Goal: Information Seeking & Learning: Learn about a topic

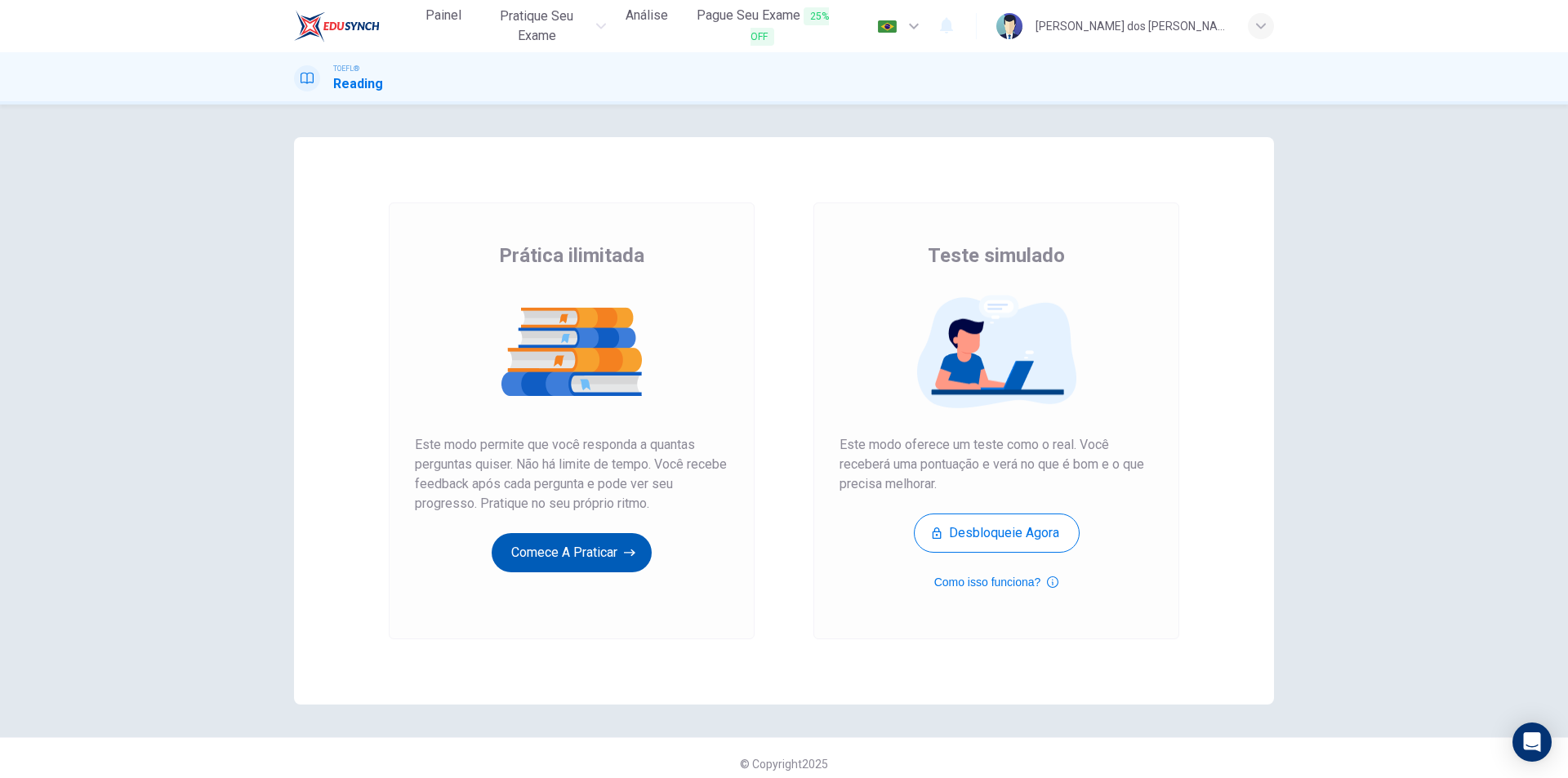
click at [579, 551] on button "Comece a praticar" at bounding box center [571, 553] width 160 height 39
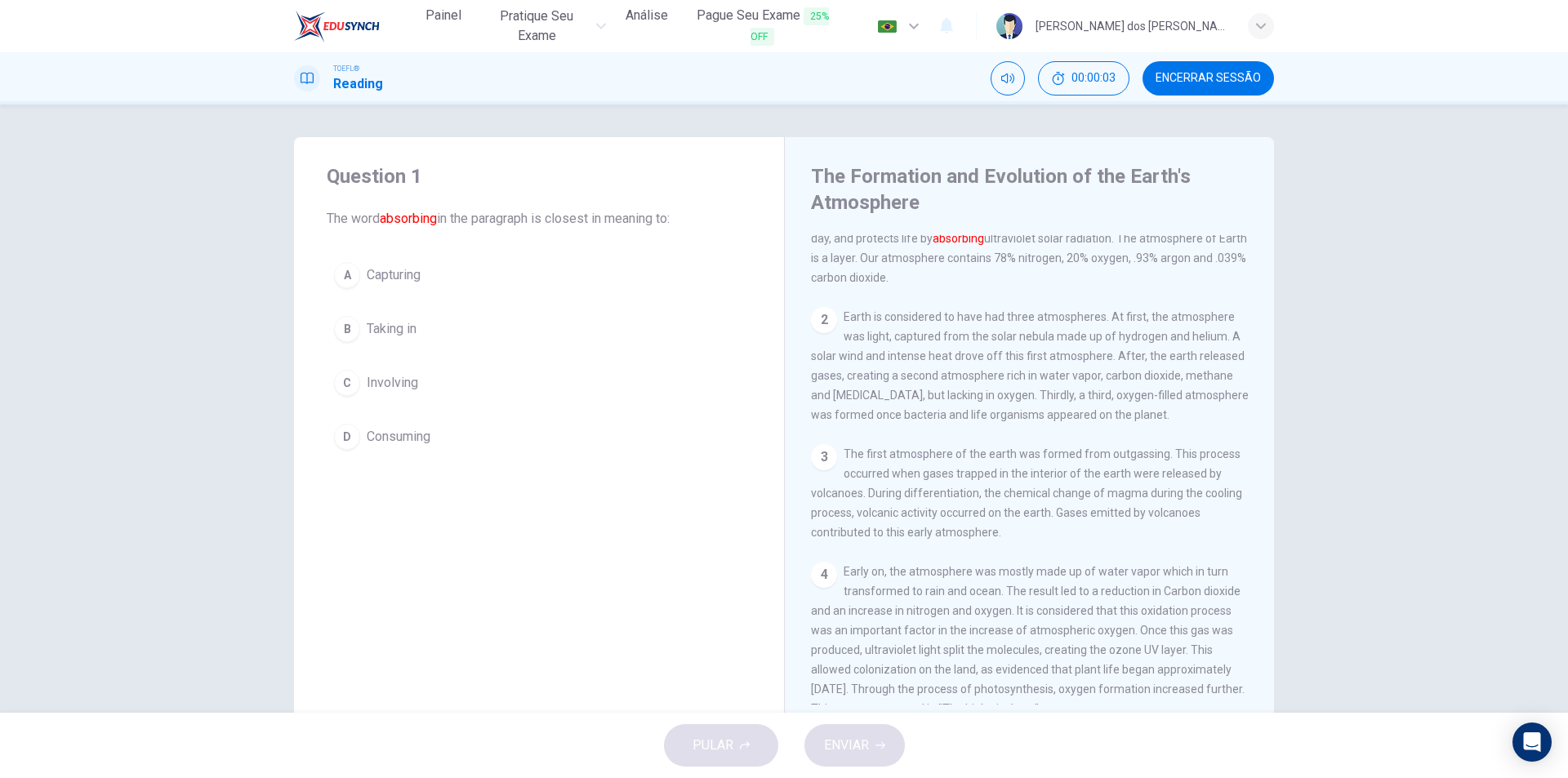
scroll to position [81, 0]
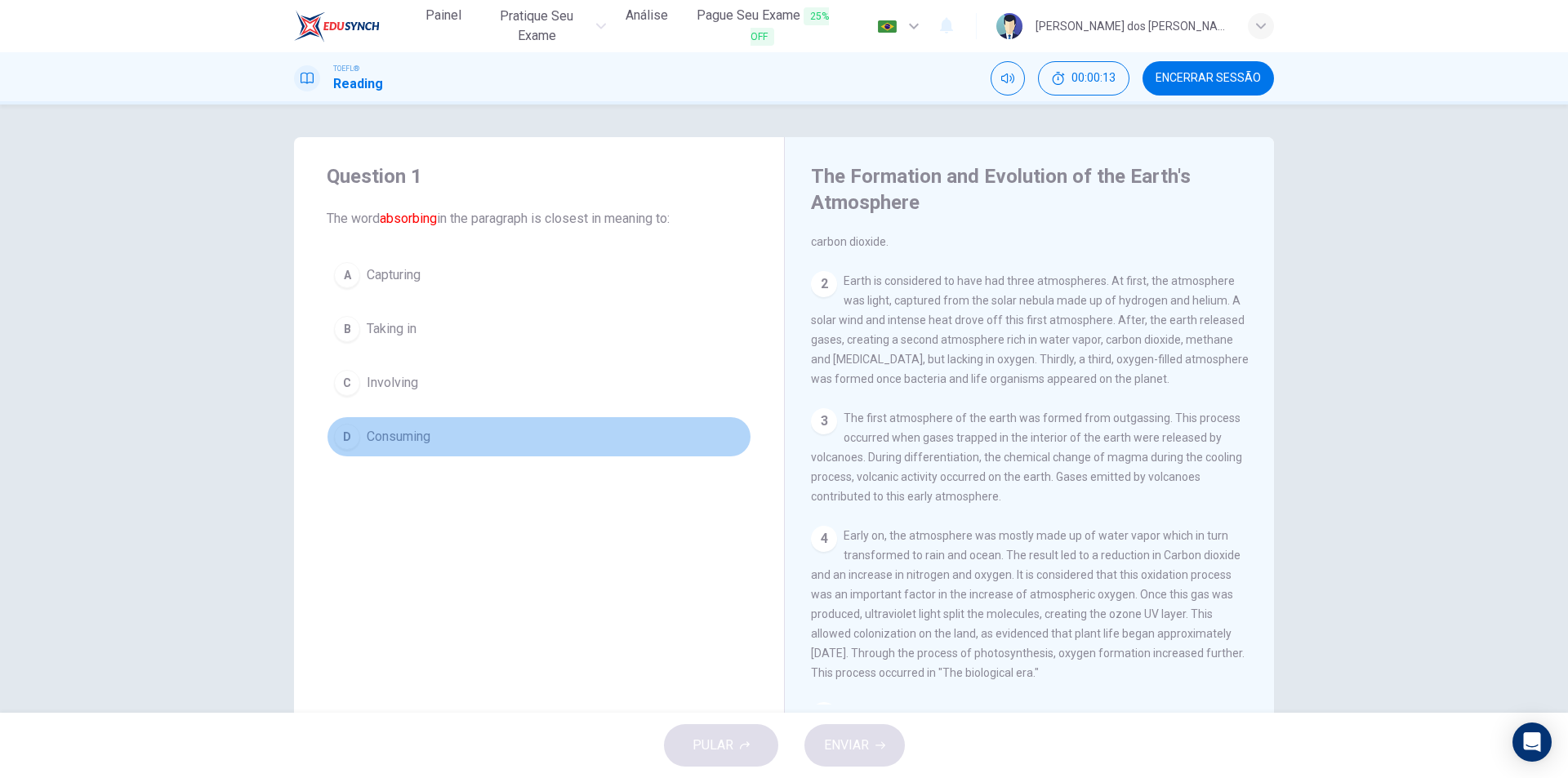
click at [343, 442] on div "D" at bounding box center [347, 436] width 26 height 26
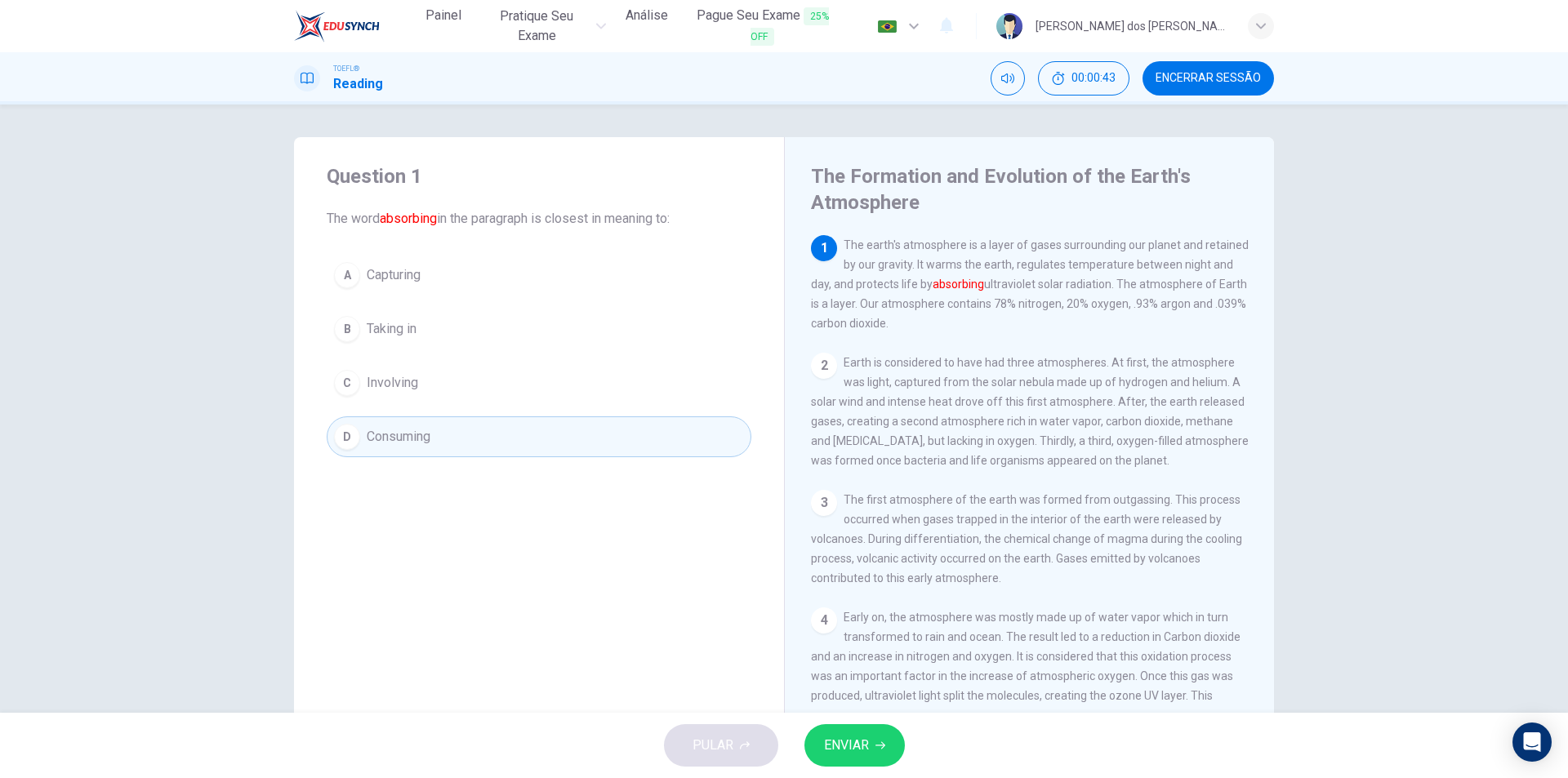
scroll to position [164, 0]
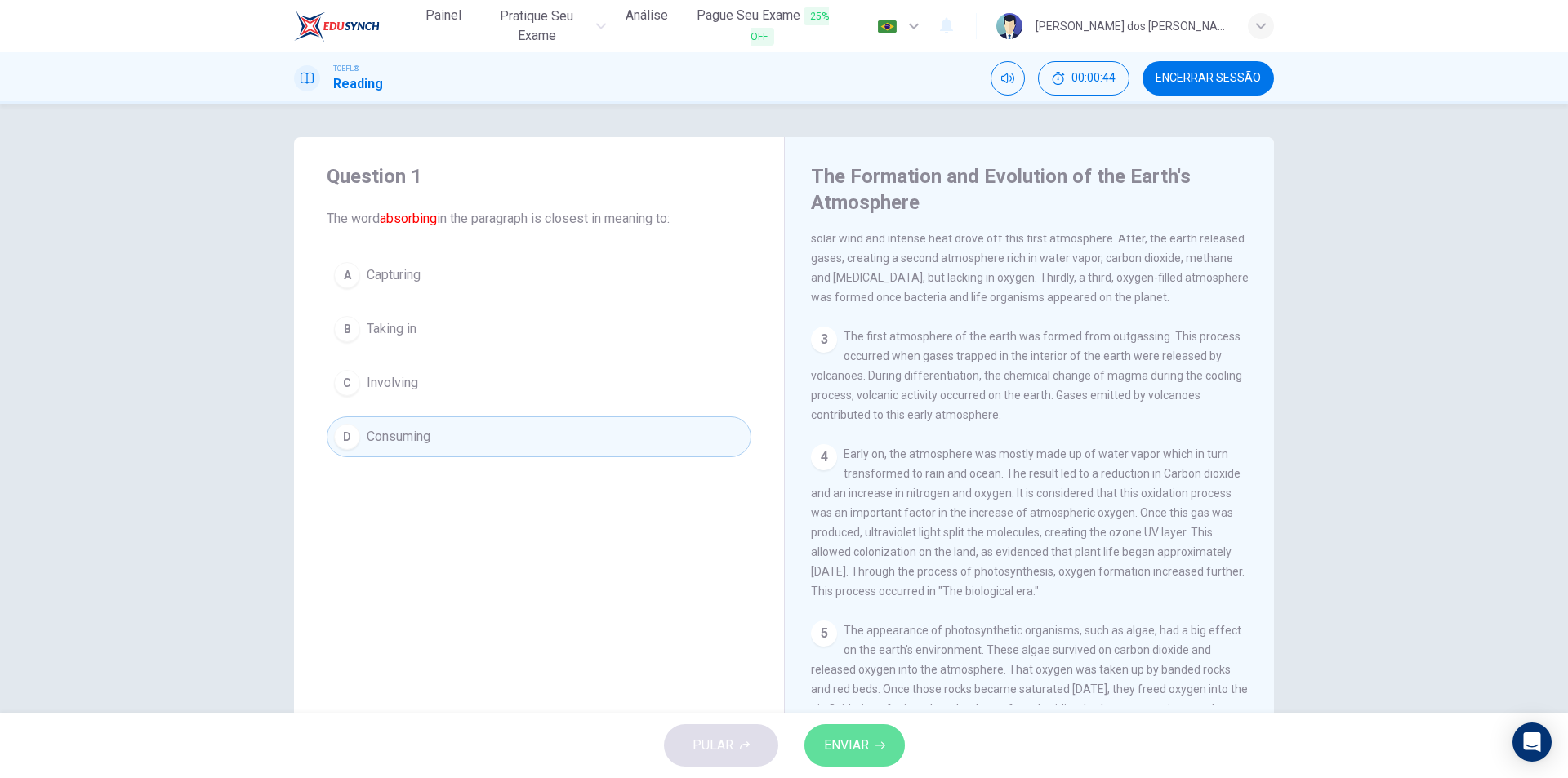
click at [863, 724] on button "ENVIAR" at bounding box center [855, 745] width 101 height 43
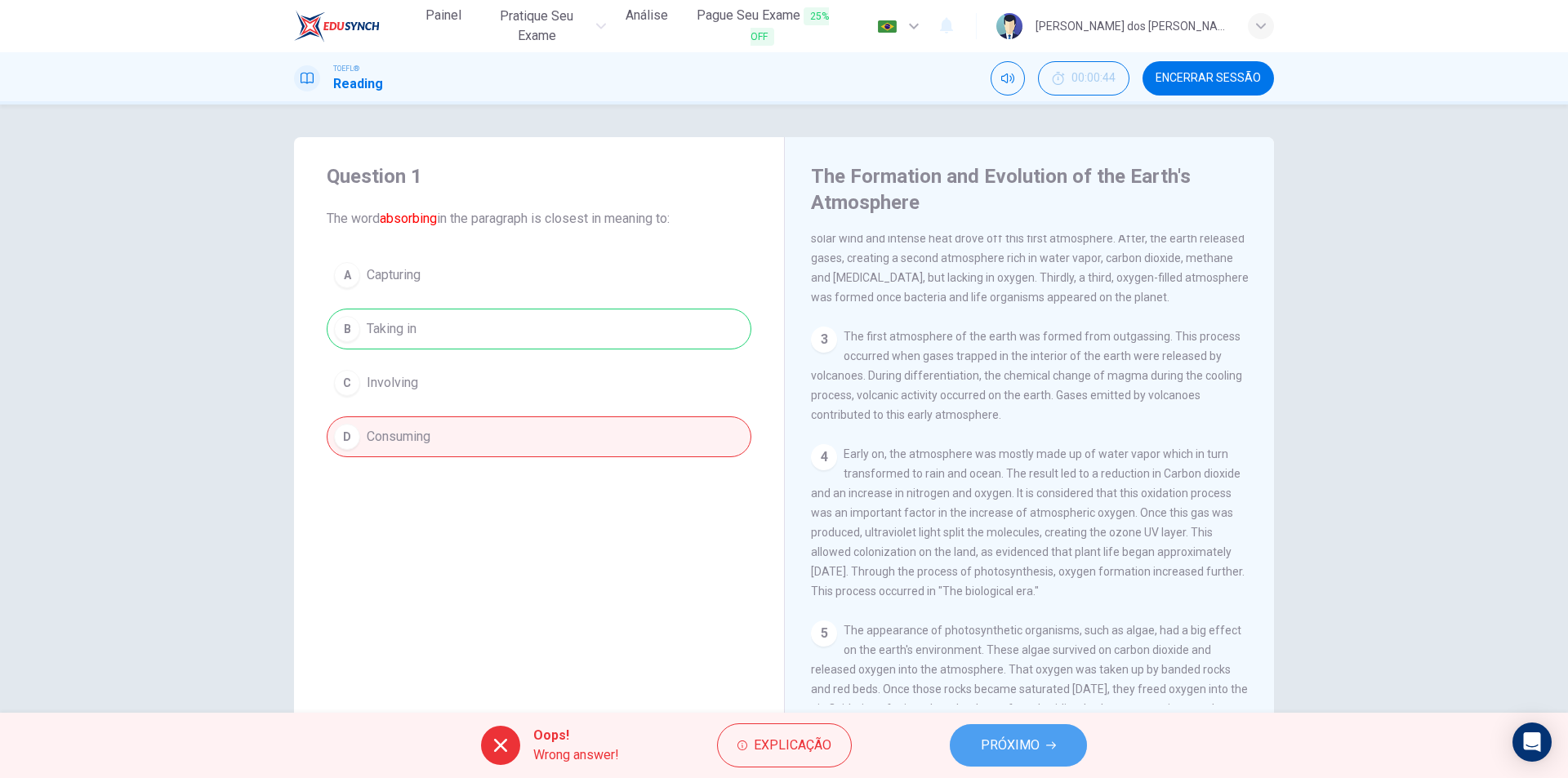
click at [1026, 749] on span "PRÓXIMO" at bounding box center [1010, 745] width 59 height 23
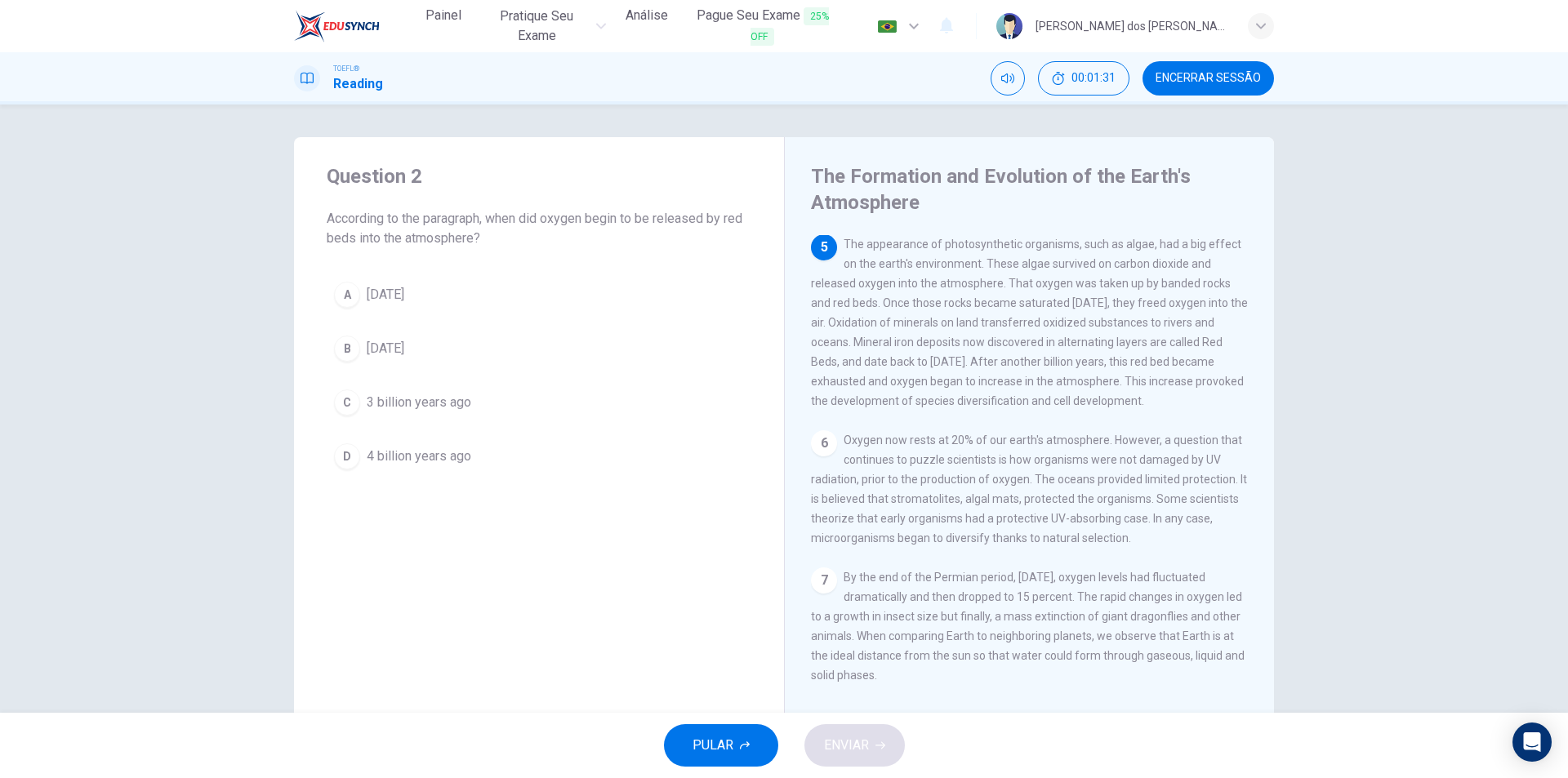
scroll to position [586, 0]
click at [341, 296] on div "A" at bounding box center [347, 294] width 26 height 26
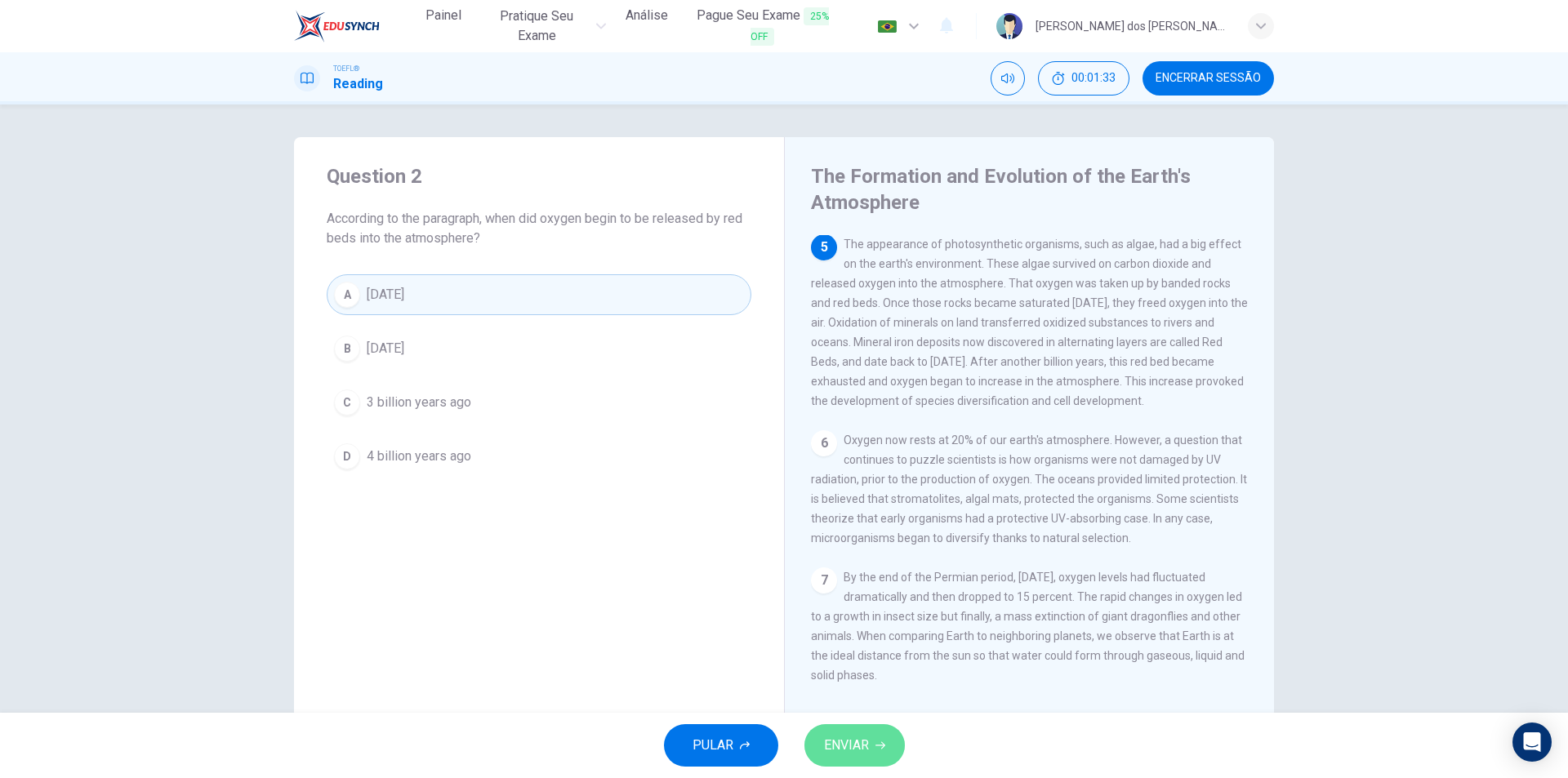
click at [840, 753] on span "ENVIAR" at bounding box center [846, 745] width 45 height 23
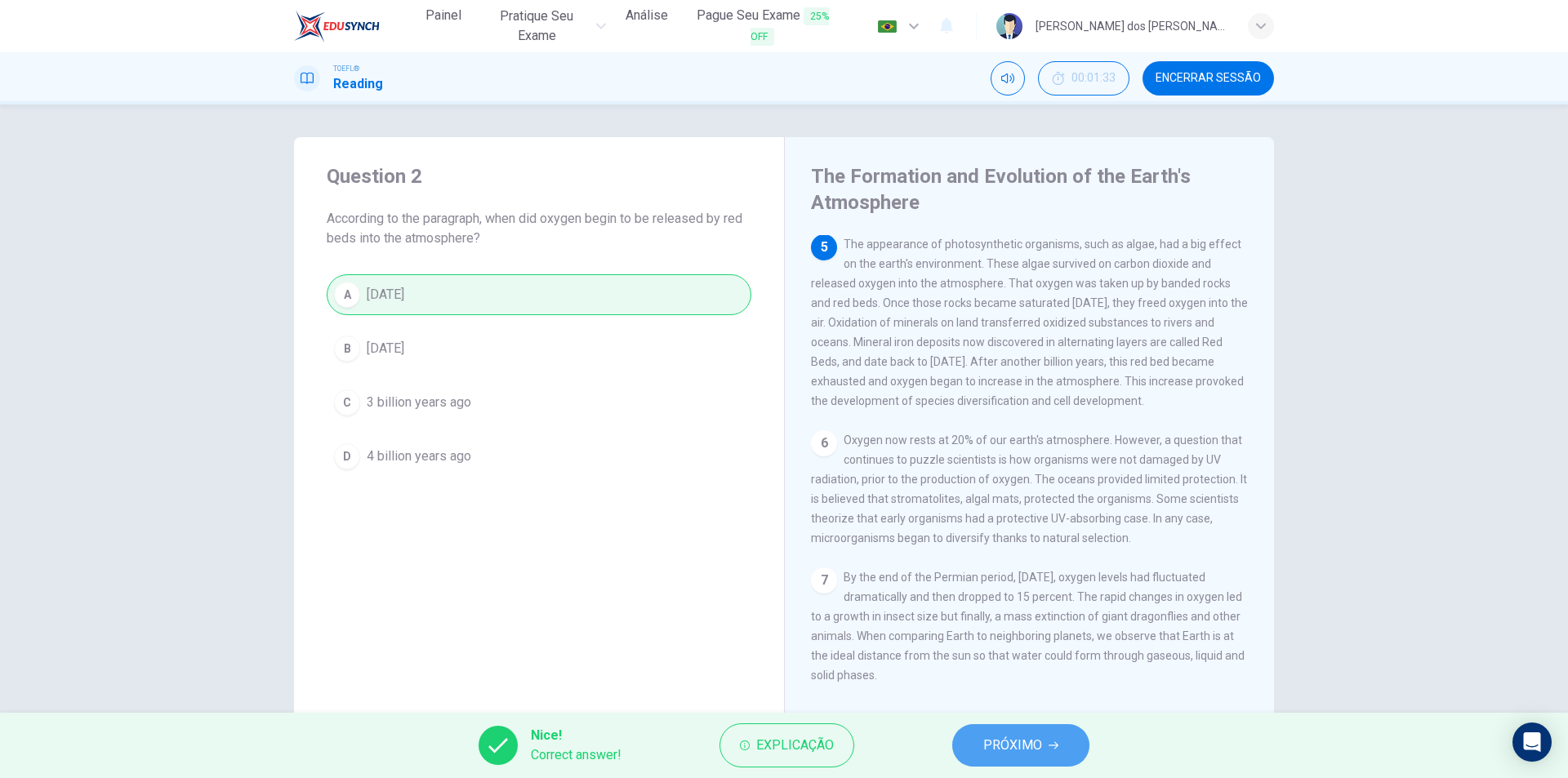
click at [1034, 752] on span "PRÓXIMO" at bounding box center [1012, 745] width 59 height 23
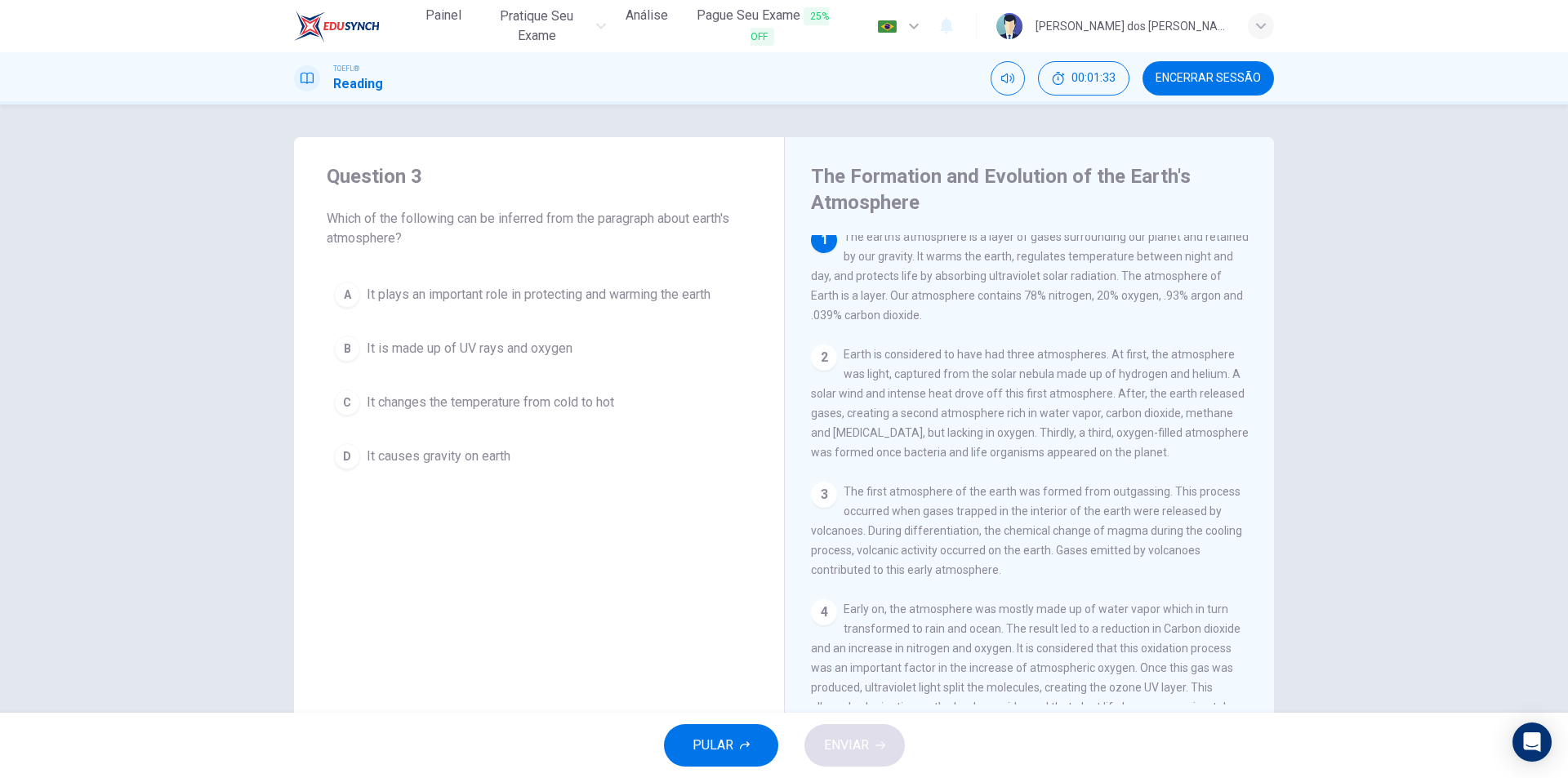
scroll to position [0, 0]
click at [398, 401] on span "It changes the temperature from cold to hot" at bounding box center [491, 403] width 248 height 19
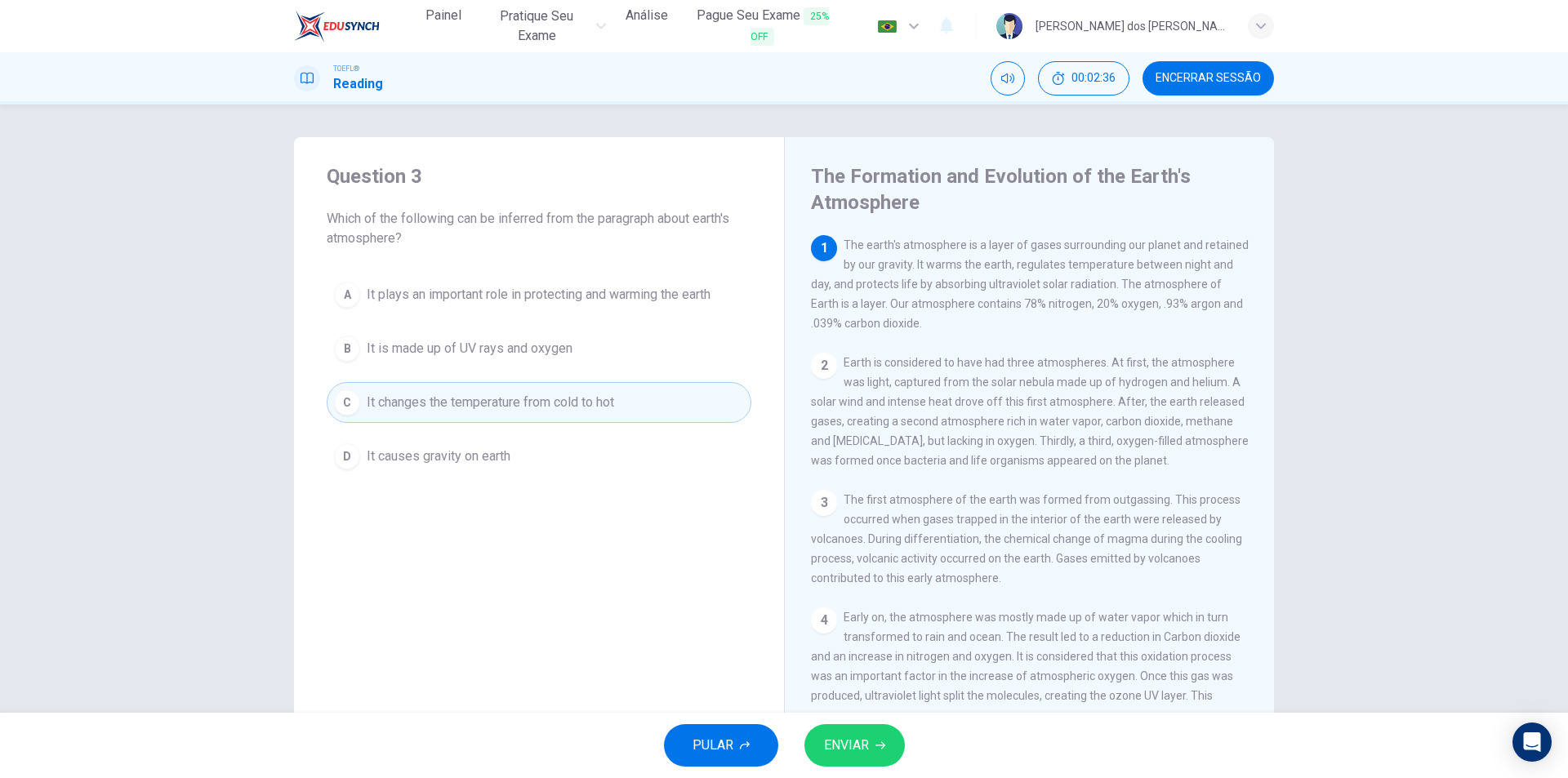
click at [844, 744] on span "ENVIAR" at bounding box center [846, 745] width 45 height 23
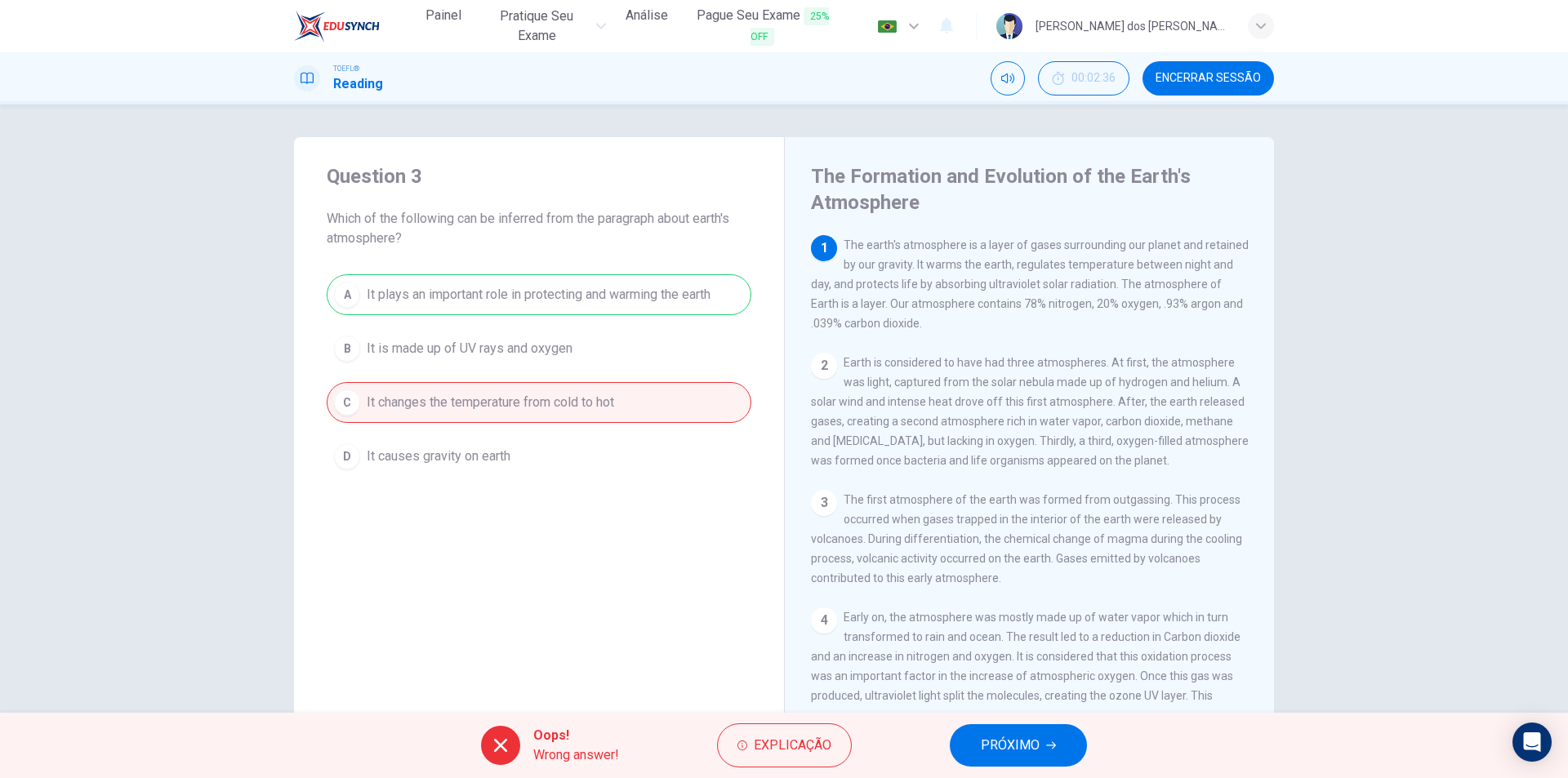
click at [1002, 733] on button "PRÓXIMO" at bounding box center [1018, 745] width 137 height 43
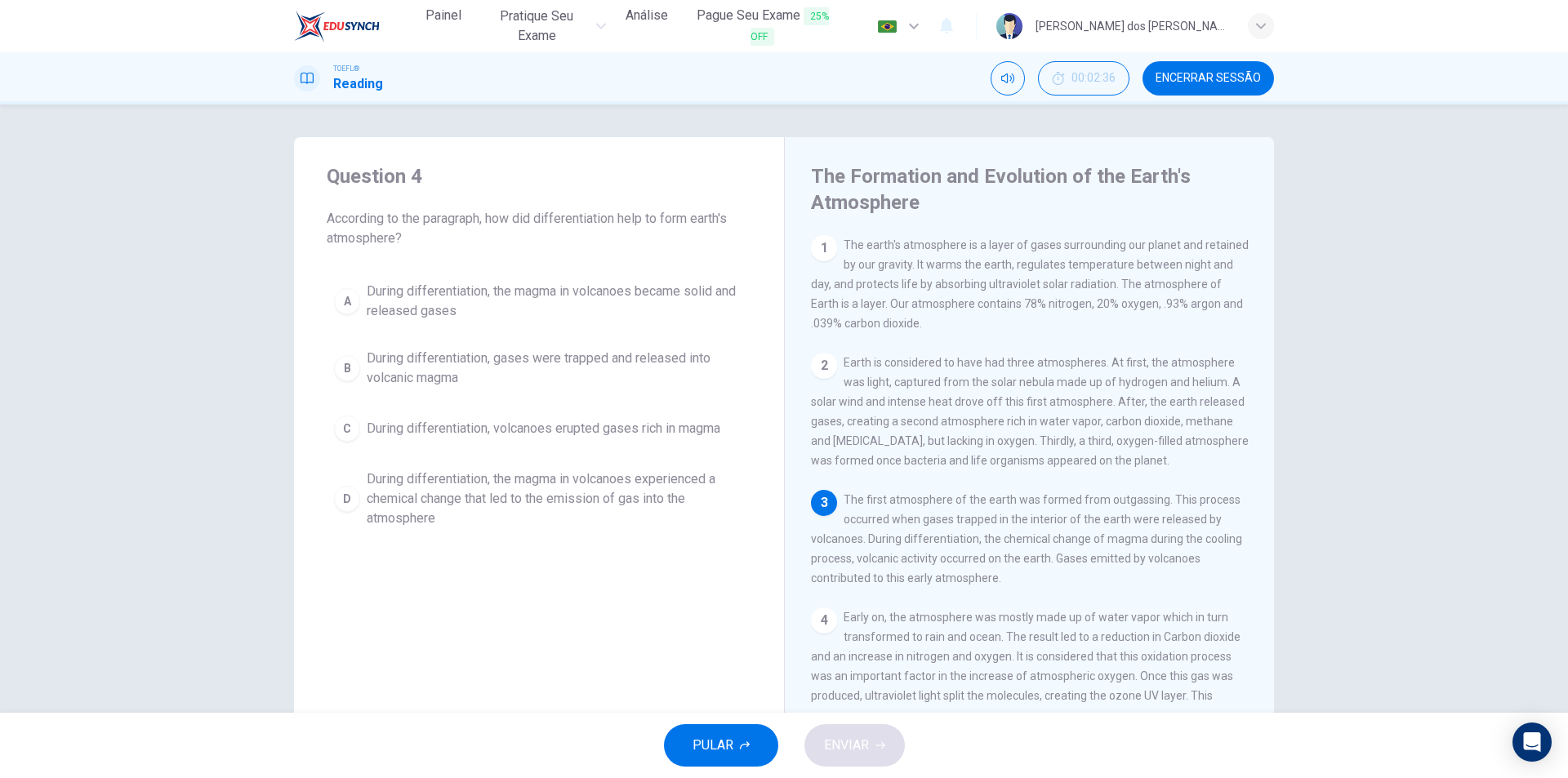
scroll to position [60, 0]
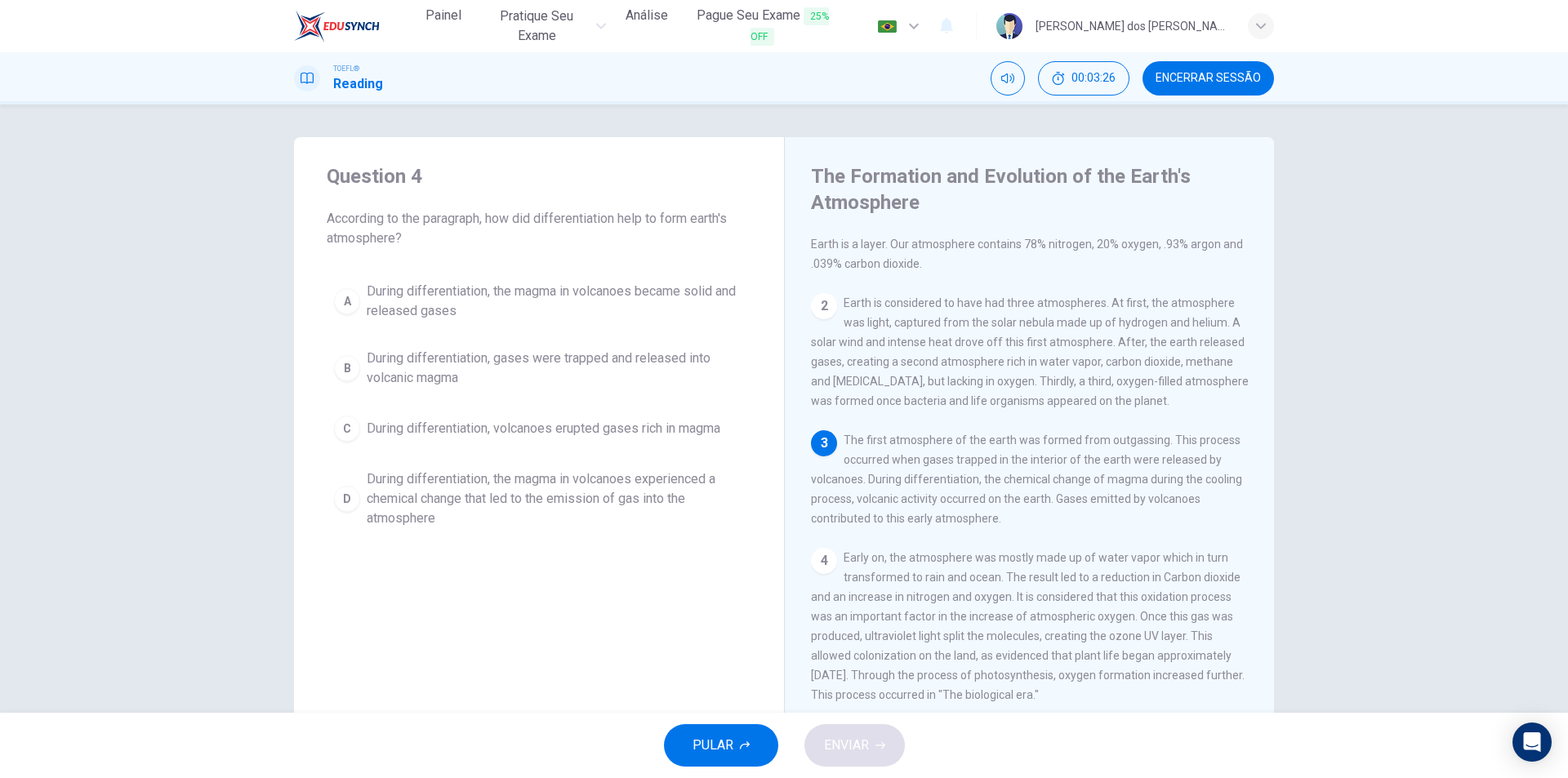
drag, startPoint x: 984, startPoint y: 484, endPoint x: 1129, endPoint y: 494, distance: 145.3
click at [1141, 498] on div "3 The first atmosphere of the earth was formed from outgassing. This process oc…" at bounding box center [1030, 479] width 437 height 98
drag, startPoint x: 984, startPoint y: 491, endPoint x: 1057, endPoint y: 492, distance: 73.0
click at [1057, 492] on span "The first atmosphere of the earth was formed from outgassing. This process occu…" at bounding box center [1026, 479] width 431 height 91
click at [334, 491] on div "D" at bounding box center [347, 498] width 26 height 26
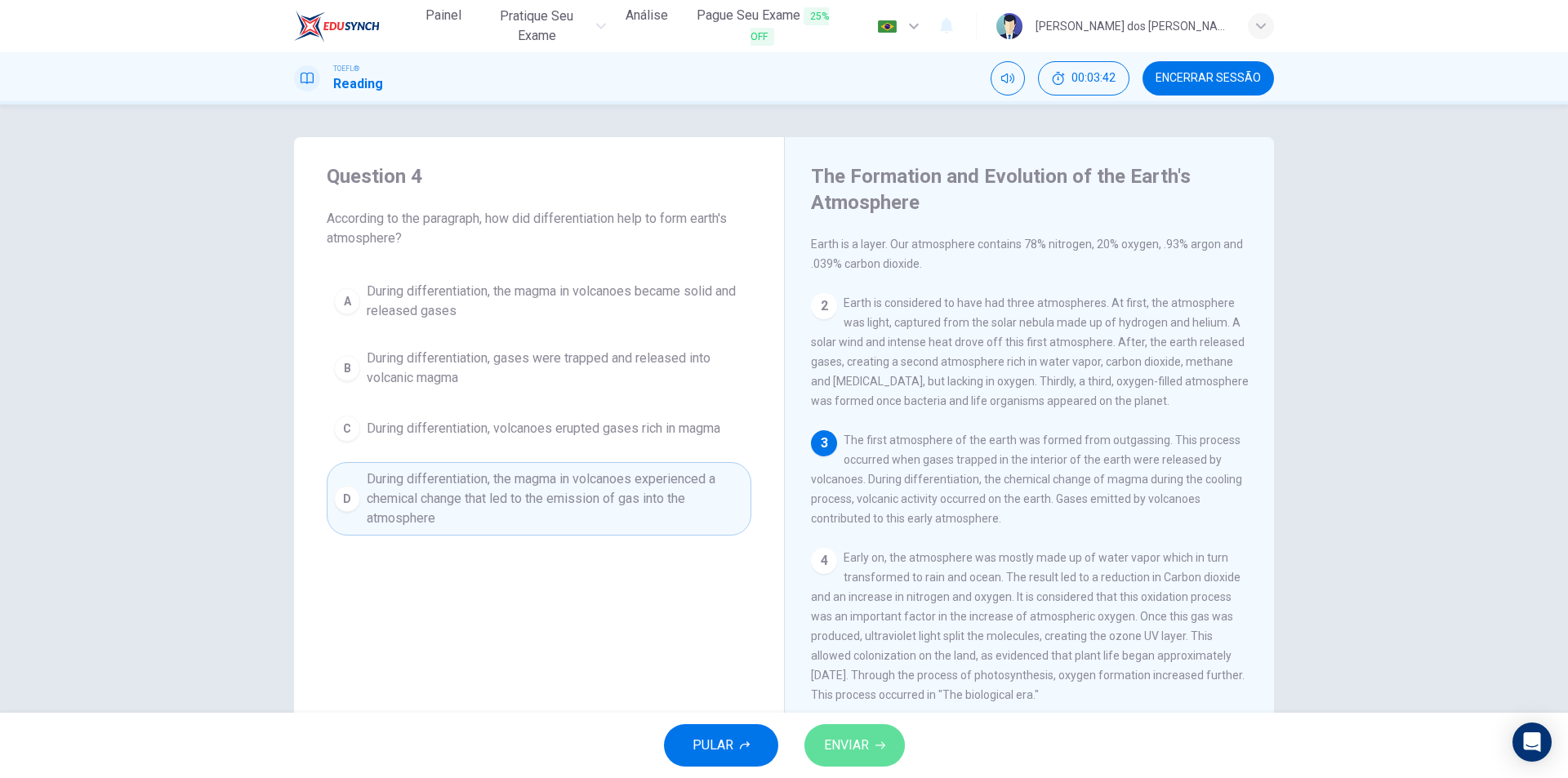
click at [865, 745] on span "ENVIAR" at bounding box center [846, 745] width 45 height 23
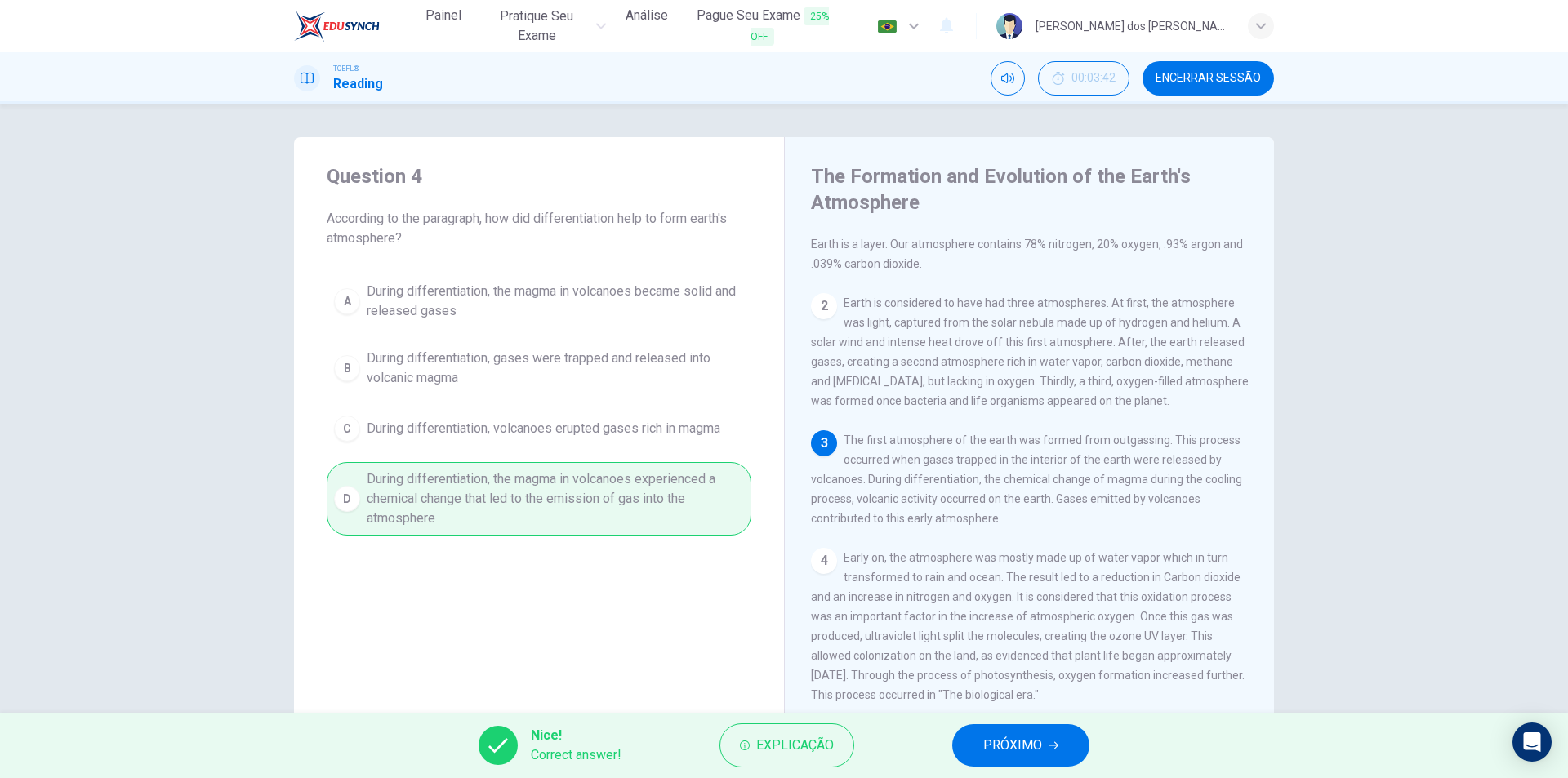
drag, startPoint x: 981, startPoint y: 740, endPoint x: 981, endPoint y: 750, distance: 10.0
click at [981, 739] on button "PRÓXIMO" at bounding box center [1021, 745] width 137 height 43
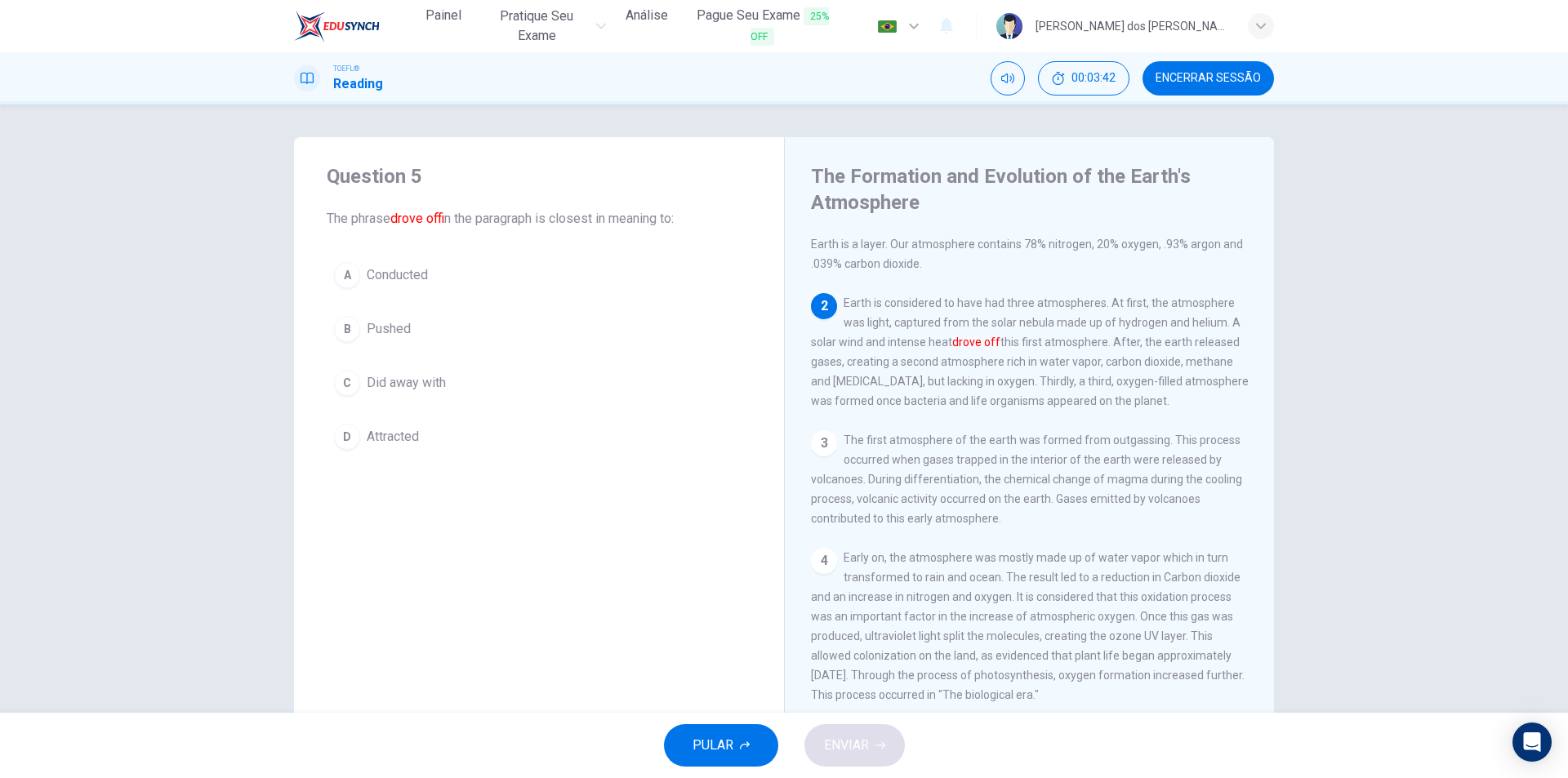
scroll to position [122, 0]
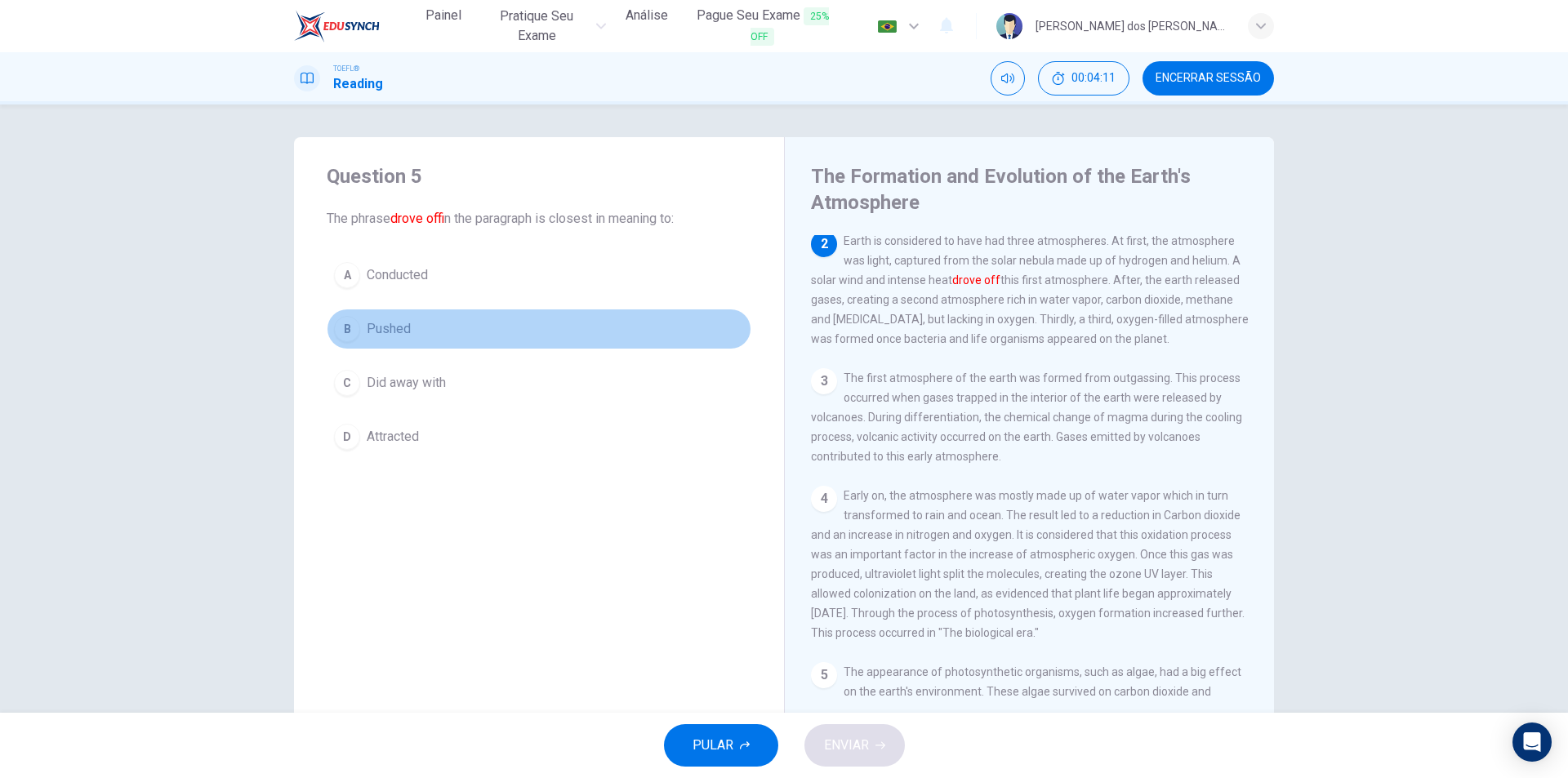
click at [352, 324] on div "B" at bounding box center [347, 329] width 26 height 26
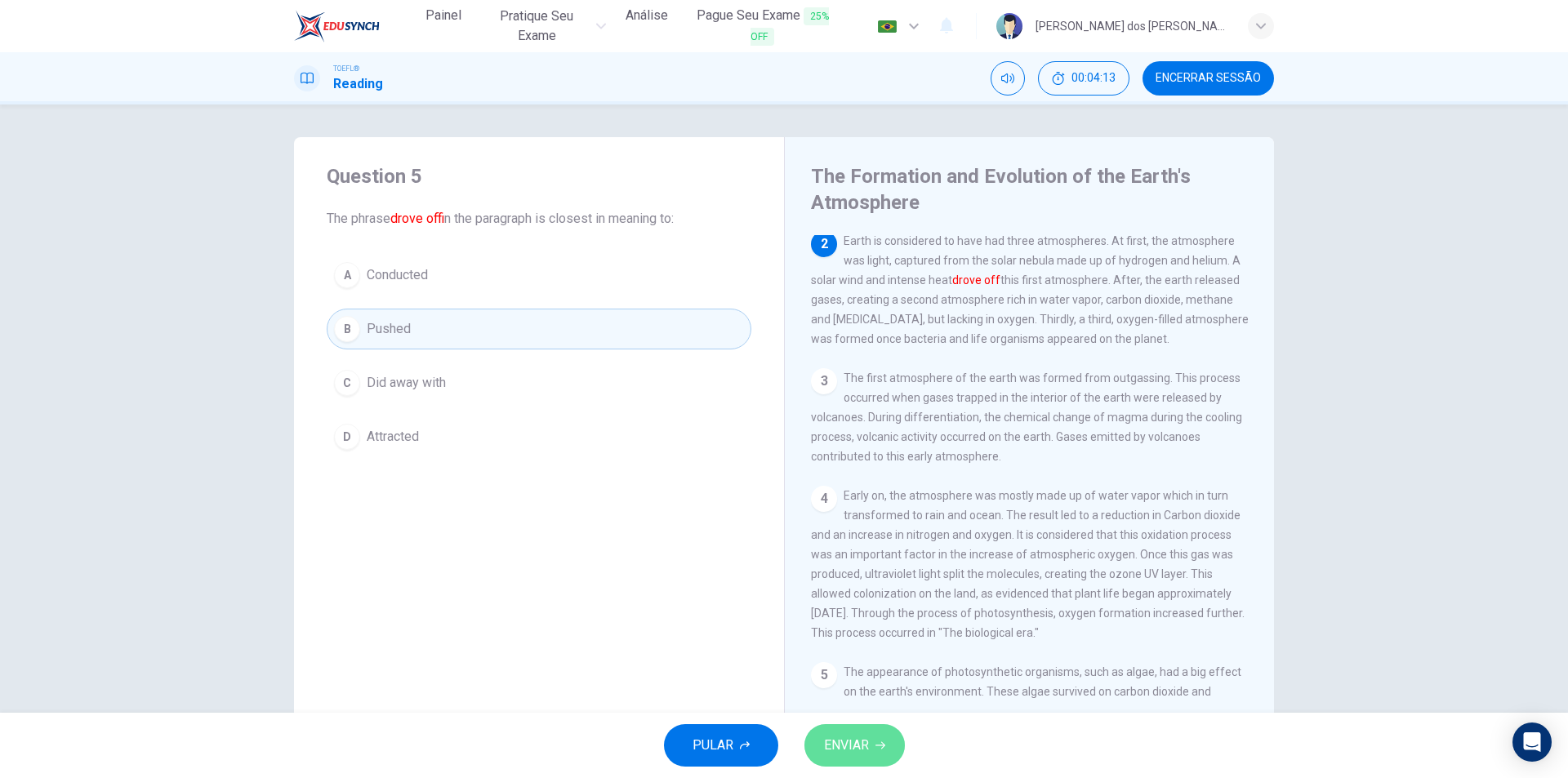
click at [862, 756] on span "ENVIAR" at bounding box center [846, 745] width 45 height 23
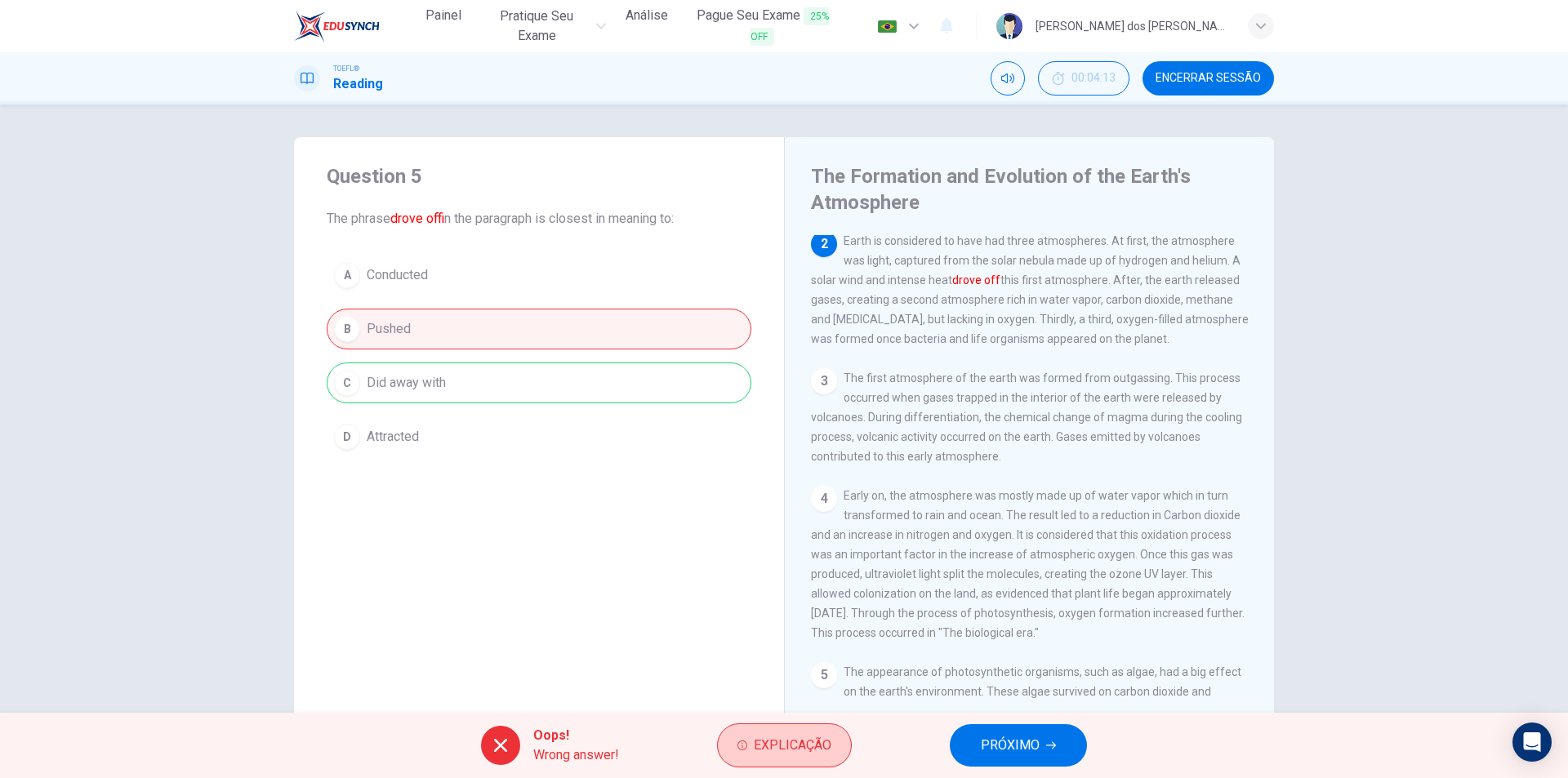
click at [815, 733] on button "Explicação" at bounding box center [784, 746] width 135 height 45
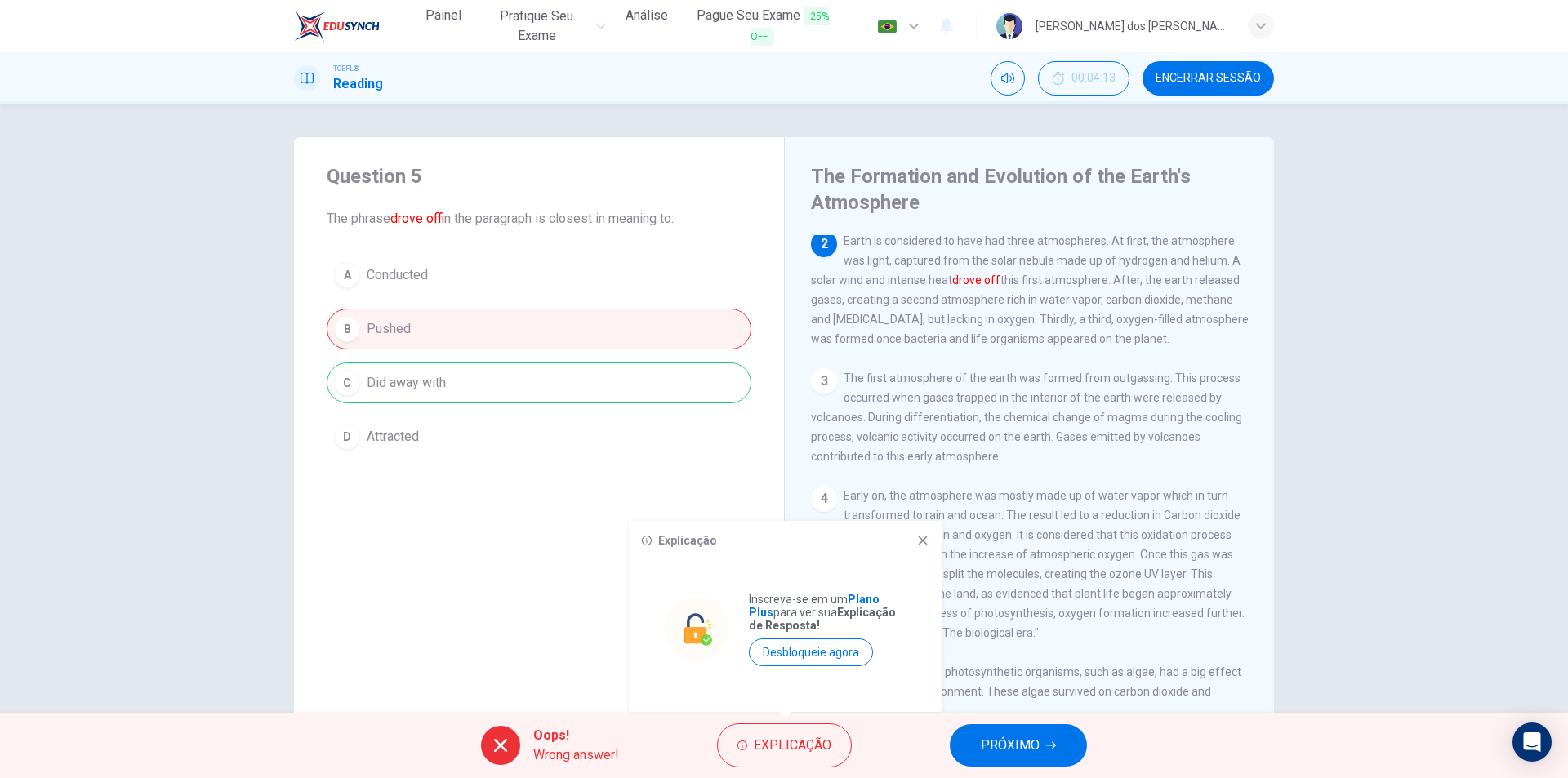
click at [922, 545] on icon at bounding box center [922, 540] width 13 height 13
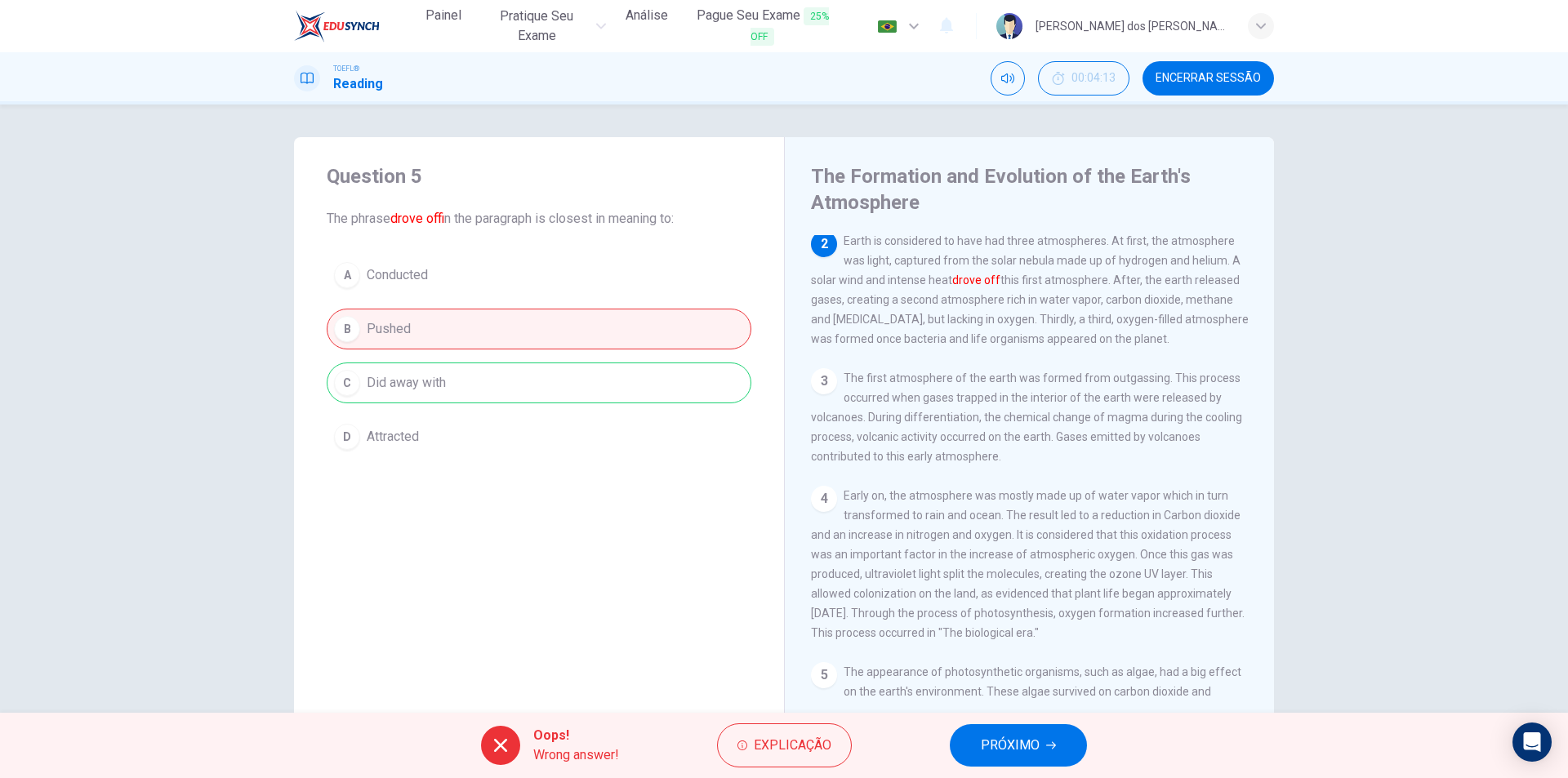
click at [978, 735] on button "PRÓXIMO" at bounding box center [1018, 745] width 137 height 43
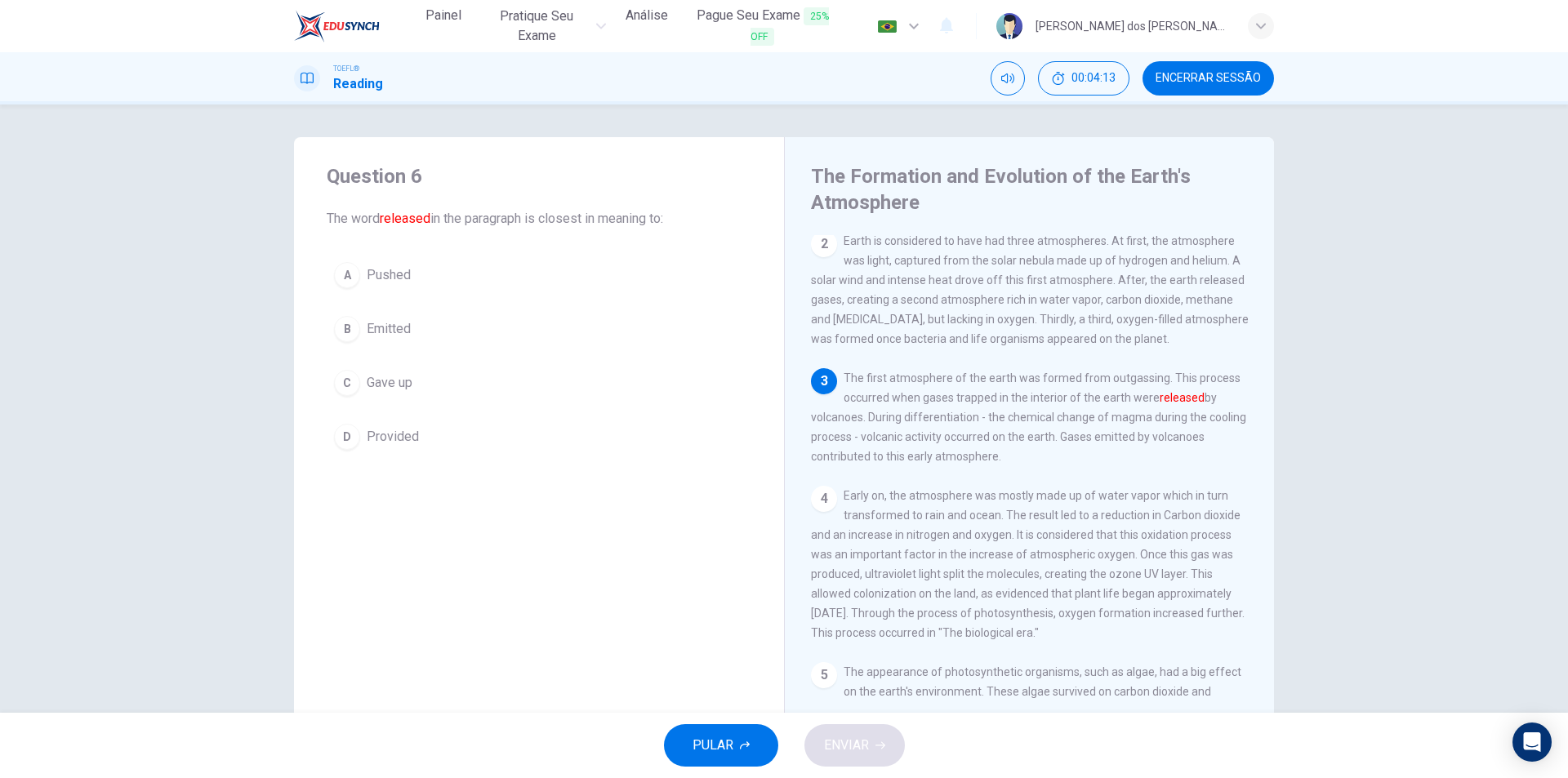
scroll to position [264, 0]
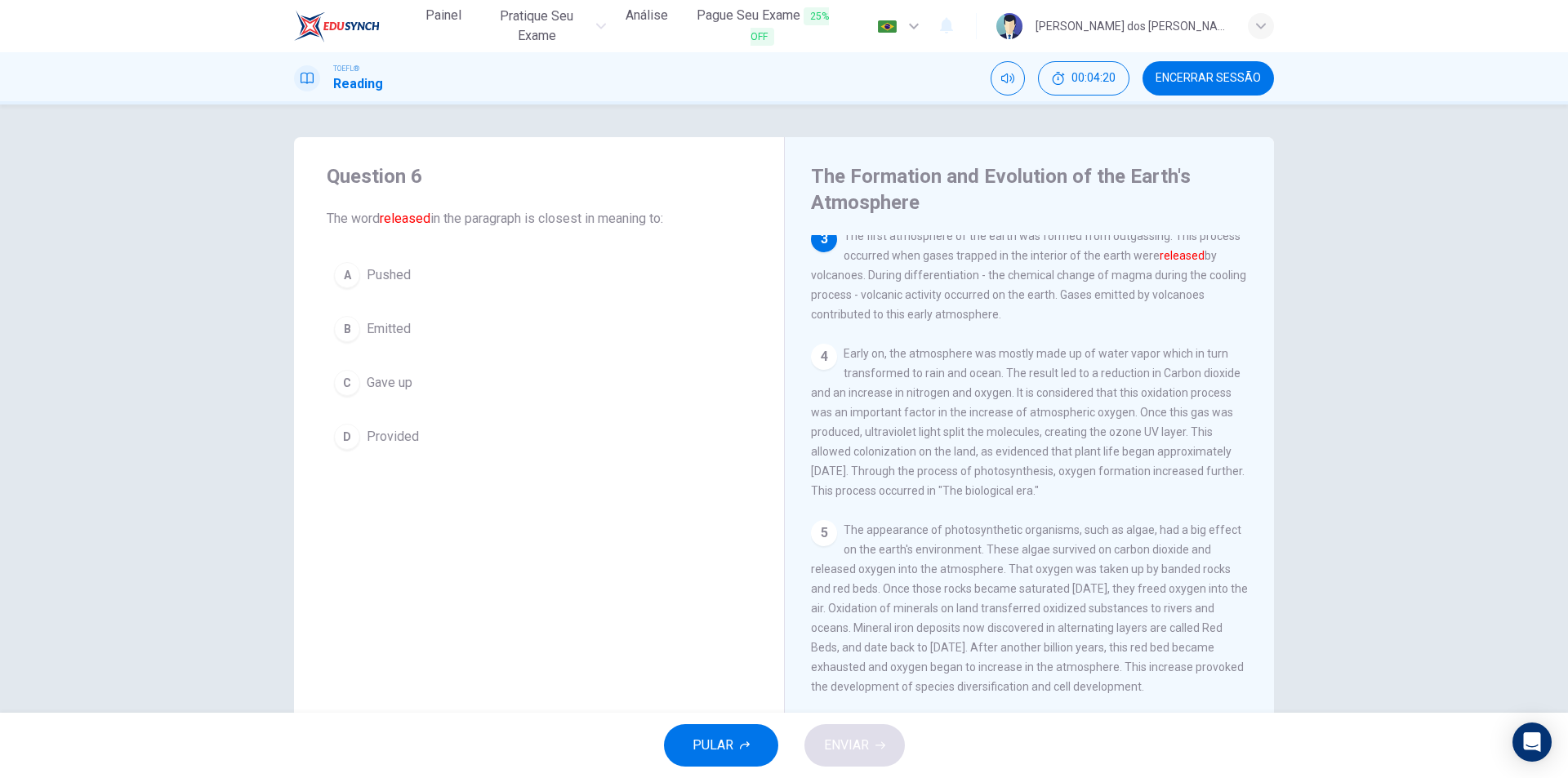
click at [343, 324] on div "B" at bounding box center [347, 329] width 26 height 26
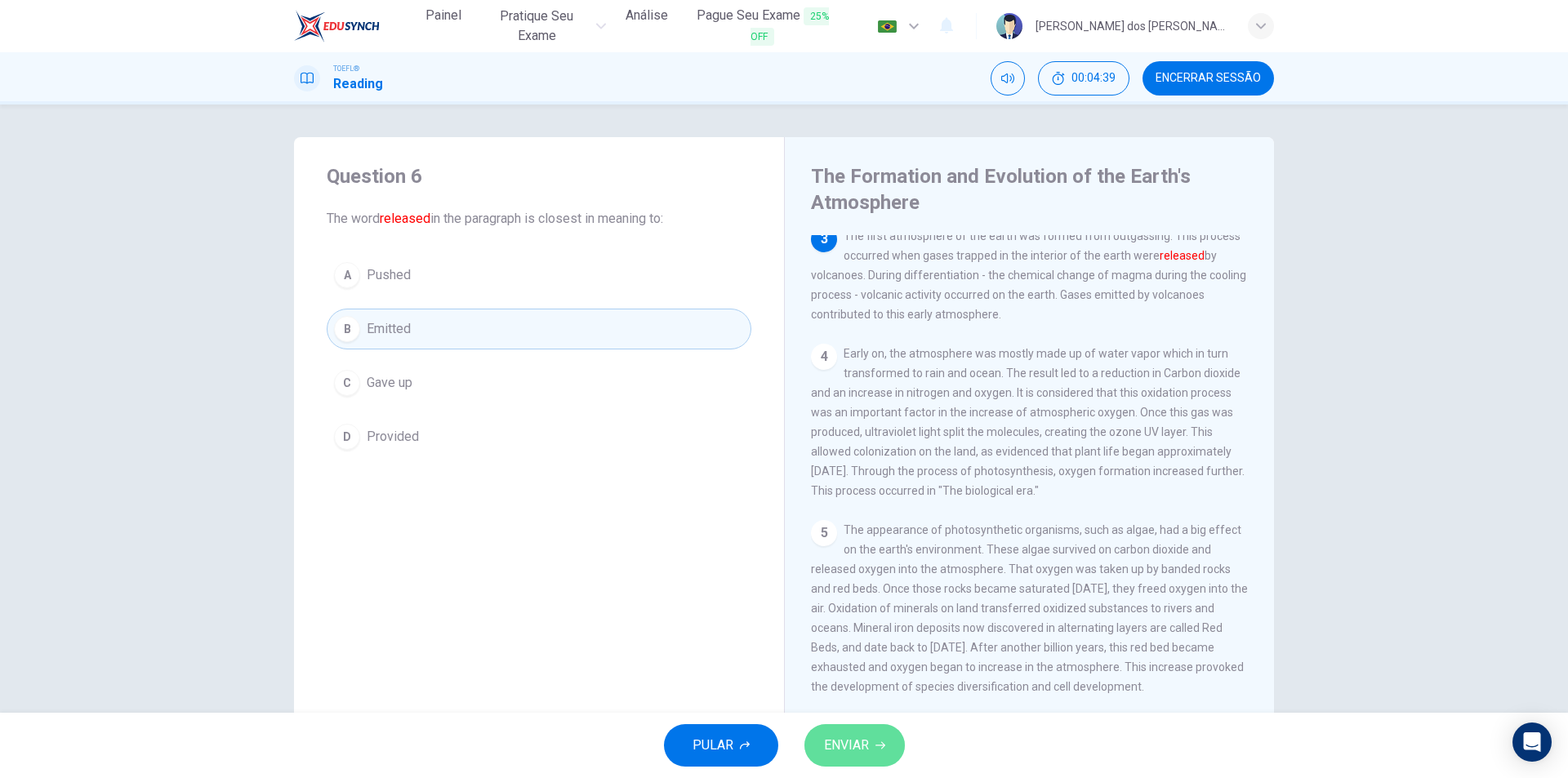
click at [849, 734] on span "ENVIAR" at bounding box center [846, 745] width 45 height 23
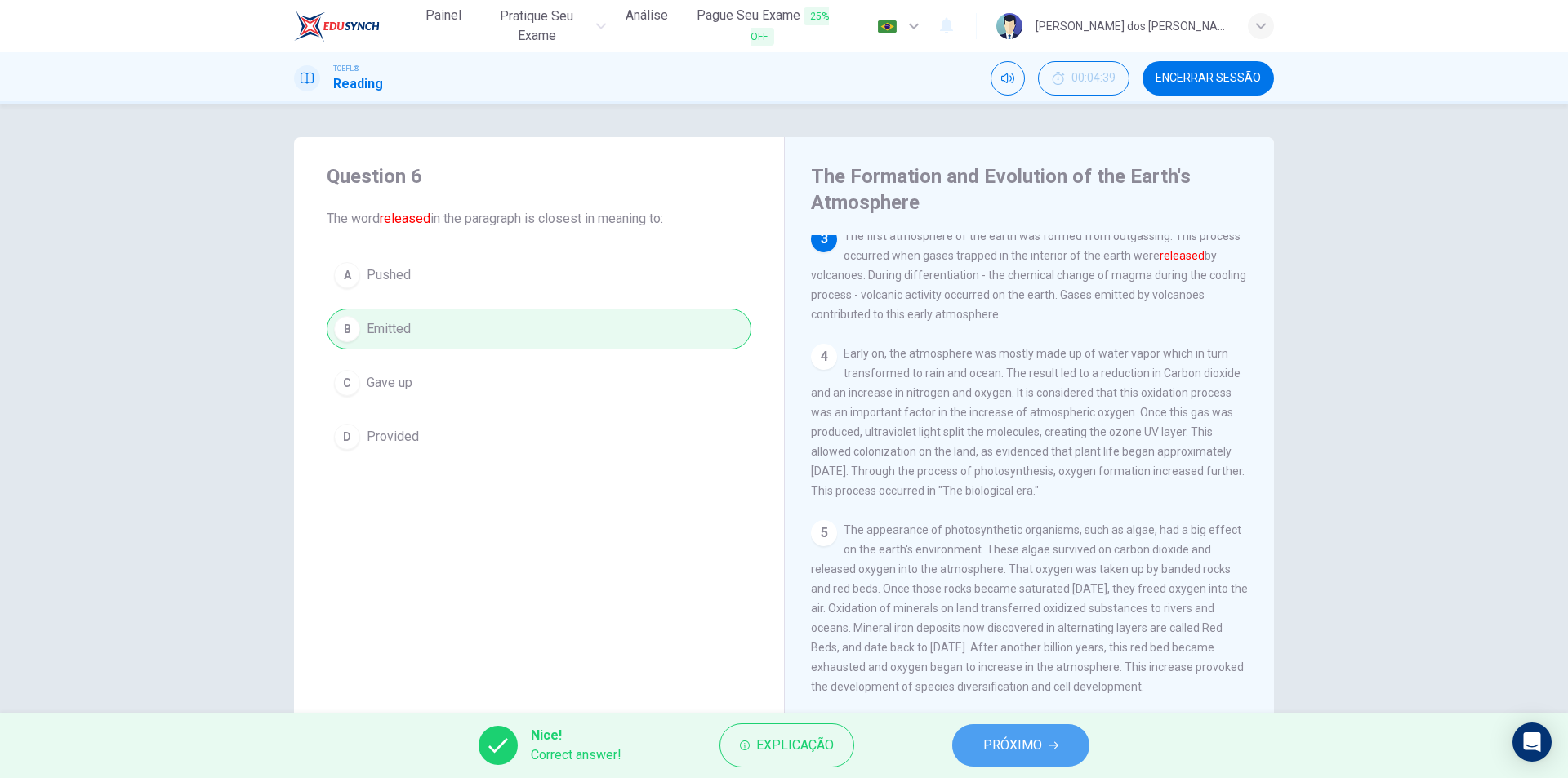
click at [1062, 753] on button "PRÓXIMO" at bounding box center [1021, 745] width 137 height 43
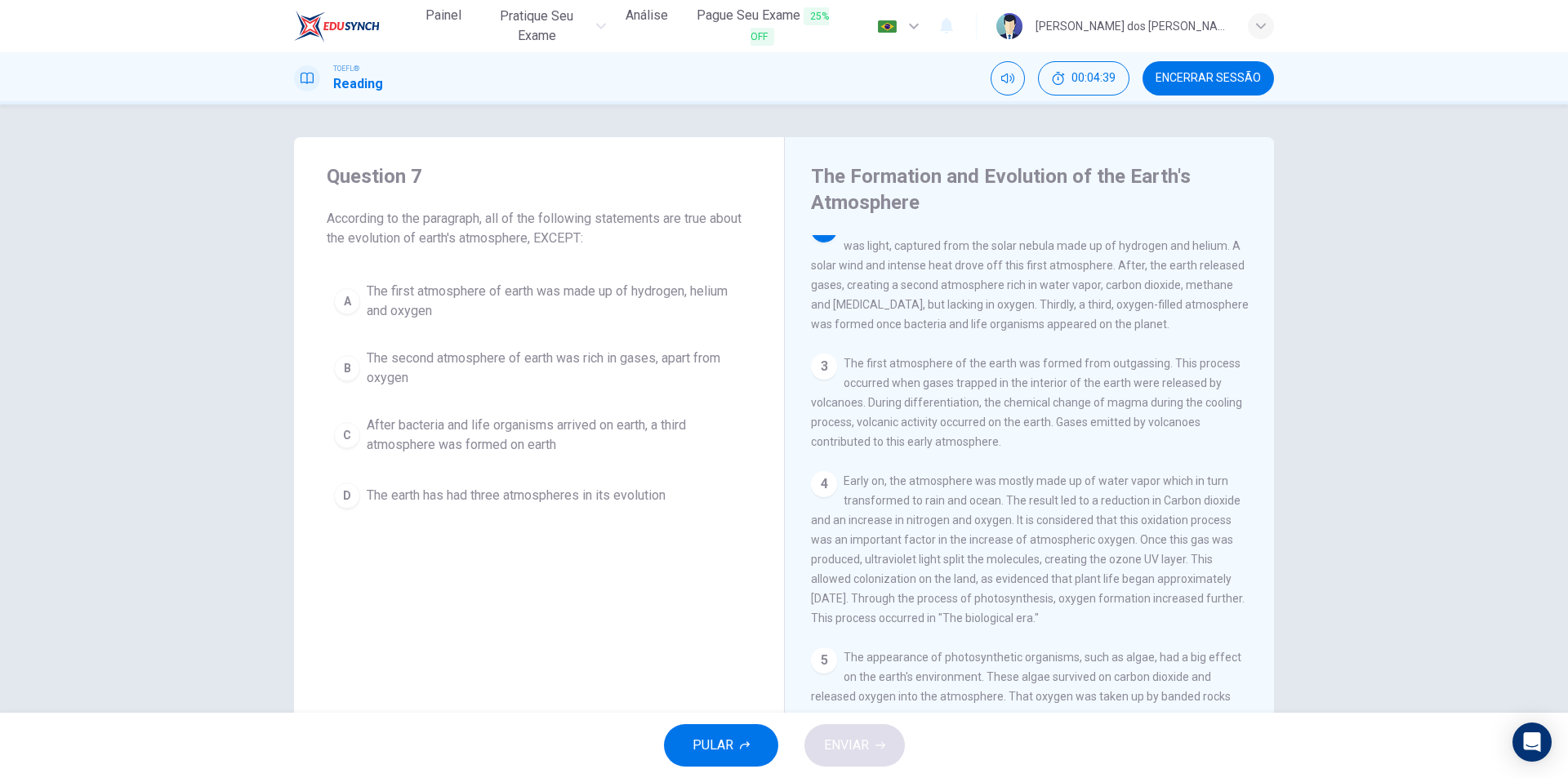
scroll to position [122, 0]
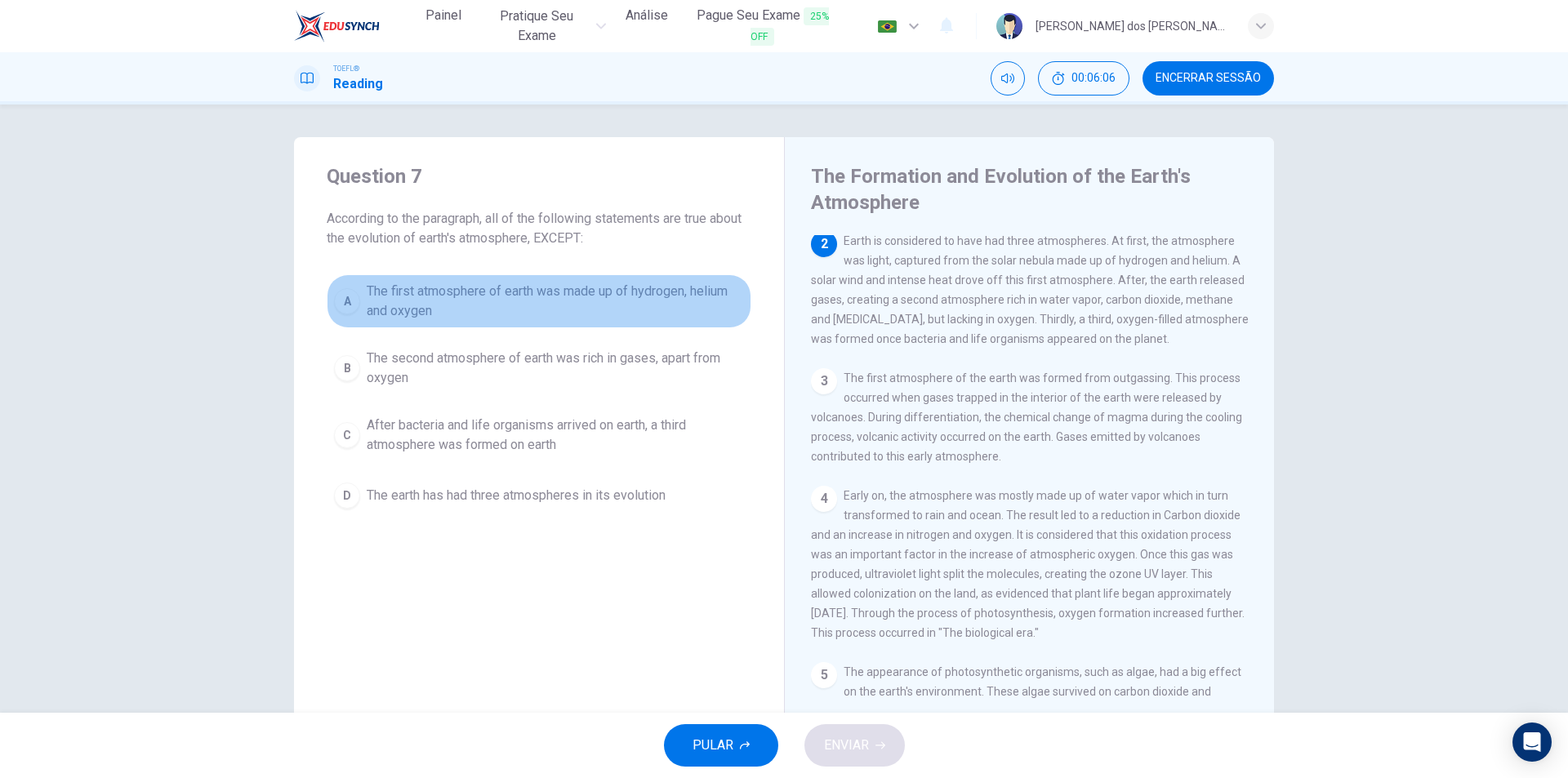
click at [661, 297] on span "The first atmosphere of earth was made up of hydrogen, helium and oxygen" at bounding box center [556, 301] width 377 height 39
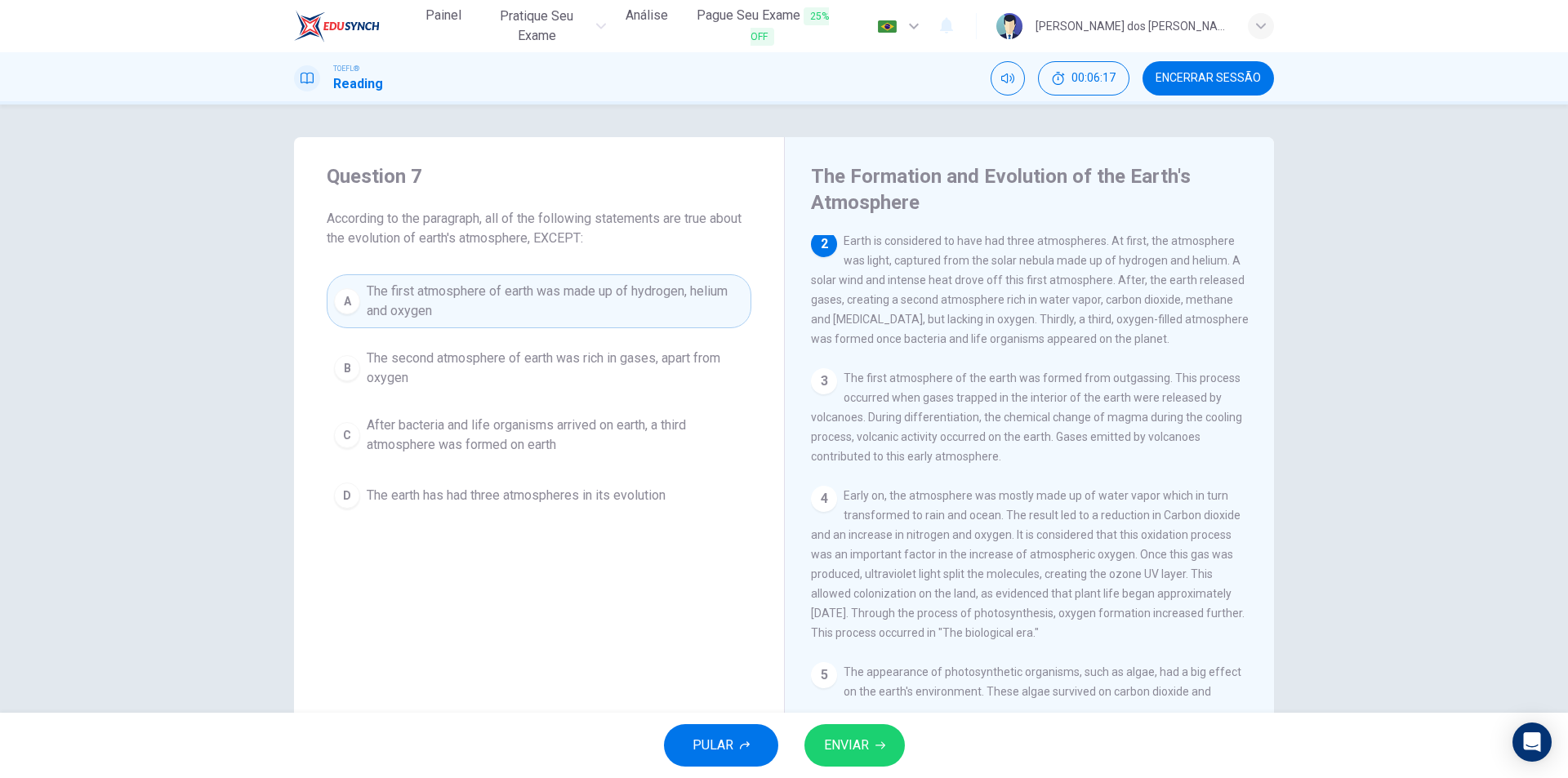
click at [872, 753] on button "ENVIAR" at bounding box center [855, 745] width 101 height 43
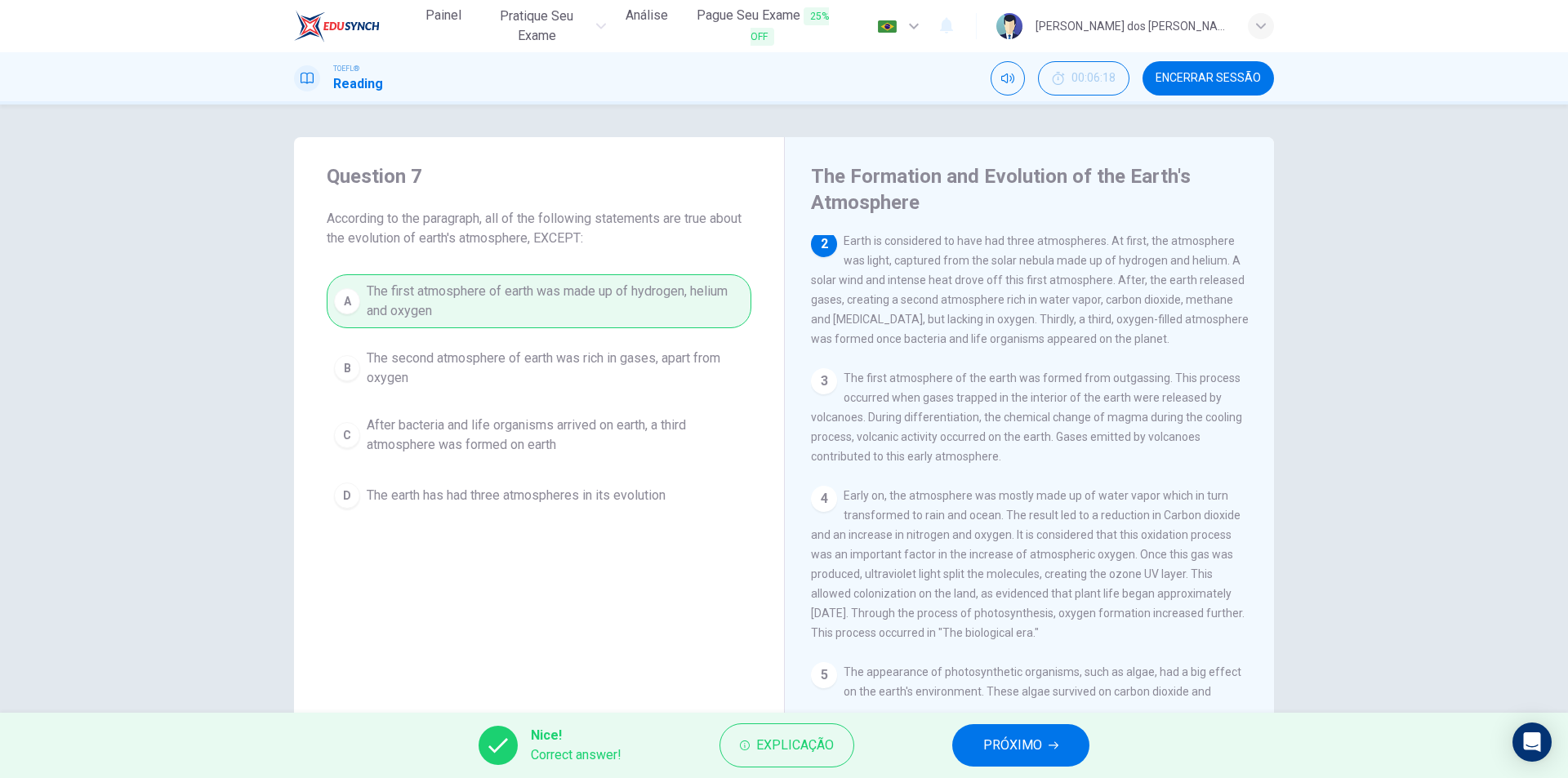
click at [1084, 731] on div "Nice! Correct answer! Explicação PRÓXIMO" at bounding box center [784, 745] width 1568 height 65
click at [1036, 760] on button "PRÓXIMO" at bounding box center [1021, 745] width 137 height 43
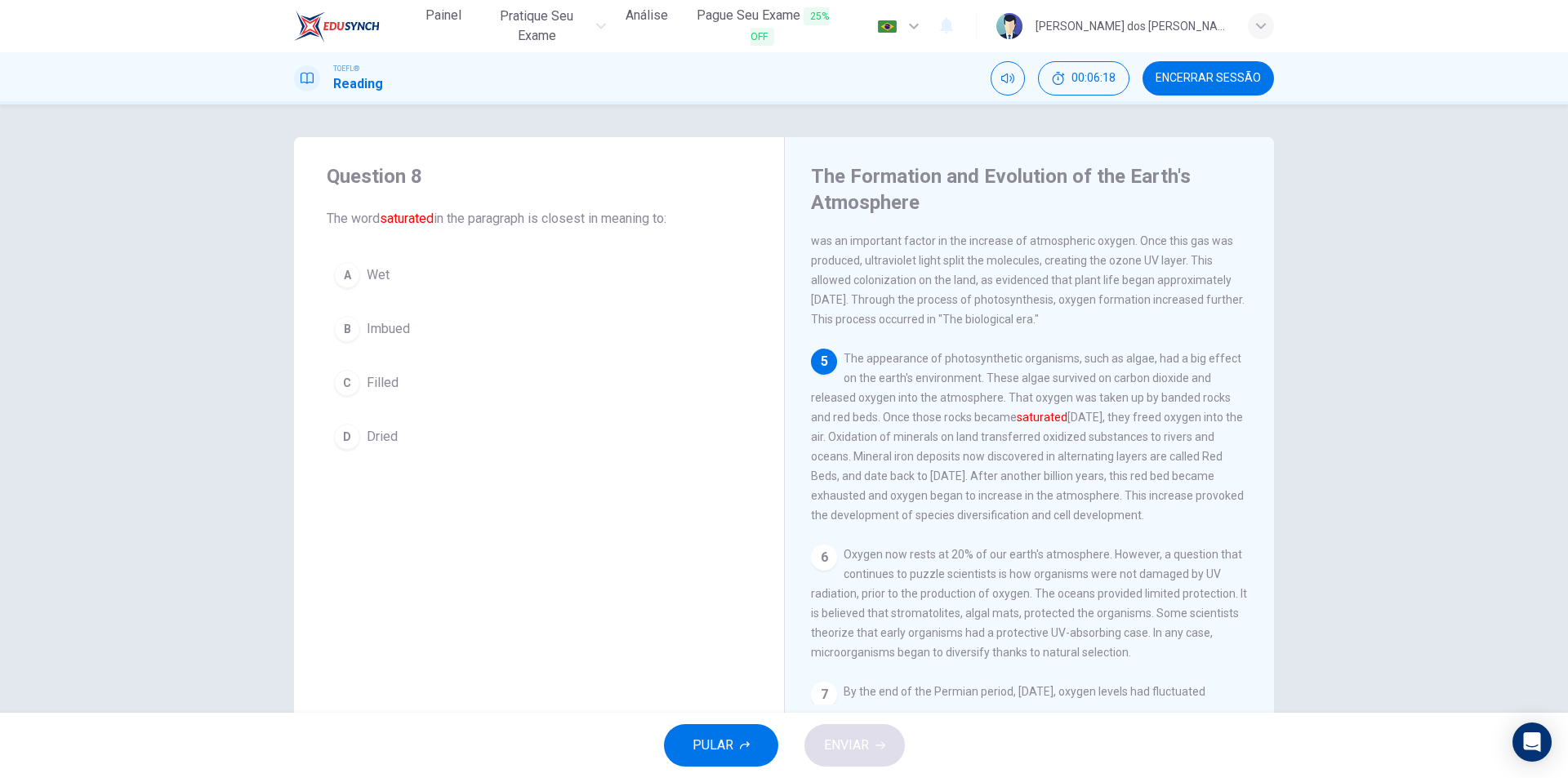
scroll to position [446, 0]
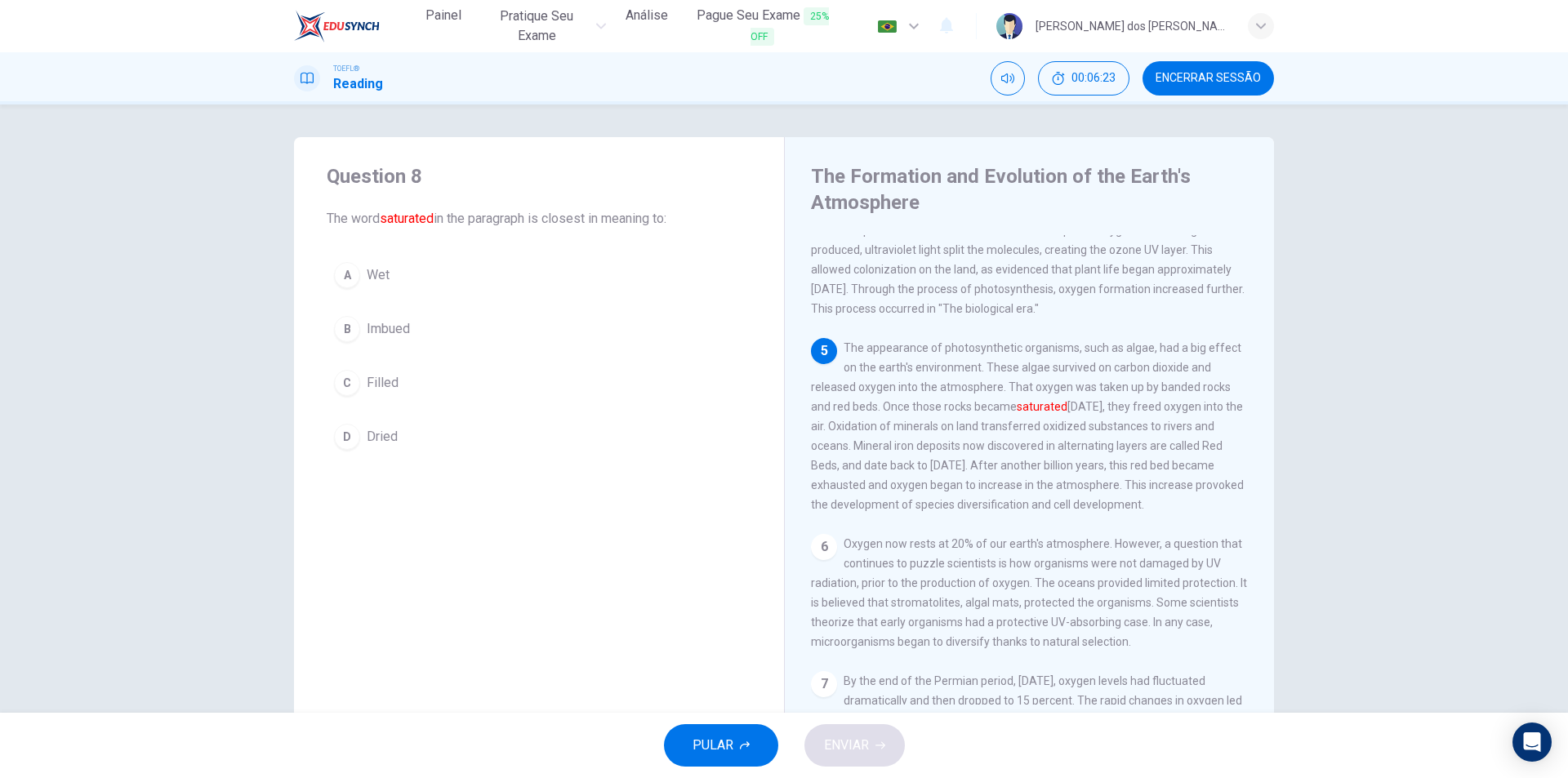
click at [352, 439] on div "D" at bounding box center [347, 436] width 26 height 26
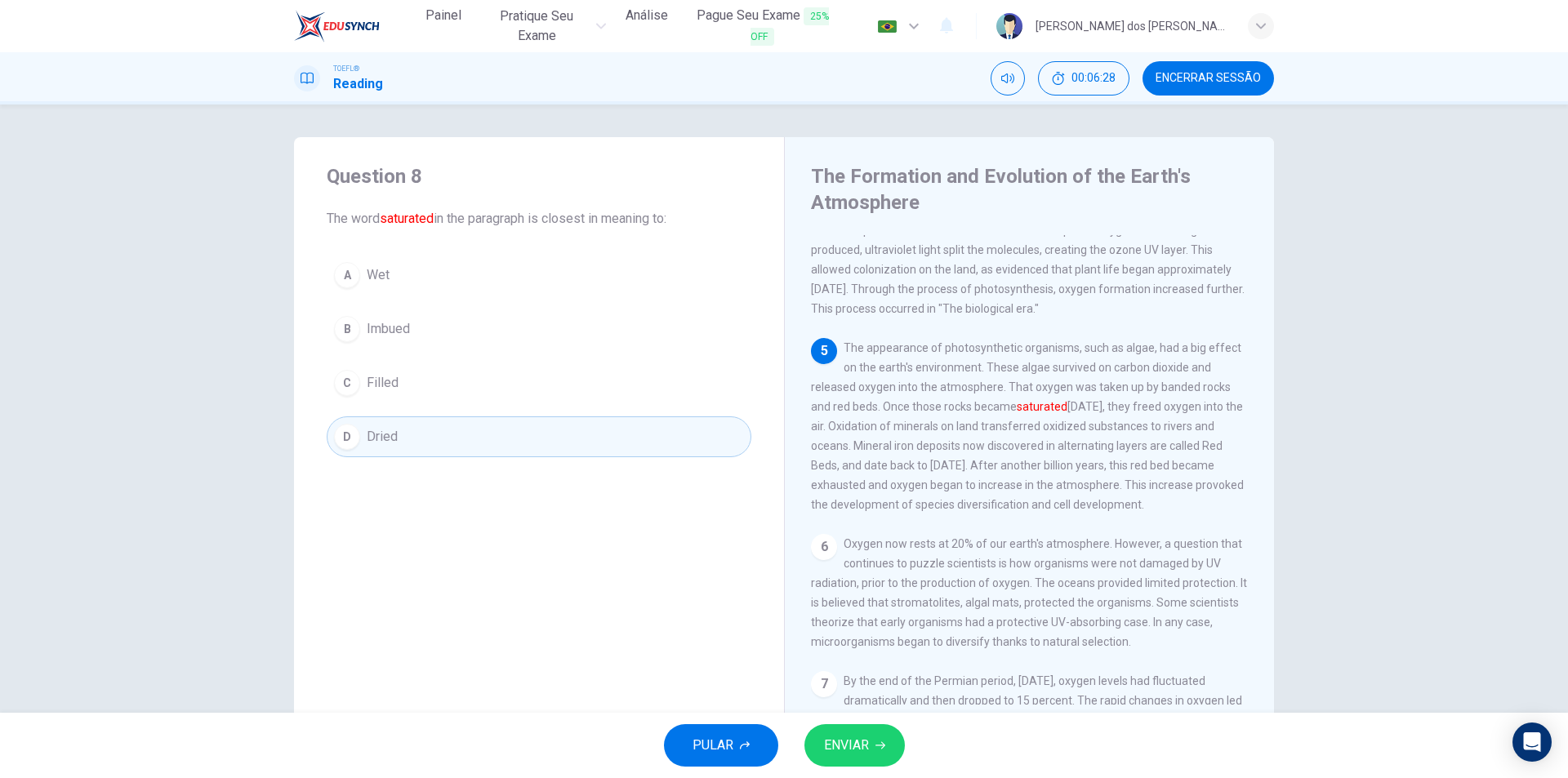
click at [852, 736] on span "ENVIAR" at bounding box center [846, 745] width 45 height 23
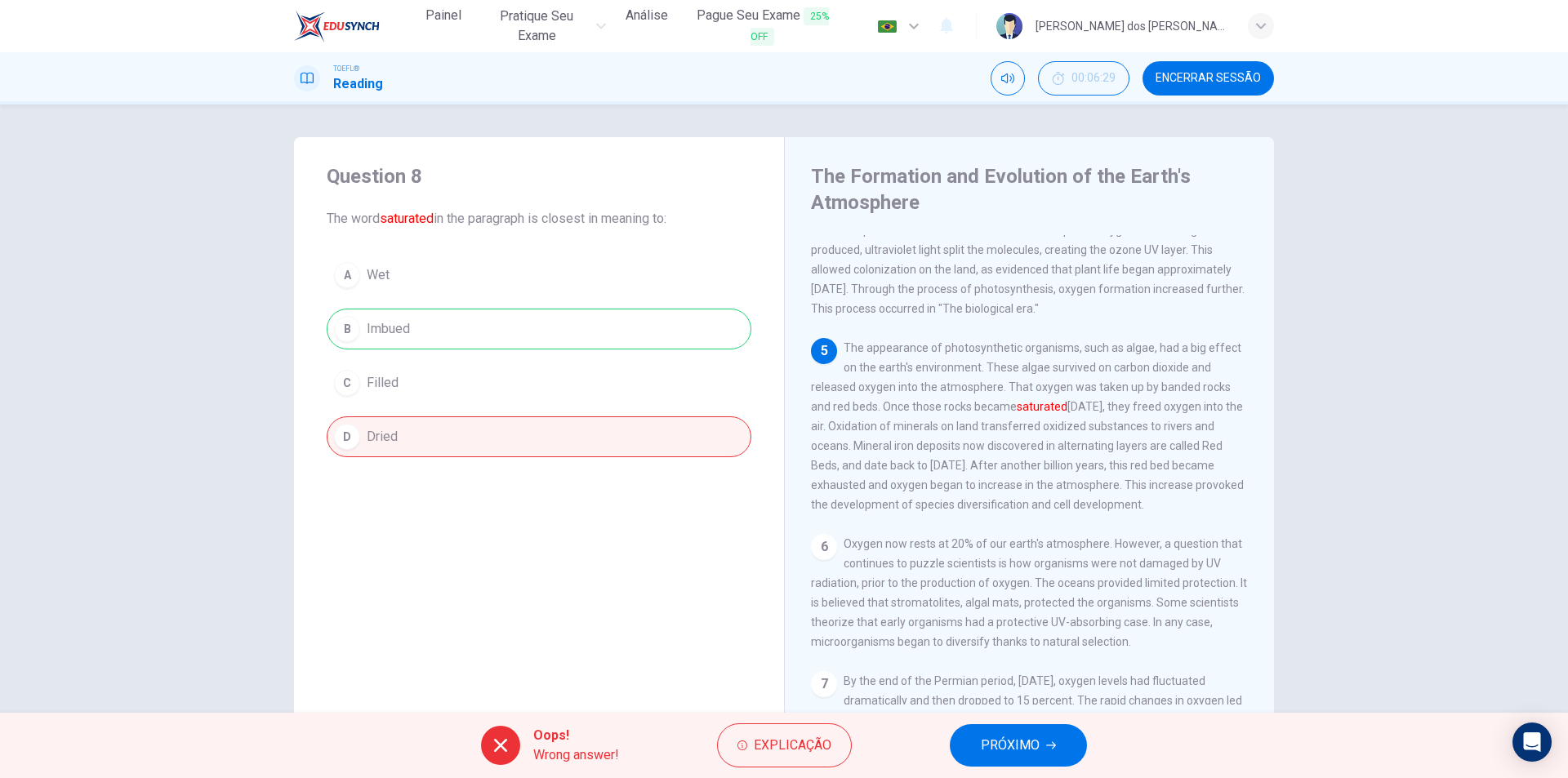
click at [990, 740] on span "PRÓXIMO" at bounding box center [1010, 745] width 59 height 23
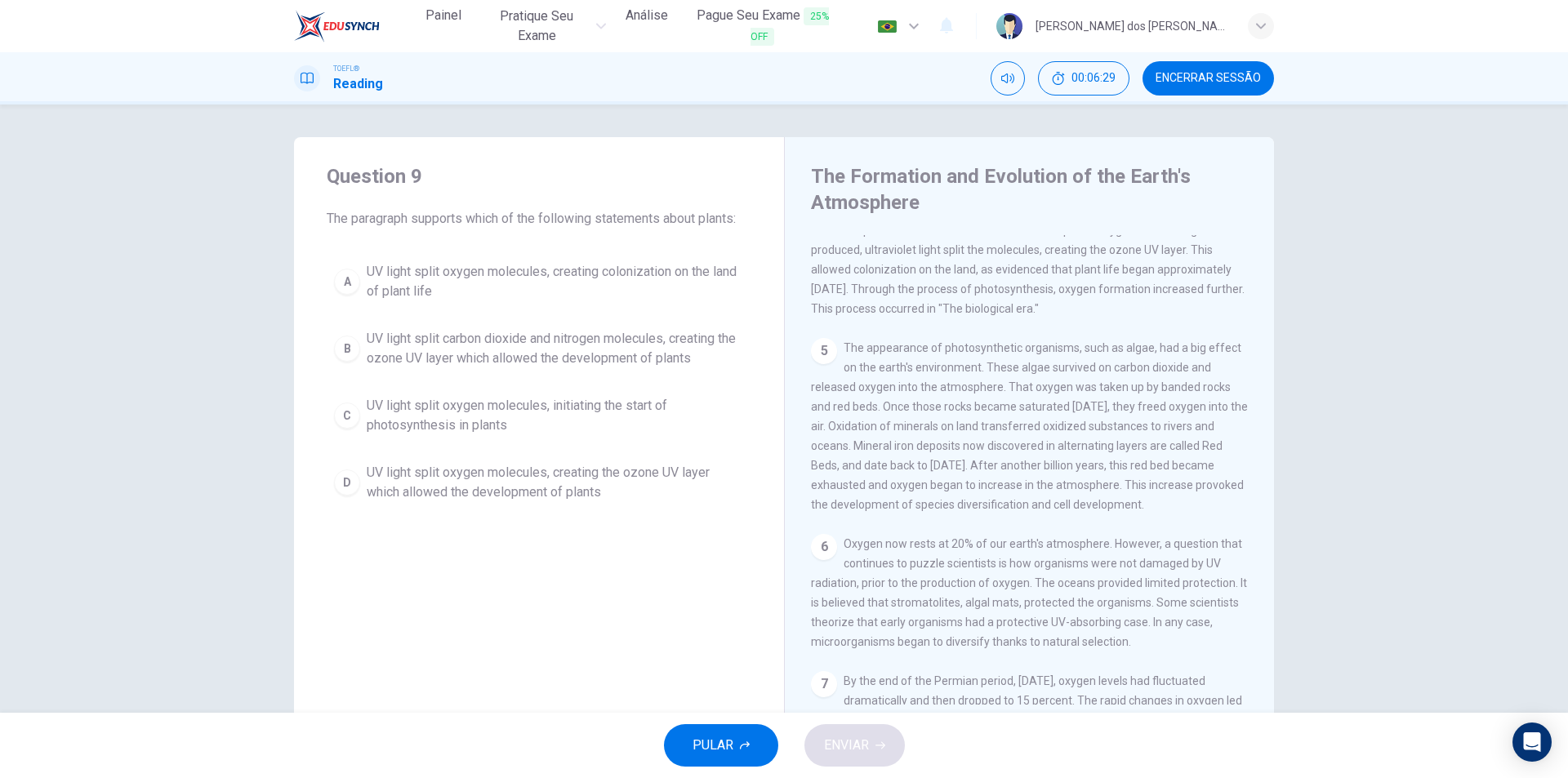
scroll to position [385, 0]
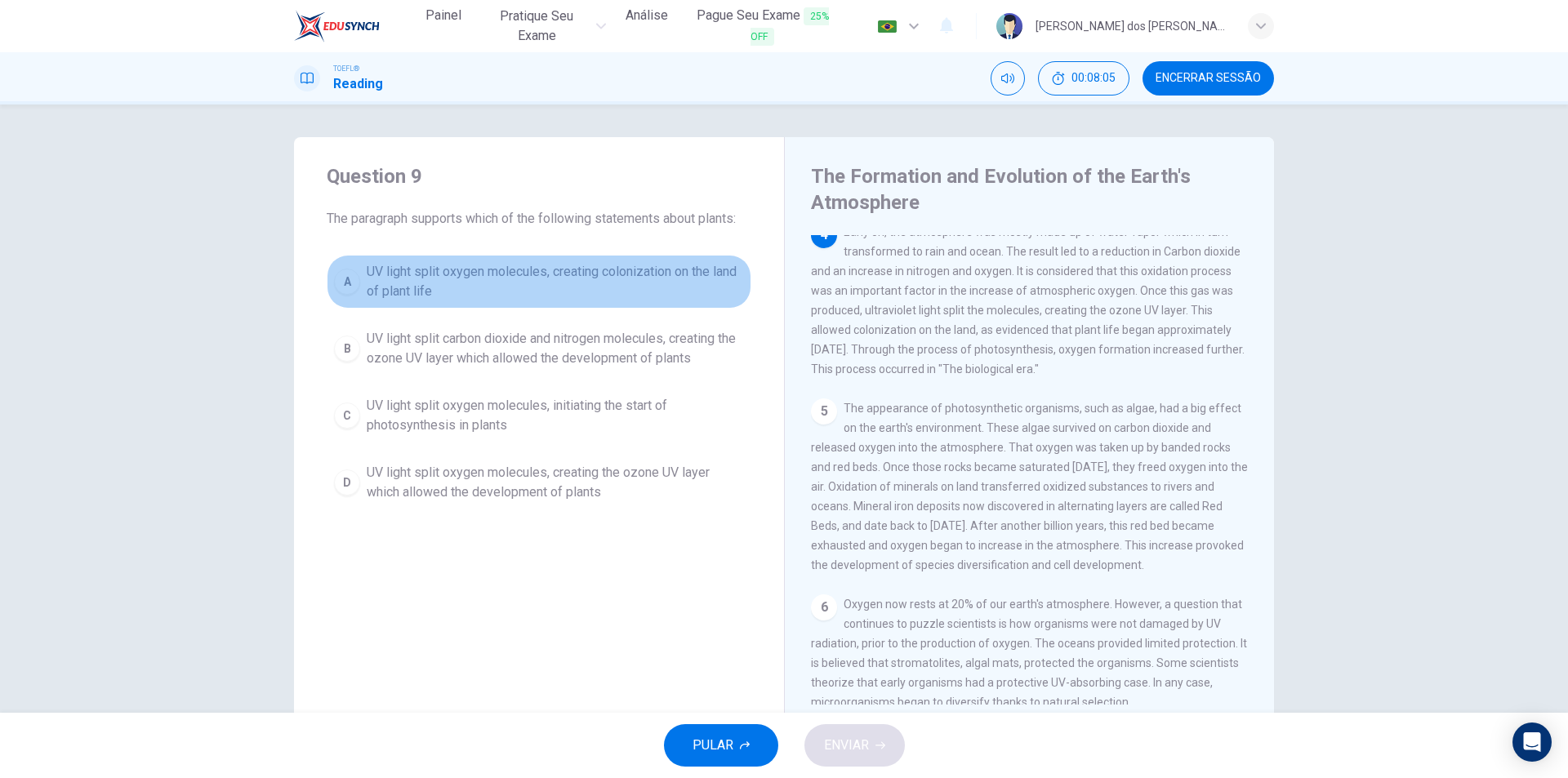
click at [553, 259] on button "A UV light split oxygen molecules, creating colonization on the land of plant l…" at bounding box center [538, 282] width 425 height 54
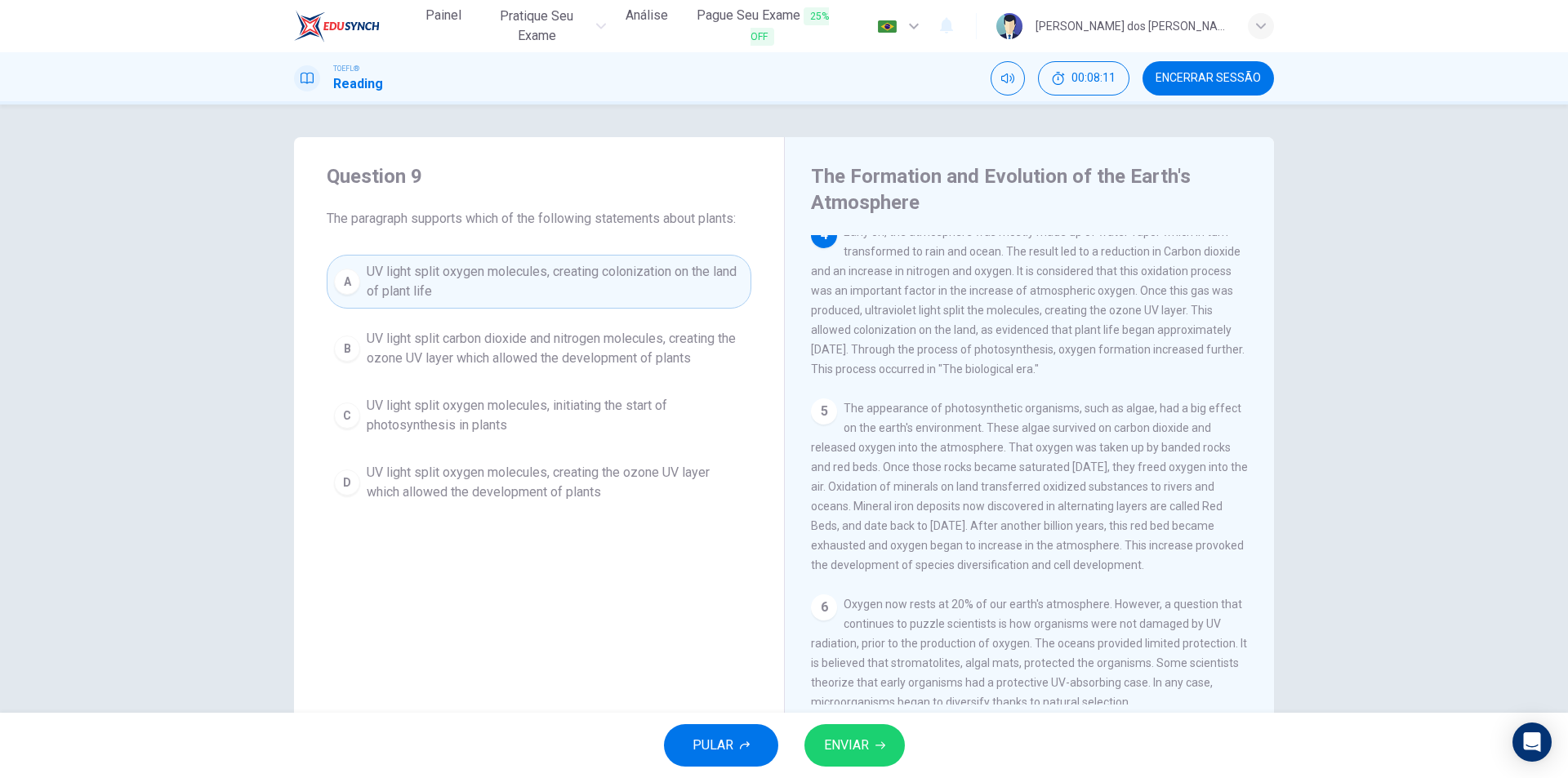
click at [864, 742] on span "ENVIAR" at bounding box center [846, 745] width 45 height 23
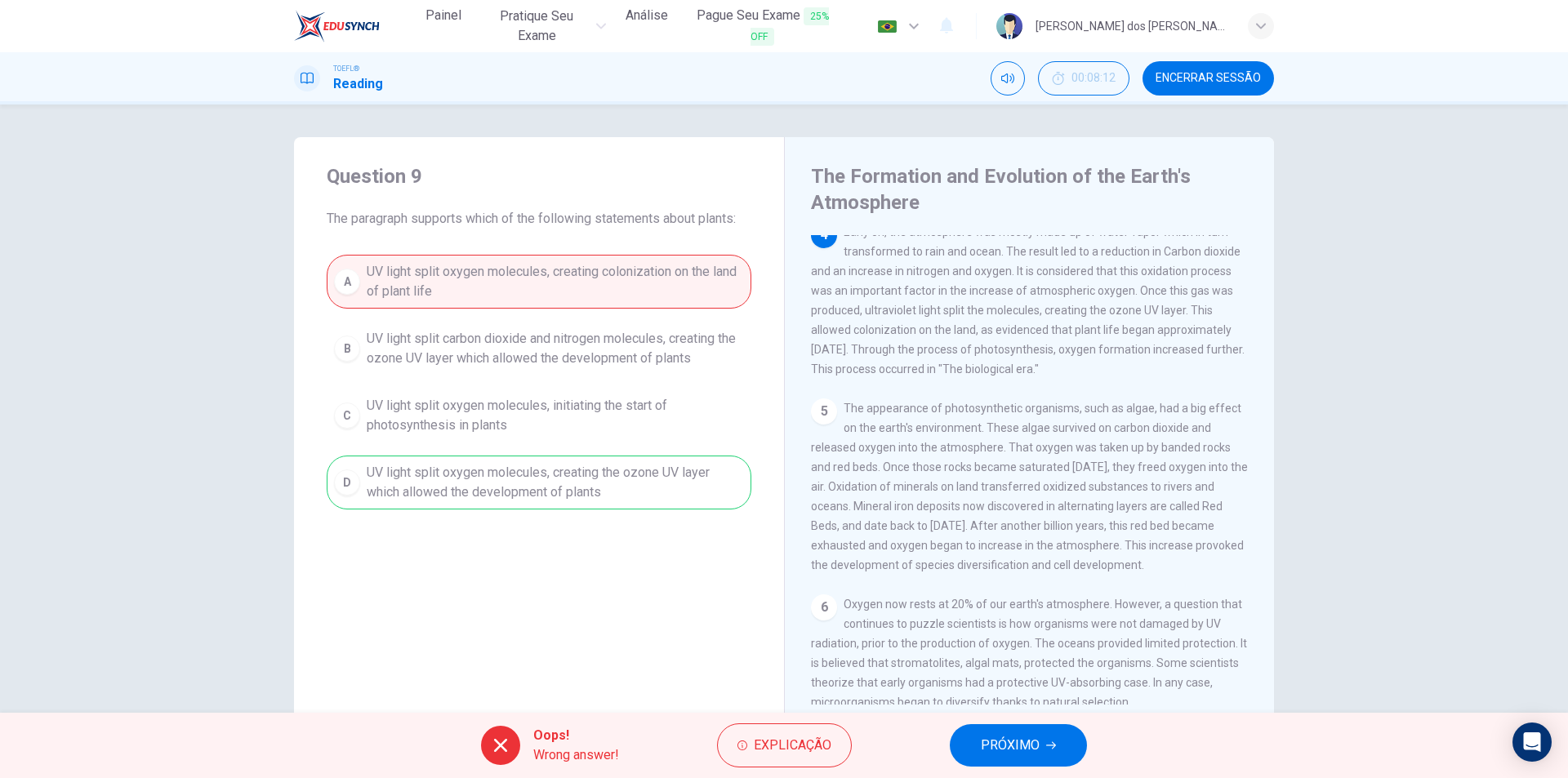
click at [1020, 751] on span "PRÓXIMO" at bounding box center [1010, 745] width 59 height 23
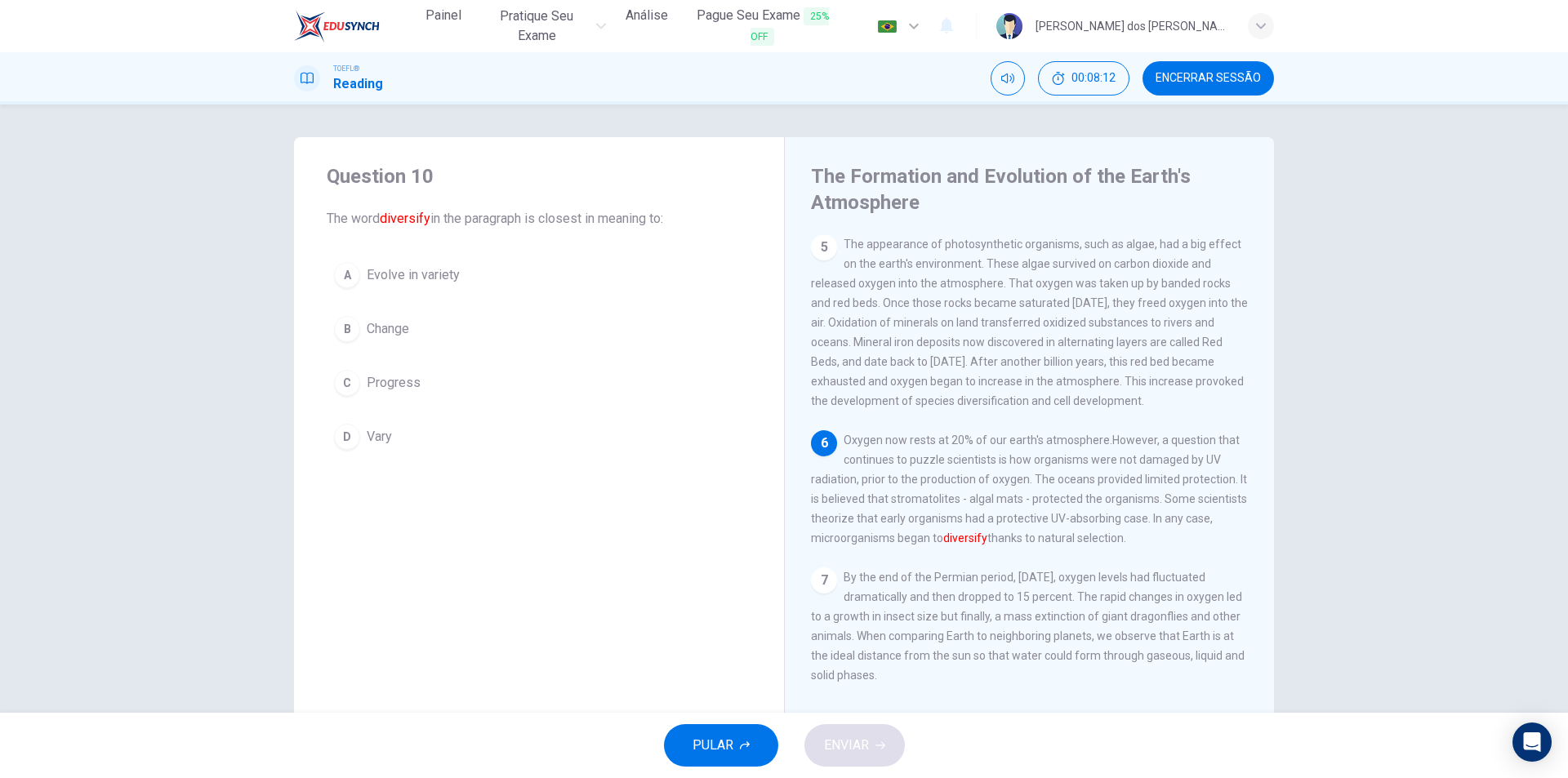
scroll to position [586, 0]
click at [424, 431] on button "D Vary" at bounding box center [538, 436] width 425 height 41
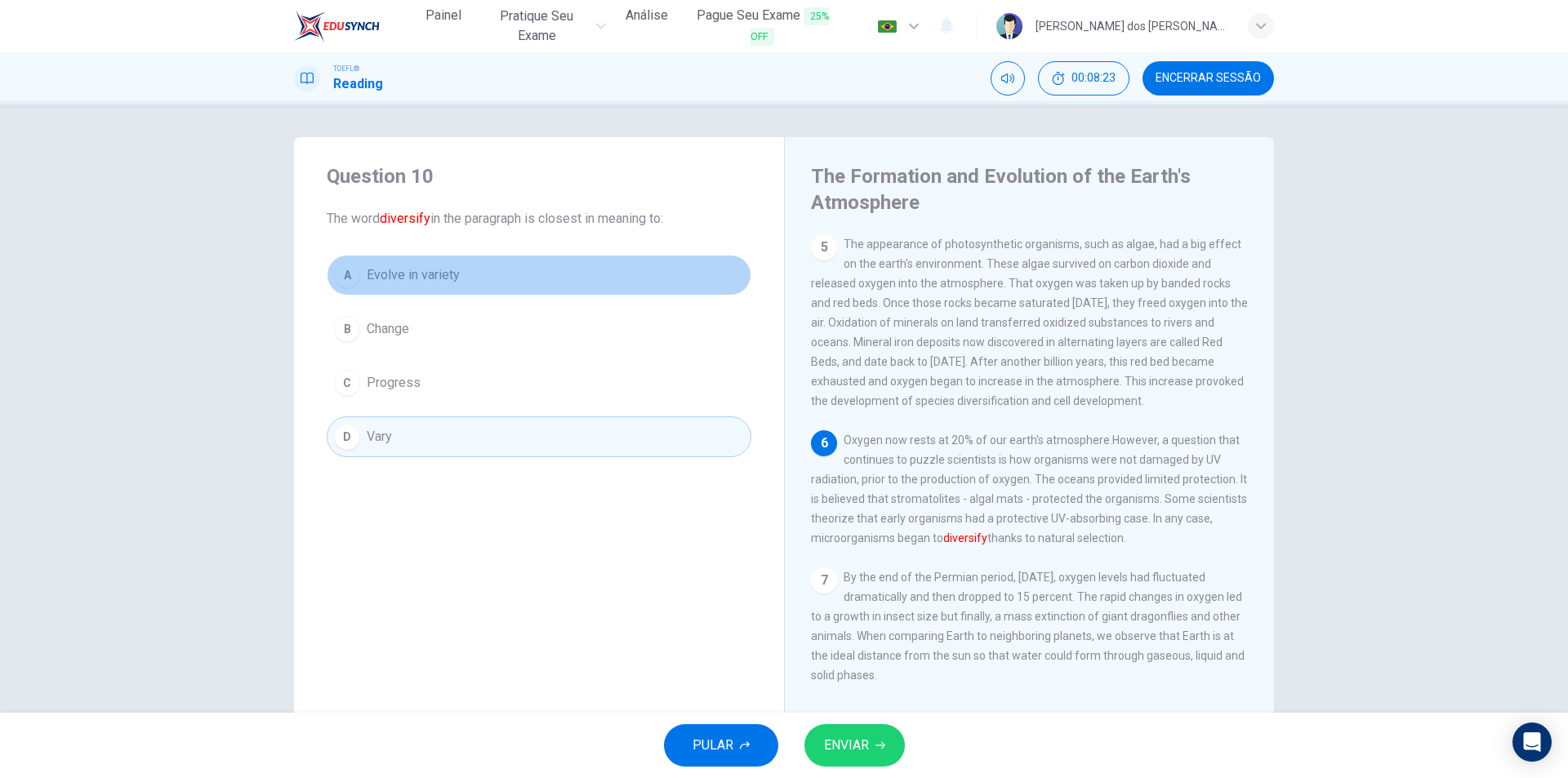
click at [468, 269] on button "A Evolve in variety" at bounding box center [538, 275] width 425 height 41
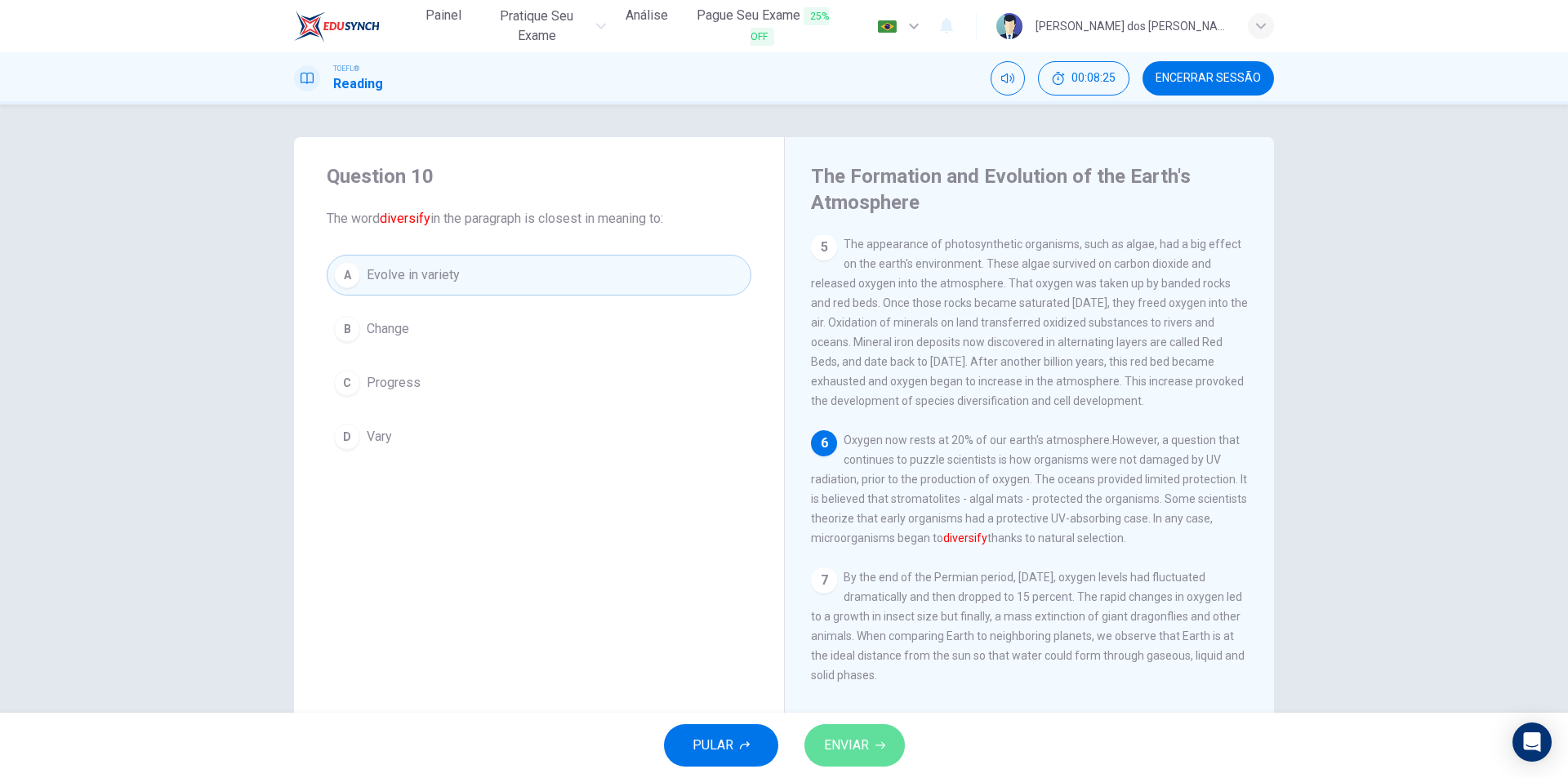
click at [865, 746] on span "ENVIAR" at bounding box center [846, 745] width 45 height 23
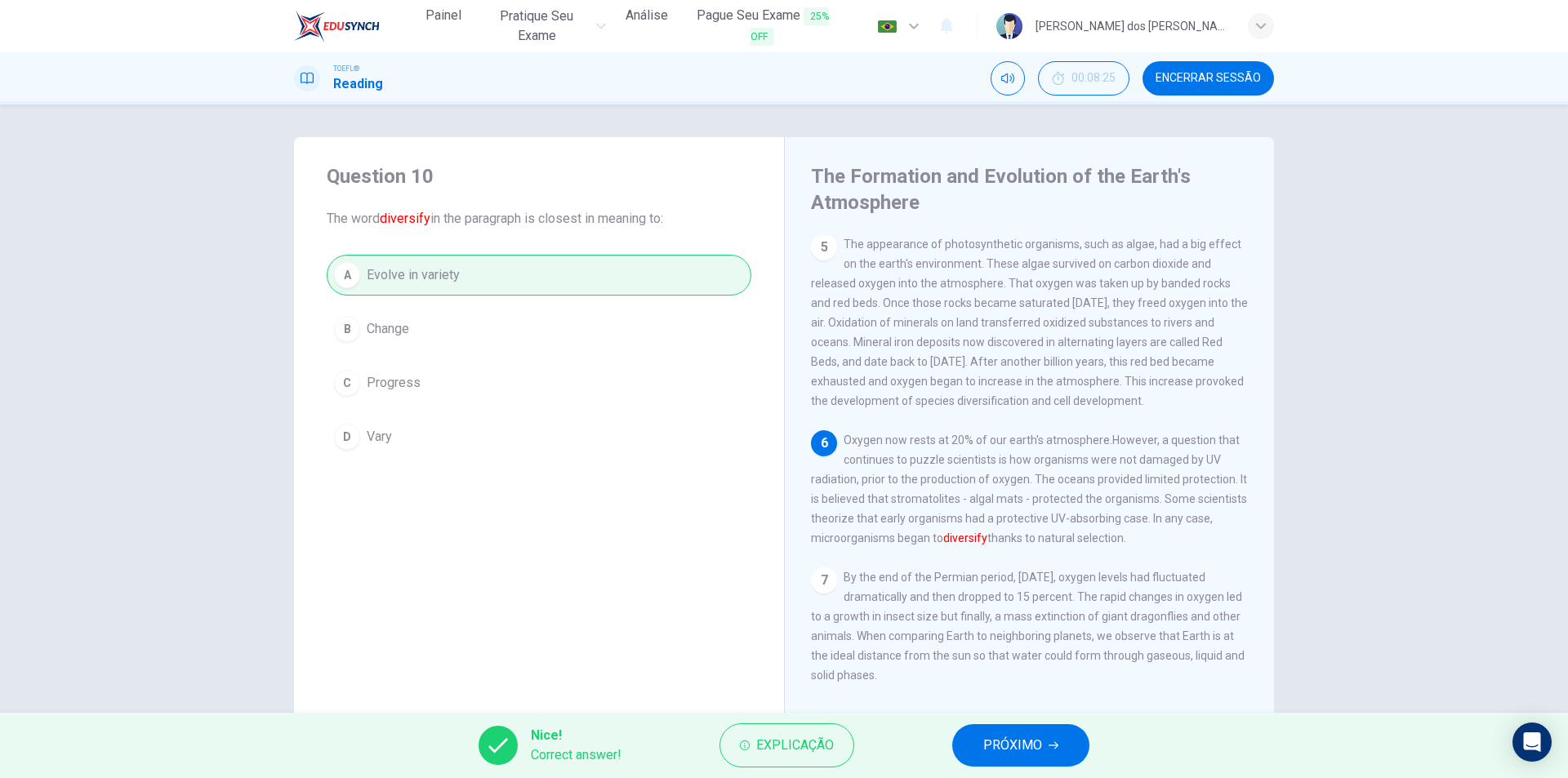
click at [1079, 751] on button "PRÓXIMO" at bounding box center [1021, 745] width 137 height 43
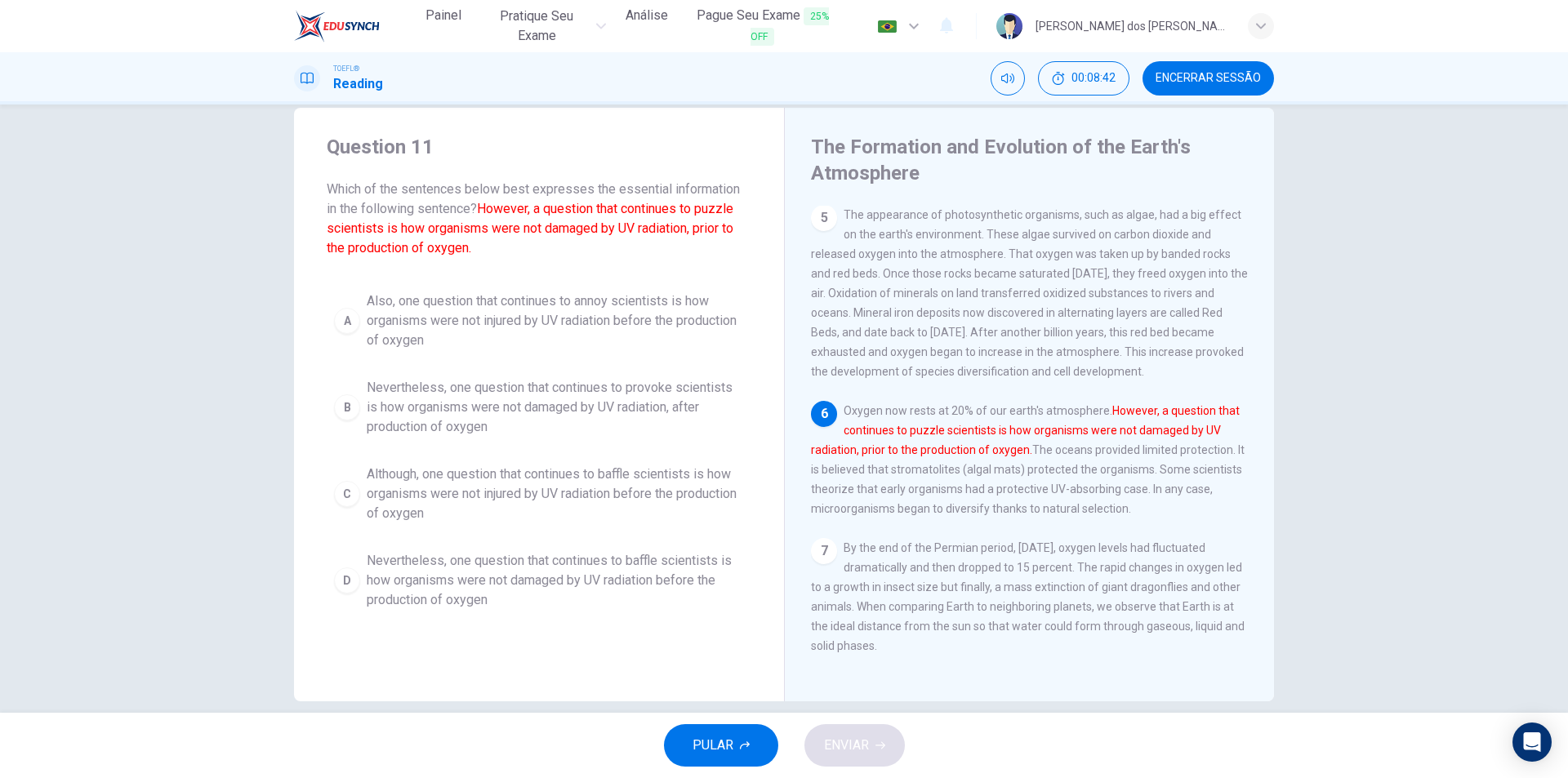
scroll to position [50, 0]
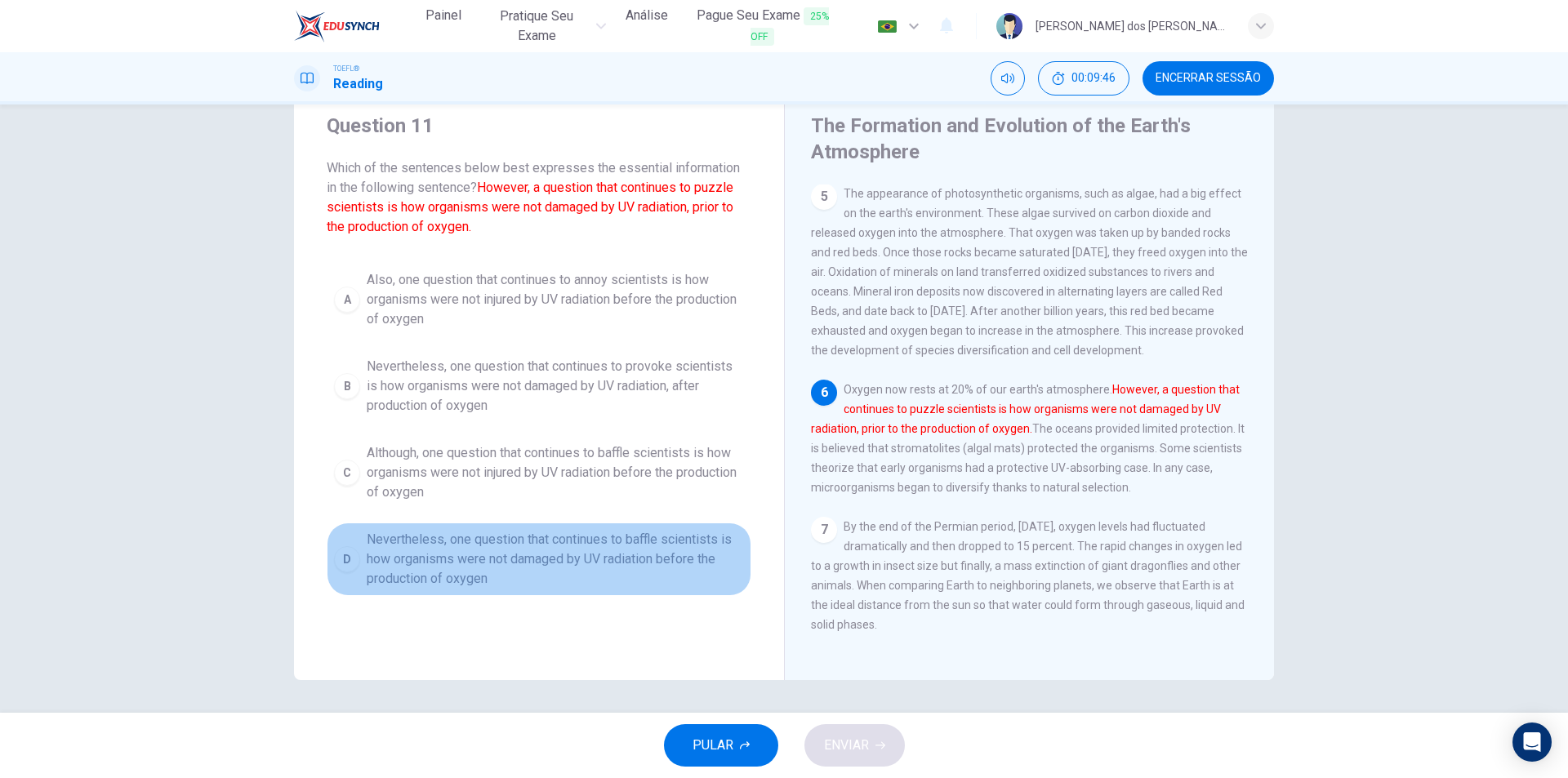
click at [524, 551] on span "Nevertheless, one question that continues to baffle scientists is how organisms…" at bounding box center [556, 559] width 377 height 59
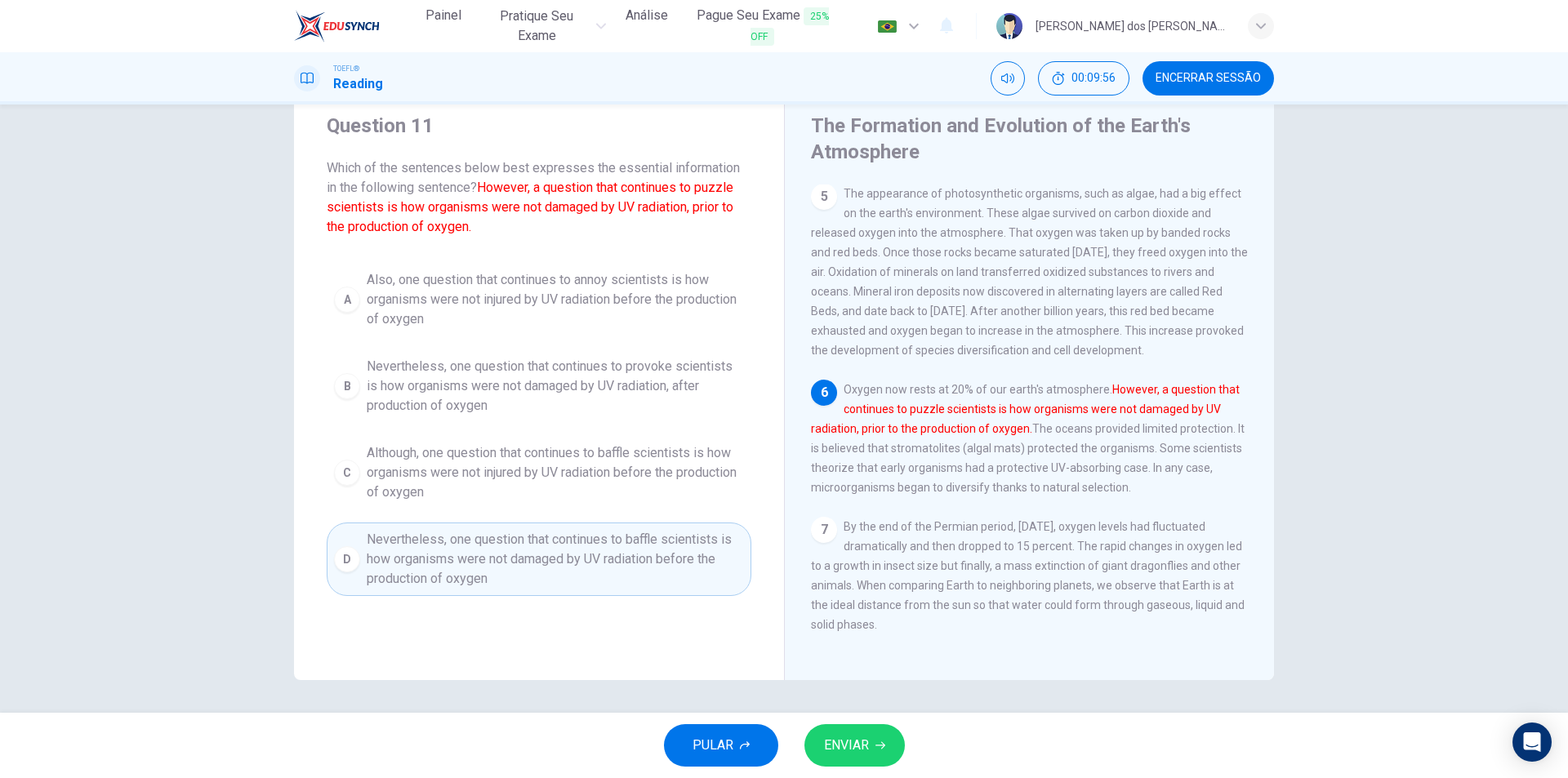
click at [872, 738] on button "ENVIAR" at bounding box center [855, 745] width 101 height 43
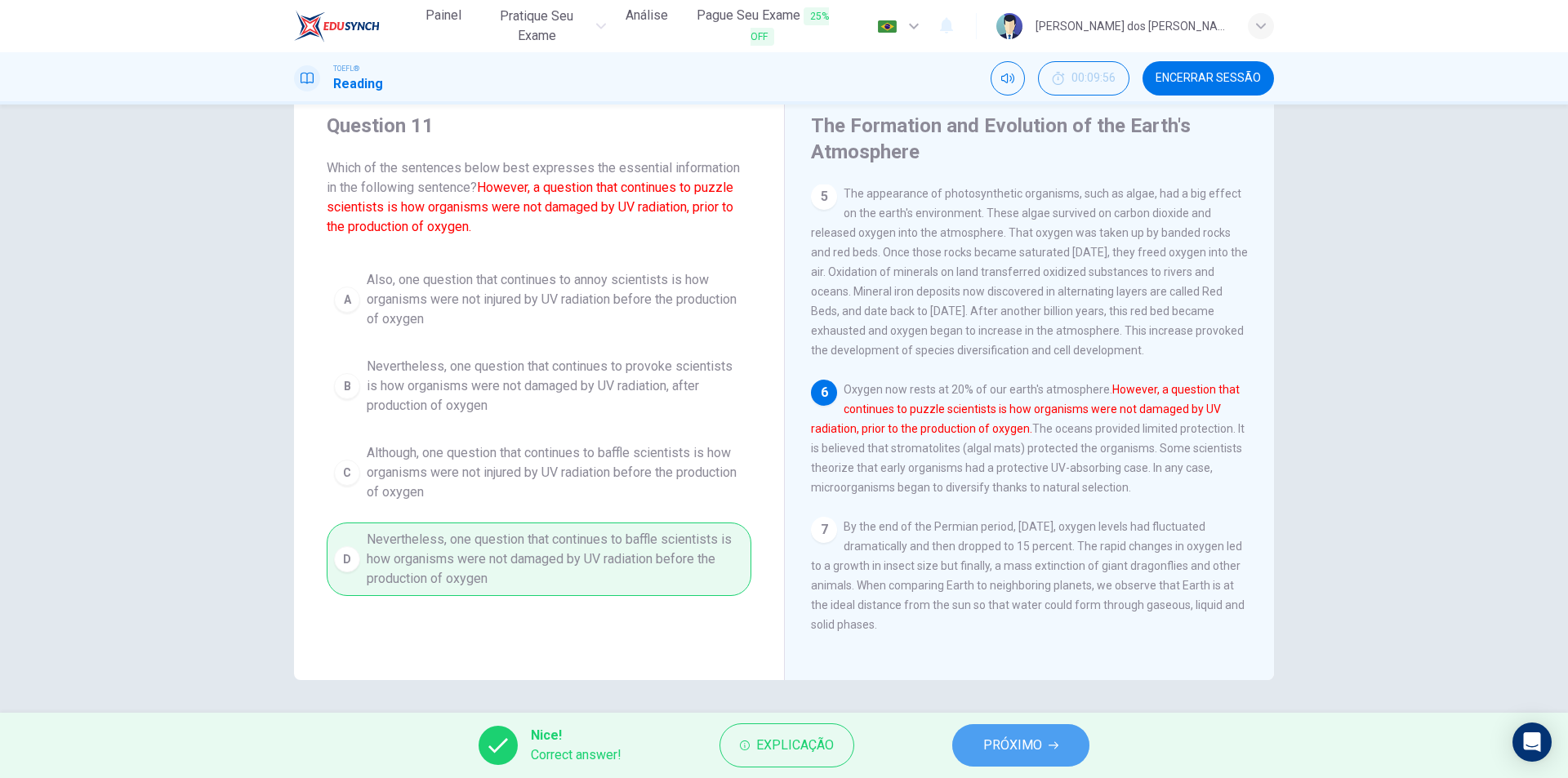
click at [1028, 753] on span "PRÓXIMO" at bounding box center [1012, 745] width 59 height 23
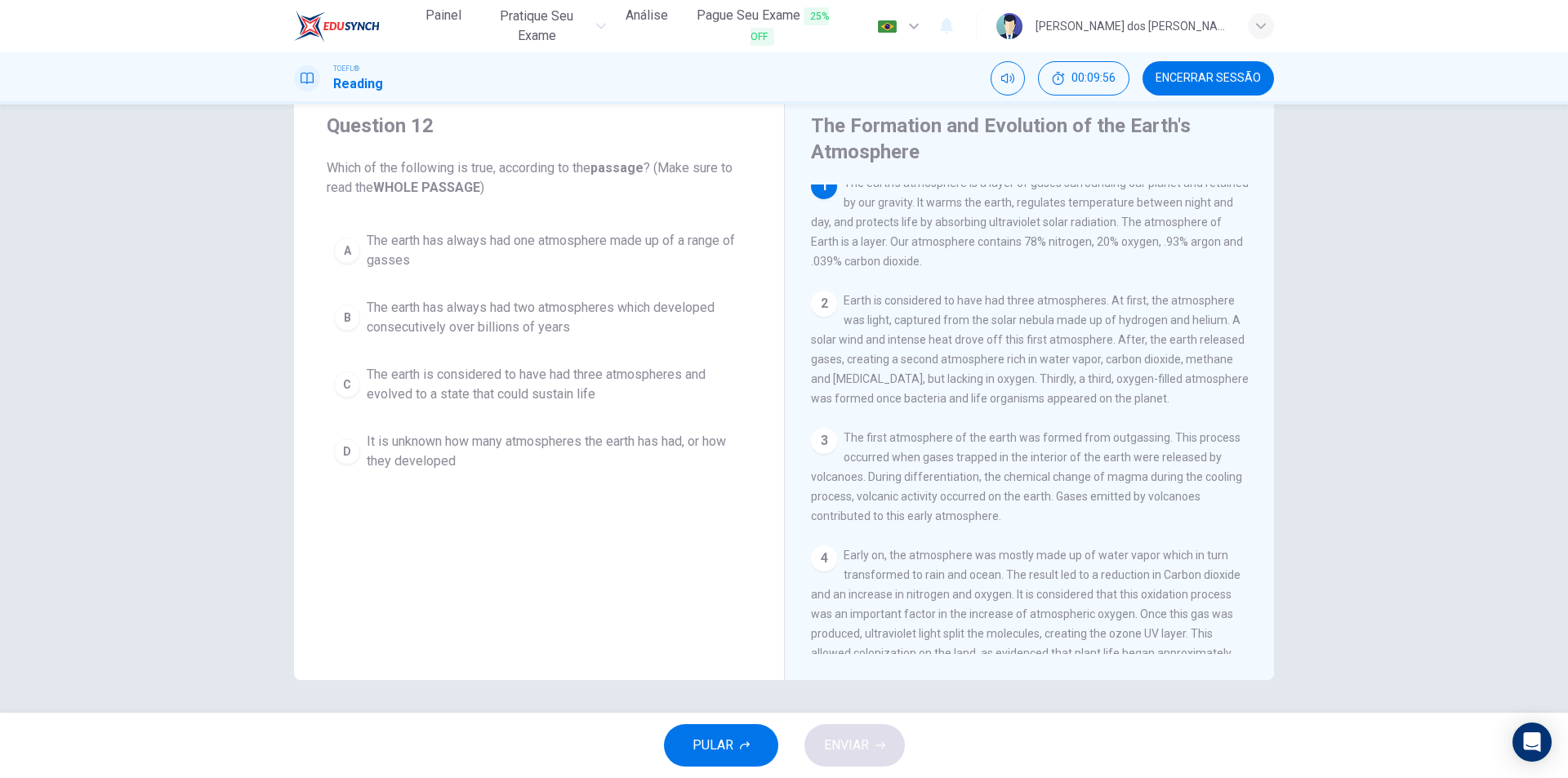
scroll to position [0, 0]
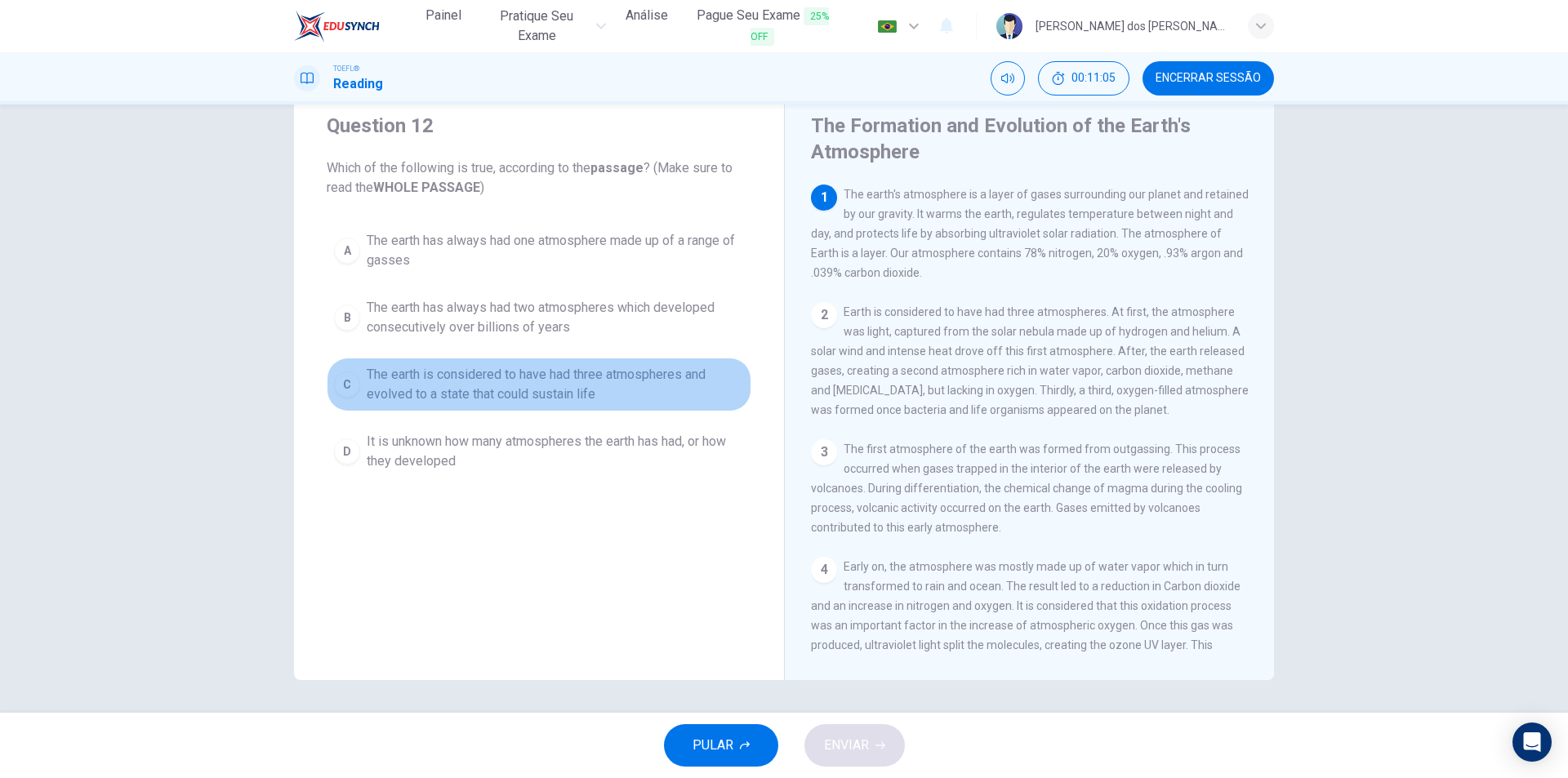
click at [609, 376] on span "The earth is considered to have had three atmospheres and evolved to a state th…" at bounding box center [556, 384] width 377 height 39
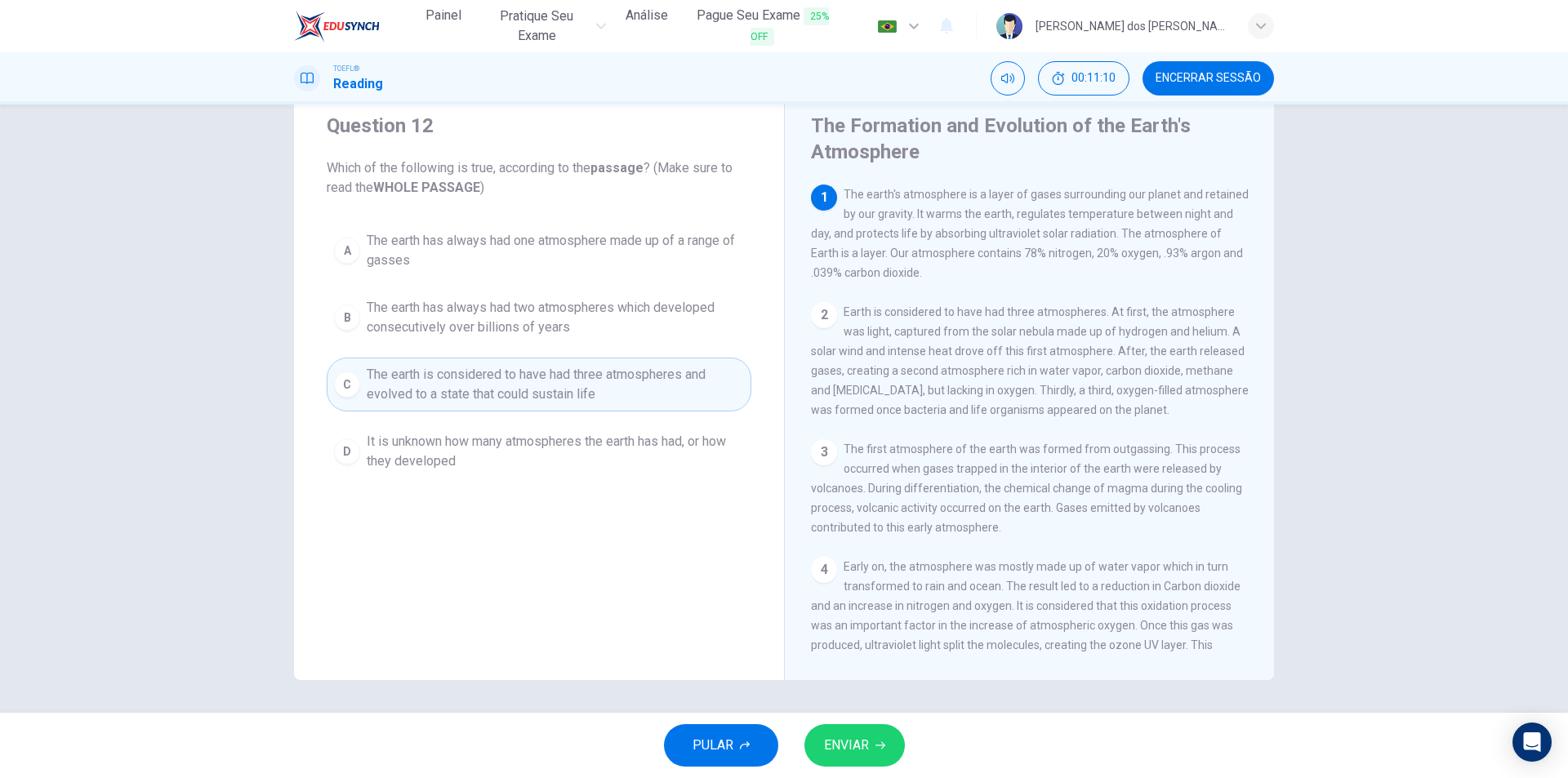
click at [520, 317] on span "The earth has always had two atmospheres which developed consecutively over bil…" at bounding box center [556, 317] width 377 height 39
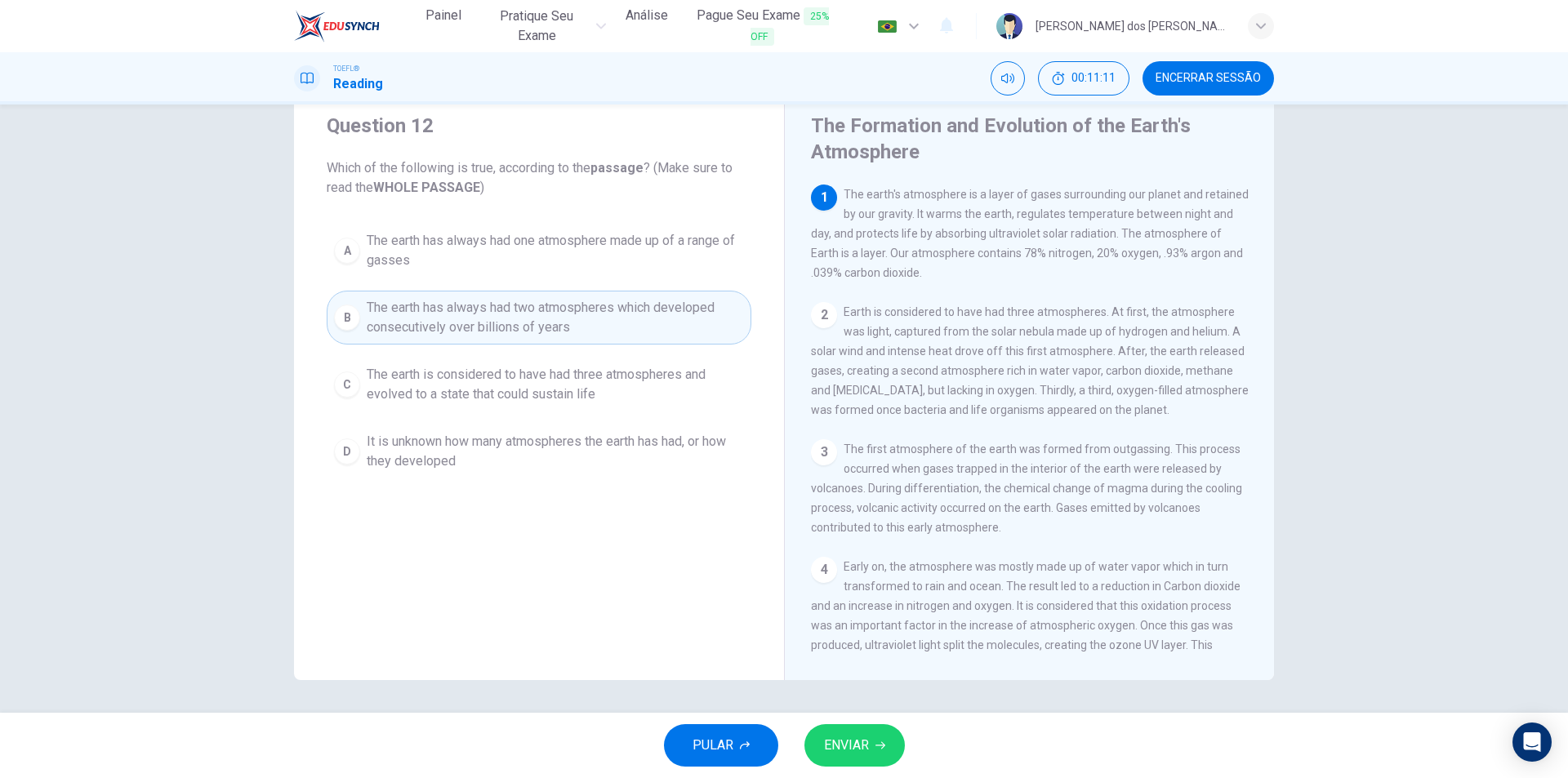
click at [567, 366] on span "The earth is considered to have had three atmospheres and evolved to a state th…" at bounding box center [556, 384] width 377 height 39
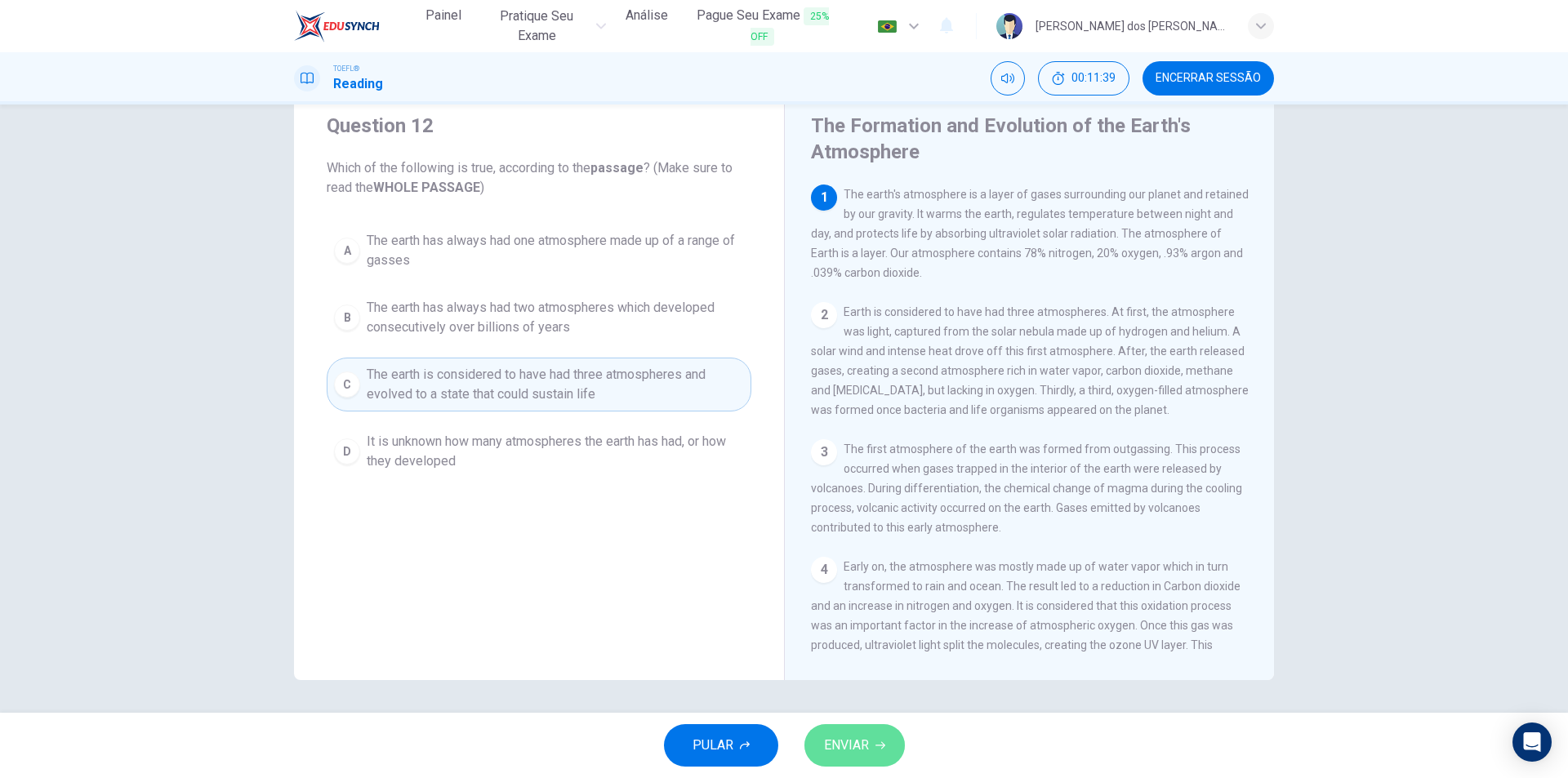
click at [832, 741] on span "ENVIAR" at bounding box center [846, 745] width 45 height 23
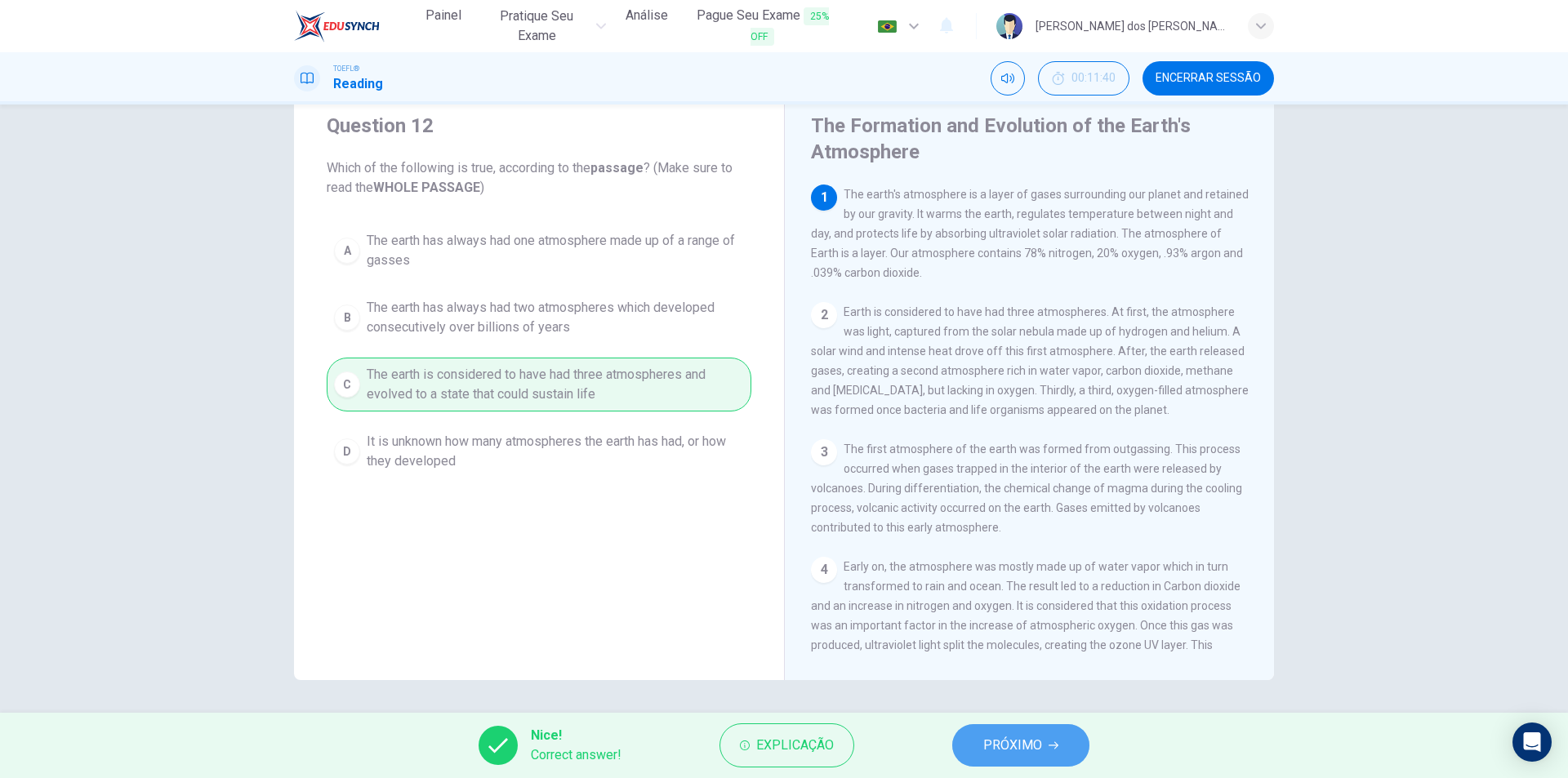
click at [1014, 749] on span "PRÓXIMO" at bounding box center [1012, 745] width 59 height 23
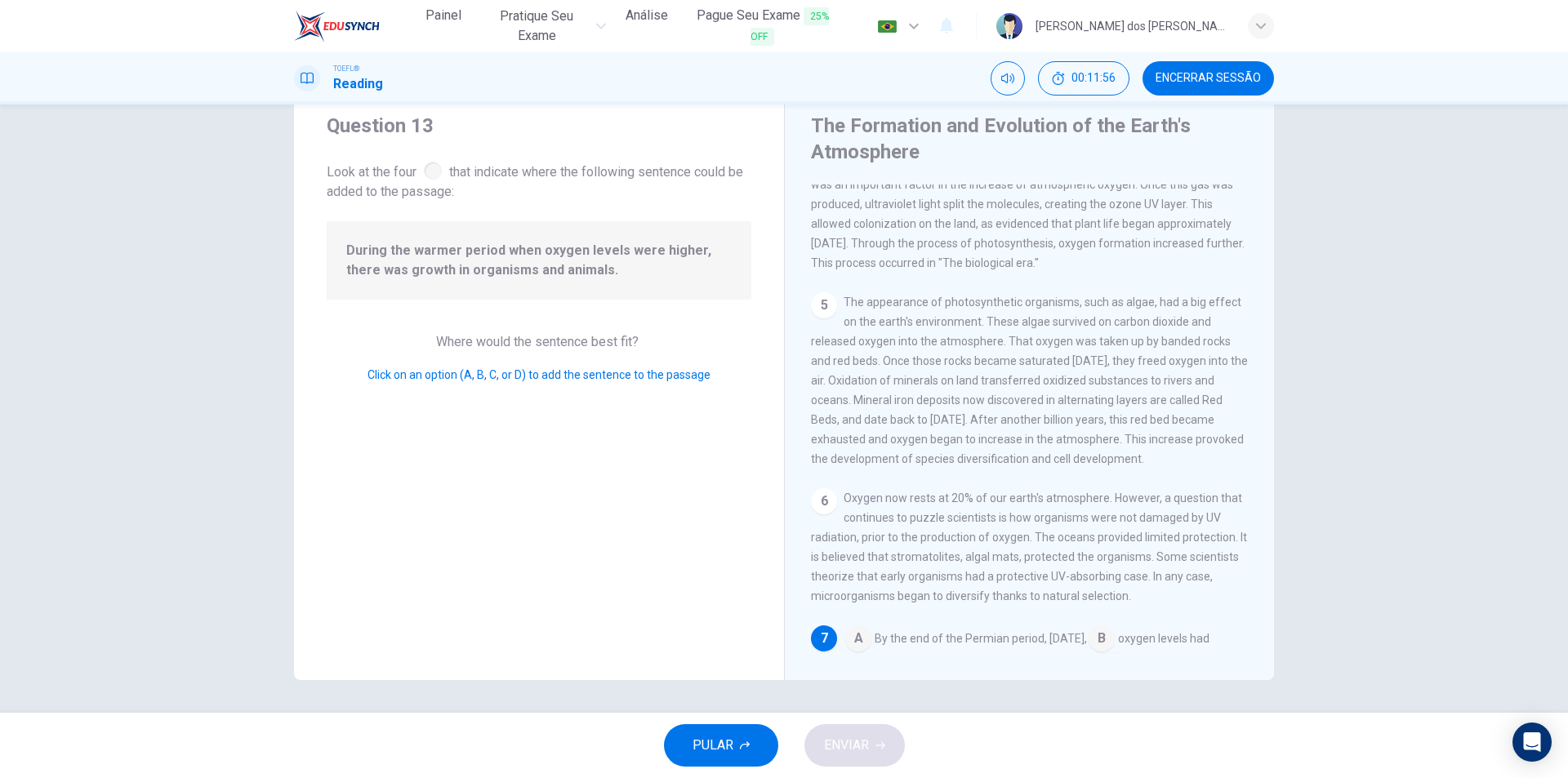
scroll to position [601, 0]
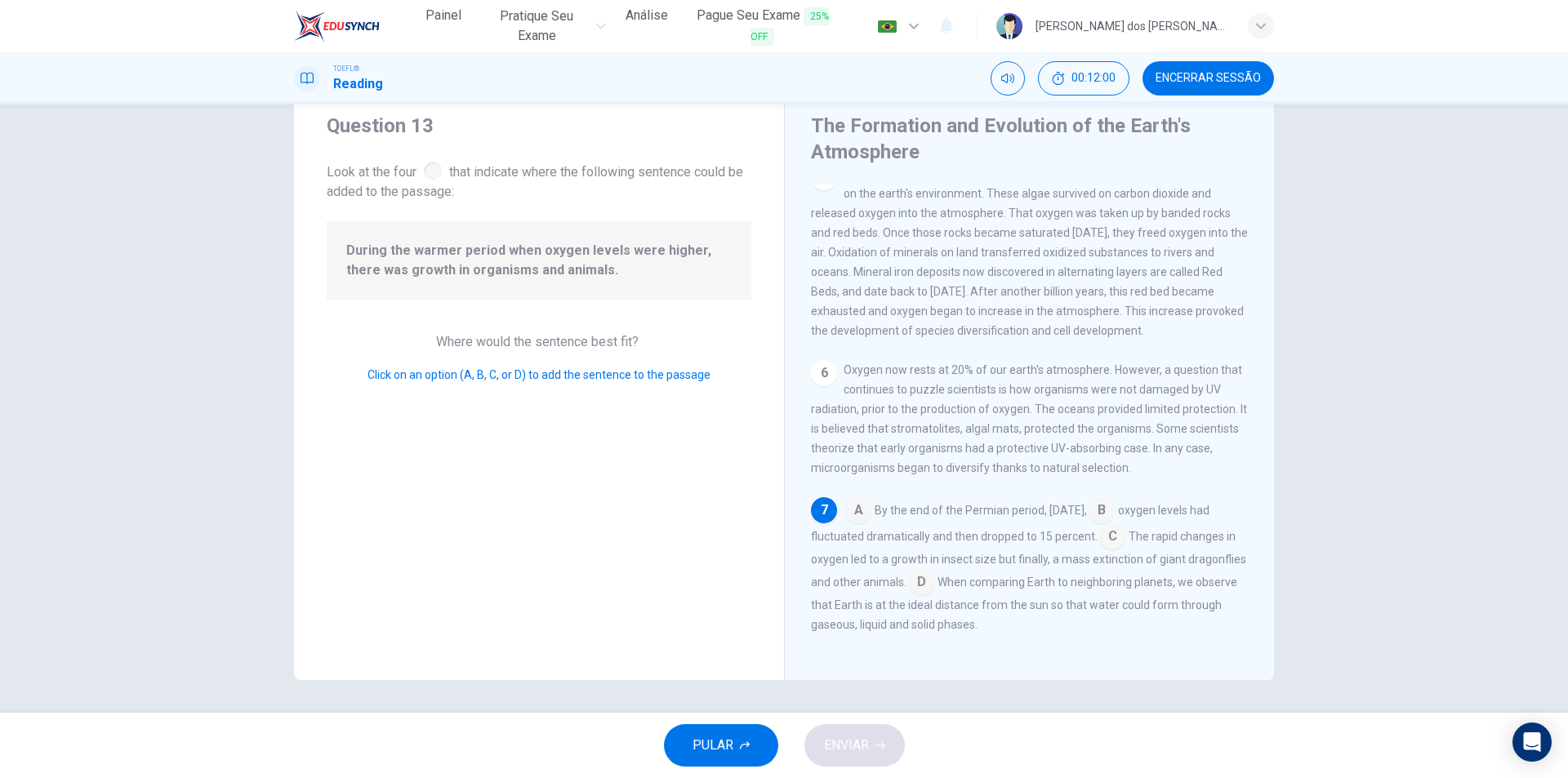
click at [437, 164] on span "Look at the four that indicate where the following sentence could be added to t…" at bounding box center [538, 180] width 425 height 44
click at [431, 170] on div at bounding box center [433, 170] width 18 height 18
click at [468, 240] on div "During the warmer period when oxygen levels were higher, there was growth in or…" at bounding box center [538, 260] width 425 height 78
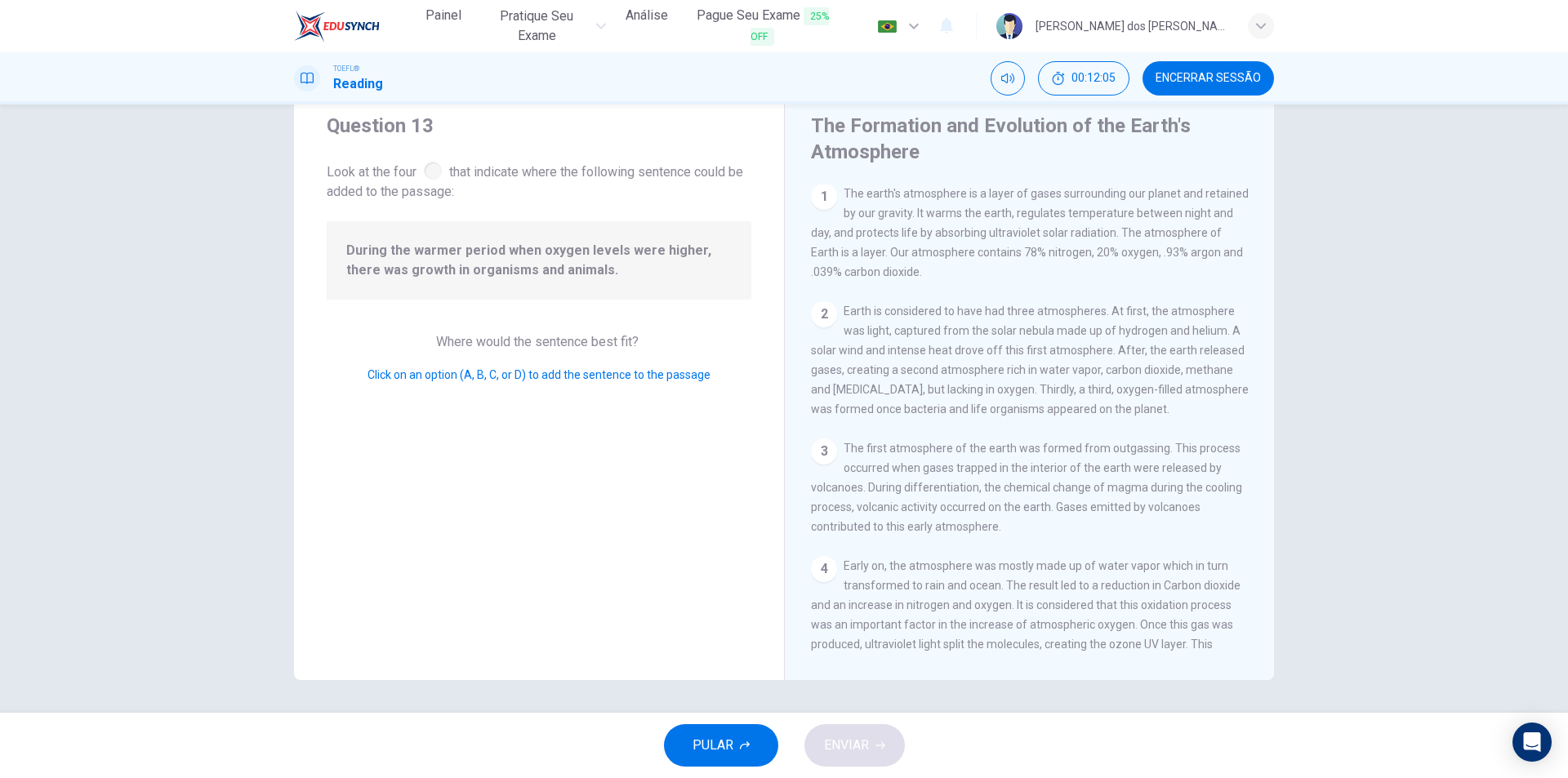
scroll to position [0, 0]
click at [467, 449] on div "Question 13 Look at the four that indicate where the following sentence could b…" at bounding box center [539, 382] width 490 height 593
click at [608, 375] on span "Click on an option (A, B, C, or D) to add the sentence to the passage" at bounding box center [539, 374] width 343 height 13
click at [498, 343] on span "Where would the sentence best fit?" at bounding box center [539, 342] width 206 height 15
click at [432, 172] on div at bounding box center [433, 170] width 18 height 18
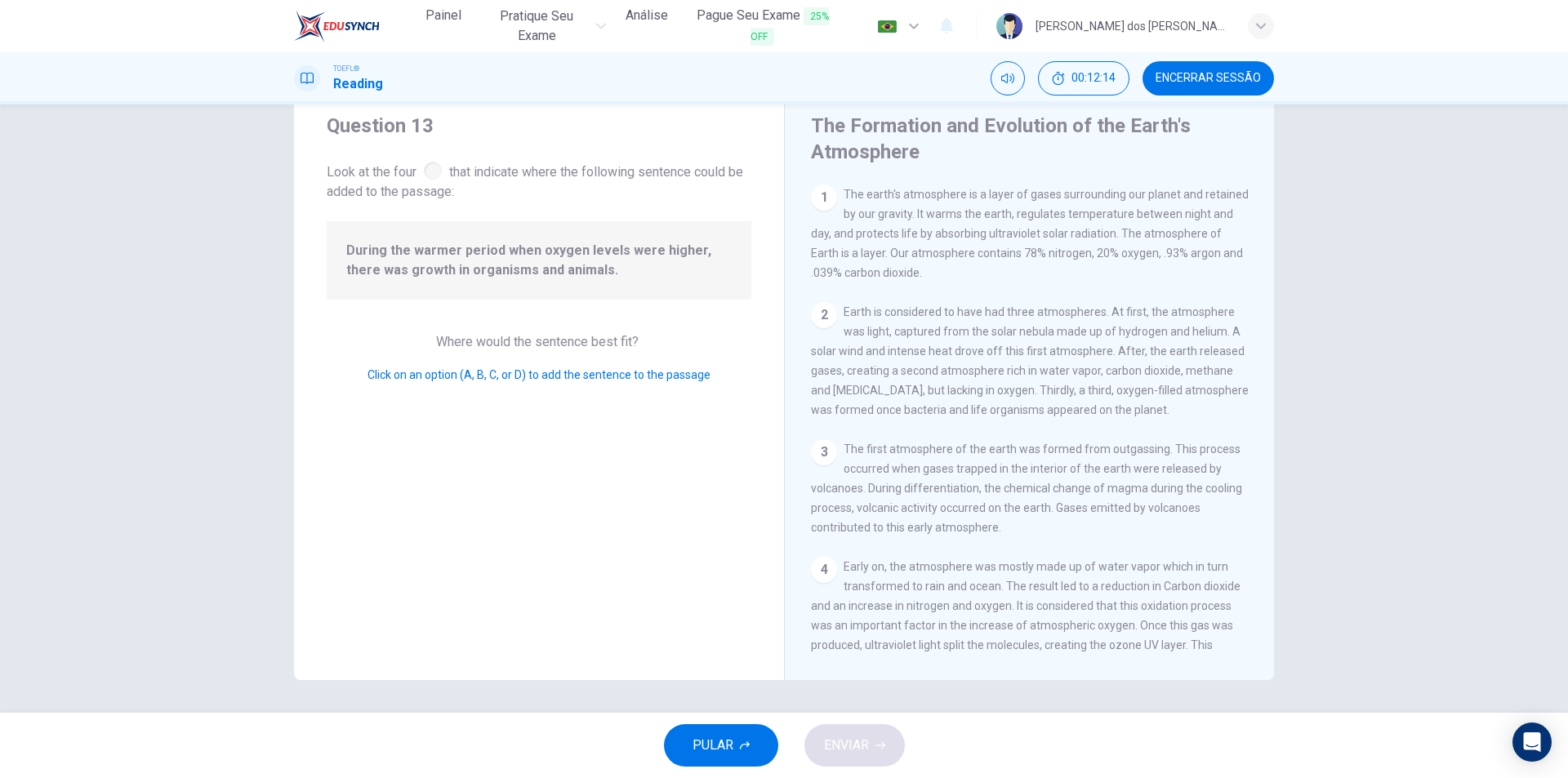
drag, startPoint x: 377, startPoint y: 257, endPoint x: 490, endPoint y: 321, distance: 129.9
click at [390, 259] on span "During the warmer period when oxygen levels were higher, there was growth in or…" at bounding box center [539, 260] width 385 height 39
click at [627, 491] on div "Question 13 Look at the four that indicate where the following sentence could b…" at bounding box center [539, 382] width 490 height 593
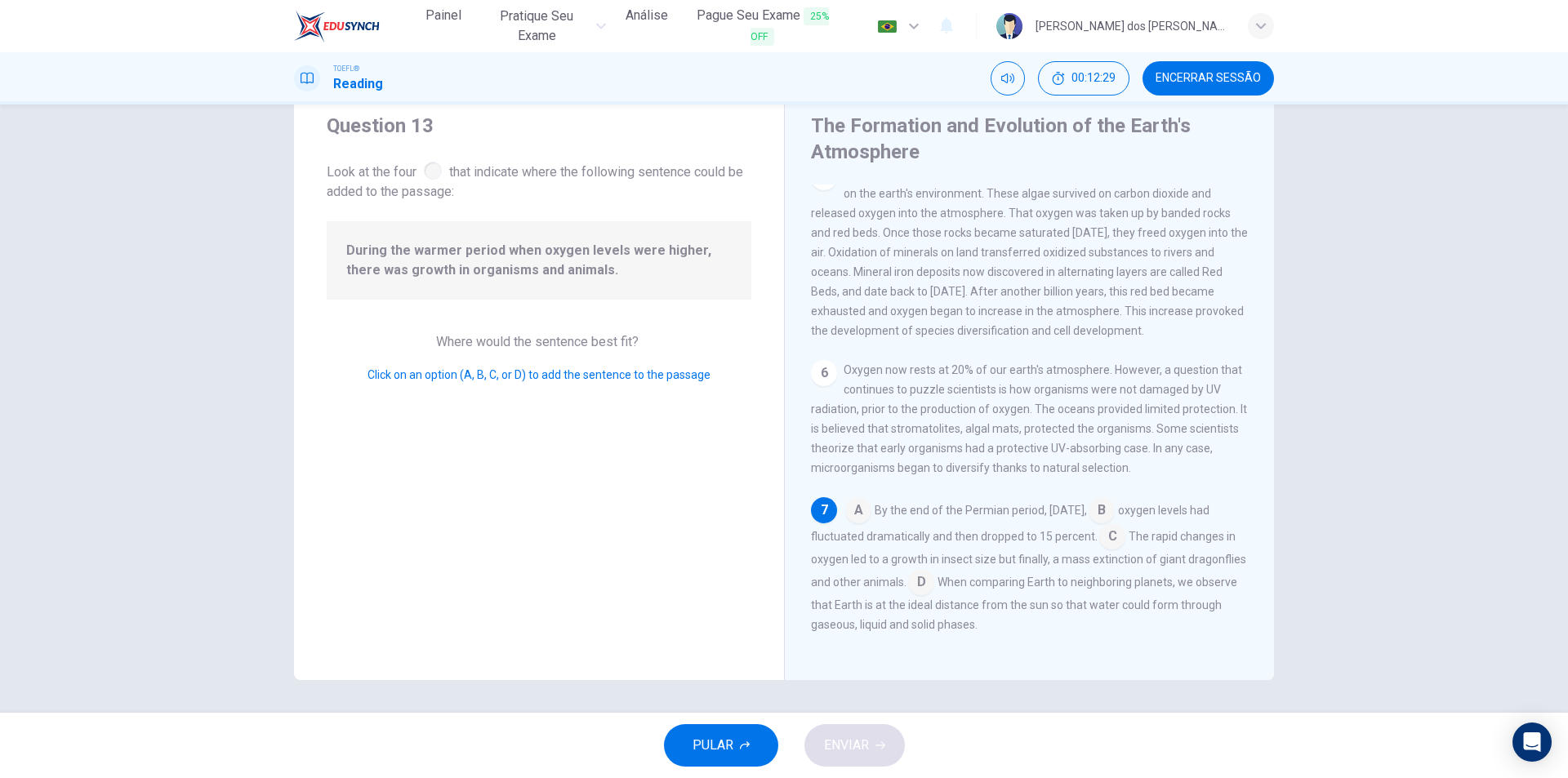
scroll to position [601, 0]
click at [934, 573] on input at bounding box center [920, 584] width 26 height 26
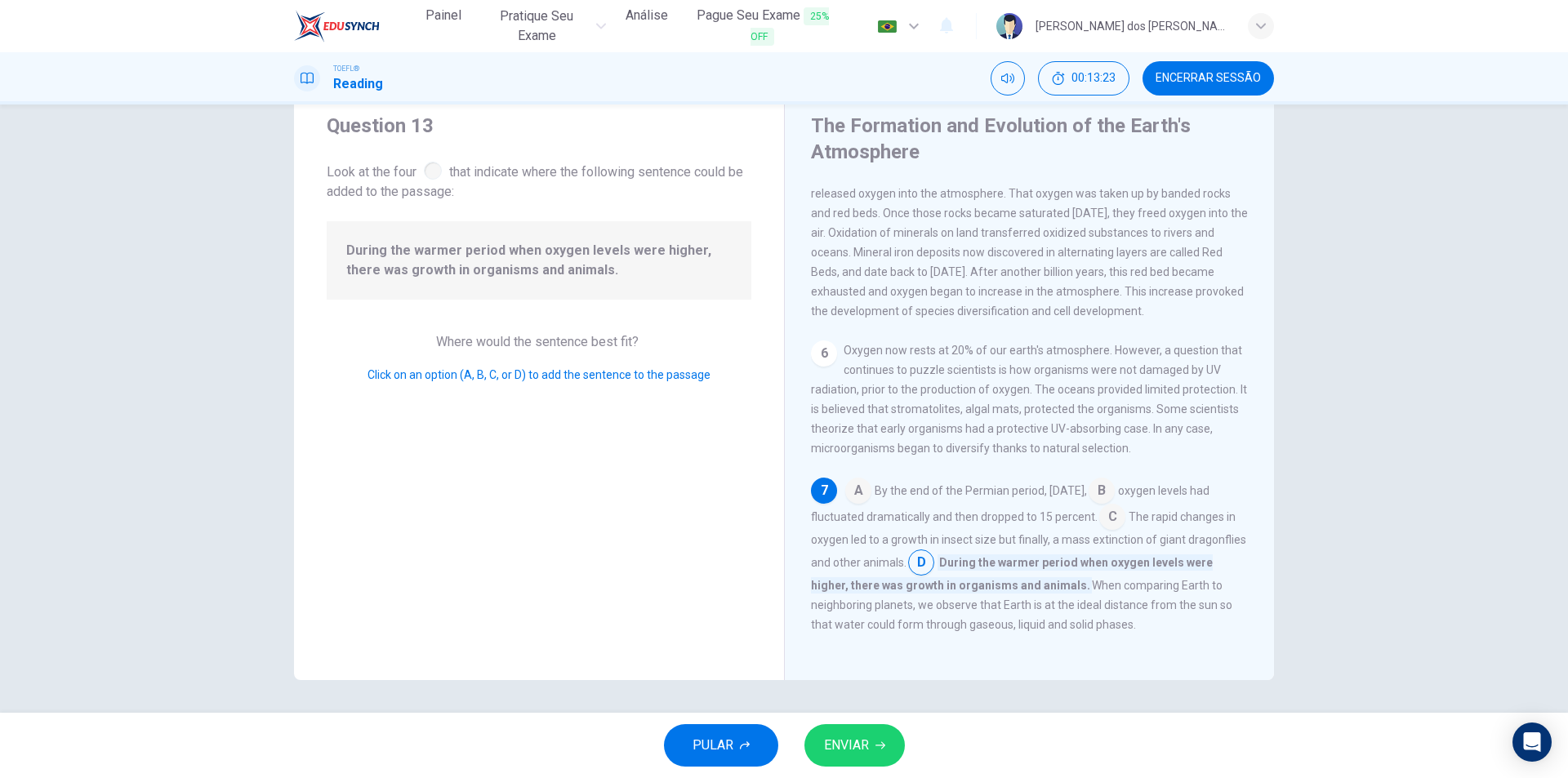
click at [838, 754] on span "ENVIAR" at bounding box center [846, 745] width 45 height 23
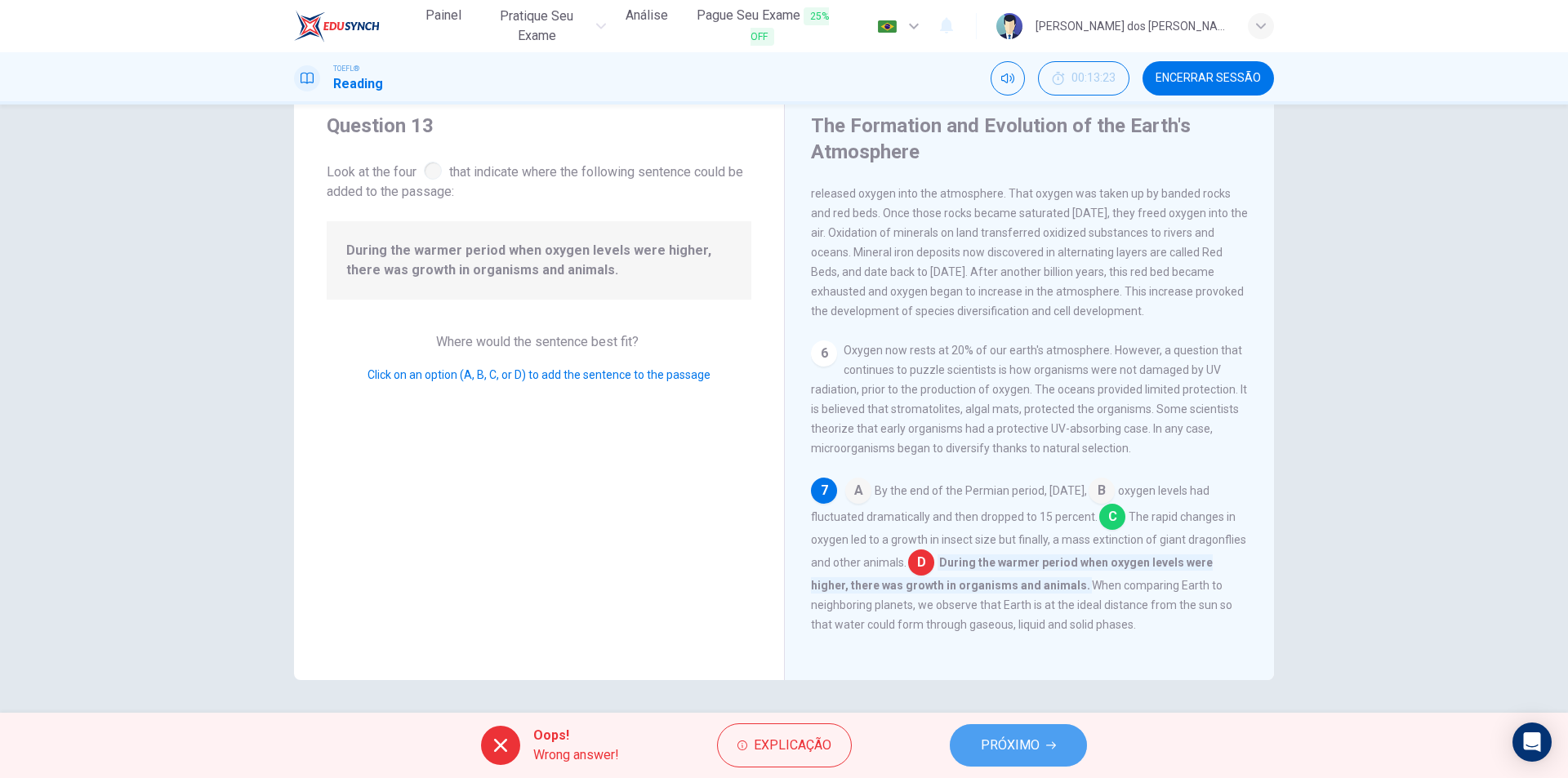
click at [1023, 734] on span "PRÓXIMO" at bounding box center [1010, 745] width 59 height 23
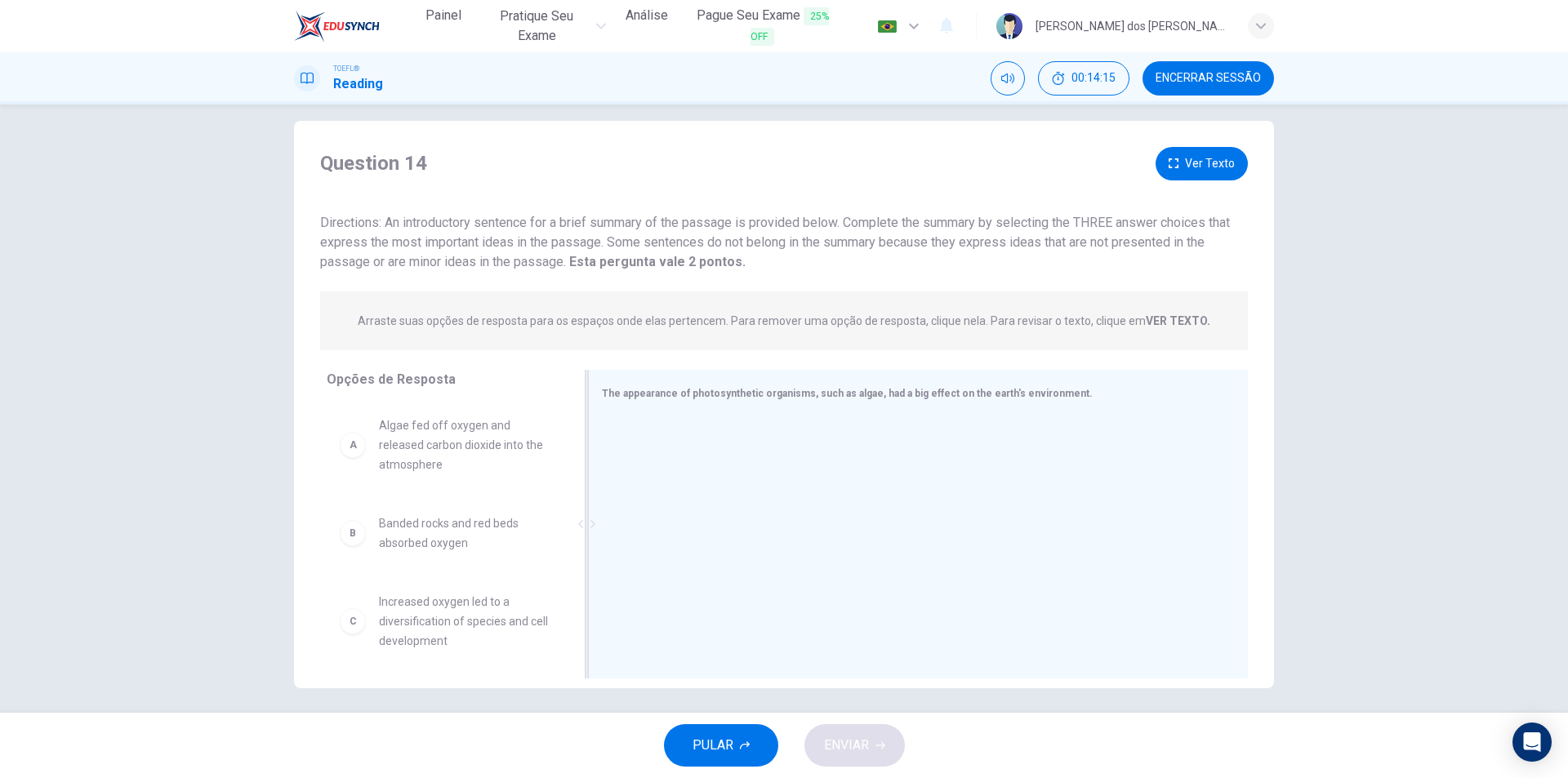
scroll to position [24, 0]
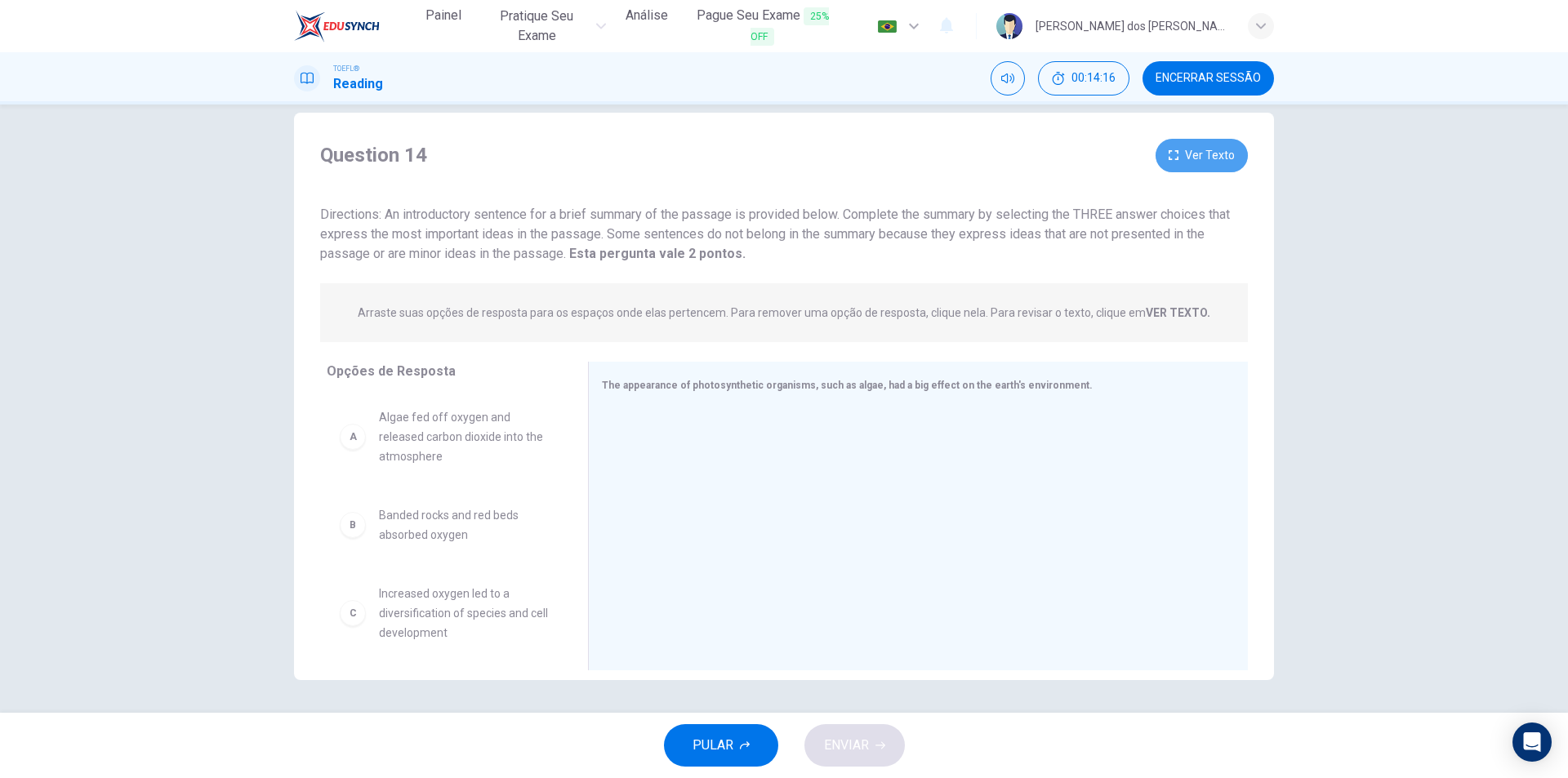
click at [1198, 161] on button "Ver Texto" at bounding box center [1201, 155] width 92 height 34
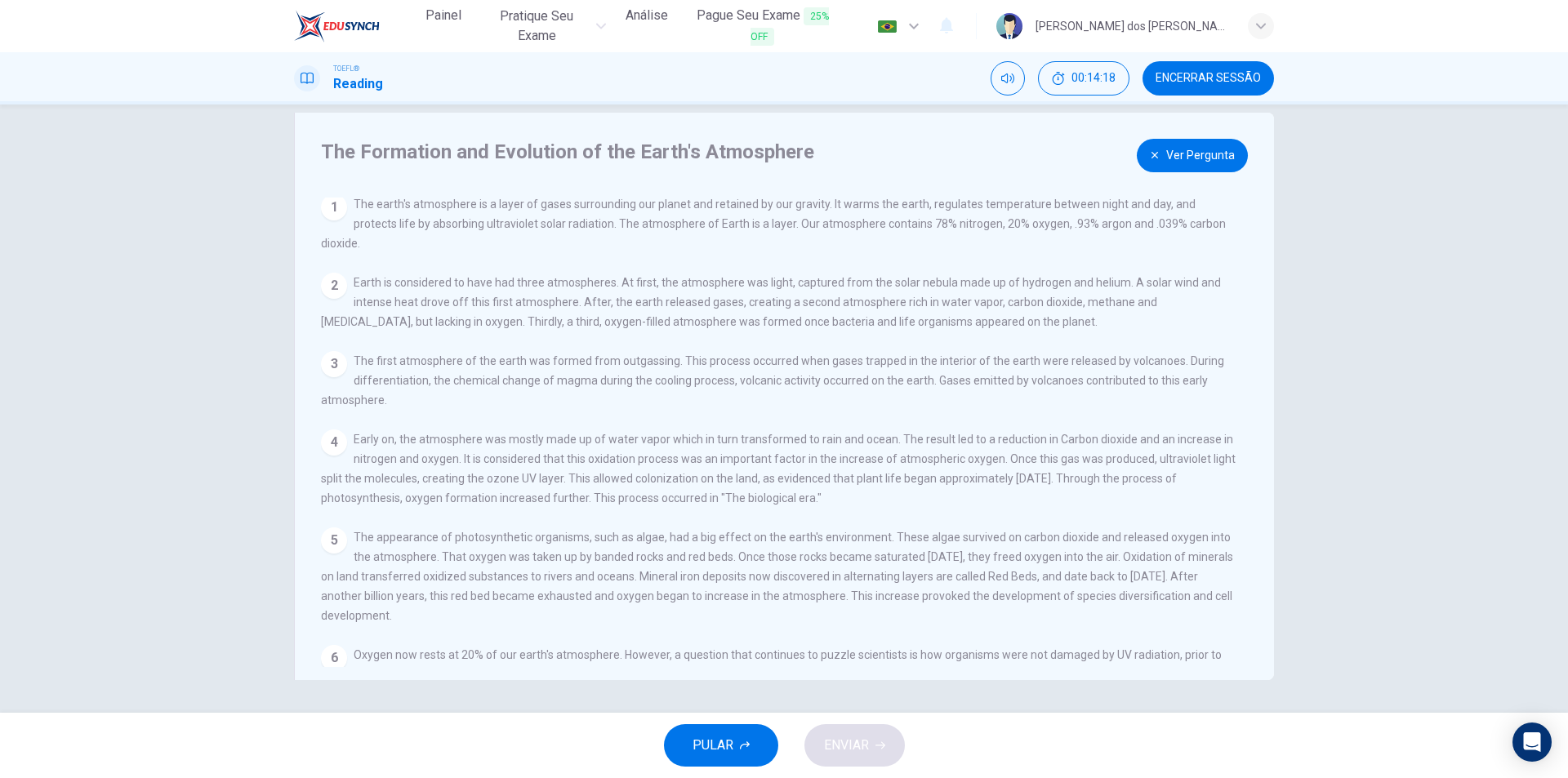
scroll to position [0, 0]
click at [1220, 147] on button "Ver Pergunta" at bounding box center [1191, 155] width 111 height 34
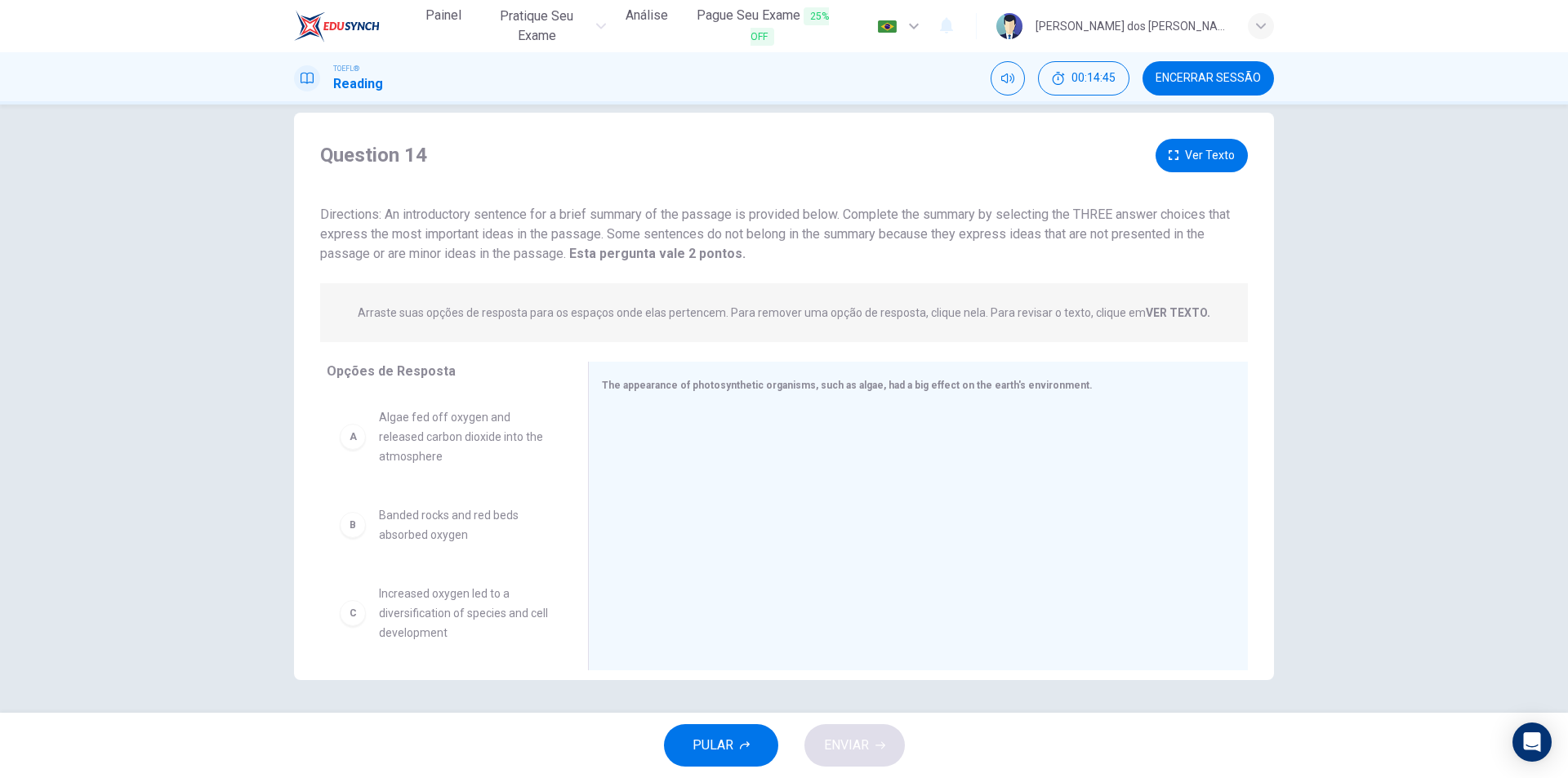
click at [1186, 142] on button "Ver Texto" at bounding box center [1201, 155] width 92 height 34
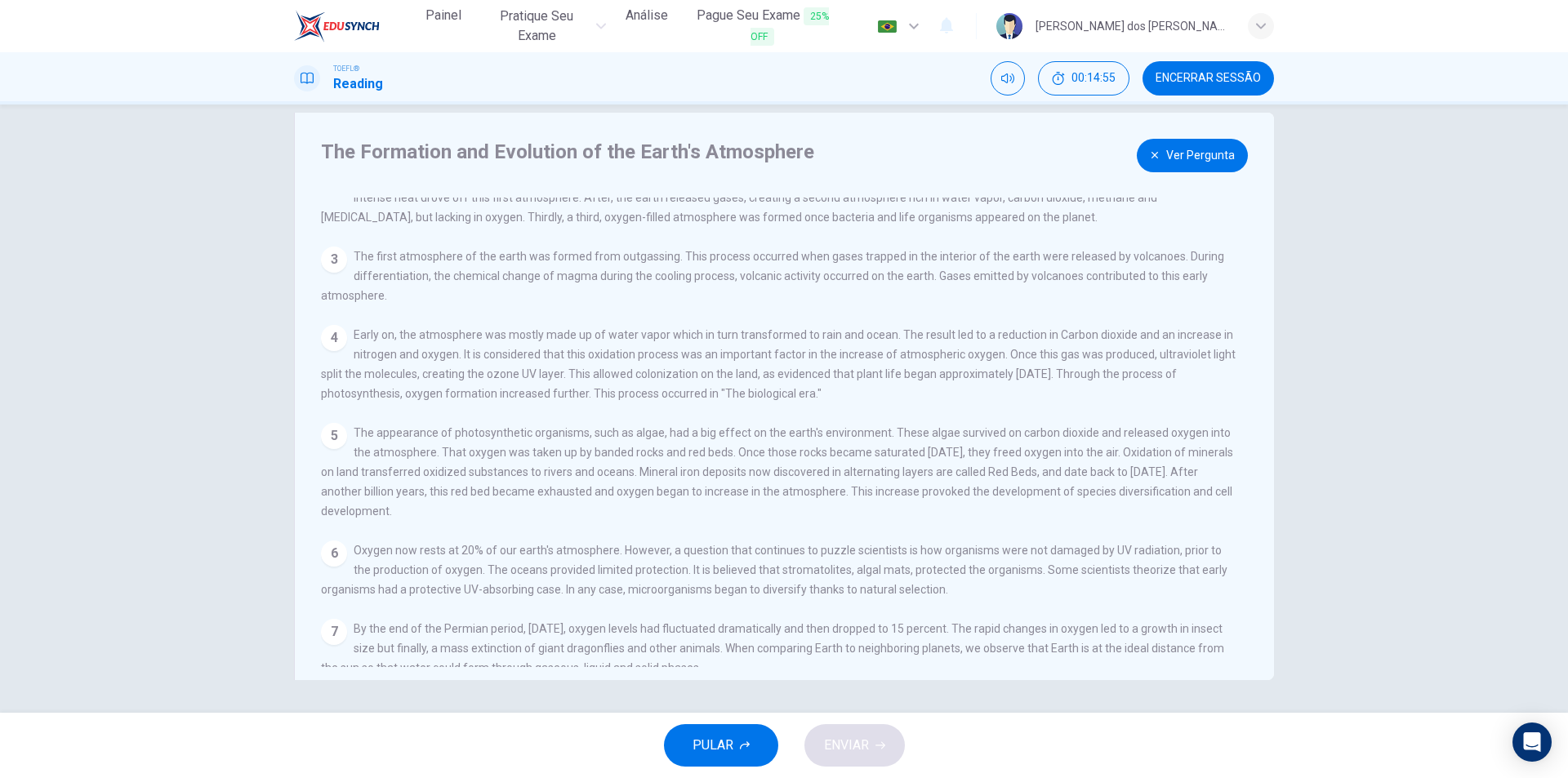
scroll to position [137, 0]
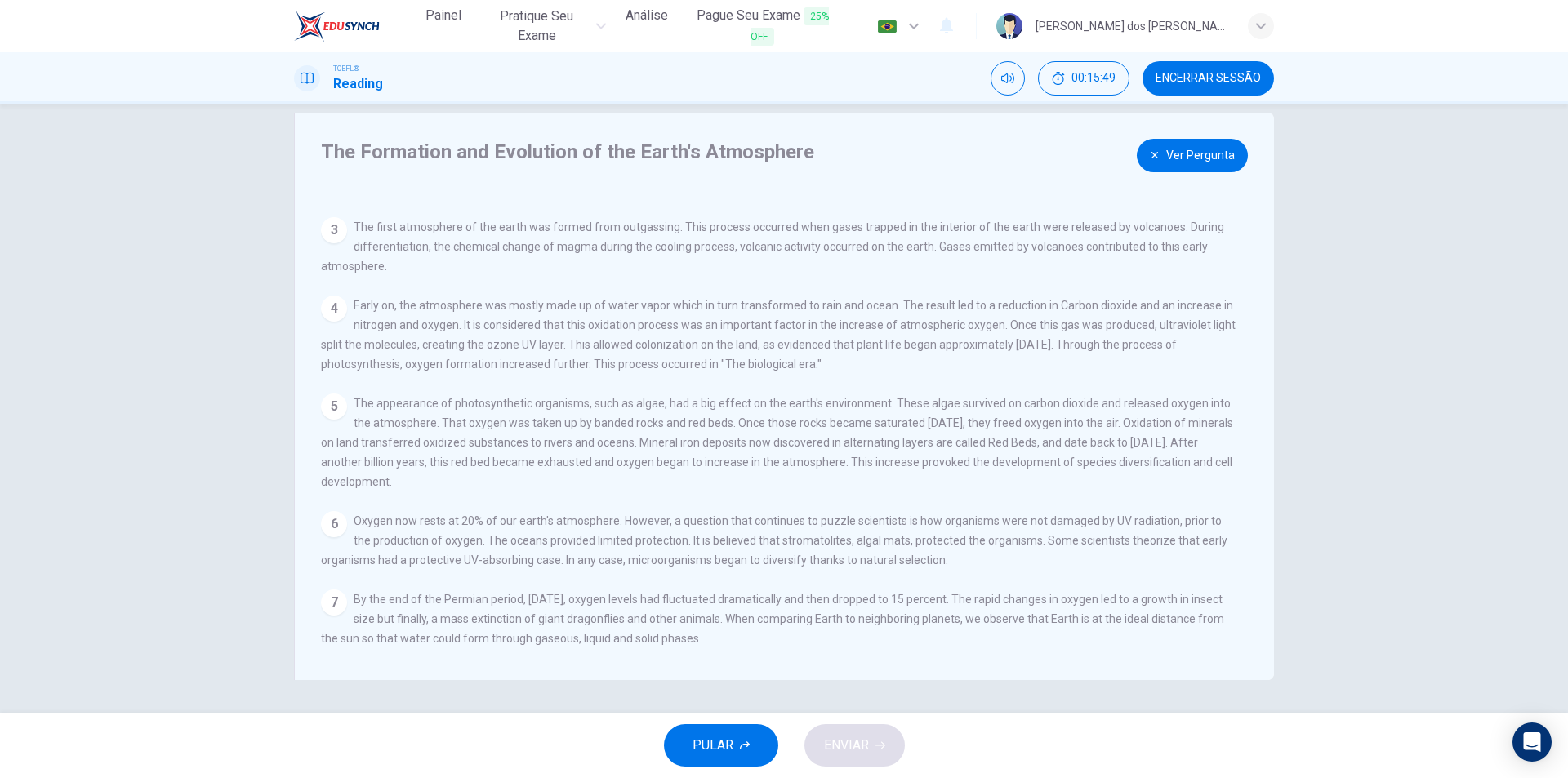
click at [1202, 147] on button "Ver Pergunta" at bounding box center [1191, 155] width 111 height 34
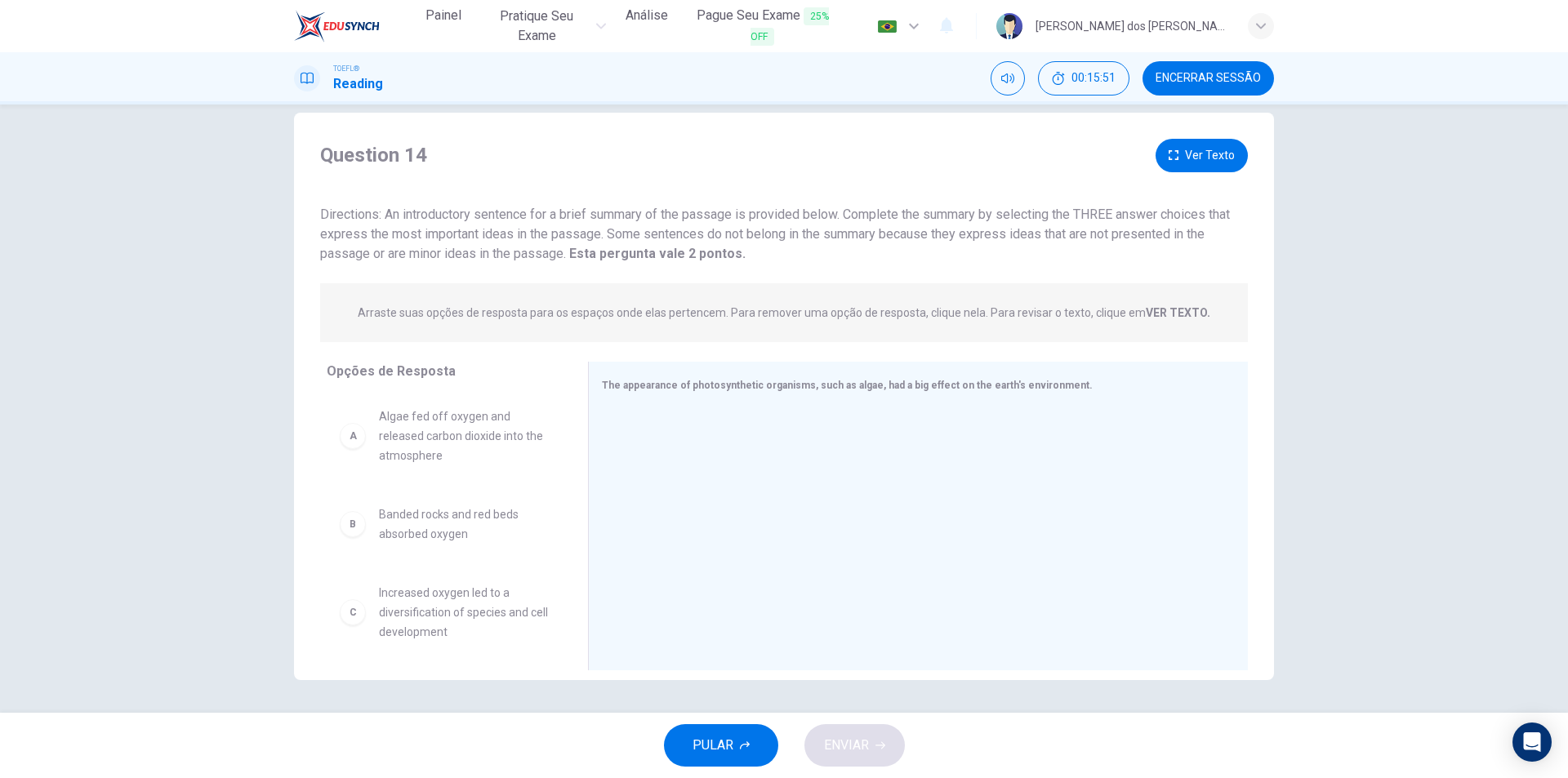
scroll to position [0, 0]
click at [1189, 159] on button "Ver Texto" at bounding box center [1201, 155] width 92 height 34
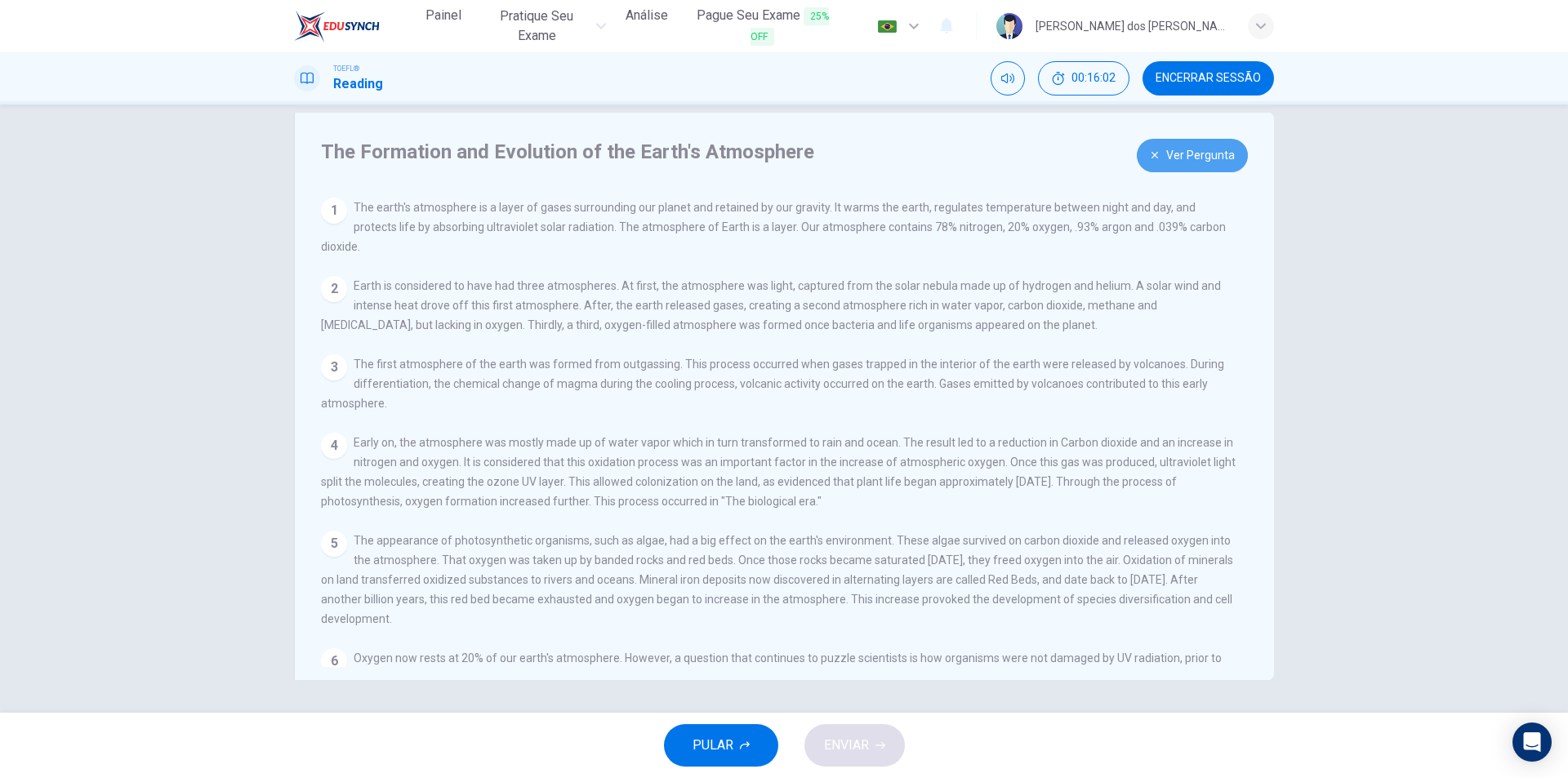
click at [1195, 148] on button "Ver Pergunta" at bounding box center [1191, 155] width 111 height 34
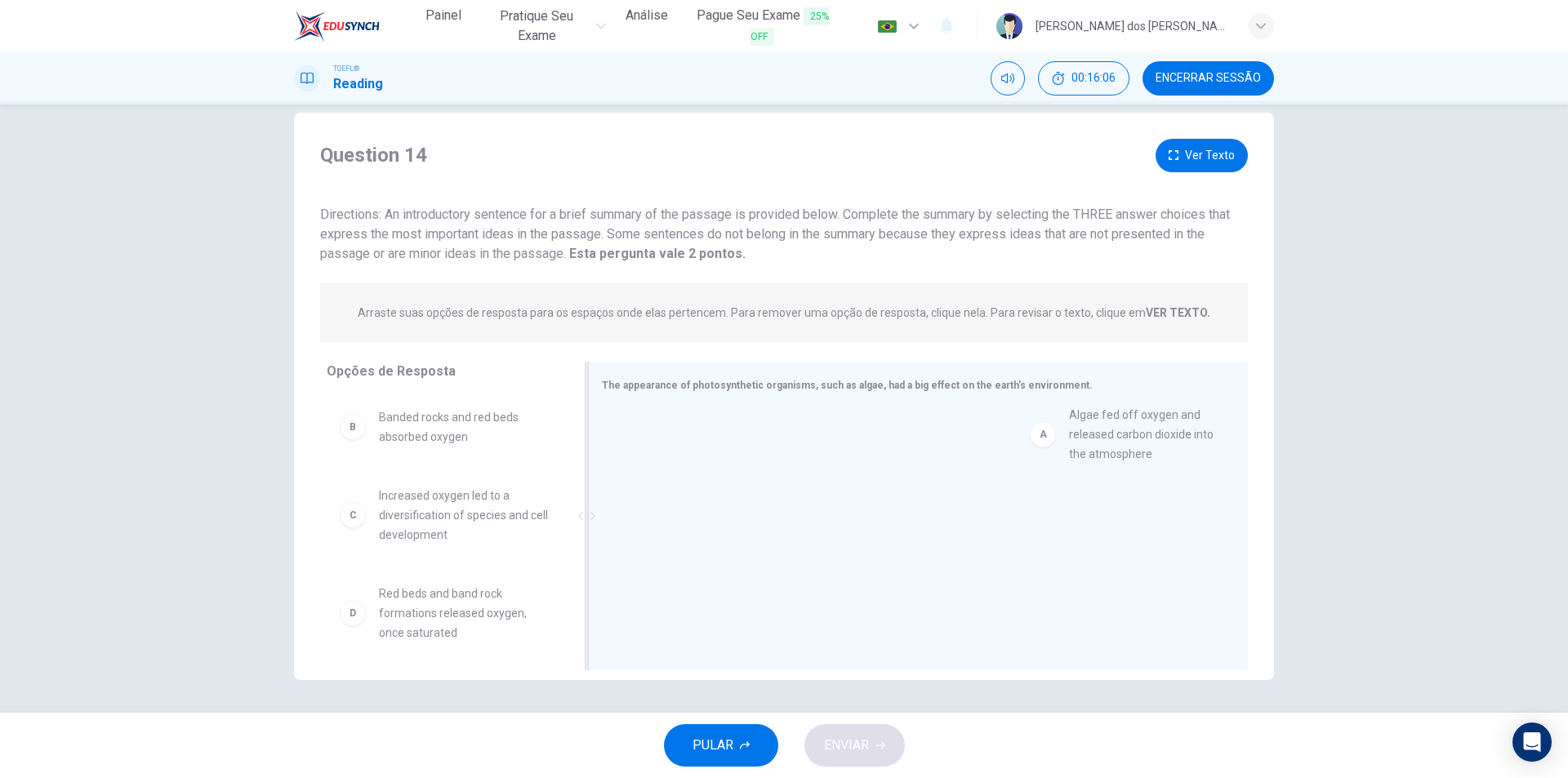
drag, startPoint x: 475, startPoint y: 436, endPoint x: 1173, endPoint y: 434, distance: 698.0
click at [635, 442] on div "A Algae fed off oxygen and released carbon dioxide into the atmosphere" at bounding box center [911, 434] width 593 height 26
click at [635, 442] on div "A Algae fed off oxygen and released carbon dioxide into the atmosphere" at bounding box center [912, 518] width 619 height 219
click at [410, 423] on span "Algae fed off oxygen and released carbon dioxide into the atmosphere" at bounding box center [463, 436] width 169 height 59
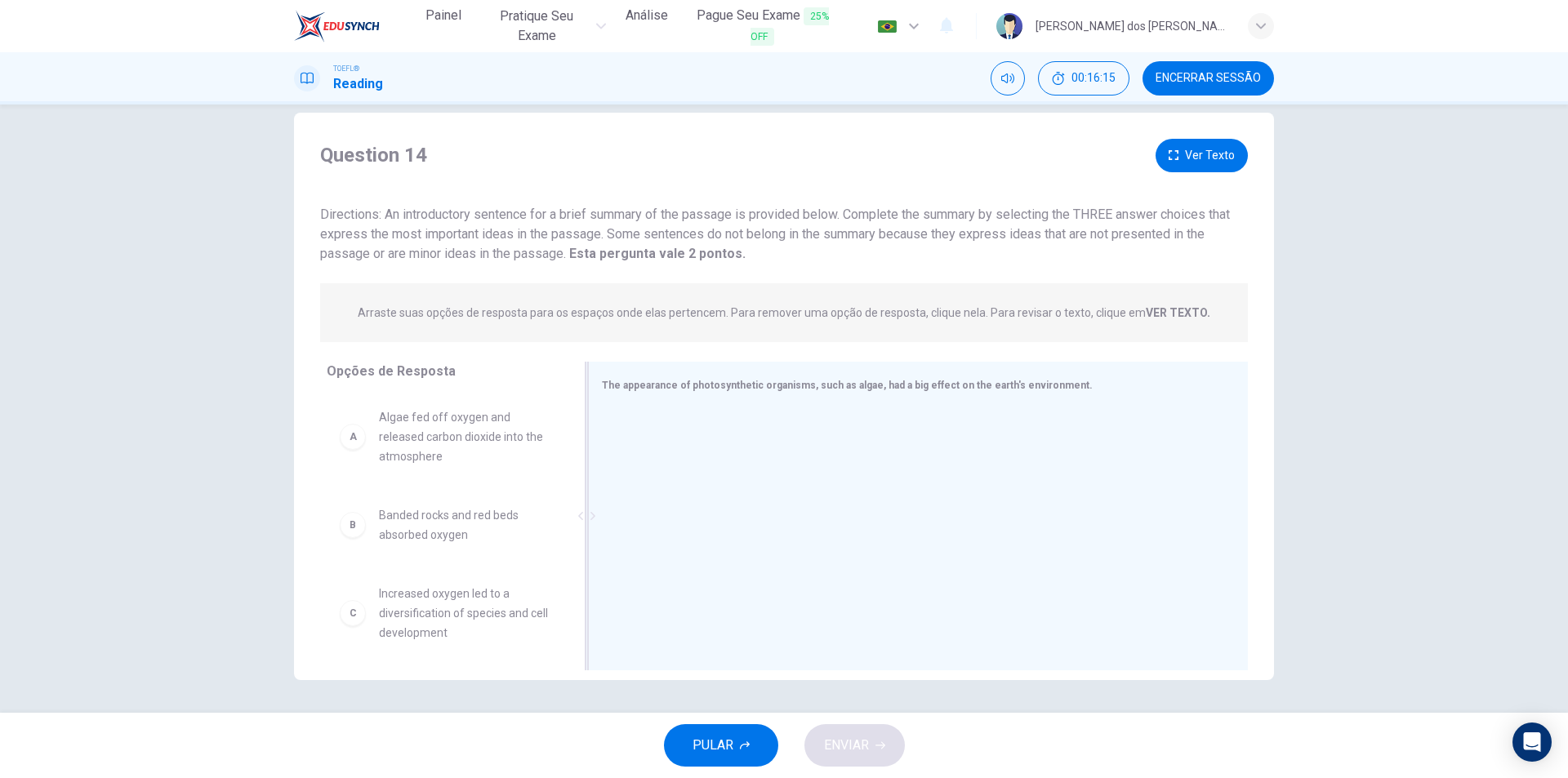
click at [352, 441] on div "A" at bounding box center [352, 436] width 26 height 26
drag, startPoint x: 412, startPoint y: 422, endPoint x: 791, endPoint y: 450, distance: 380.0
drag, startPoint x: 411, startPoint y: 428, endPoint x: 698, endPoint y: 488, distance: 293.2
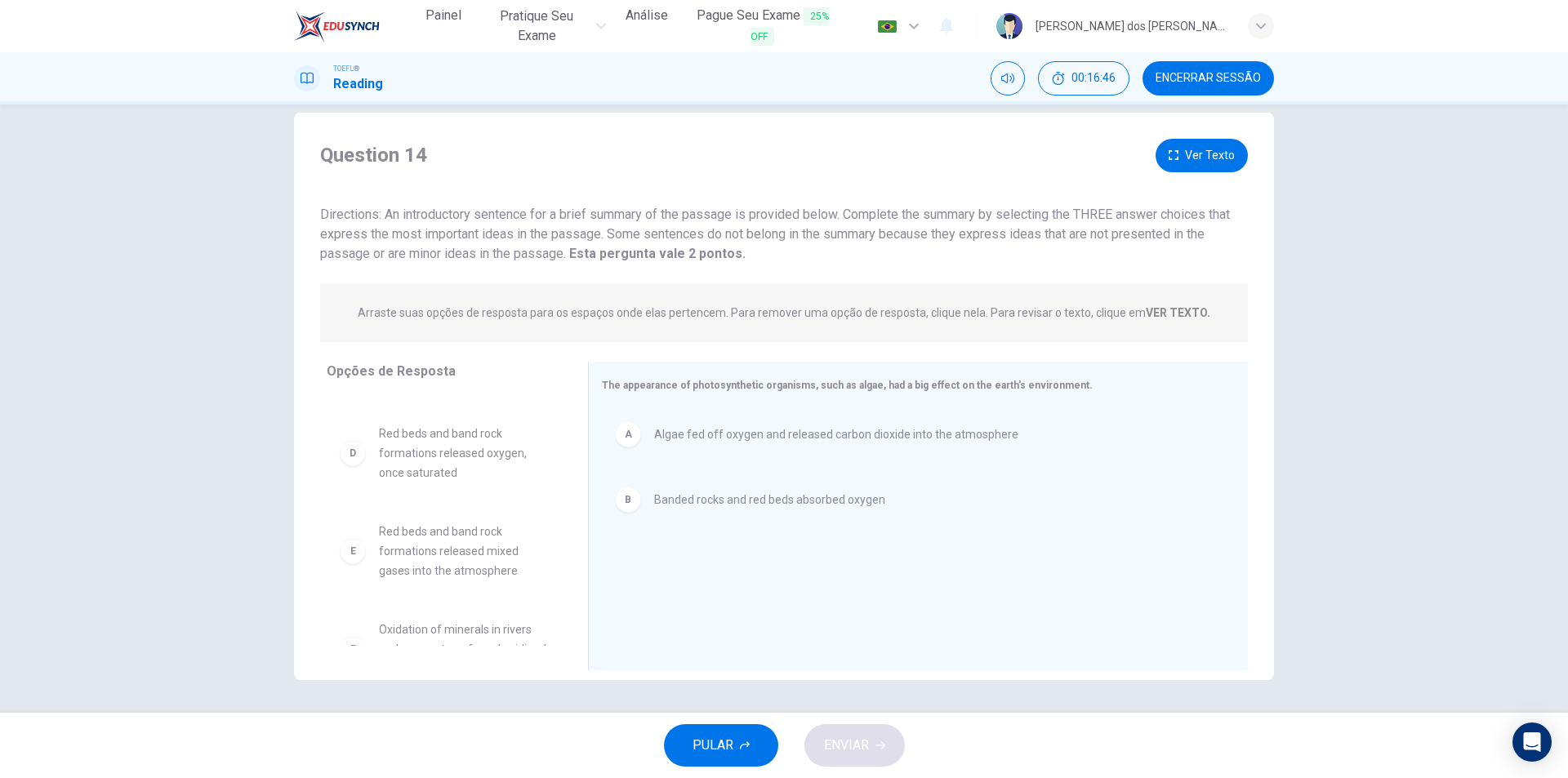
click at [1180, 174] on div "Question 14 Ver Texto Directions: An introductory sentence for a brief summary …" at bounding box center [784, 200] width 980 height 125
click at [1181, 167] on button "Ver Texto" at bounding box center [1201, 155] width 92 height 34
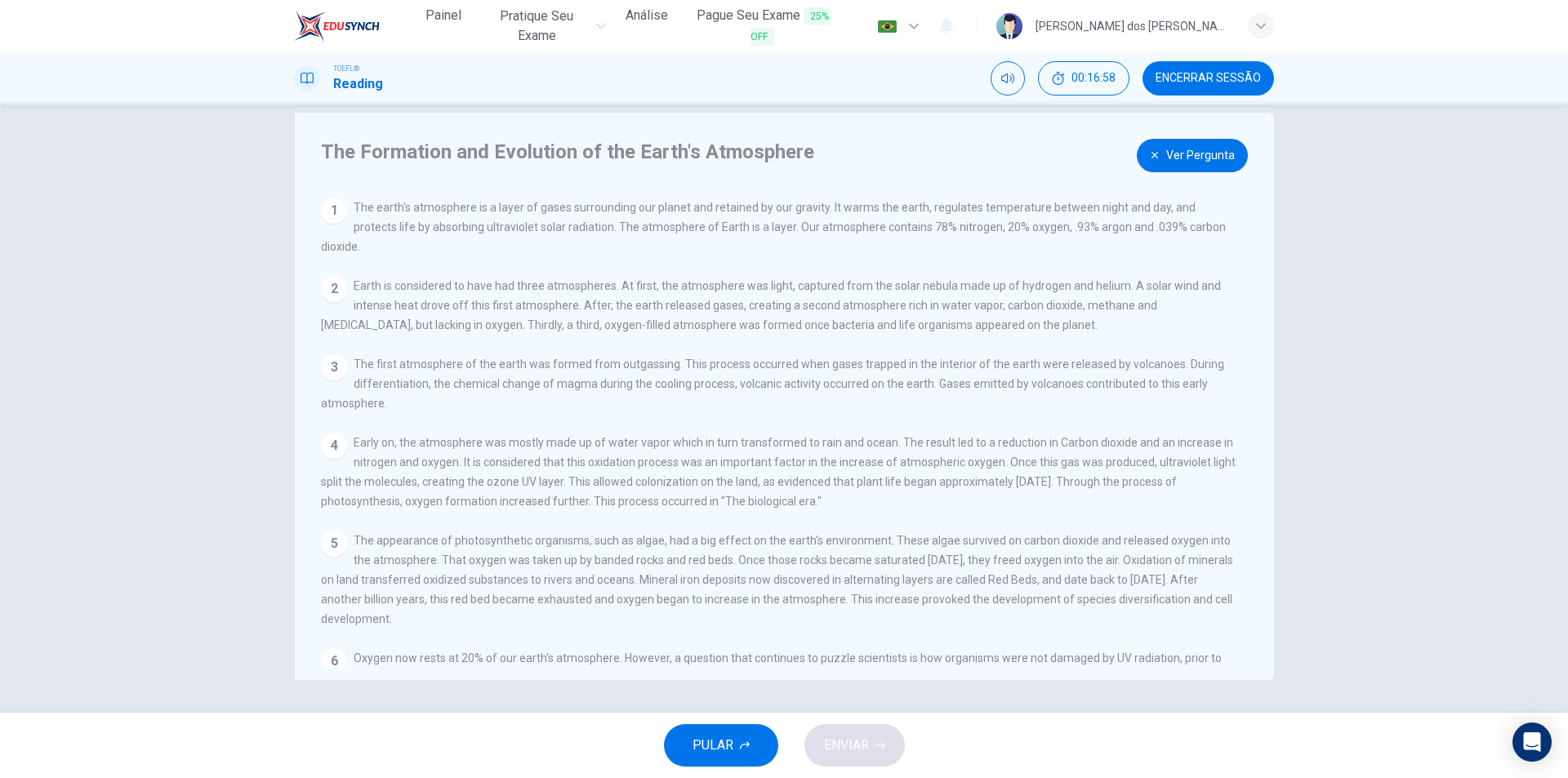
click at [1216, 144] on button "Ver Pergunta" at bounding box center [1191, 155] width 111 height 34
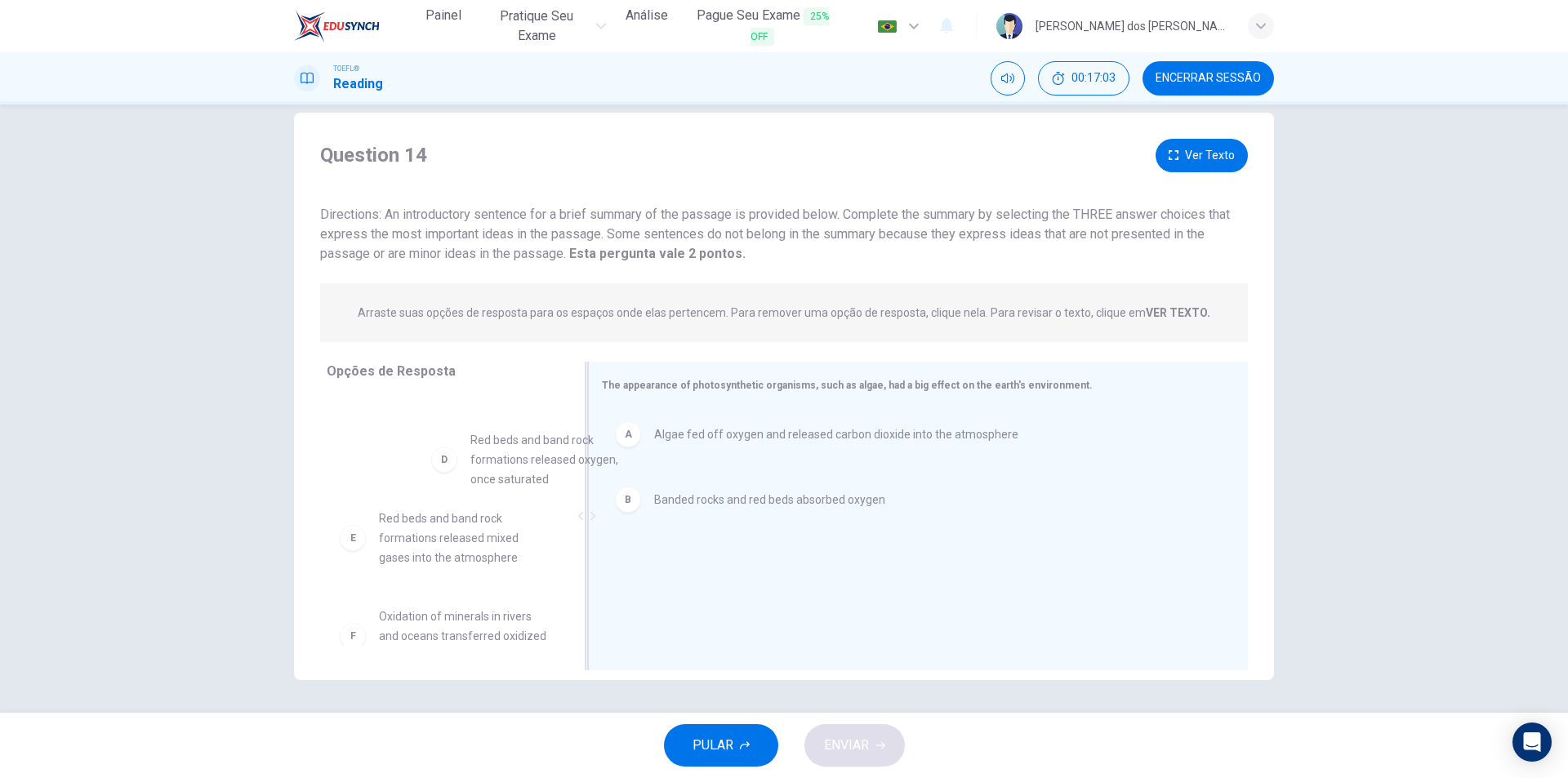
scroll to position [78, 0]
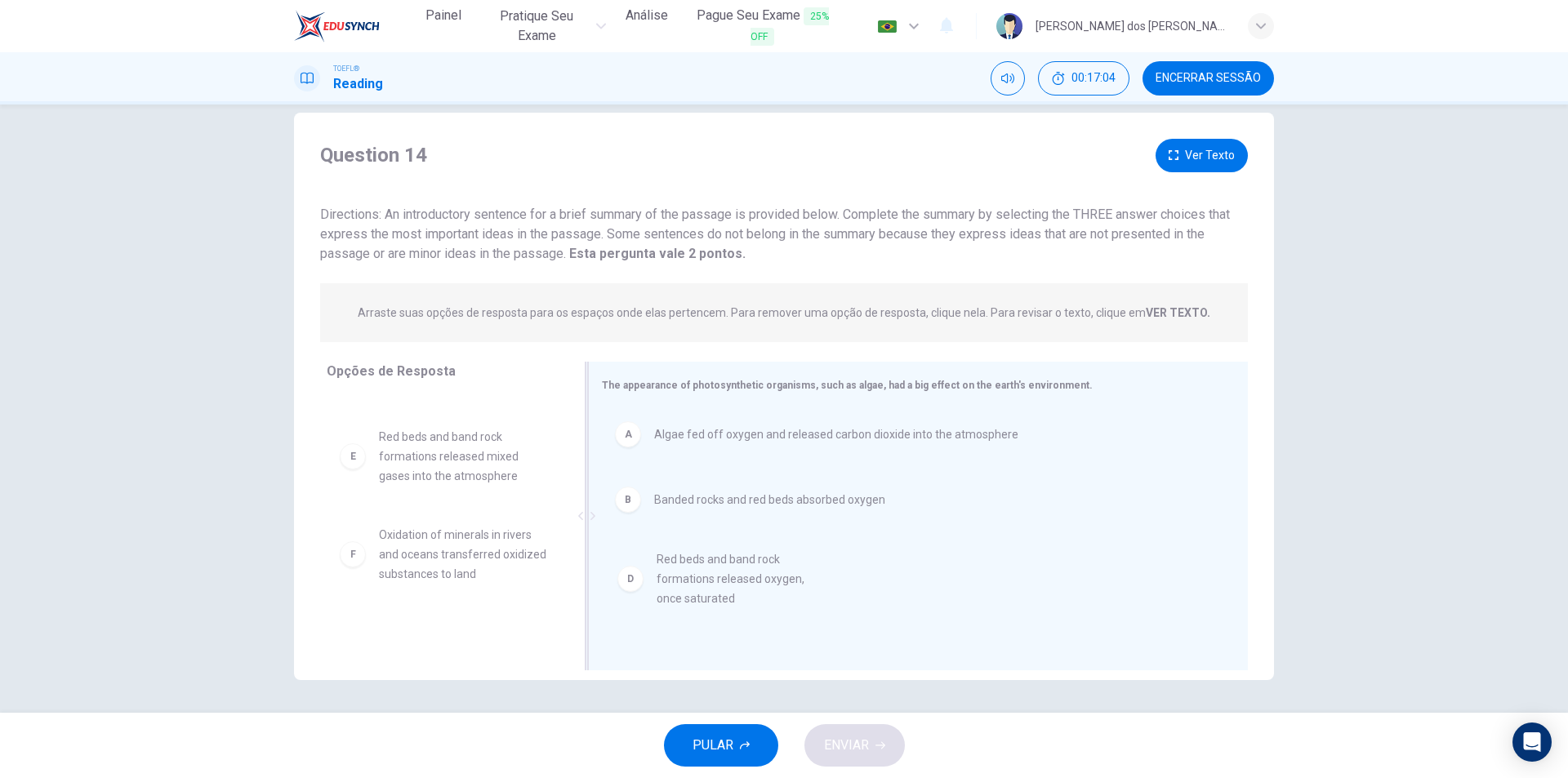
drag, startPoint x: 407, startPoint y: 457, endPoint x: 693, endPoint y: 566, distance: 306.1
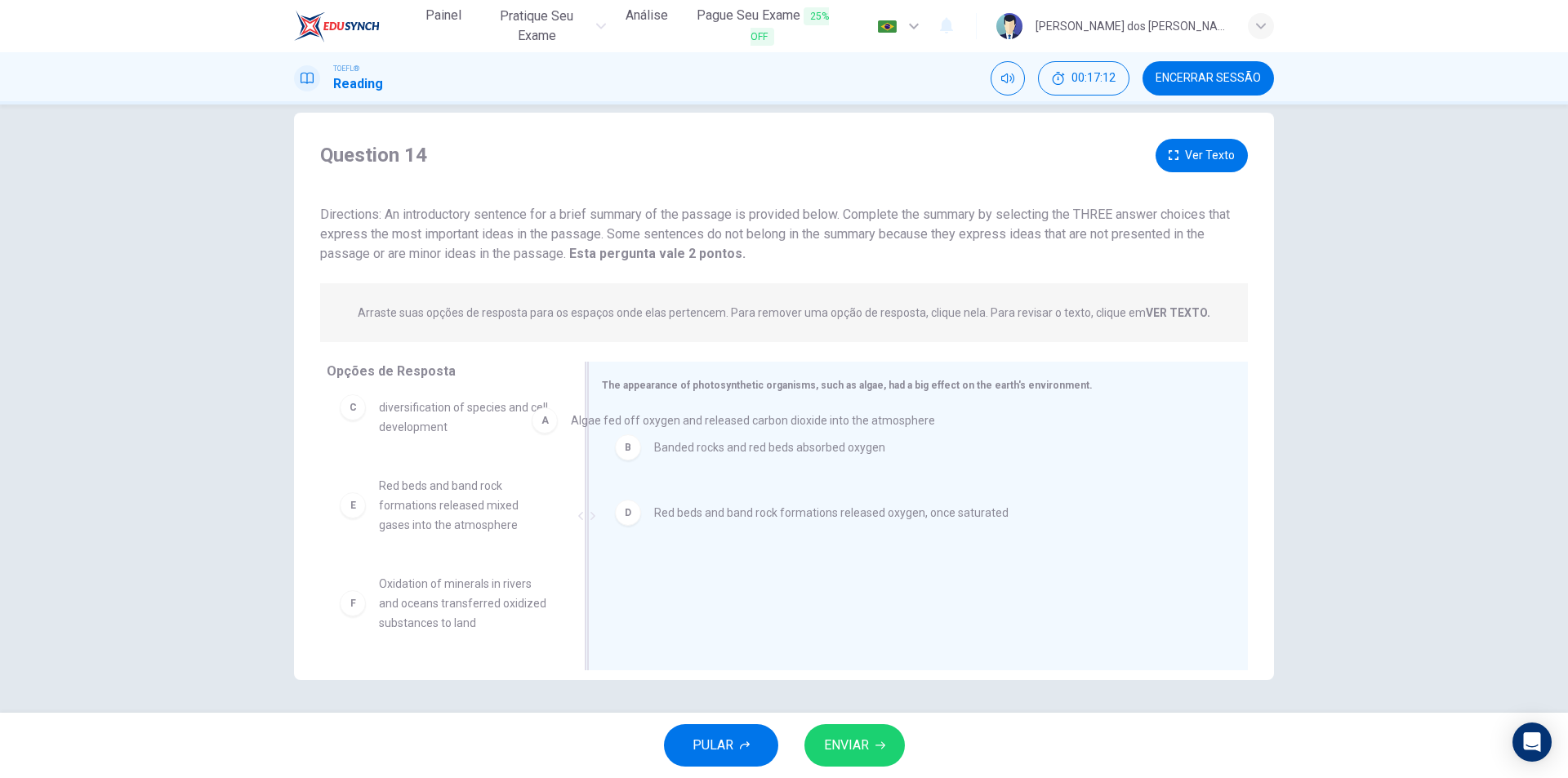
scroll to position [0, 0]
drag, startPoint x: 692, startPoint y: 441, endPoint x: 394, endPoint y: 430, distance: 298.2
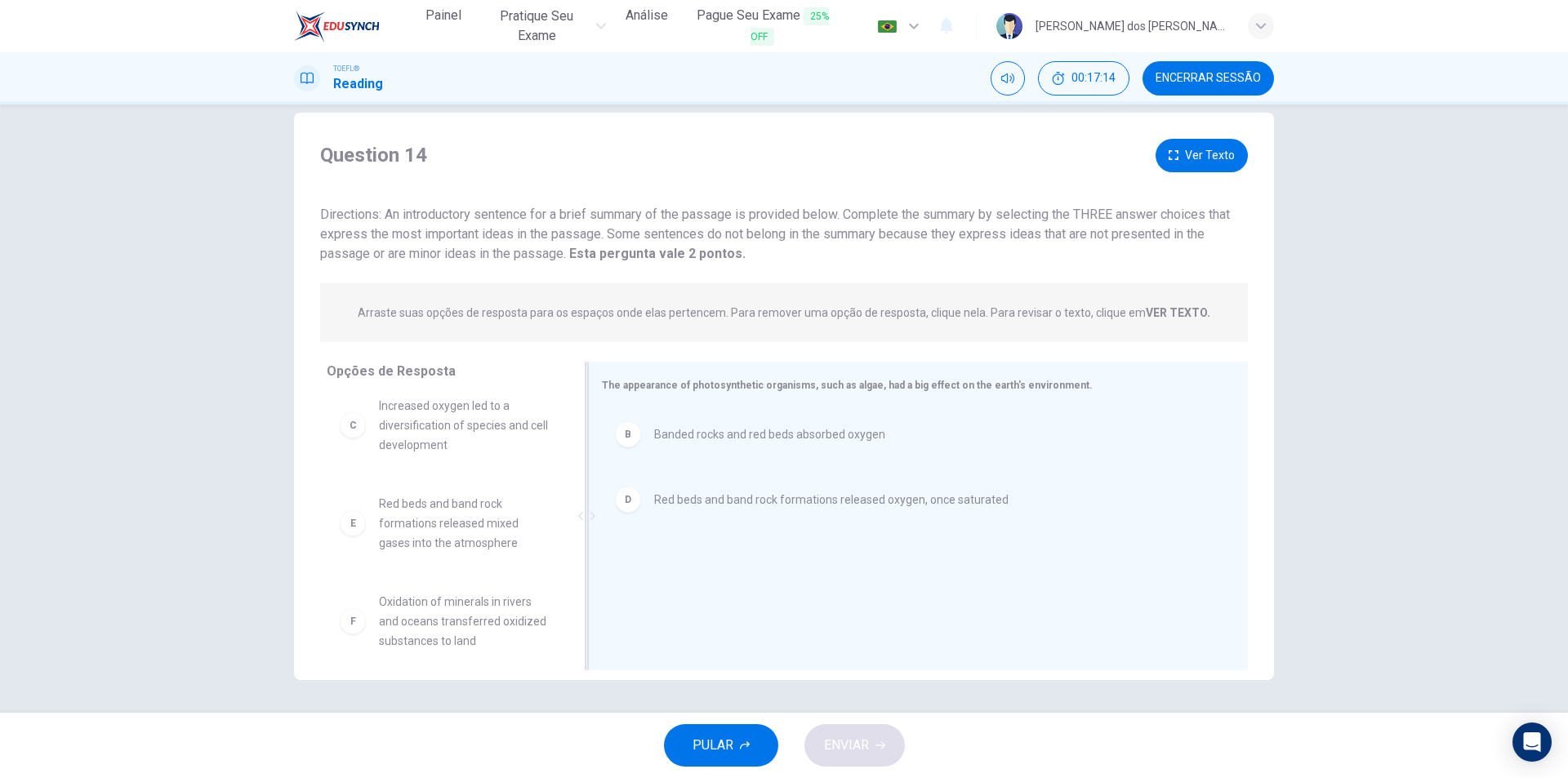
scroll to position [128, 0]
click at [1217, 158] on button "Ver Texto" at bounding box center [1201, 155] width 92 height 34
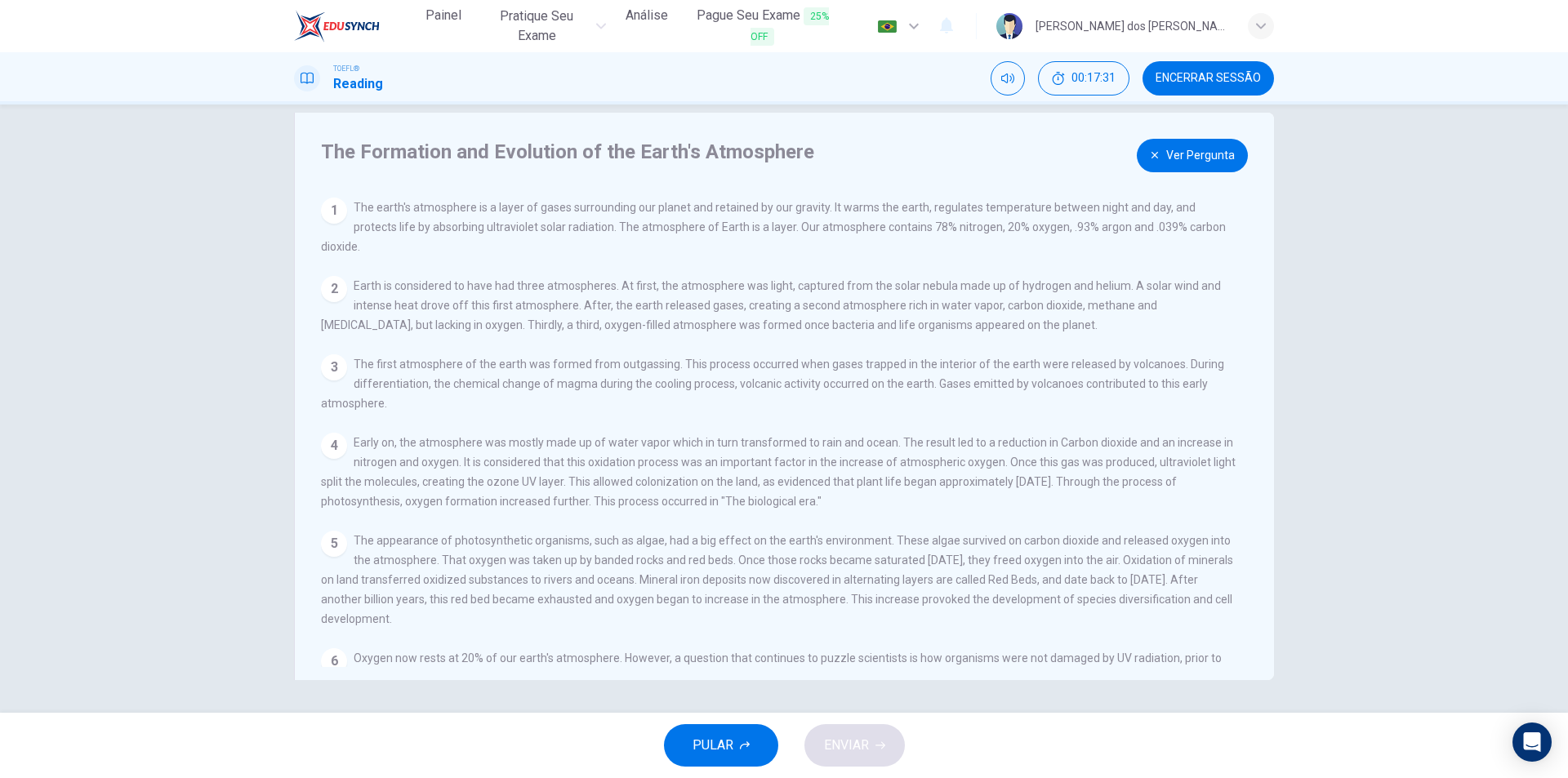
click at [1197, 153] on button "Ver Pergunta" at bounding box center [1191, 155] width 111 height 34
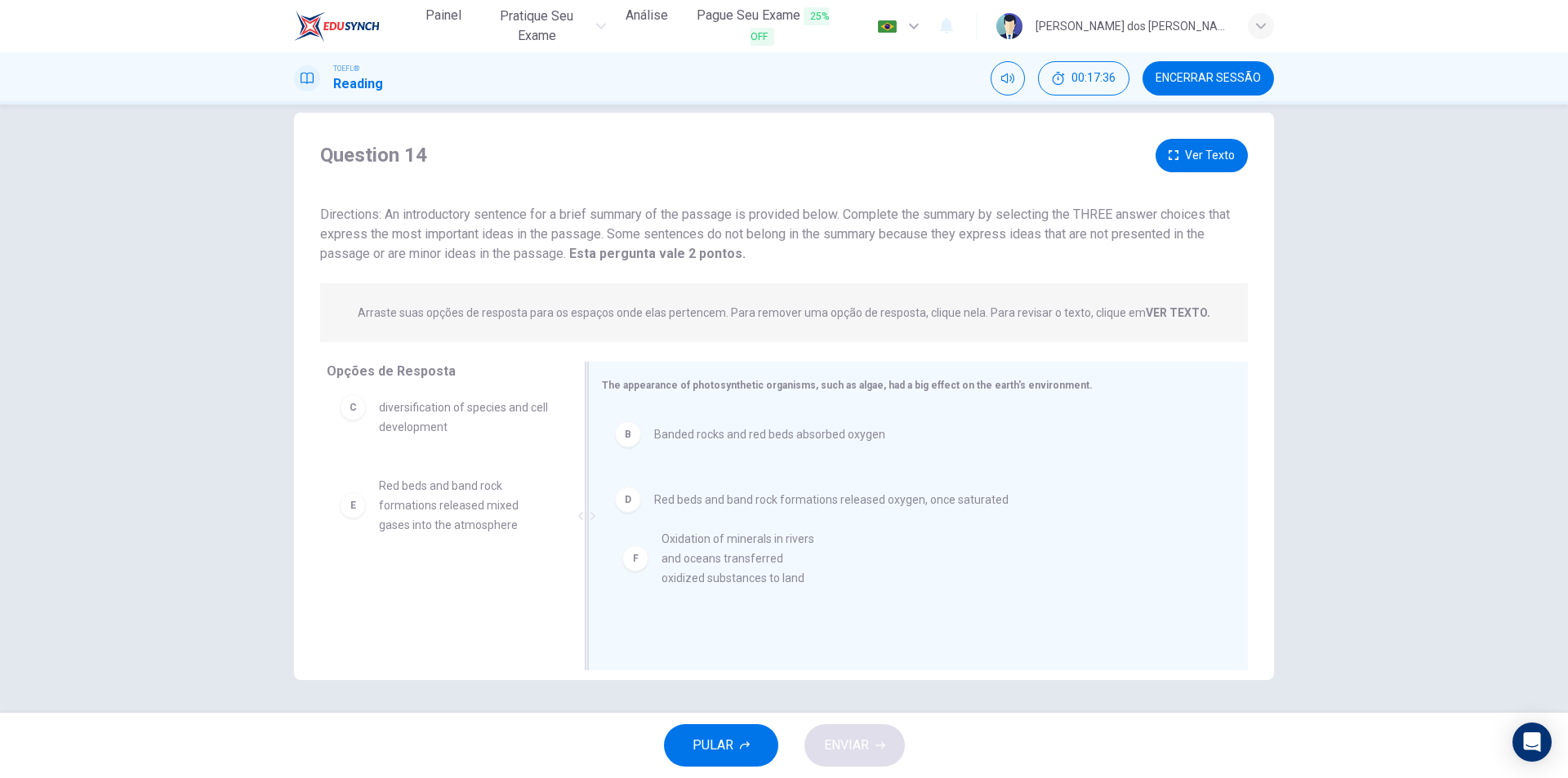
drag, startPoint x: 427, startPoint y: 606, endPoint x: 795, endPoint y: 565, distance: 370.3
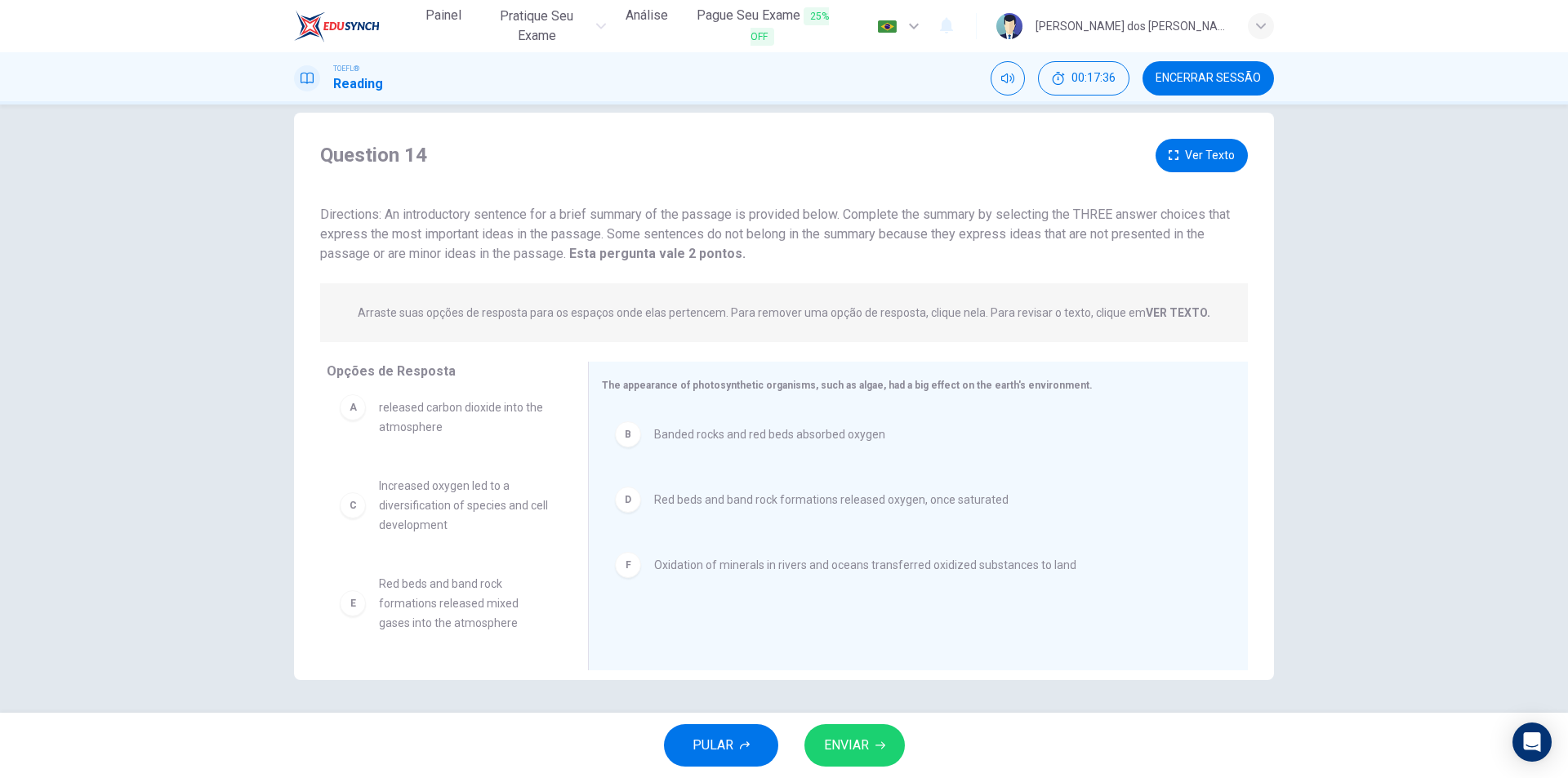
scroll to position [29, 0]
click at [1218, 153] on button "Ver Texto" at bounding box center [1201, 155] width 92 height 34
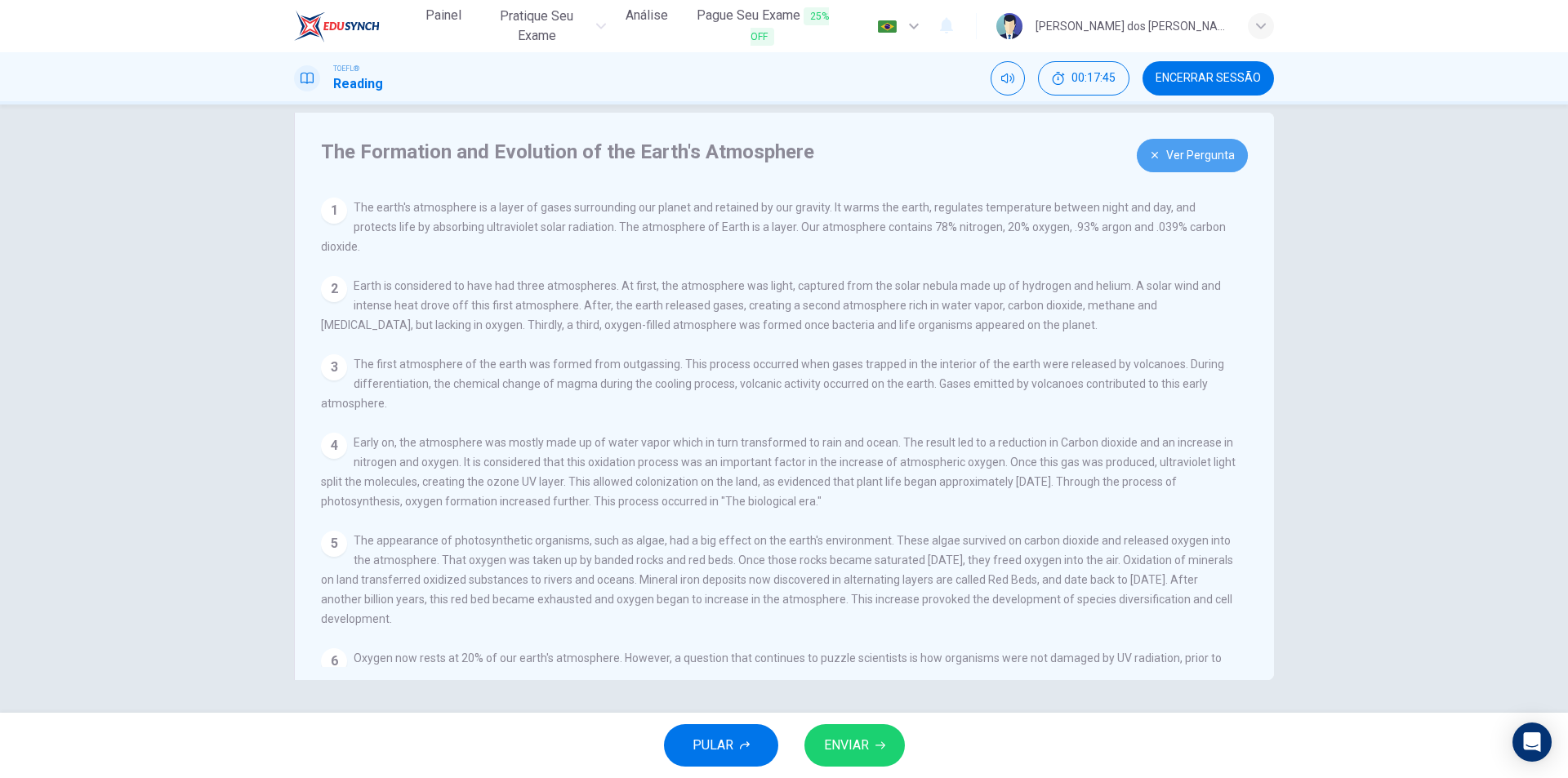
drag, startPoint x: 1164, startPoint y: 167, endPoint x: 1161, endPoint y: 175, distance: 8.5
click at [1164, 166] on button "Ver Pergunta" at bounding box center [1191, 155] width 111 height 34
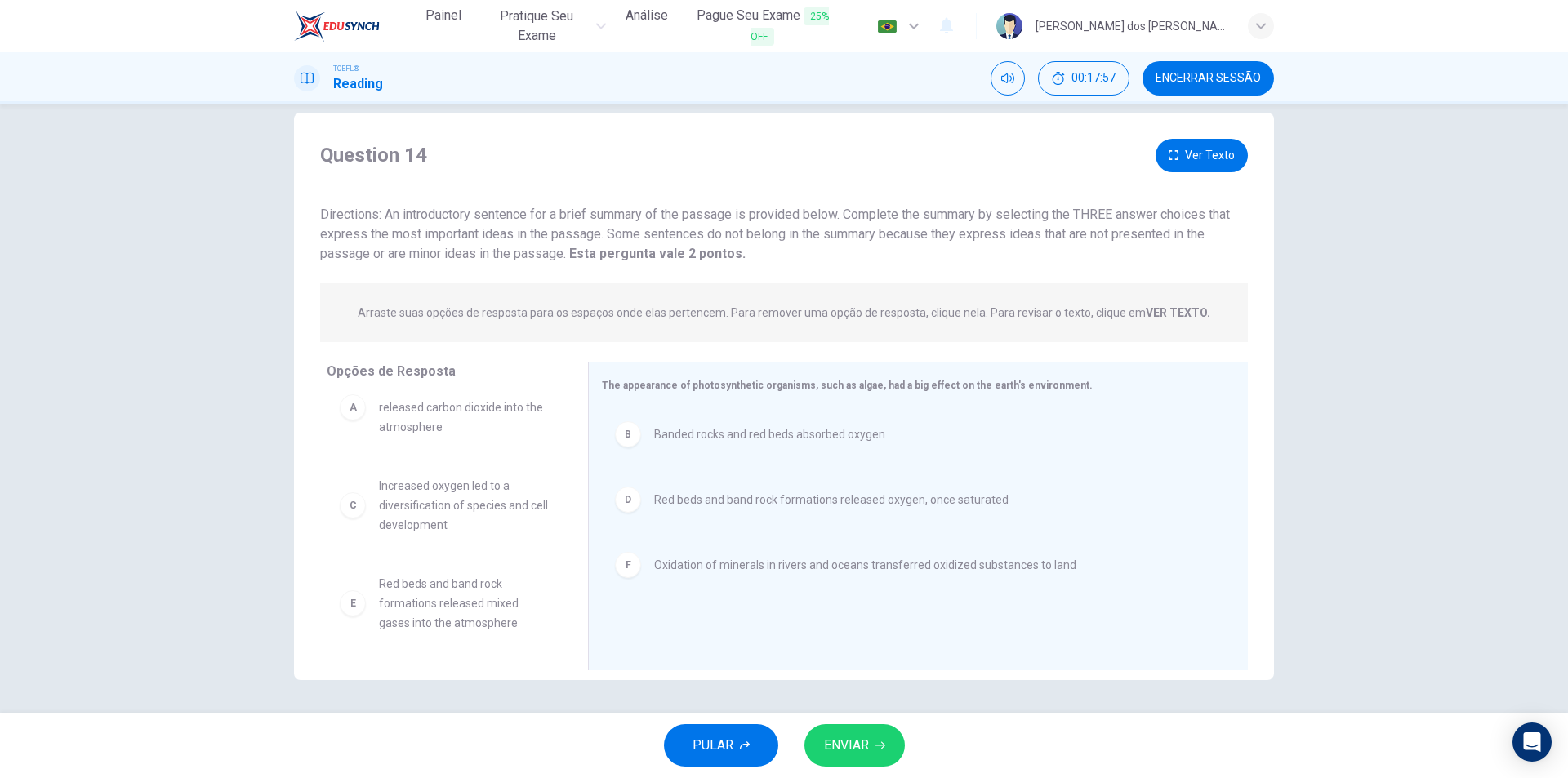
click at [872, 757] on button "ENVIAR" at bounding box center [855, 745] width 101 height 43
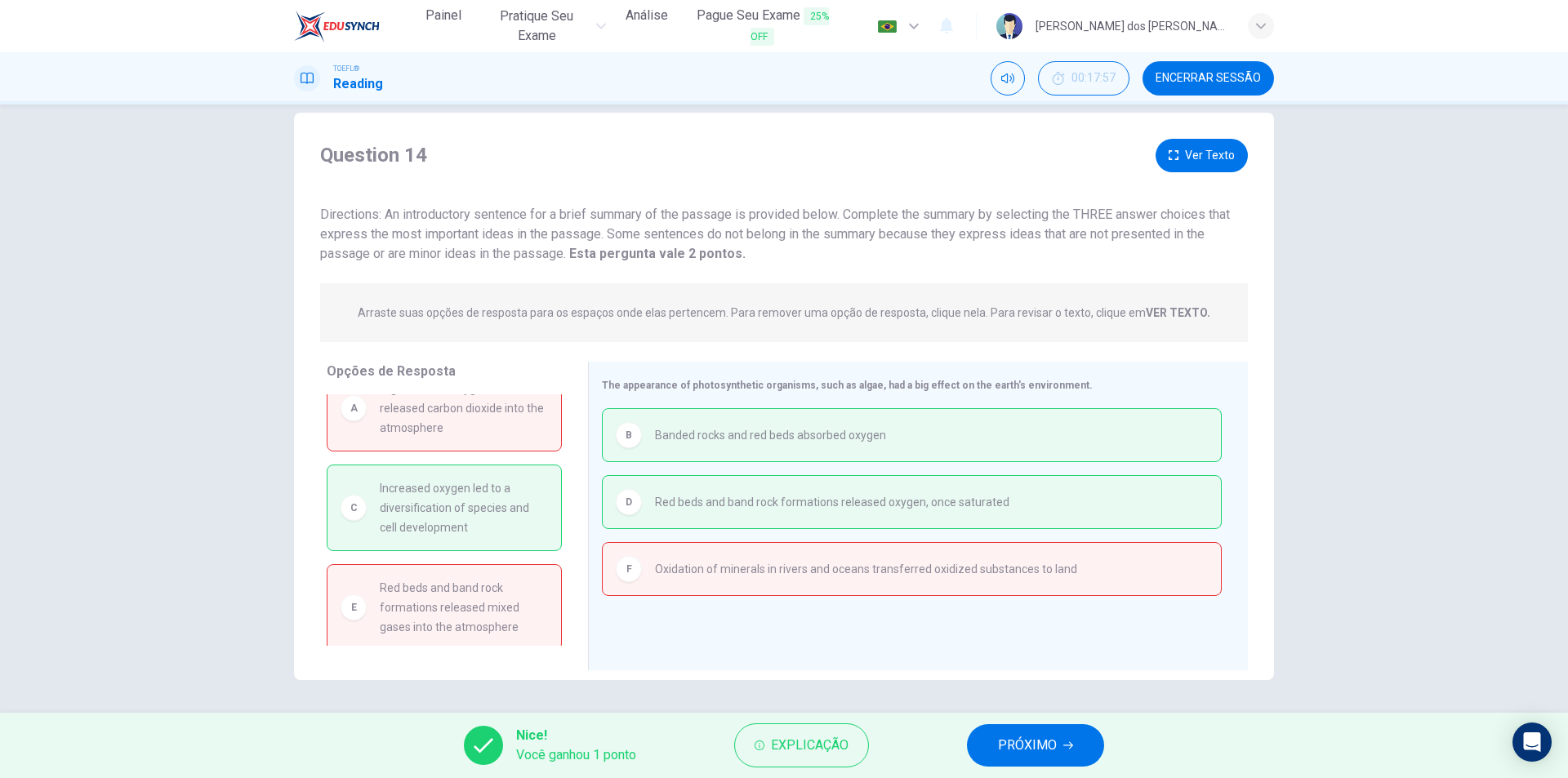
drag, startPoint x: 403, startPoint y: 496, endPoint x: 482, endPoint y: 514, distance: 81.0
click at [482, 514] on span "Increased oxygen led to a diversification of species and cell development" at bounding box center [464, 507] width 168 height 59
click at [1039, 740] on span "PRÓXIMO" at bounding box center [1027, 745] width 59 height 23
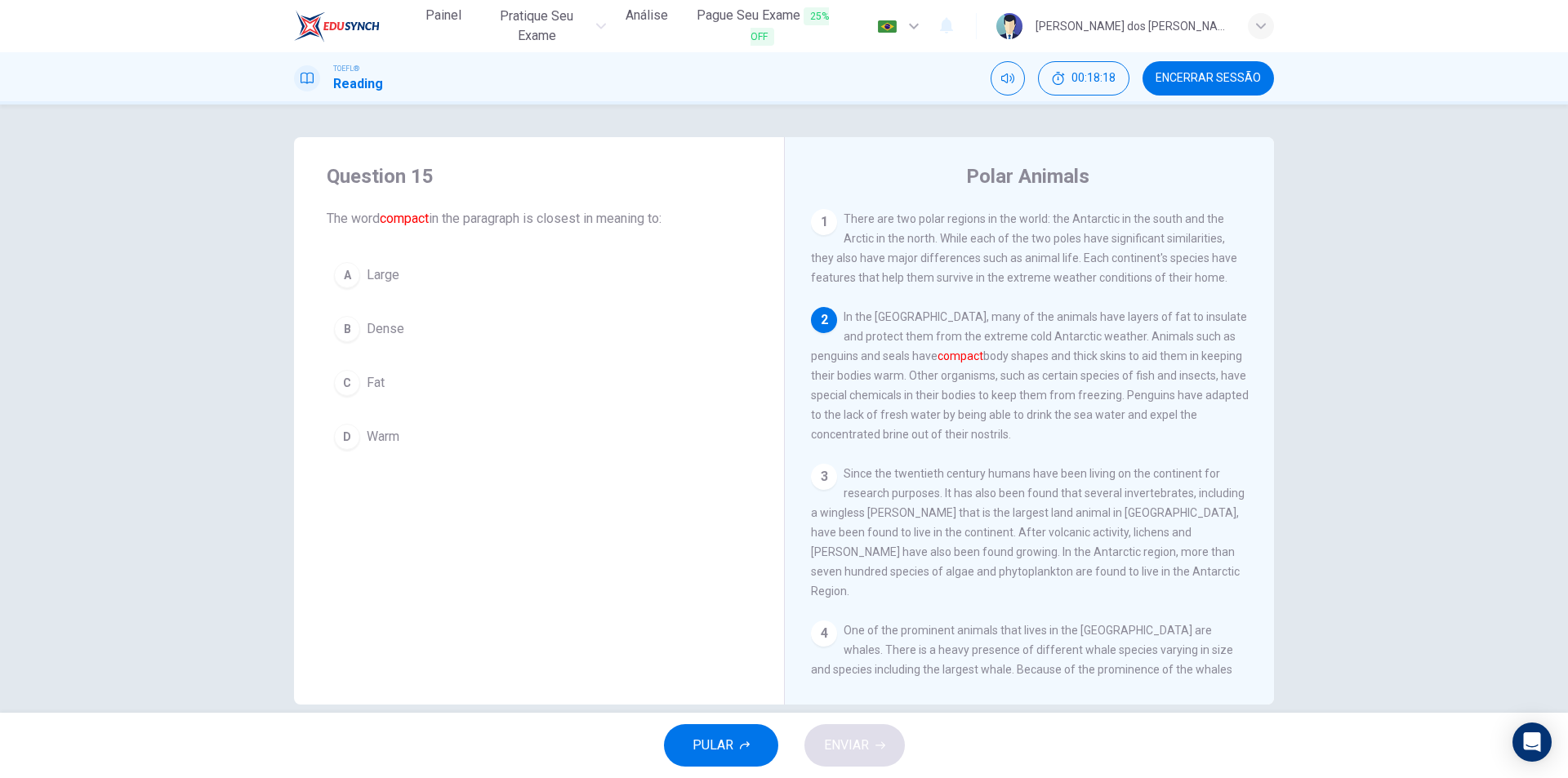
click at [343, 322] on div "B" at bounding box center [347, 329] width 26 height 26
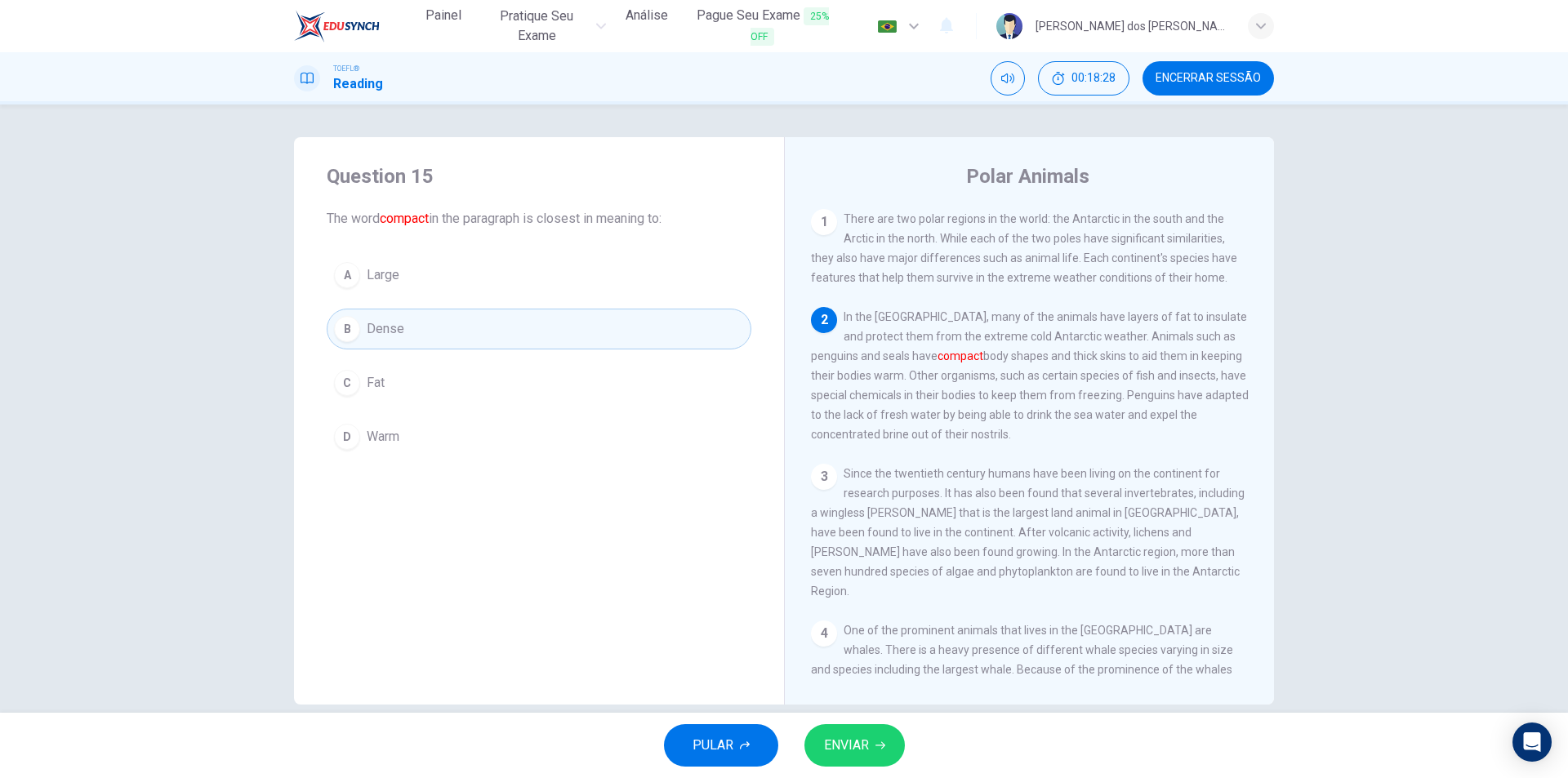
click at [881, 737] on button "ENVIAR" at bounding box center [855, 745] width 101 height 43
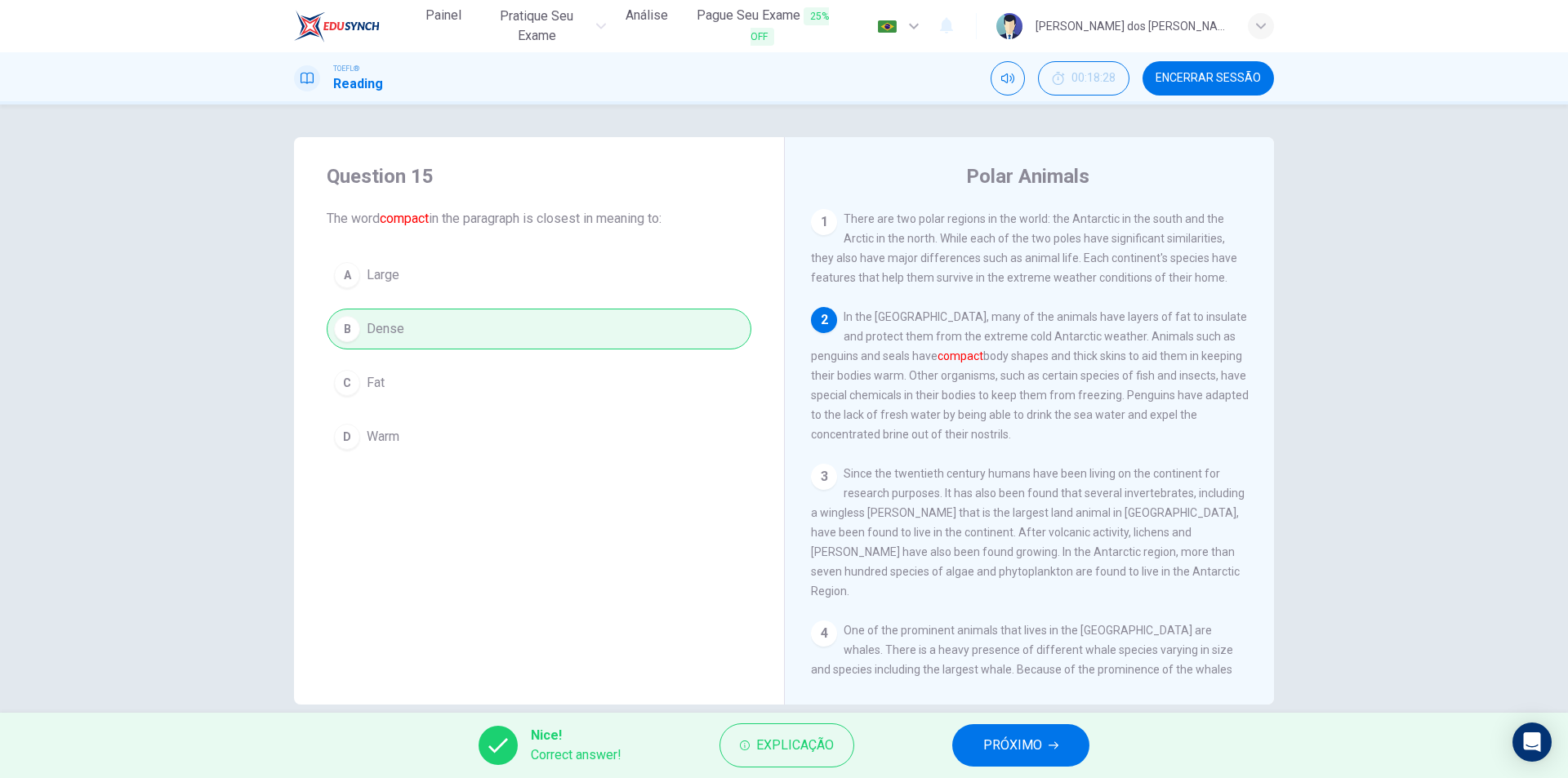
click at [1047, 739] on button "PRÓXIMO" at bounding box center [1021, 745] width 137 height 43
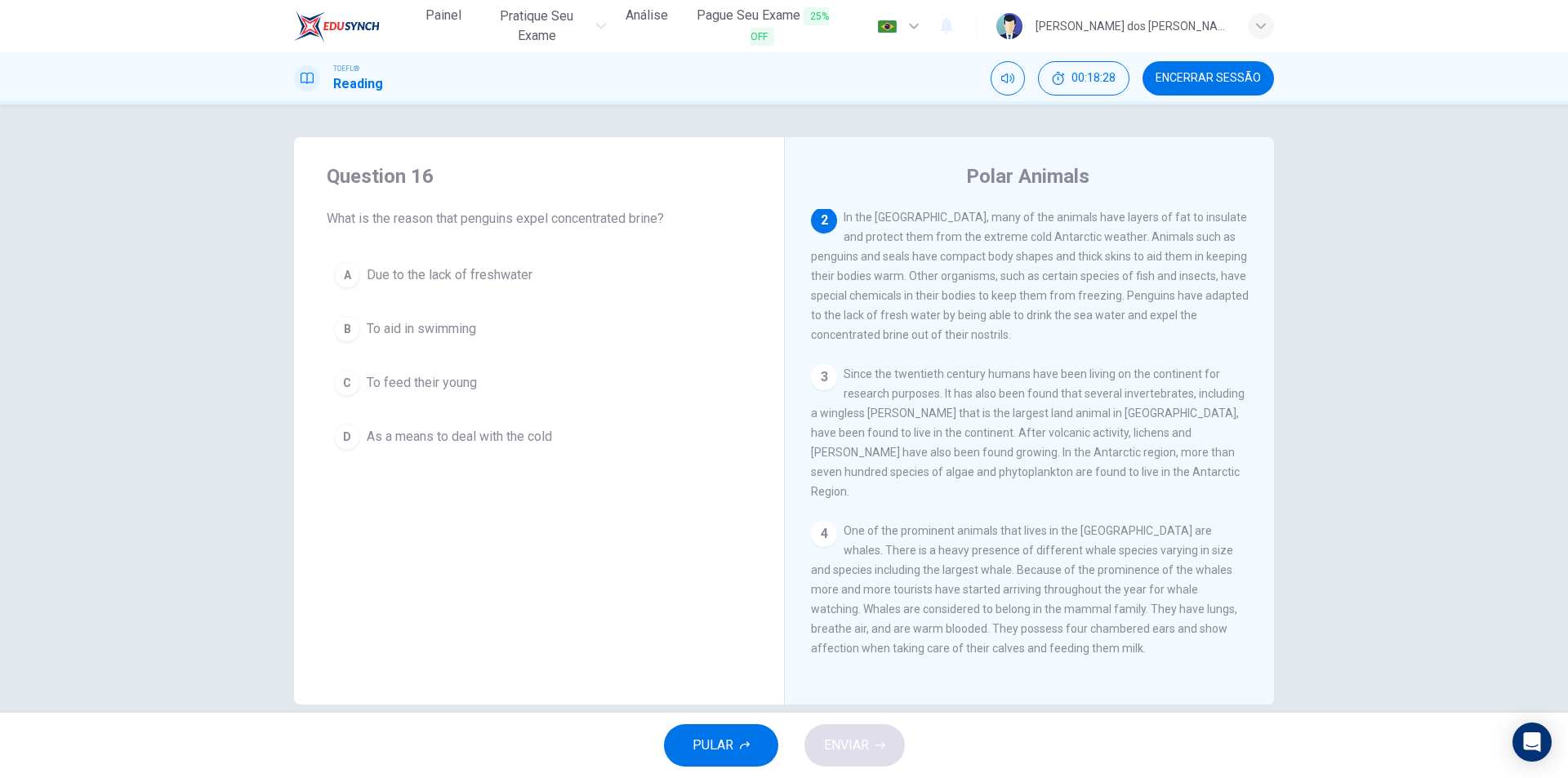
scroll to position [102, 0]
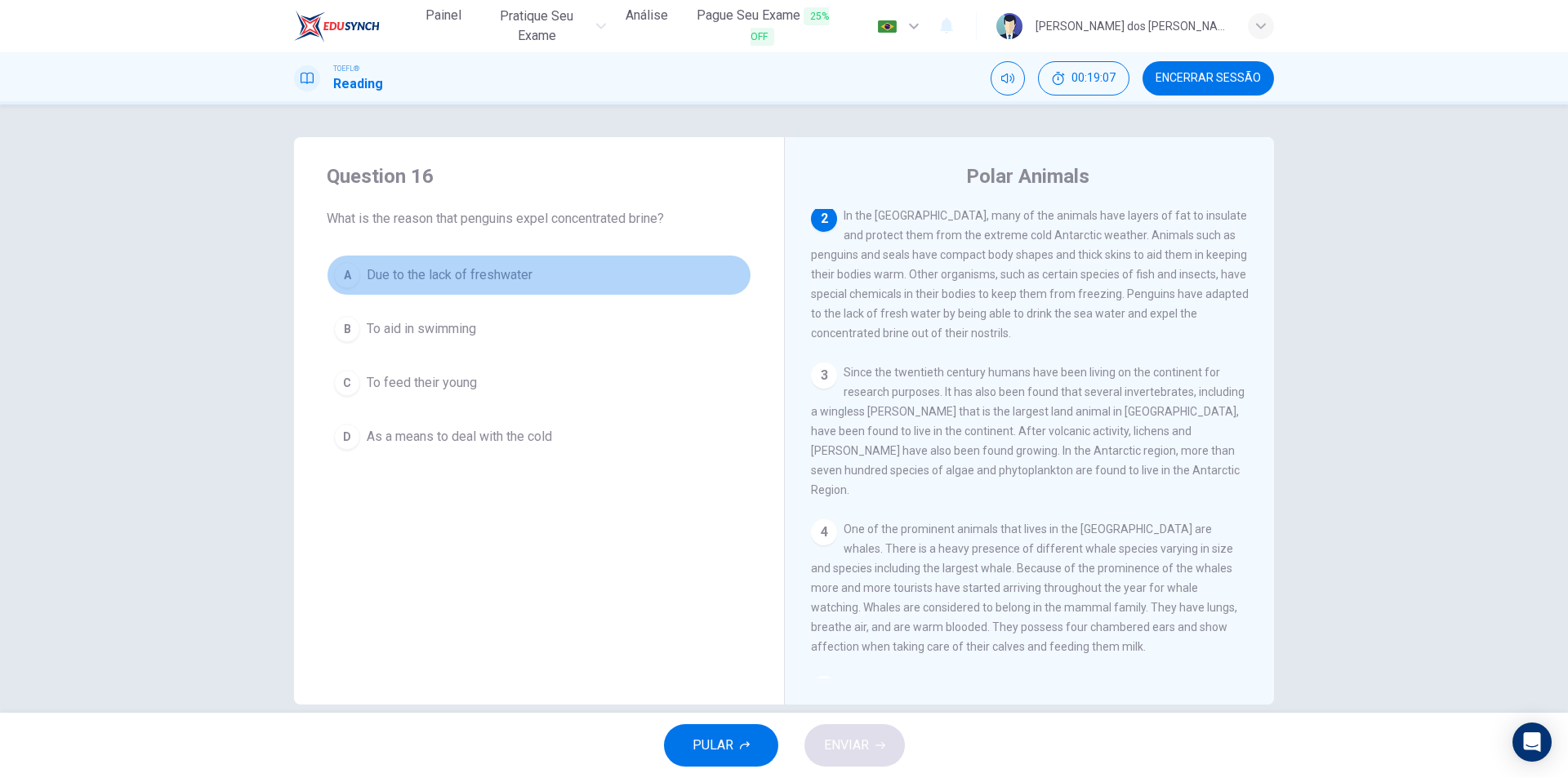
click at [419, 286] on button "A Due to the lack of freshwater" at bounding box center [538, 275] width 425 height 41
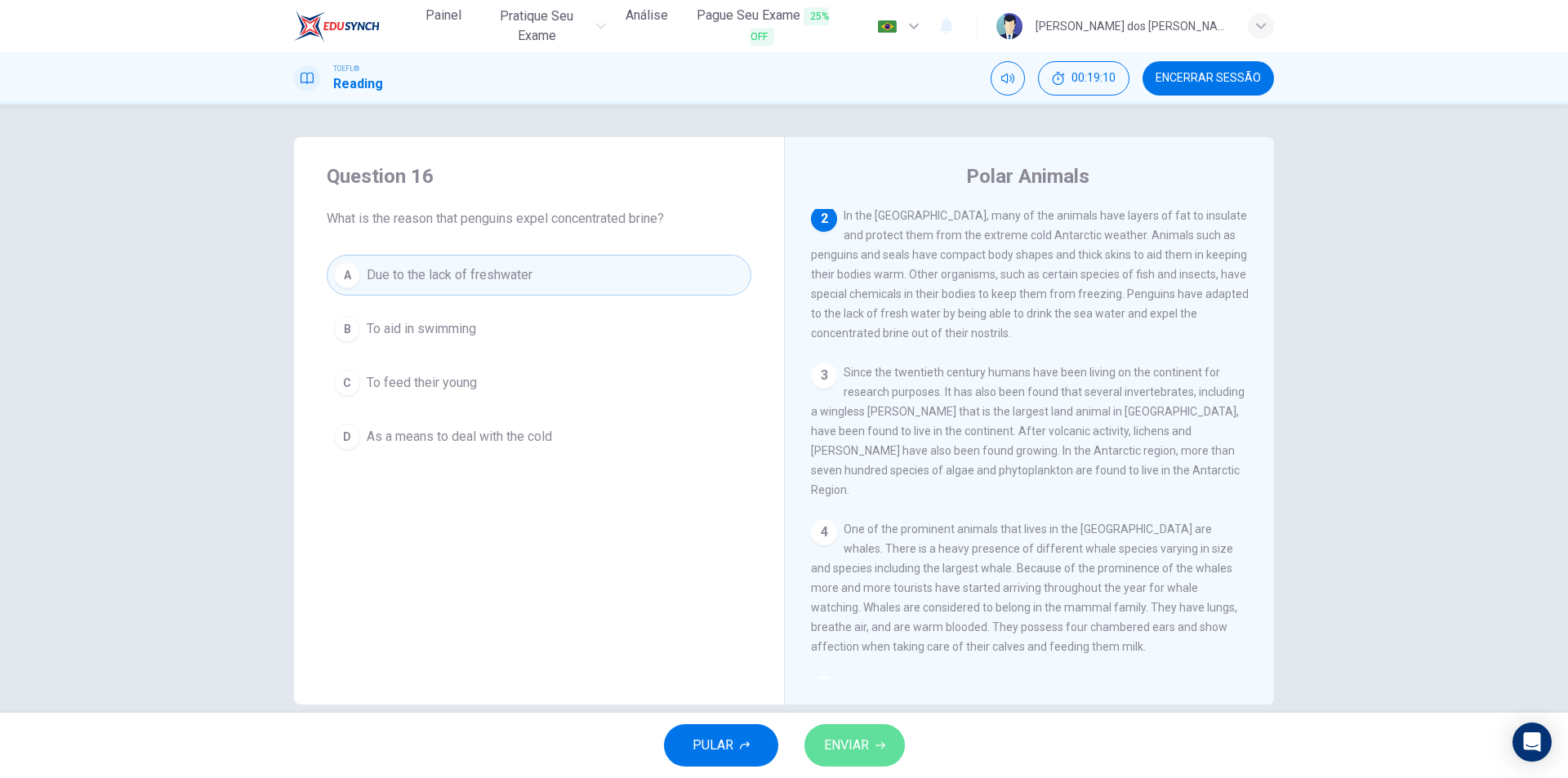
click at [846, 739] on span "ENVIAR" at bounding box center [846, 745] width 45 height 23
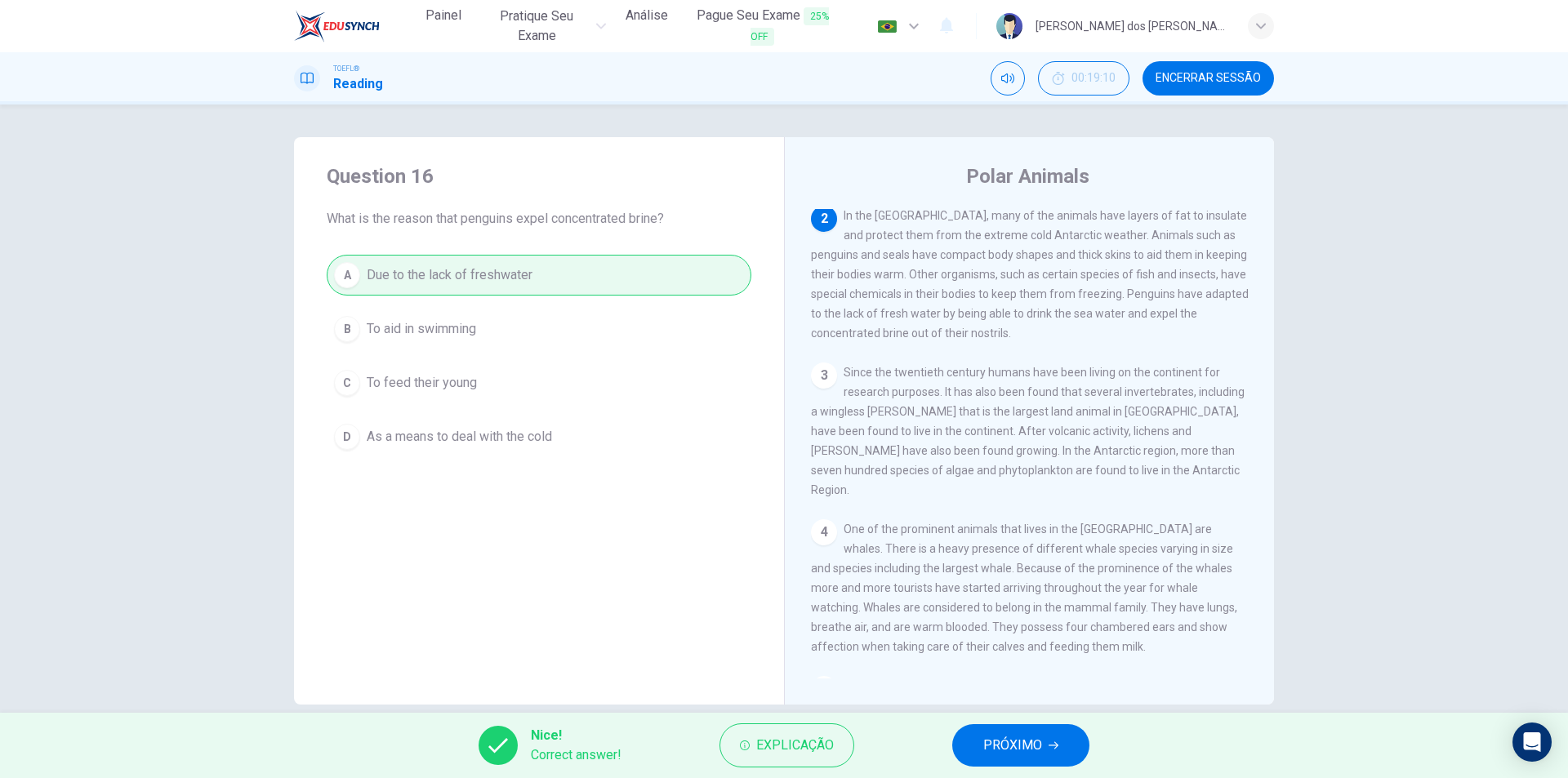
click at [1029, 747] on span "PRÓXIMO" at bounding box center [1012, 745] width 59 height 23
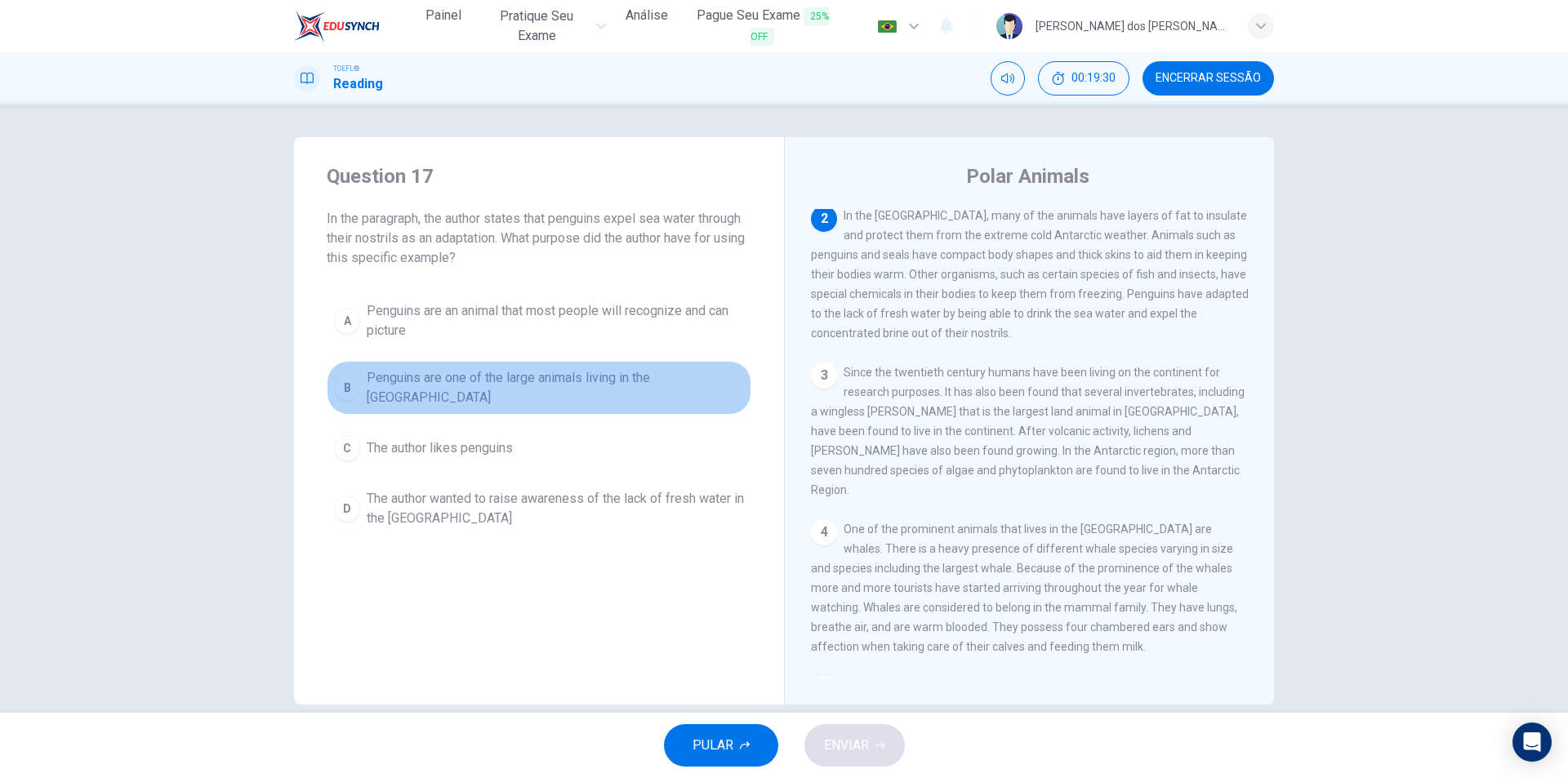
drag, startPoint x: 550, startPoint y: 384, endPoint x: 577, endPoint y: 402, distance: 32.4
click at [549, 384] on span "Penguins are one of the large animals living in the [GEOGRAPHIC_DATA]" at bounding box center [556, 388] width 377 height 39
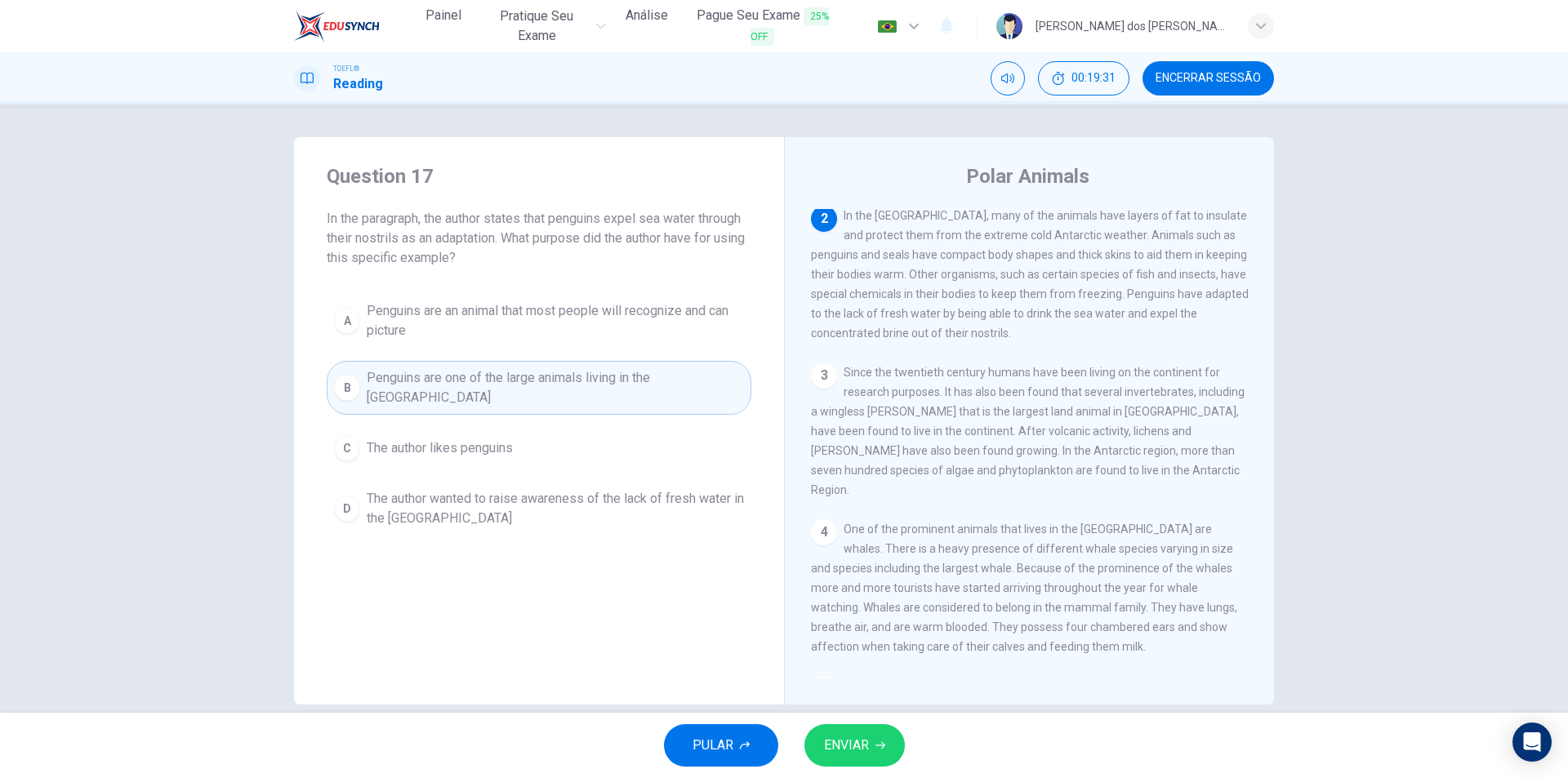
click at [855, 739] on span "ENVIAR" at bounding box center [846, 745] width 45 height 23
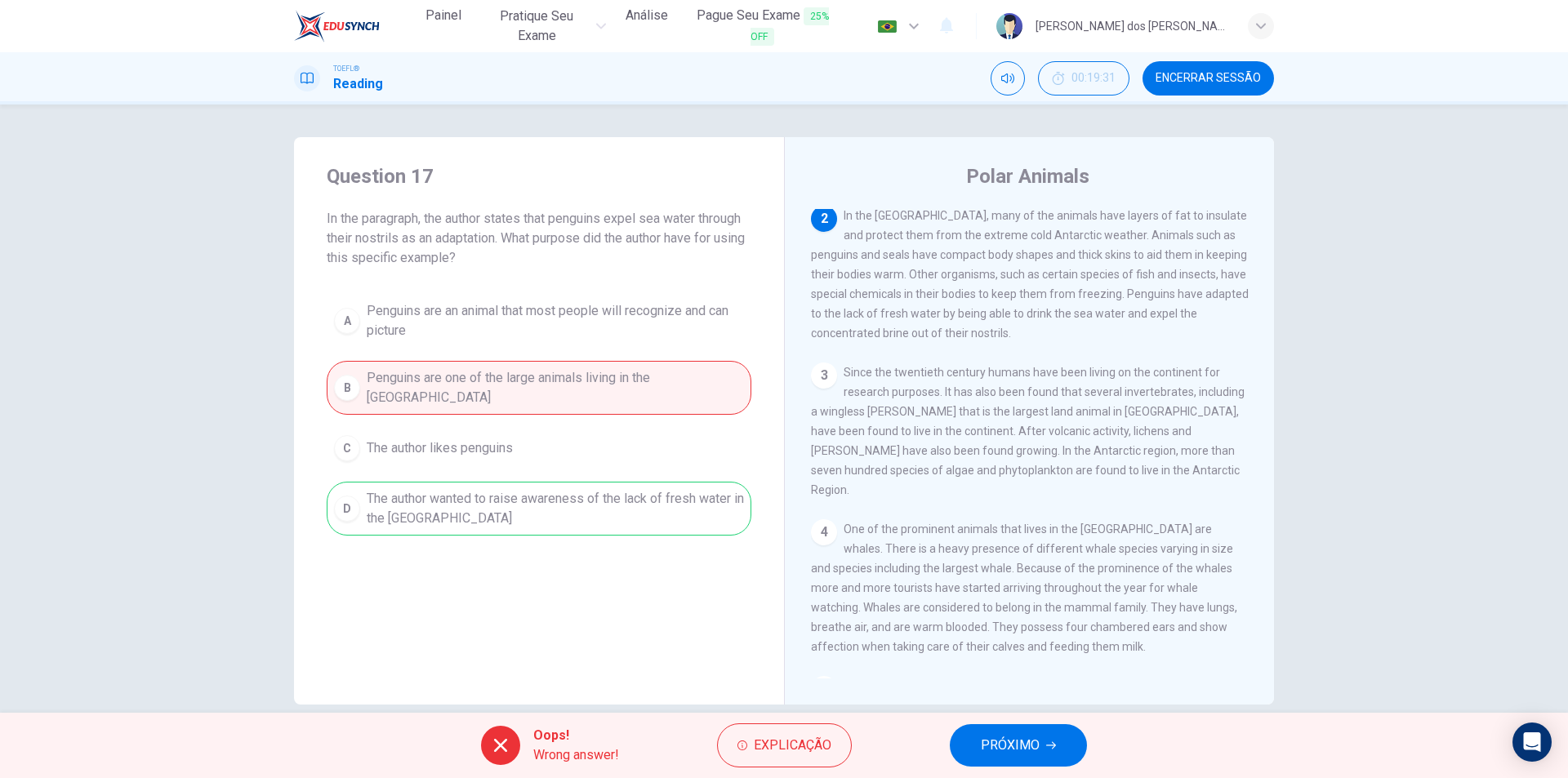
click at [1009, 739] on span "PRÓXIMO" at bounding box center [1010, 745] width 59 height 23
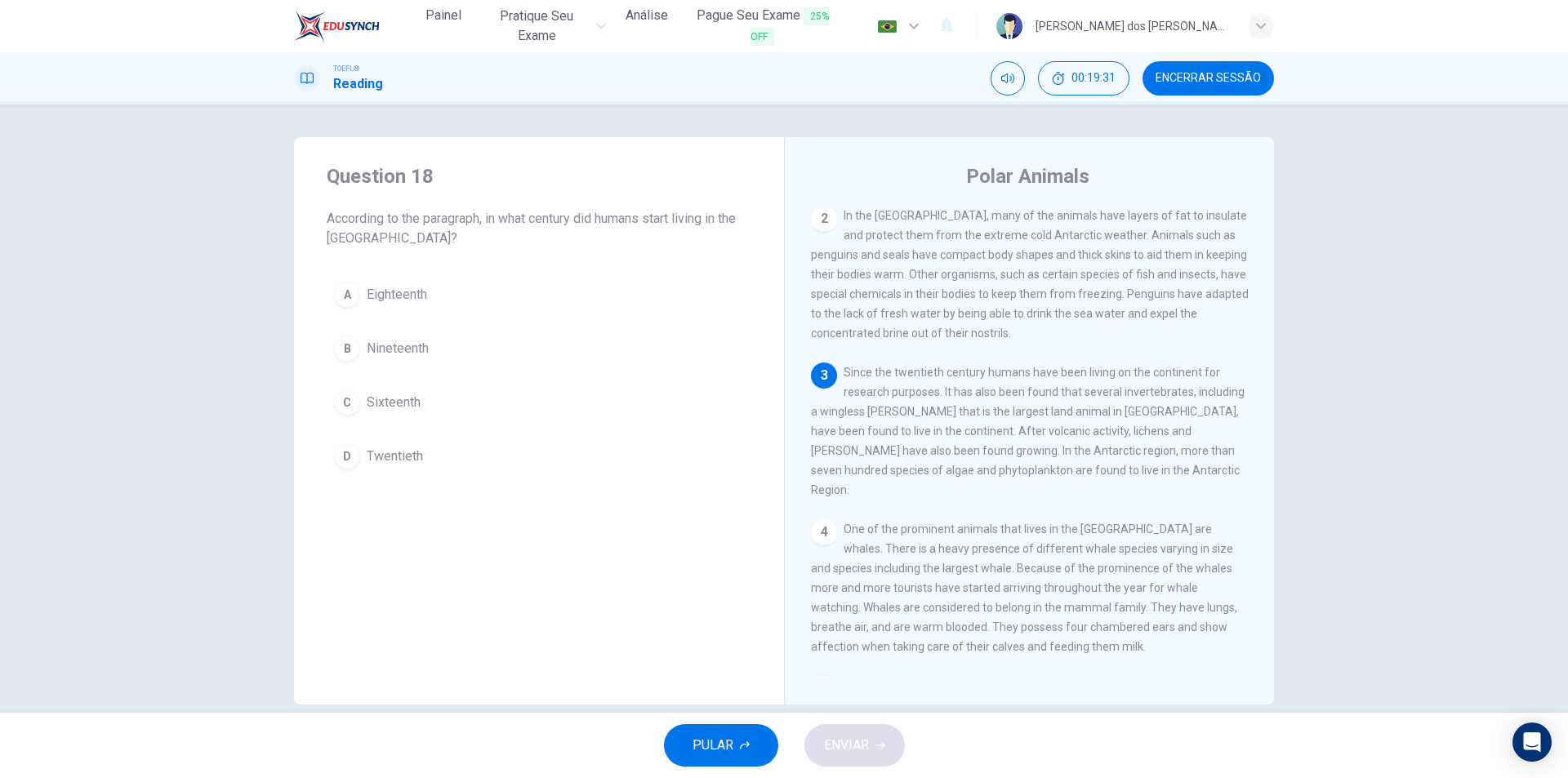
scroll to position [264, 0]
click at [343, 455] on div "D" at bounding box center [347, 456] width 26 height 26
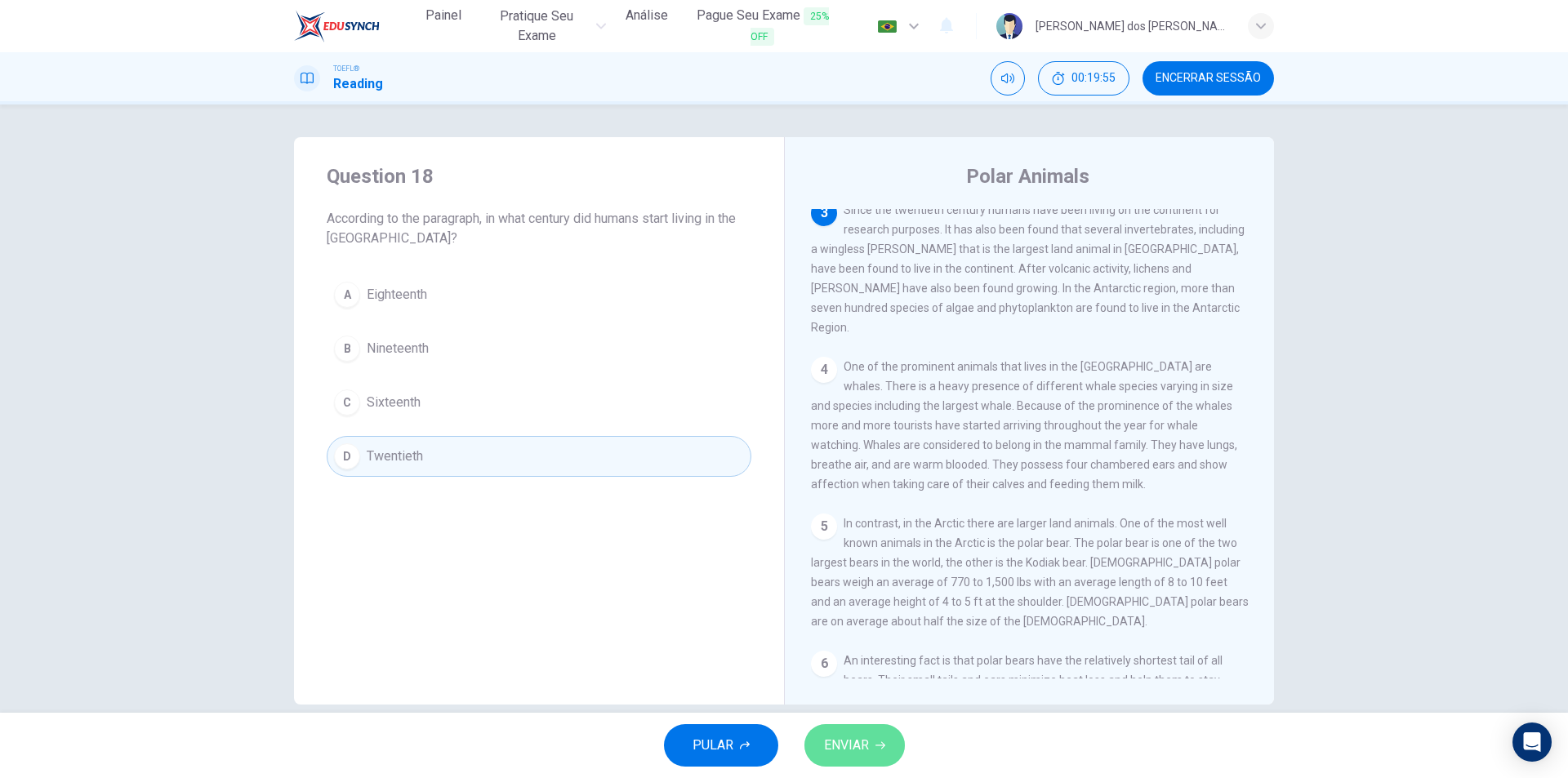
click at [849, 738] on span "ENVIAR" at bounding box center [846, 745] width 45 height 23
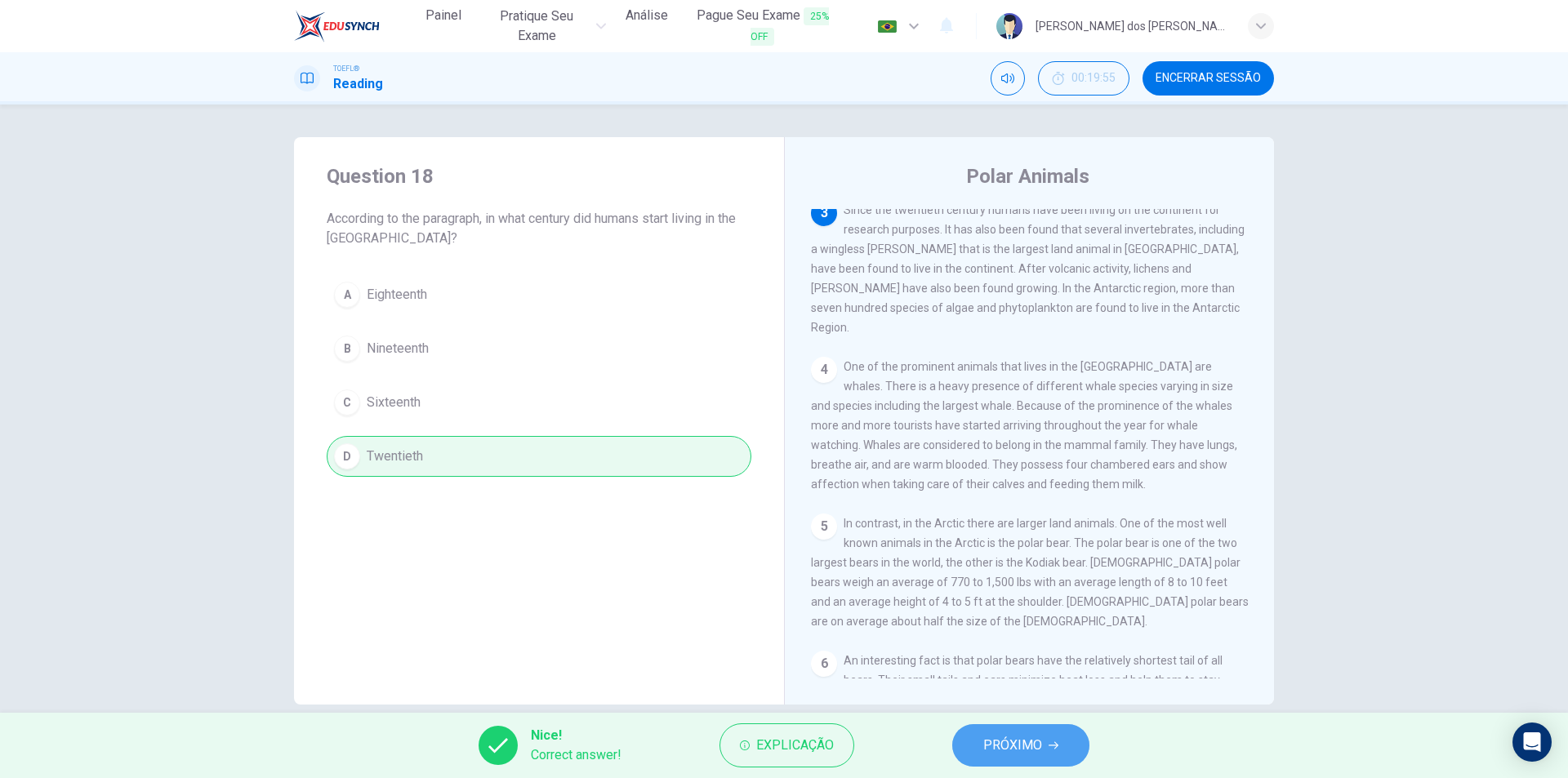
click at [1019, 729] on button "PRÓXIMO" at bounding box center [1021, 745] width 137 height 43
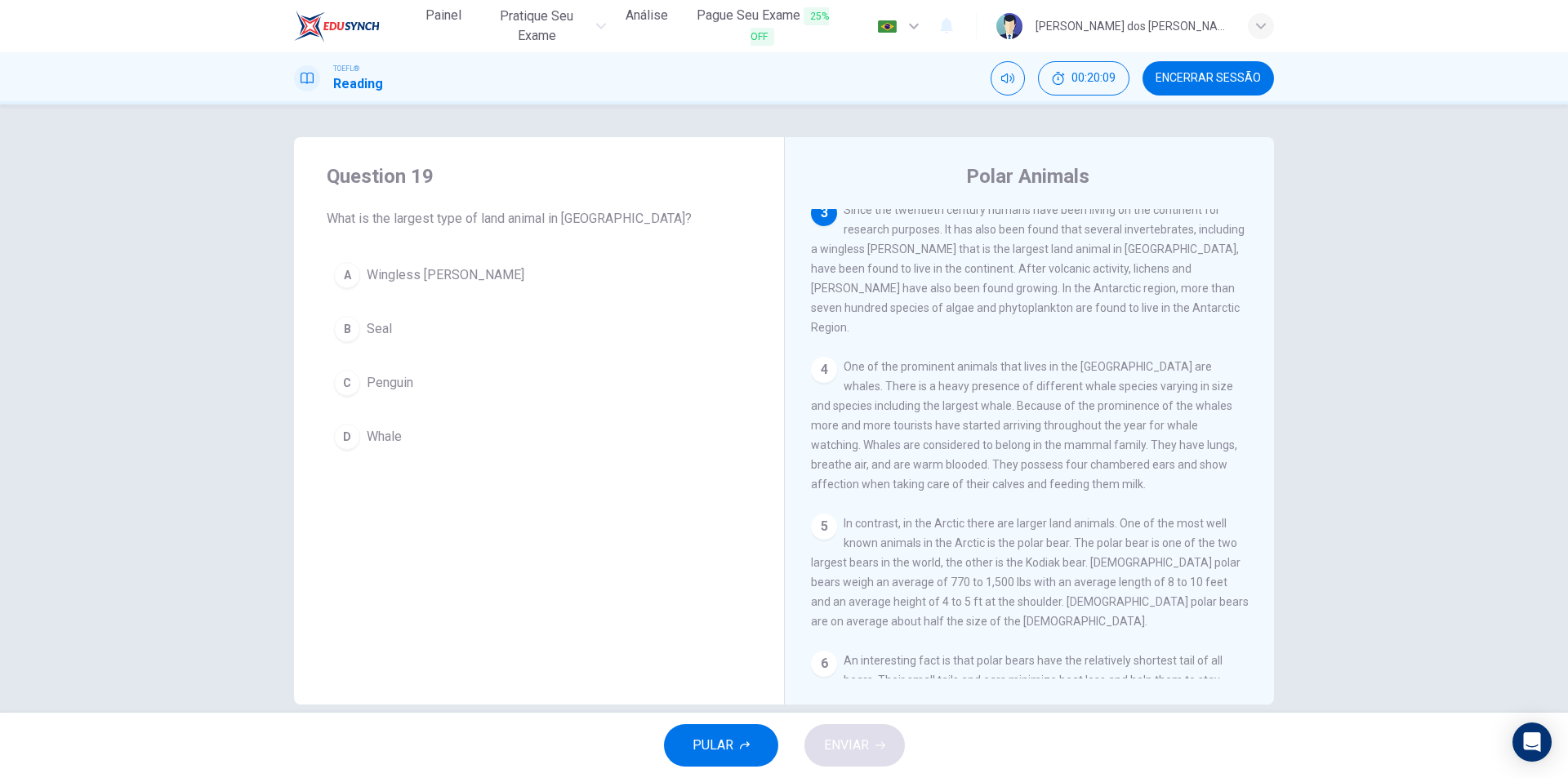
click at [402, 273] on span "Wingless [PERSON_NAME]" at bounding box center [445, 275] width 158 height 19
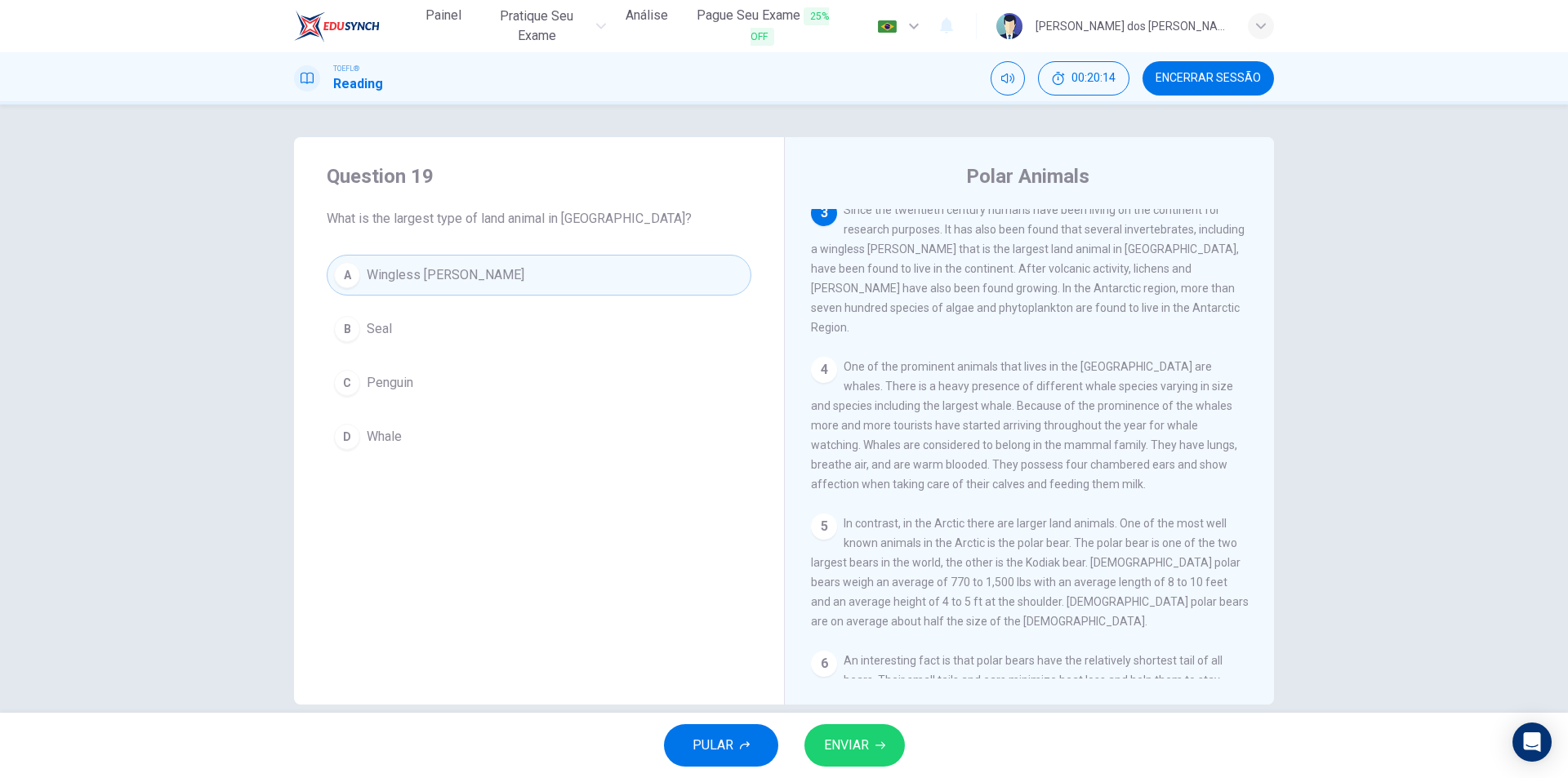
click at [858, 731] on button "ENVIAR" at bounding box center [855, 745] width 101 height 43
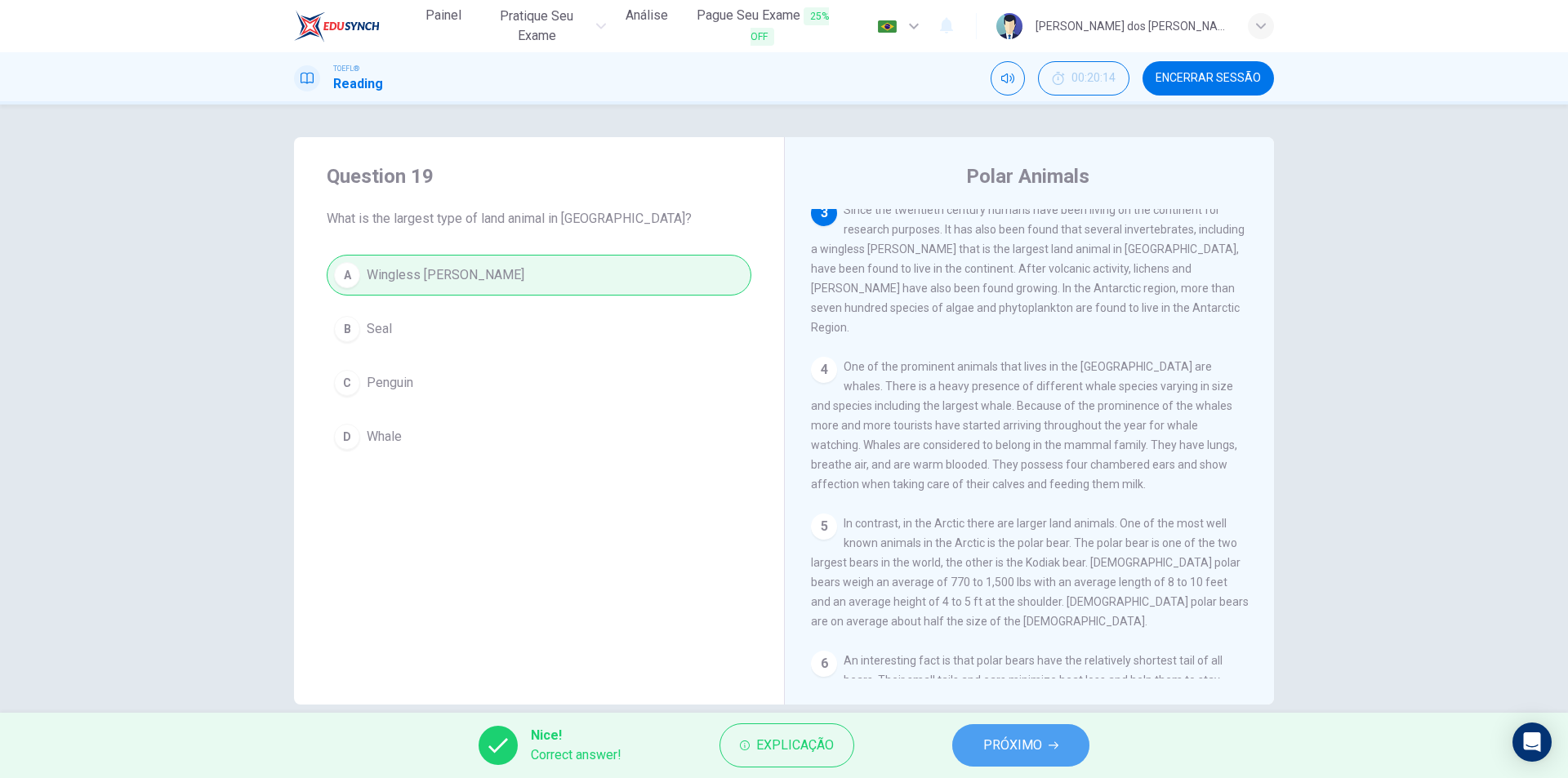
click at [1046, 732] on button "PRÓXIMO" at bounding box center [1021, 745] width 137 height 43
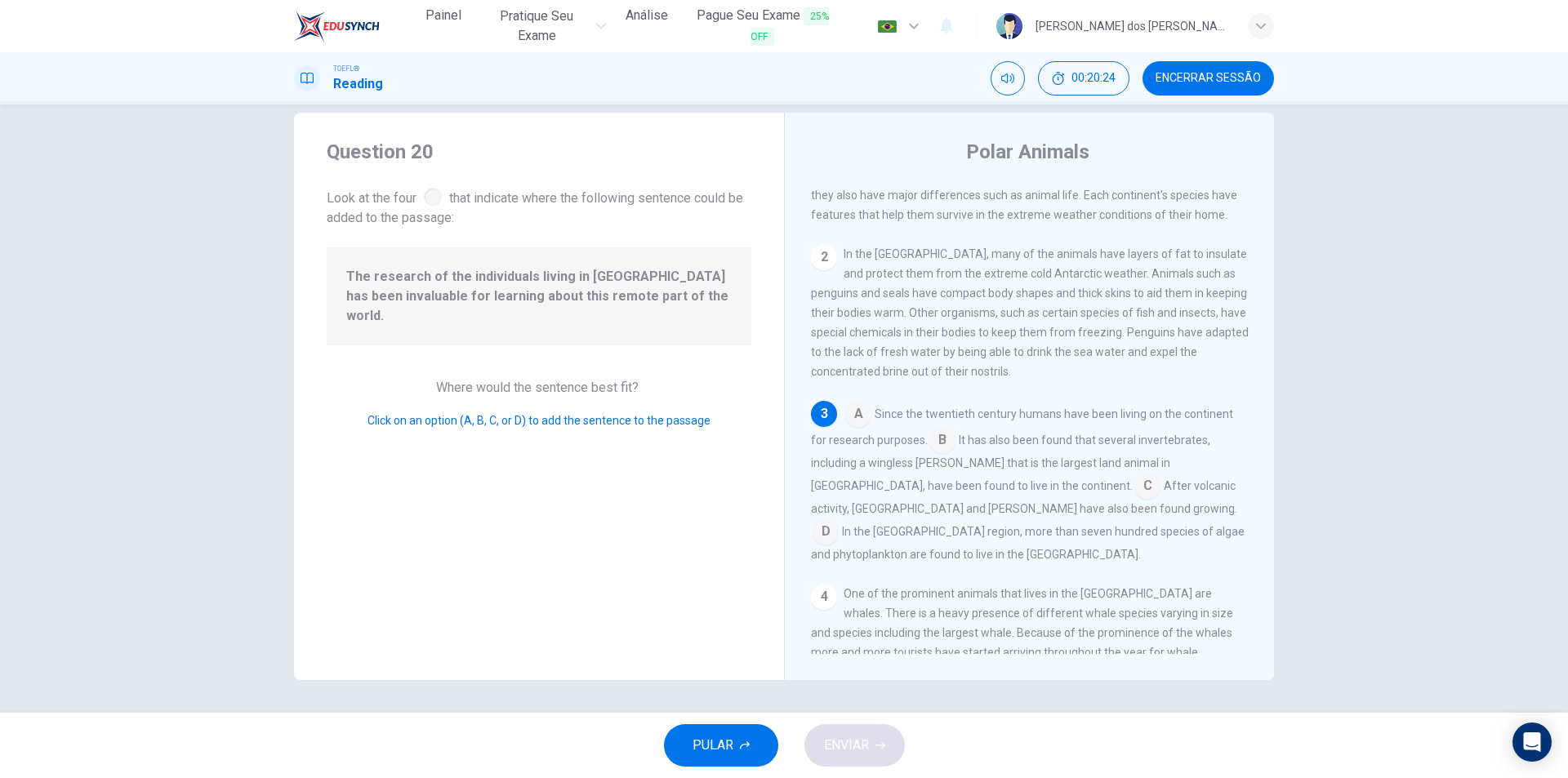
scroll to position [164, 0]
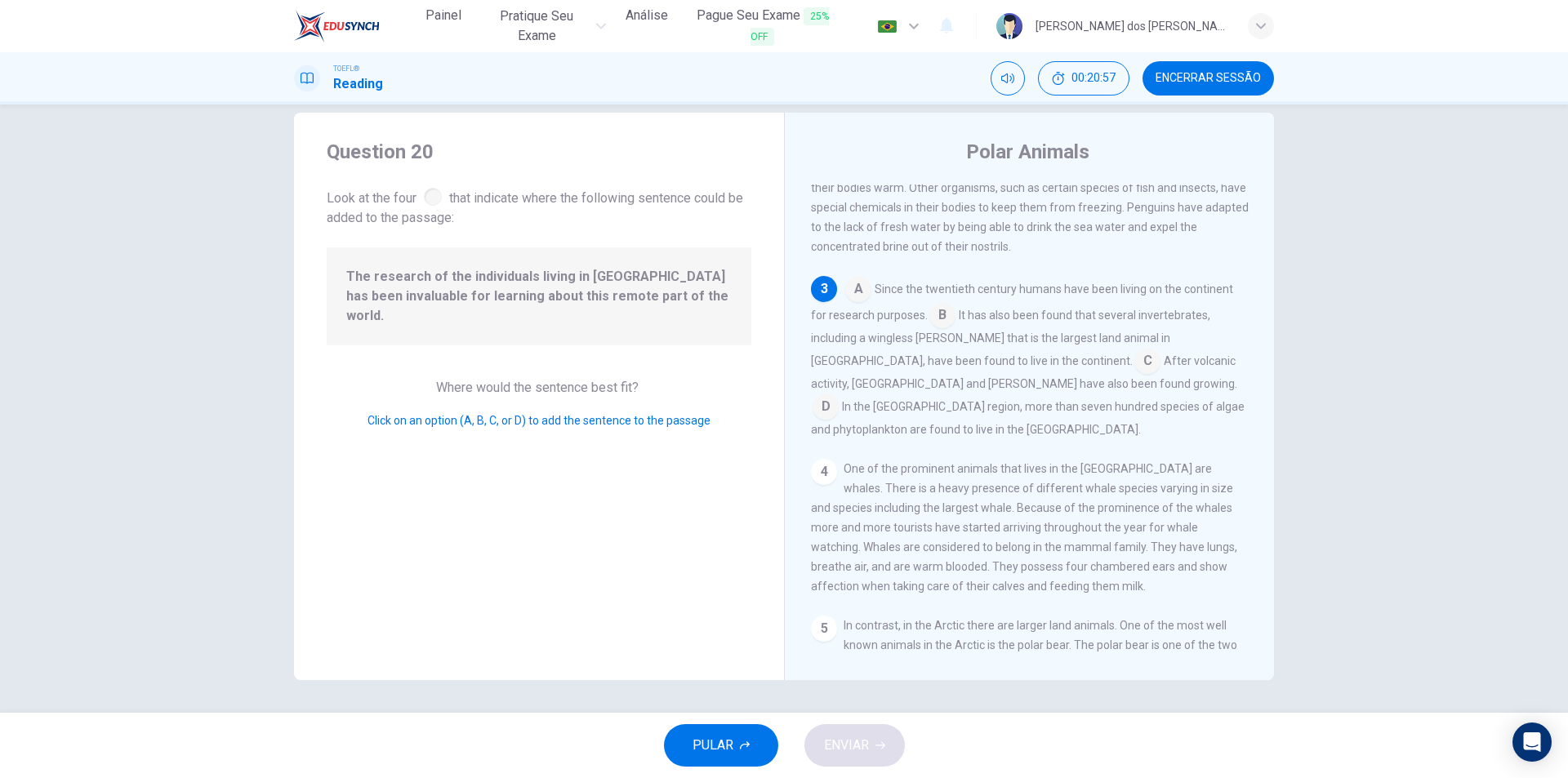
click at [943, 321] on input at bounding box center [942, 316] width 26 height 26
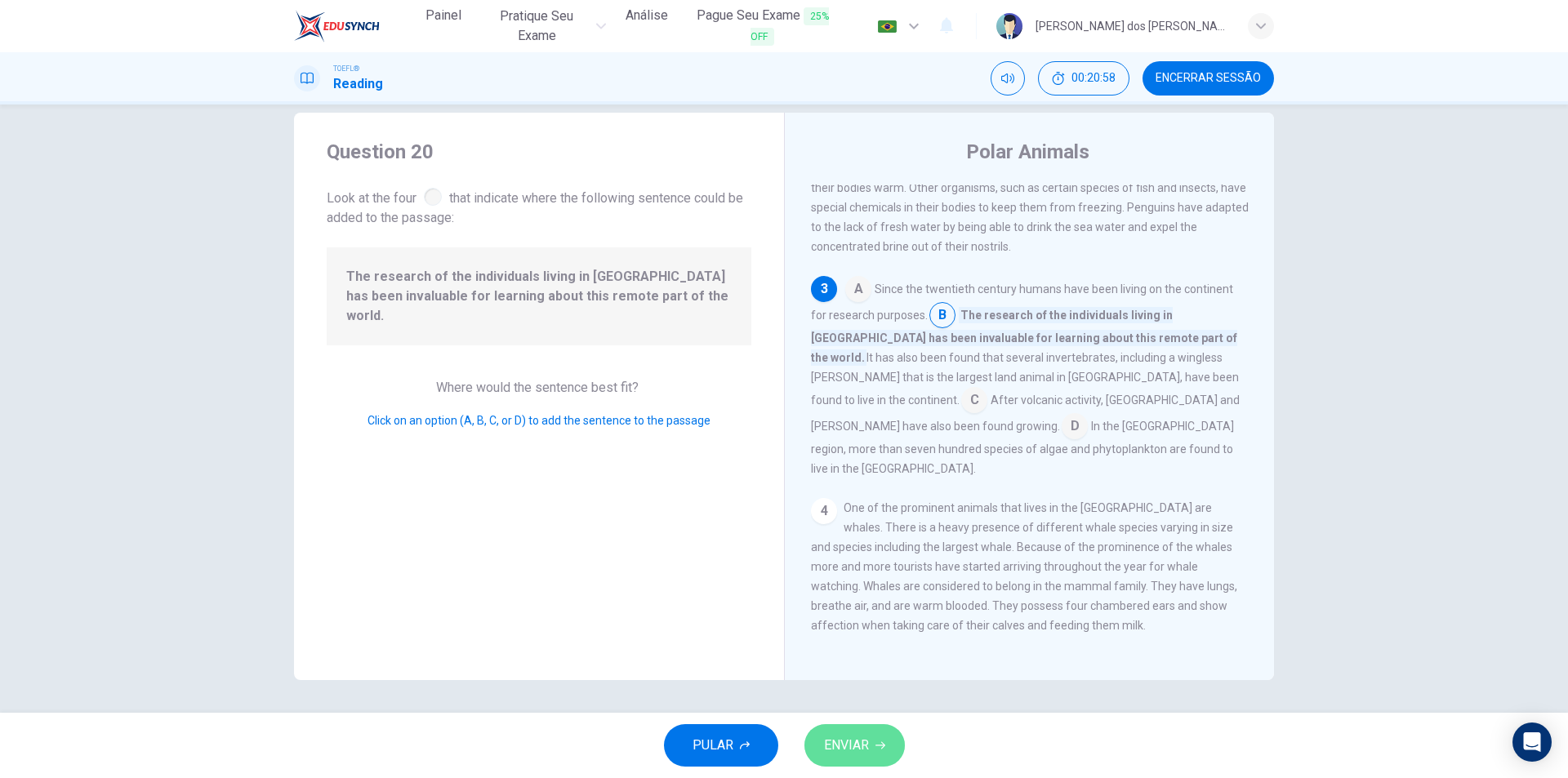
click at [834, 743] on span "ENVIAR" at bounding box center [846, 745] width 45 height 23
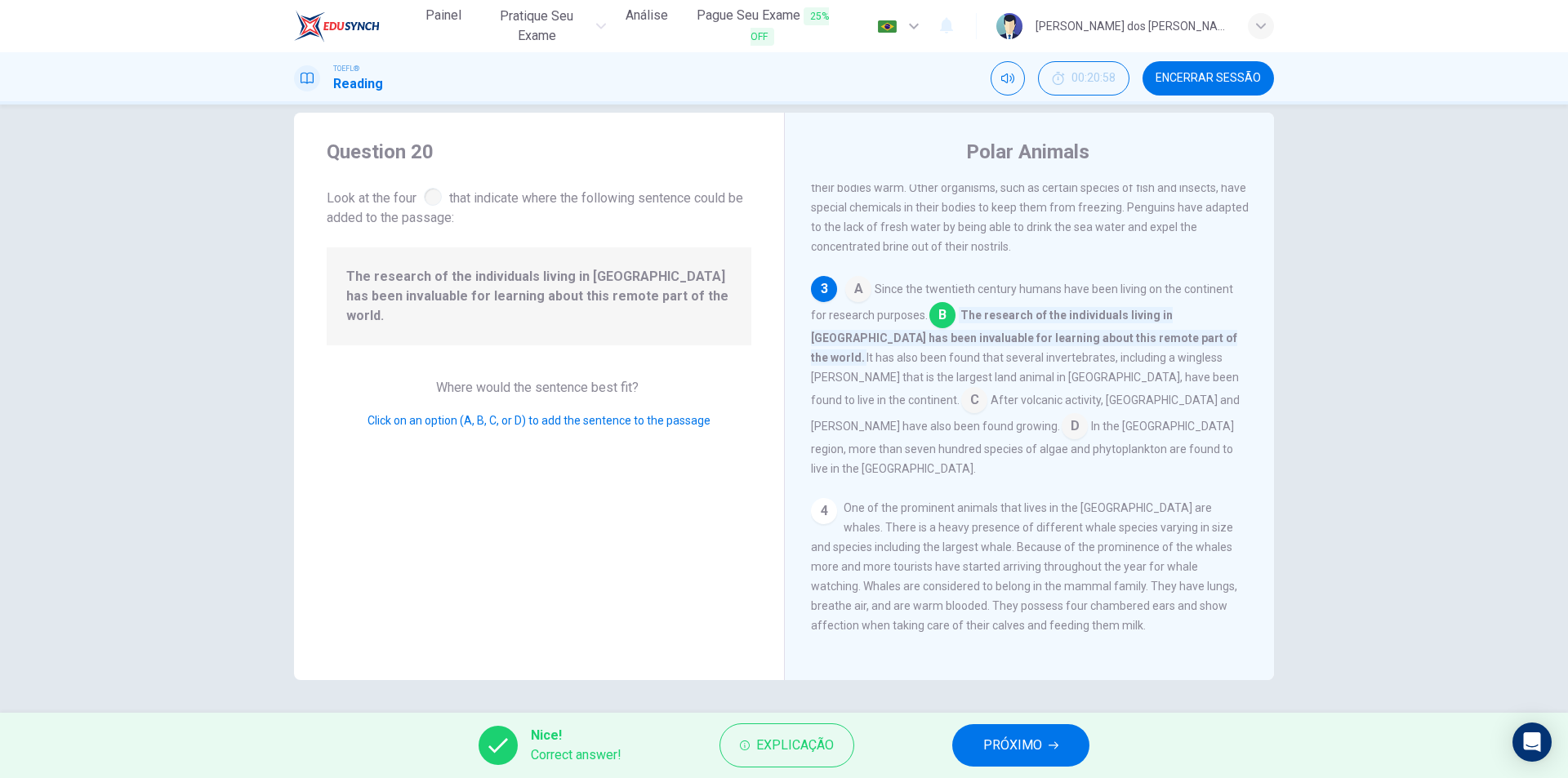
click at [1002, 753] on span "PRÓXIMO" at bounding box center [1012, 745] width 59 height 23
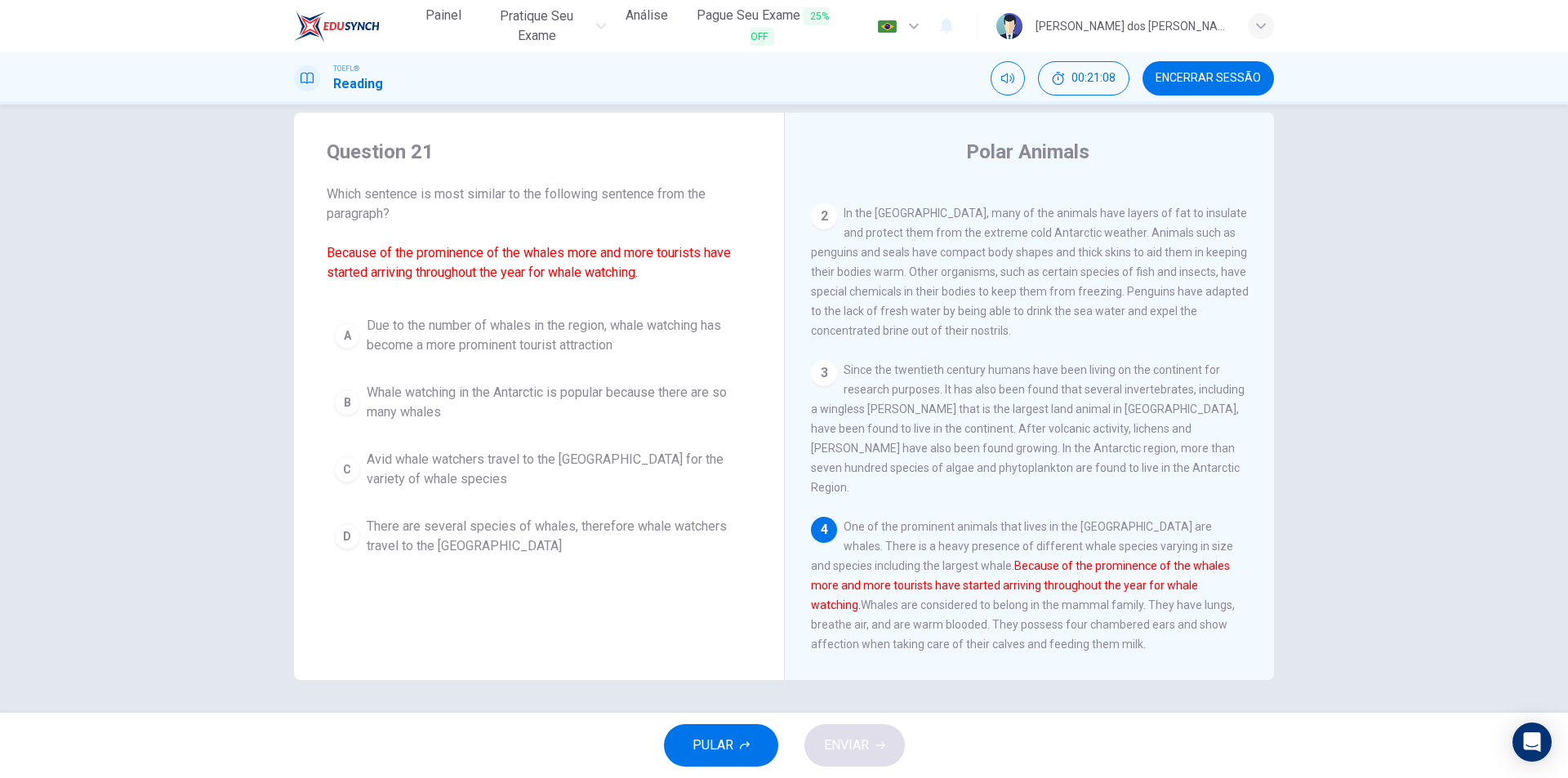
scroll to position [81, 0]
click at [396, 343] on span "Due to the number of whales in the region, whale watching has become a more pro…" at bounding box center [556, 336] width 377 height 39
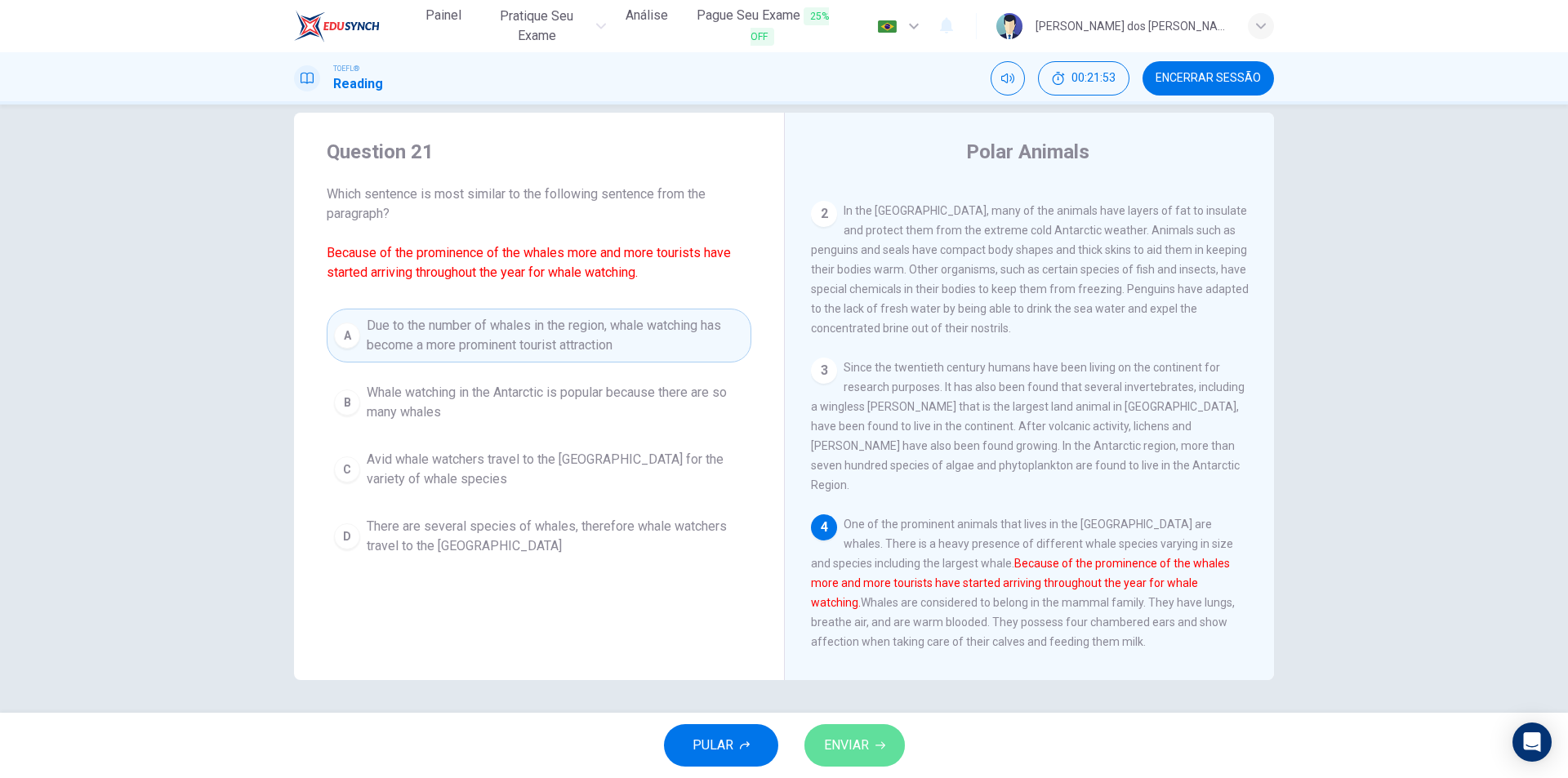
click at [859, 747] on span "ENVIAR" at bounding box center [846, 745] width 45 height 23
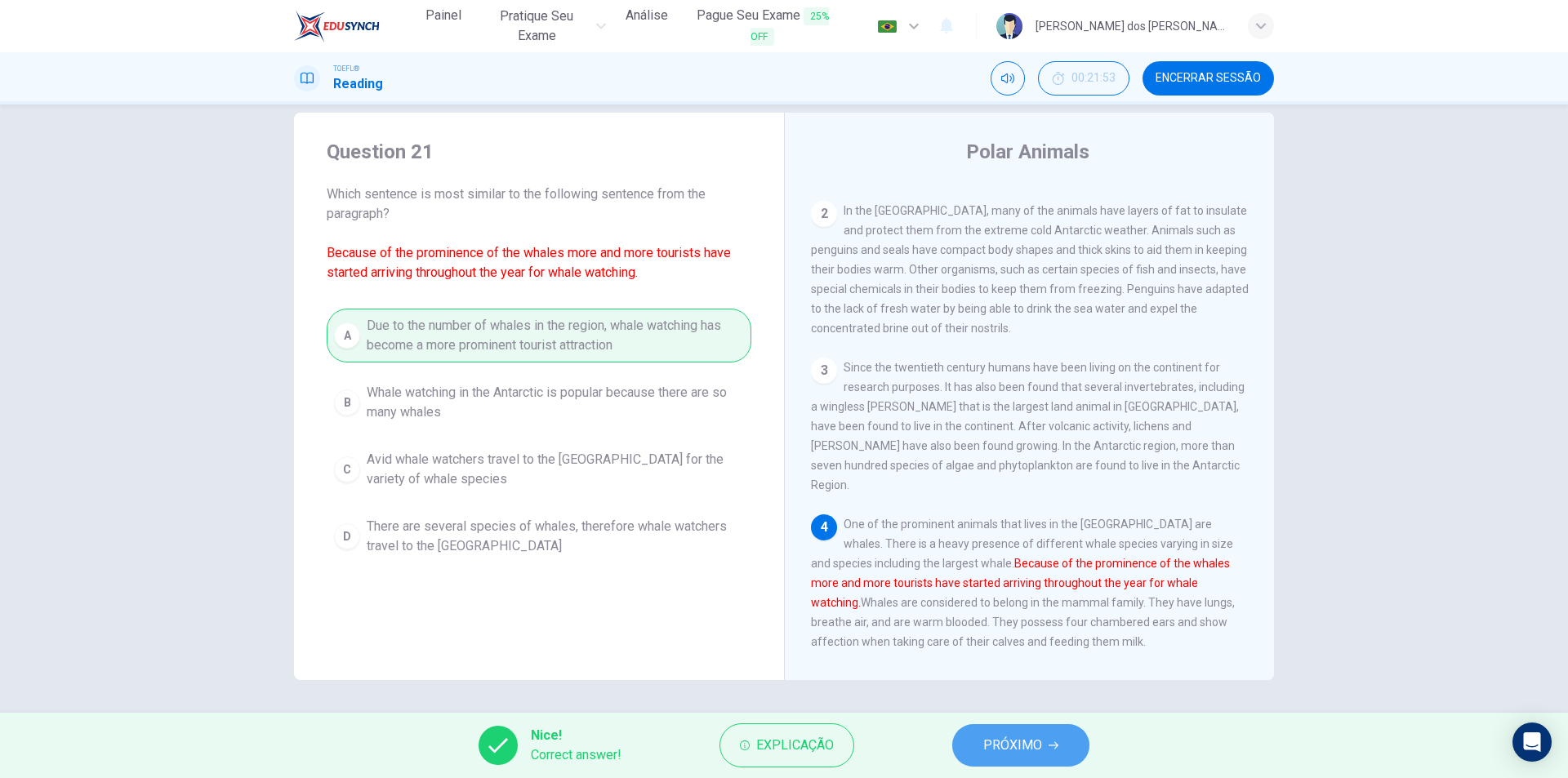
click at [991, 735] on span "PRÓXIMO" at bounding box center [1012, 745] width 59 height 23
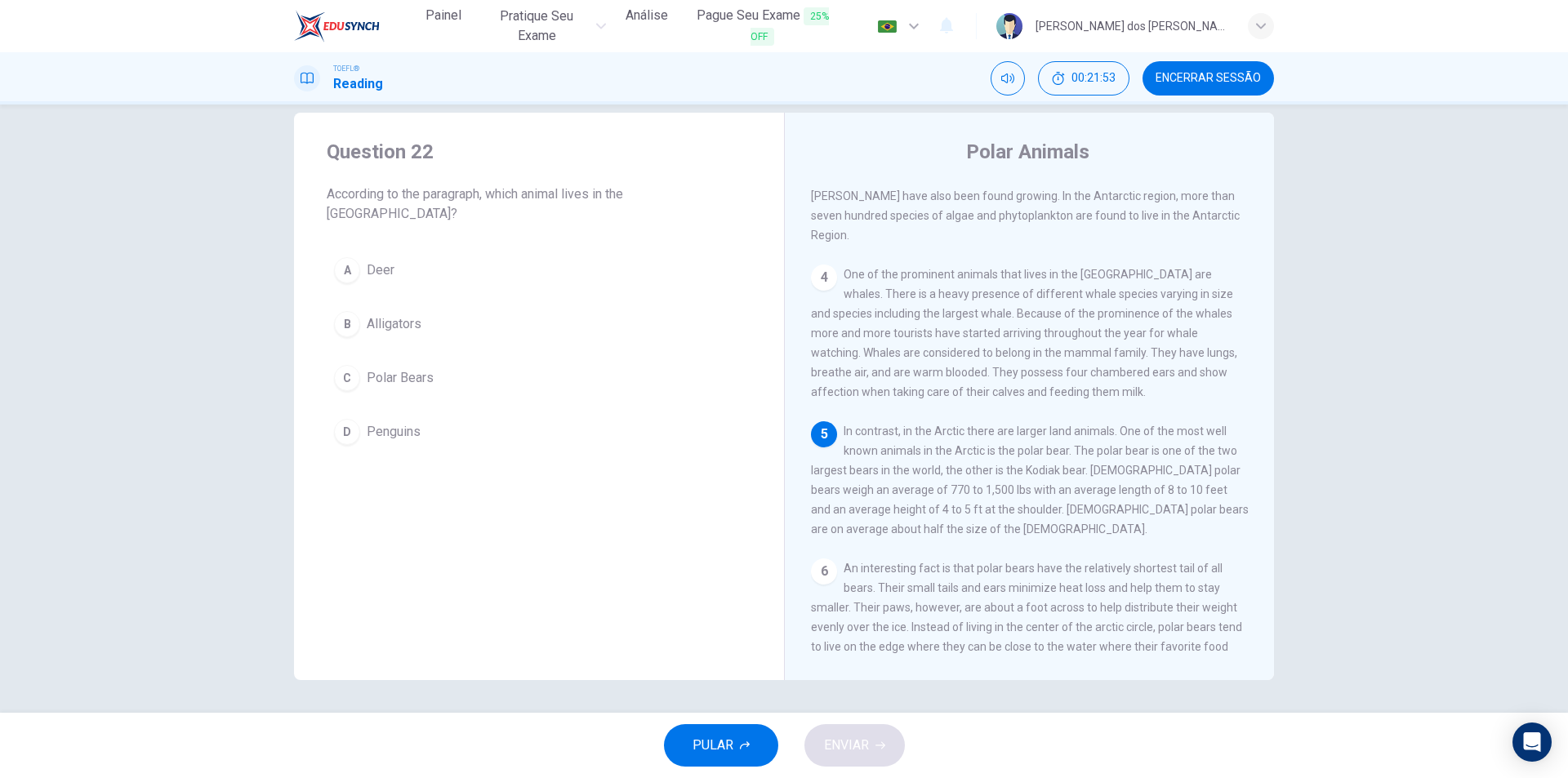
scroll to position [384, 0]
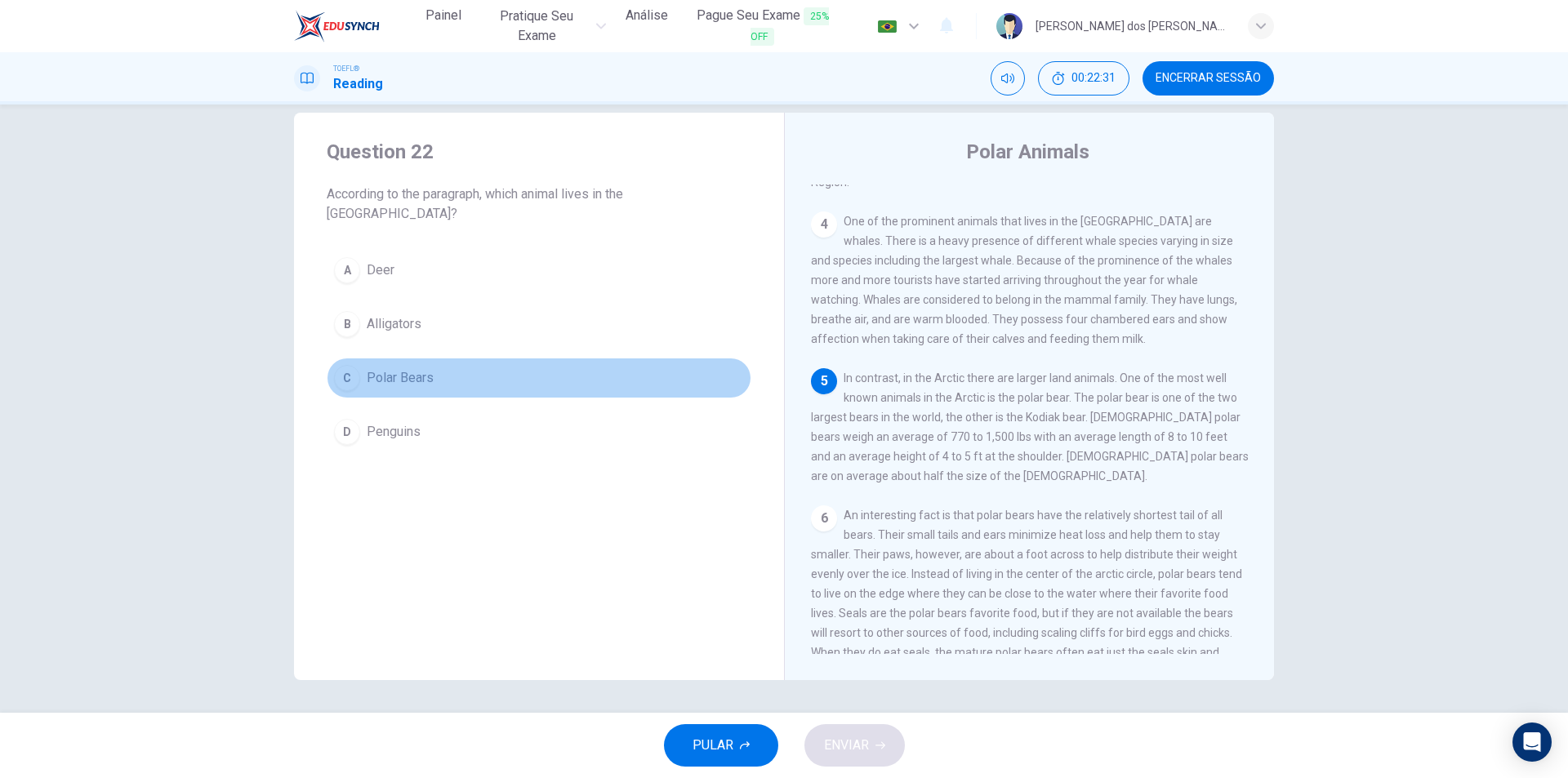
click at [337, 365] on div "C" at bounding box center [347, 377] width 26 height 26
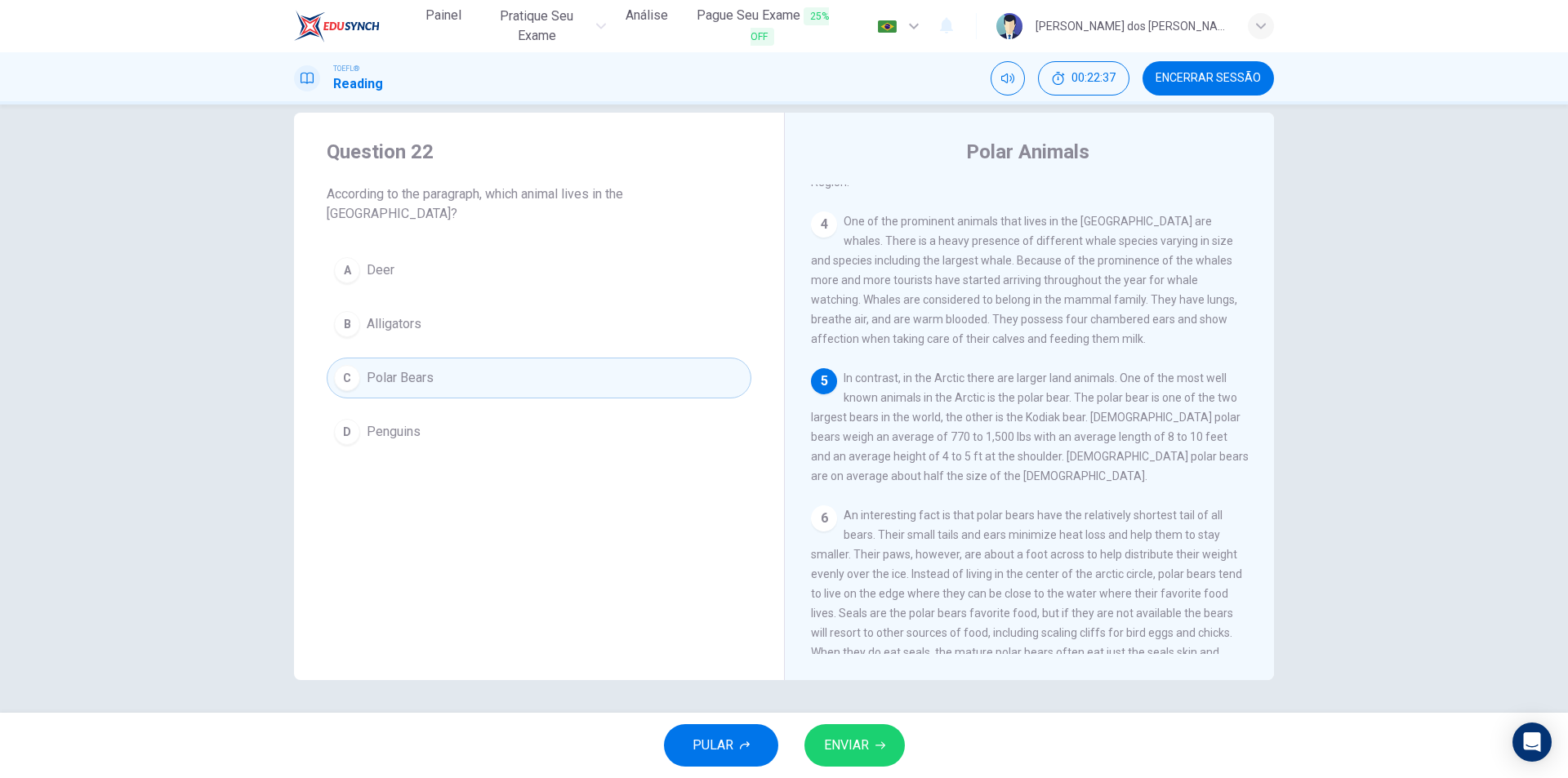
click at [855, 739] on span "ENVIAR" at bounding box center [846, 745] width 45 height 23
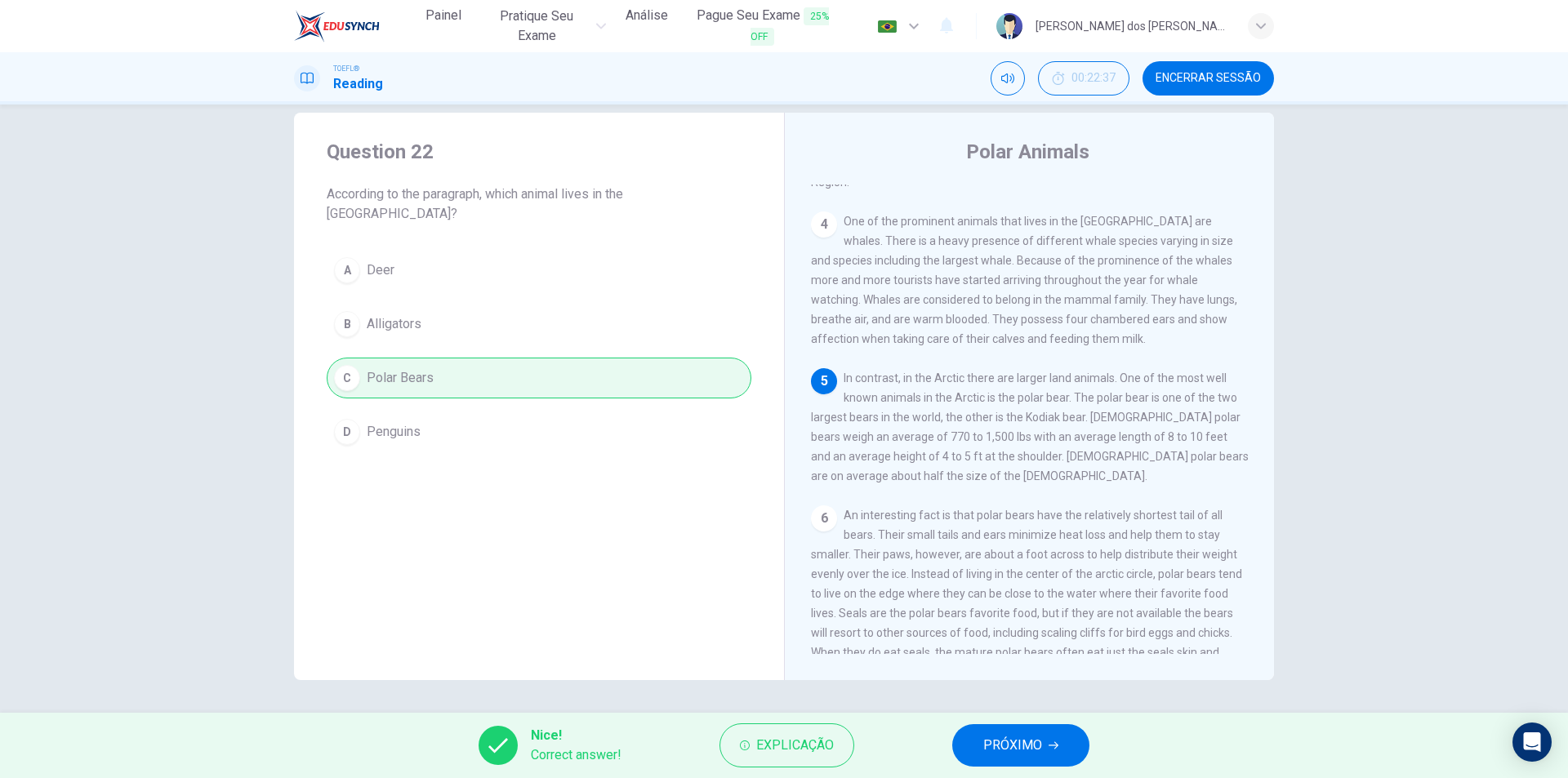
click at [988, 739] on span "PRÓXIMO" at bounding box center [1012, 745] width 59 height 23
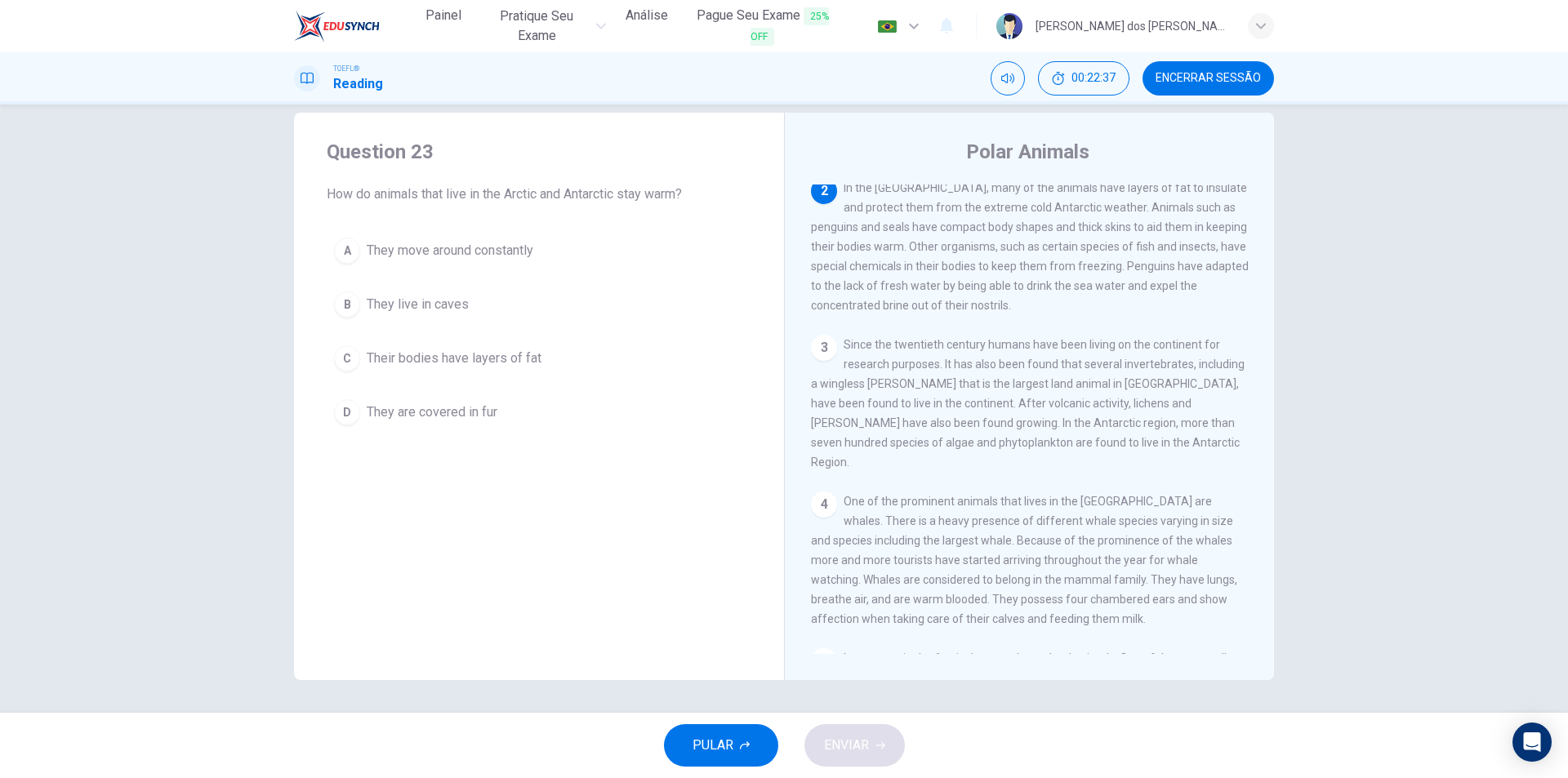
scroll to position [102, 0]
click at [474, 368] on span "Their bodies have layers of fat" at bounding box center [454, 358] width 175 height 19
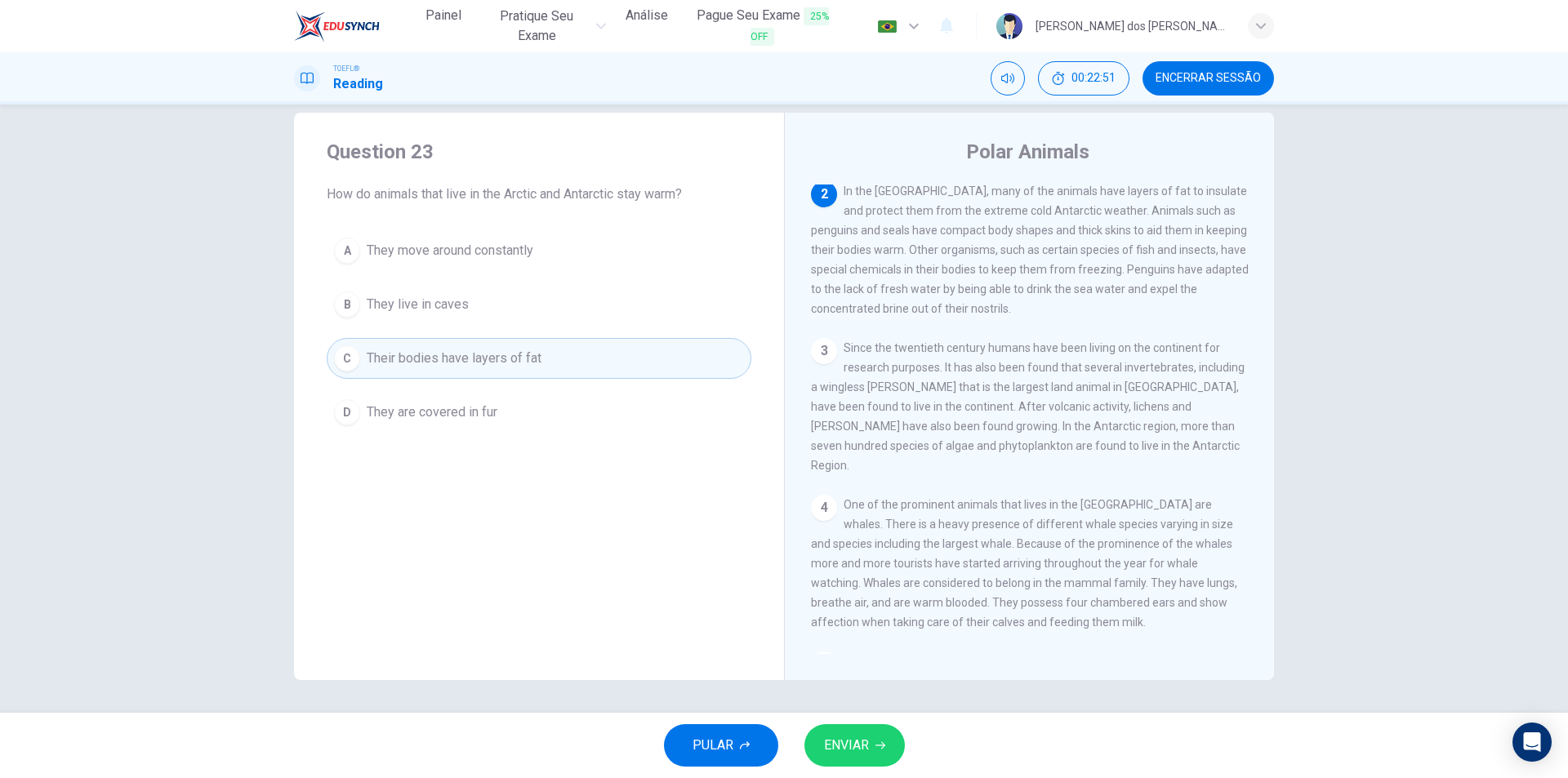
click at [841, 742] on span "ENVIAR" at bounding box center [846, 745] width 45 height 23
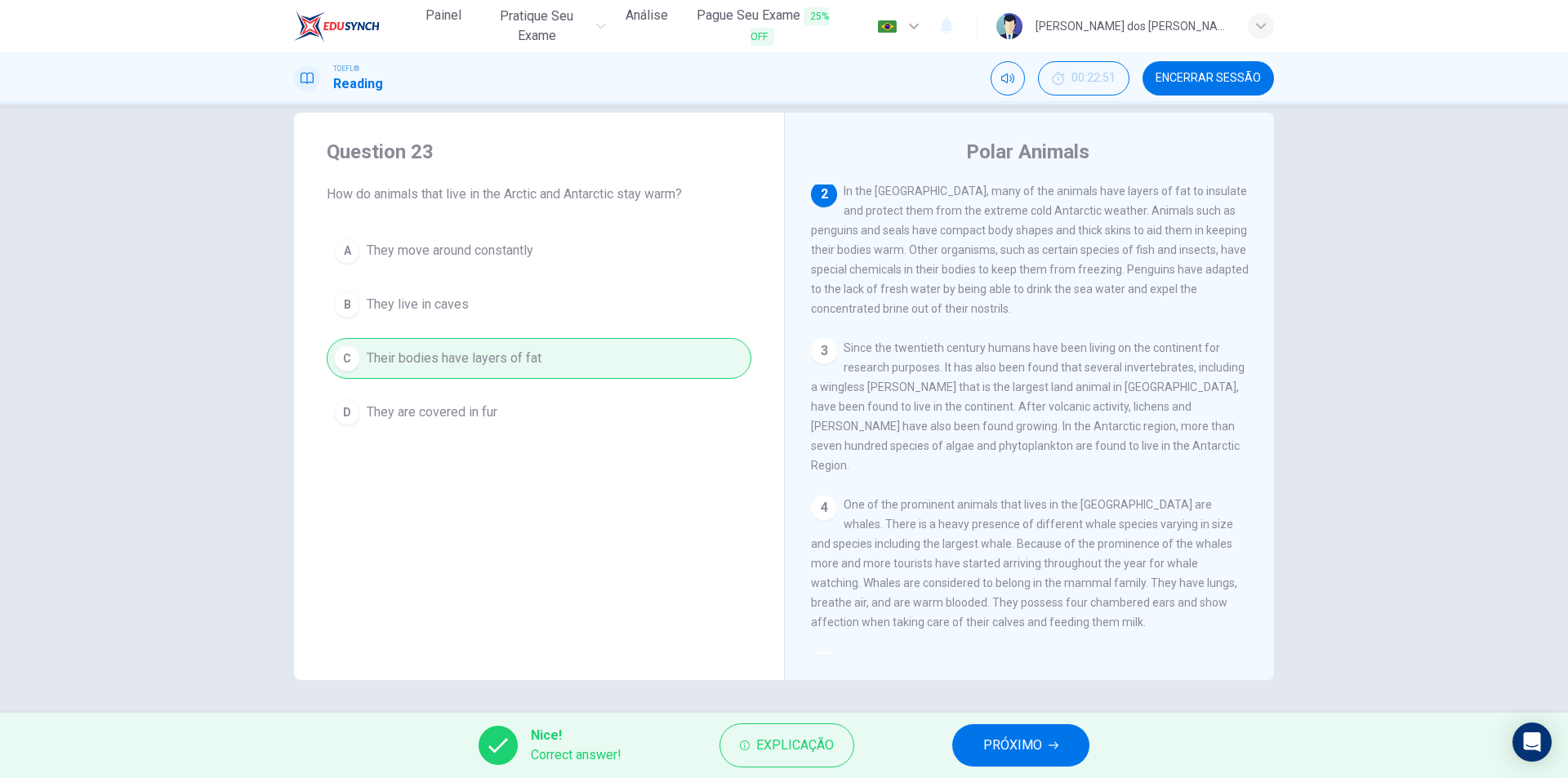
click at [1001, 739] on span "PRÓXIMO" at bounding box center [1012, 745] width 59 height 23
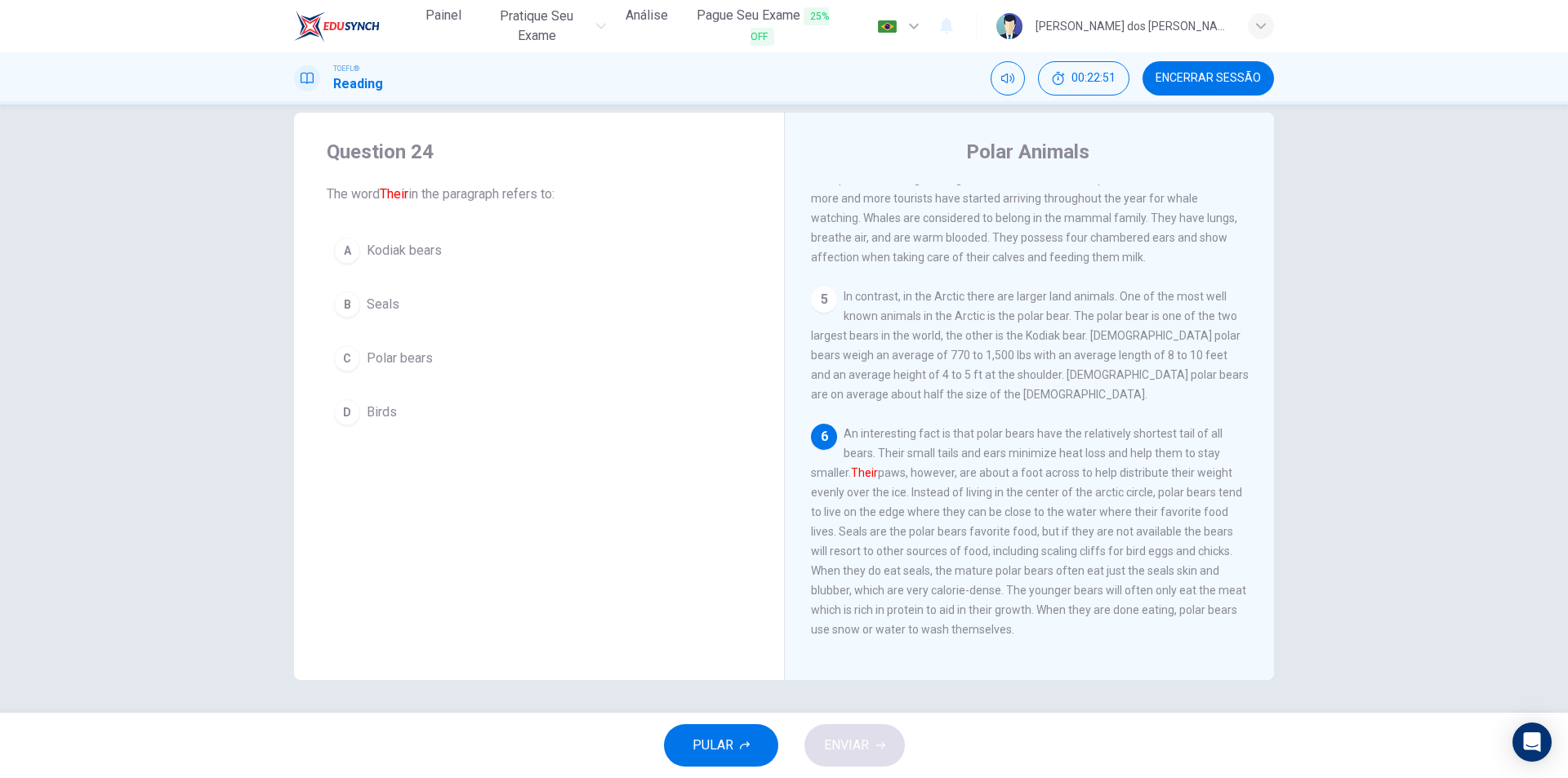
scroll to position [485, 0]
click at [417, 353] on span "Polar bears" at bounding box center [400, 358] width 66 height 19
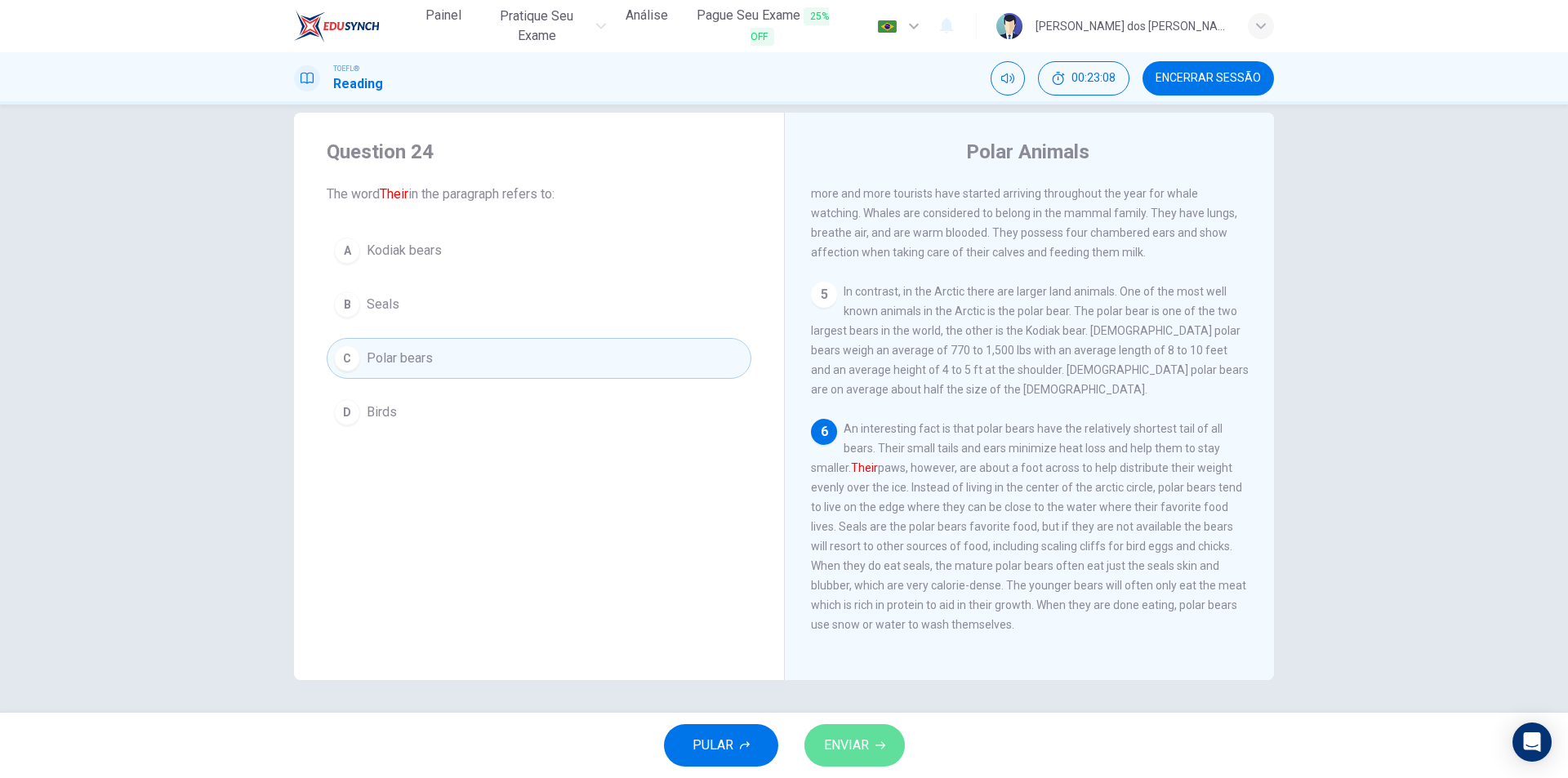
click at [855, 735] on span "ENVIAR" at bounding box center [846, 745] width 45 height 23
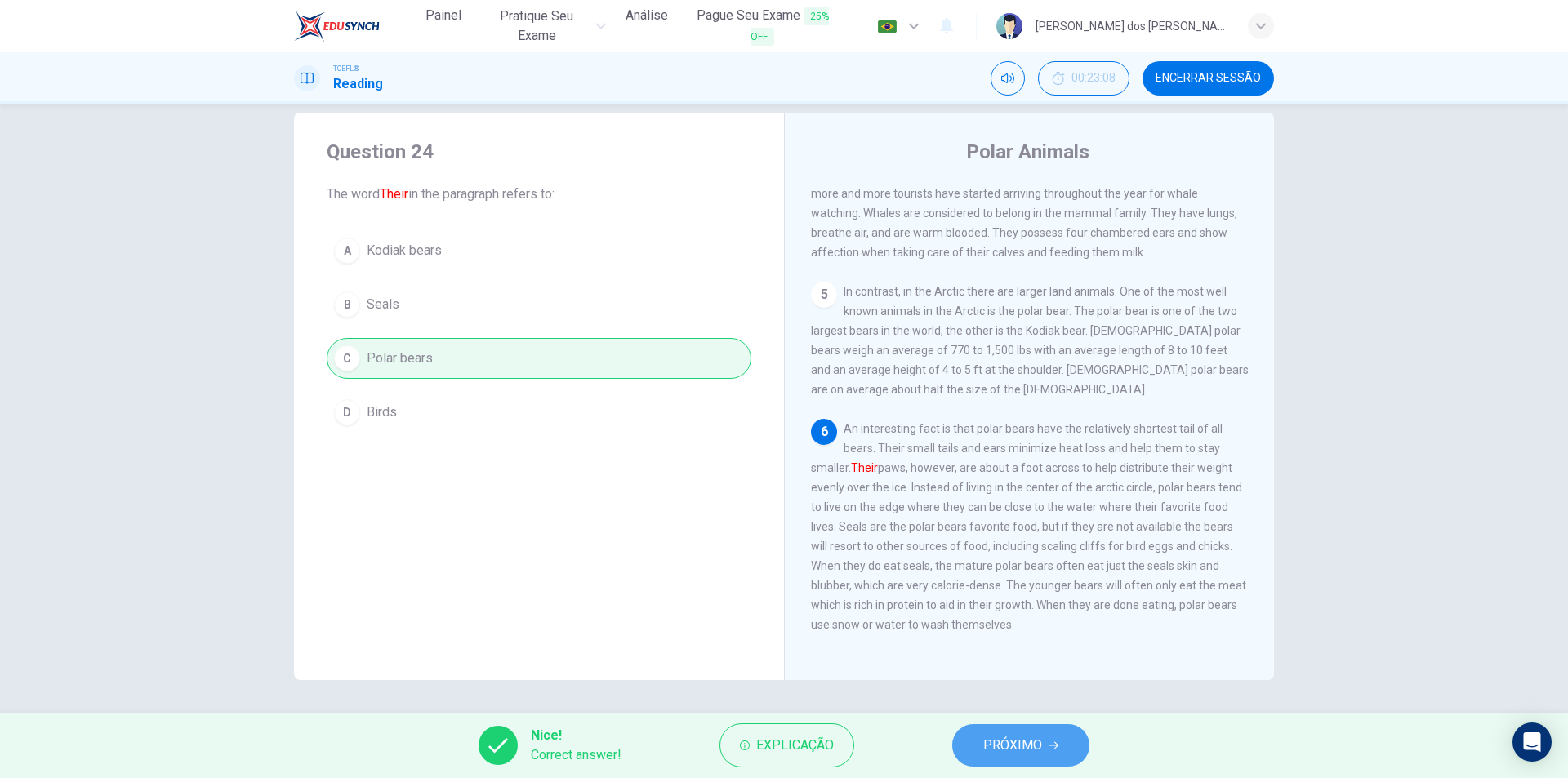
click at [1036, 739] on span "PRÓXIMO" at bounding box center [1012, 745] width 59 height 23
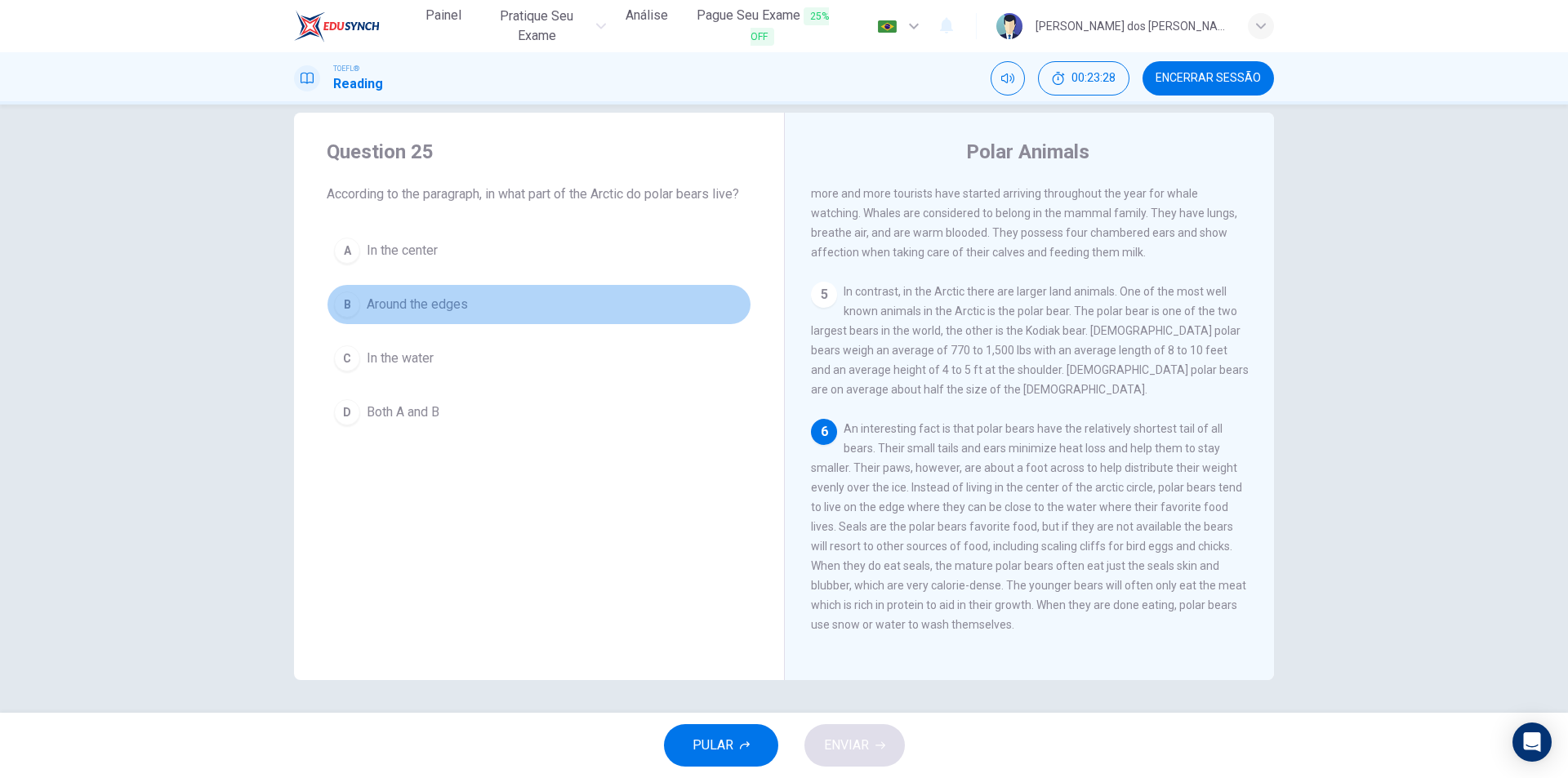
click at [412, 314] on button "B Around the edges" at bounding box center [538, 305] width 425 height 41
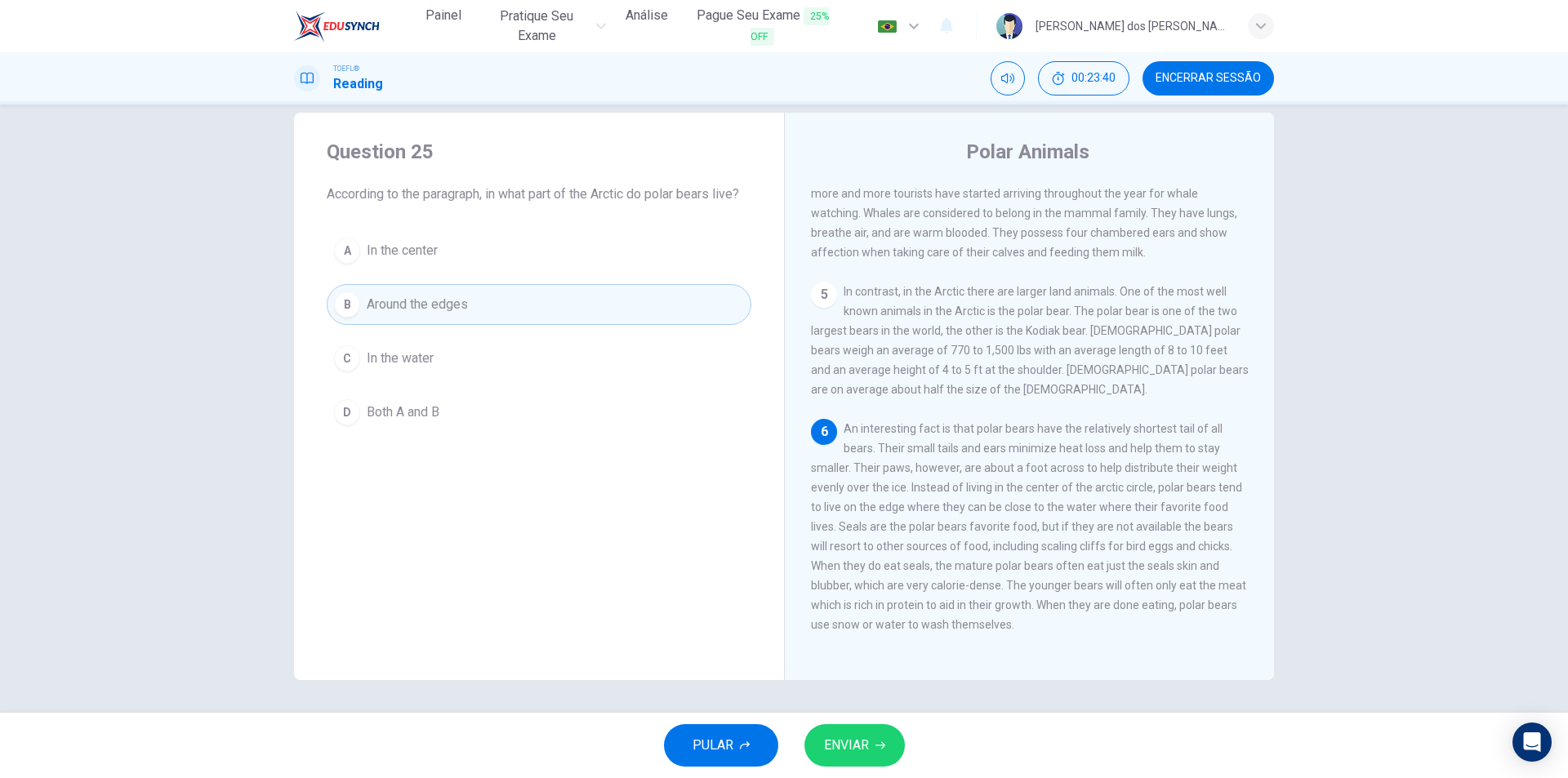
click at [851, 716] on div "PULAR ENVIAR" at bounding box center [784, 745] width 1568 height 65
click at [859, 744] on span "ENVIAR" at bounding box center [846, 745] width 45 height 23
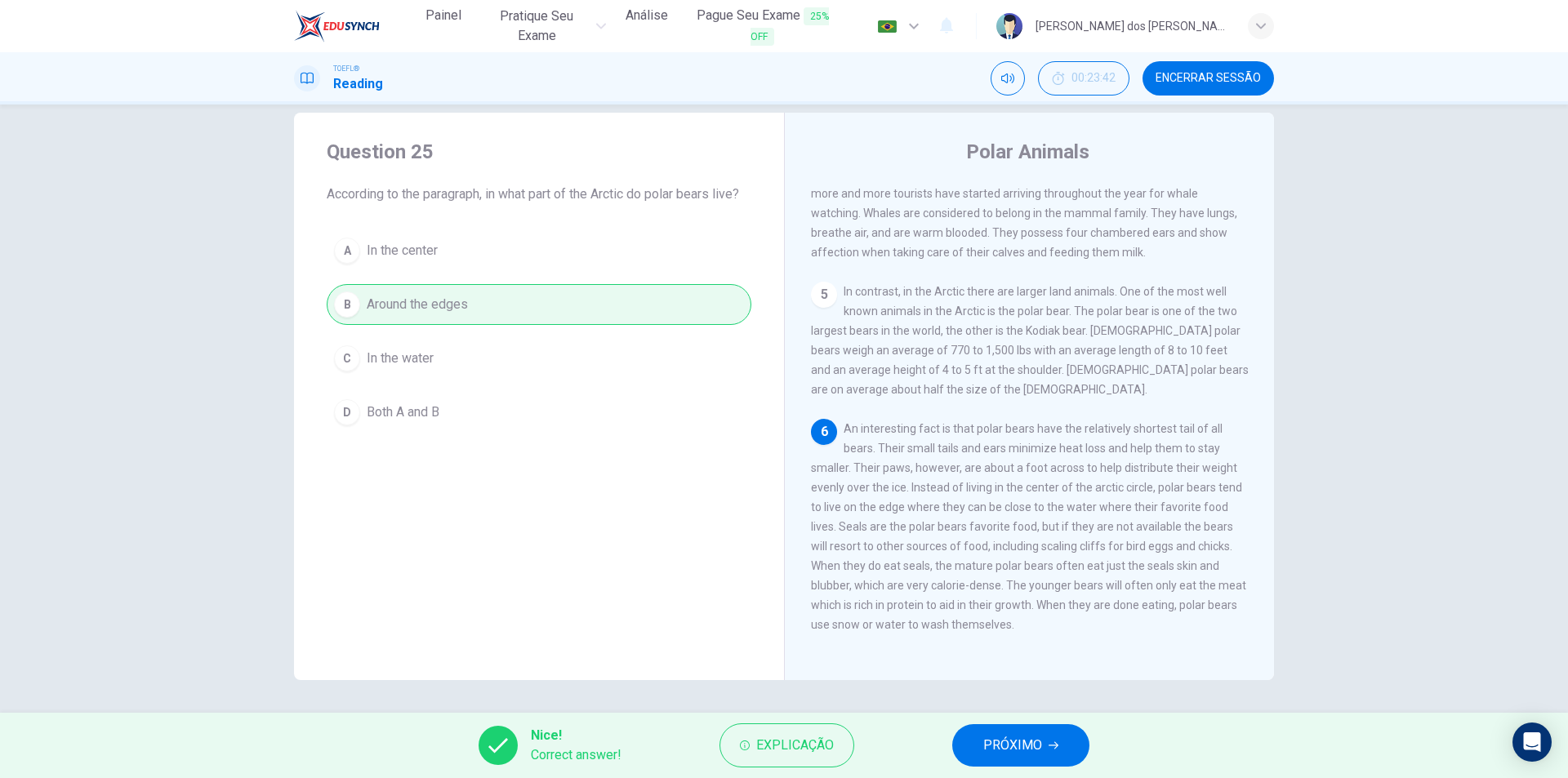
click at [991, 733] on button "PRÓXIMO" at bounding box center [1021, 745] width 137 height 43
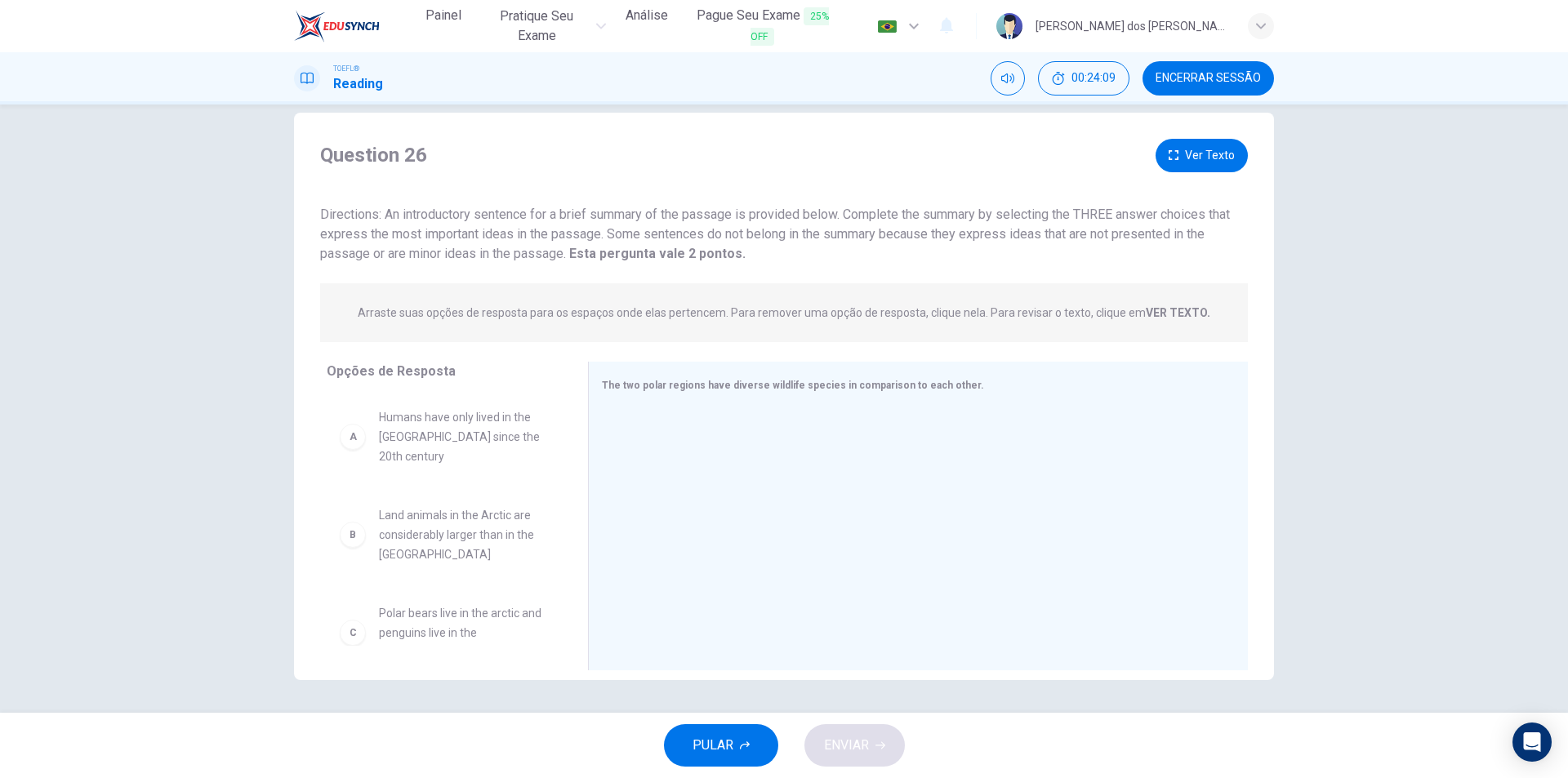
click at [1234, 160] on button "Ver Texto" at bounding box center [1201, 155] width 92 height 34
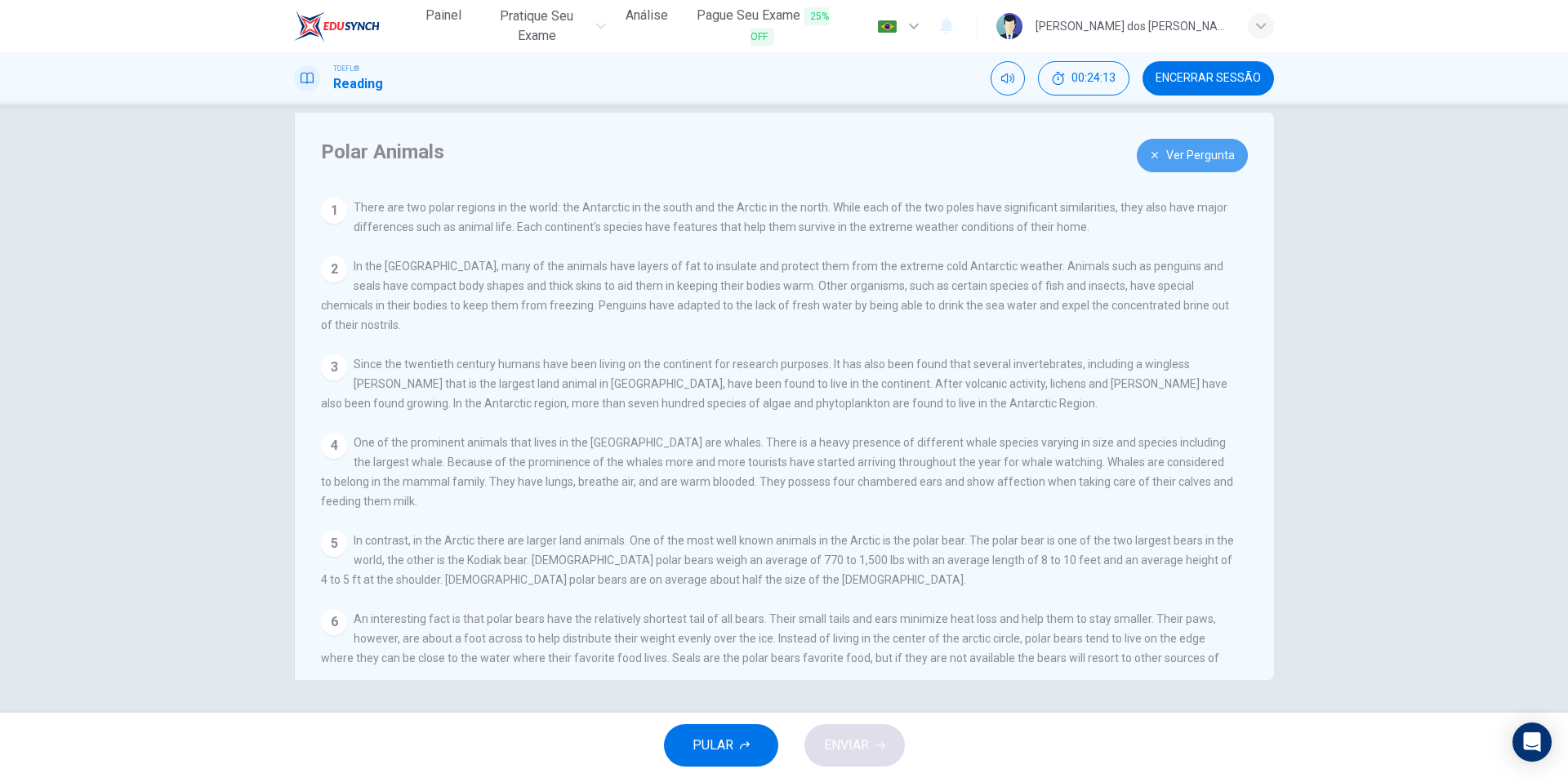
click at [1191, 143] on button "Ver Pergunta" at bounding box center [1191, 155] width 111 height 34
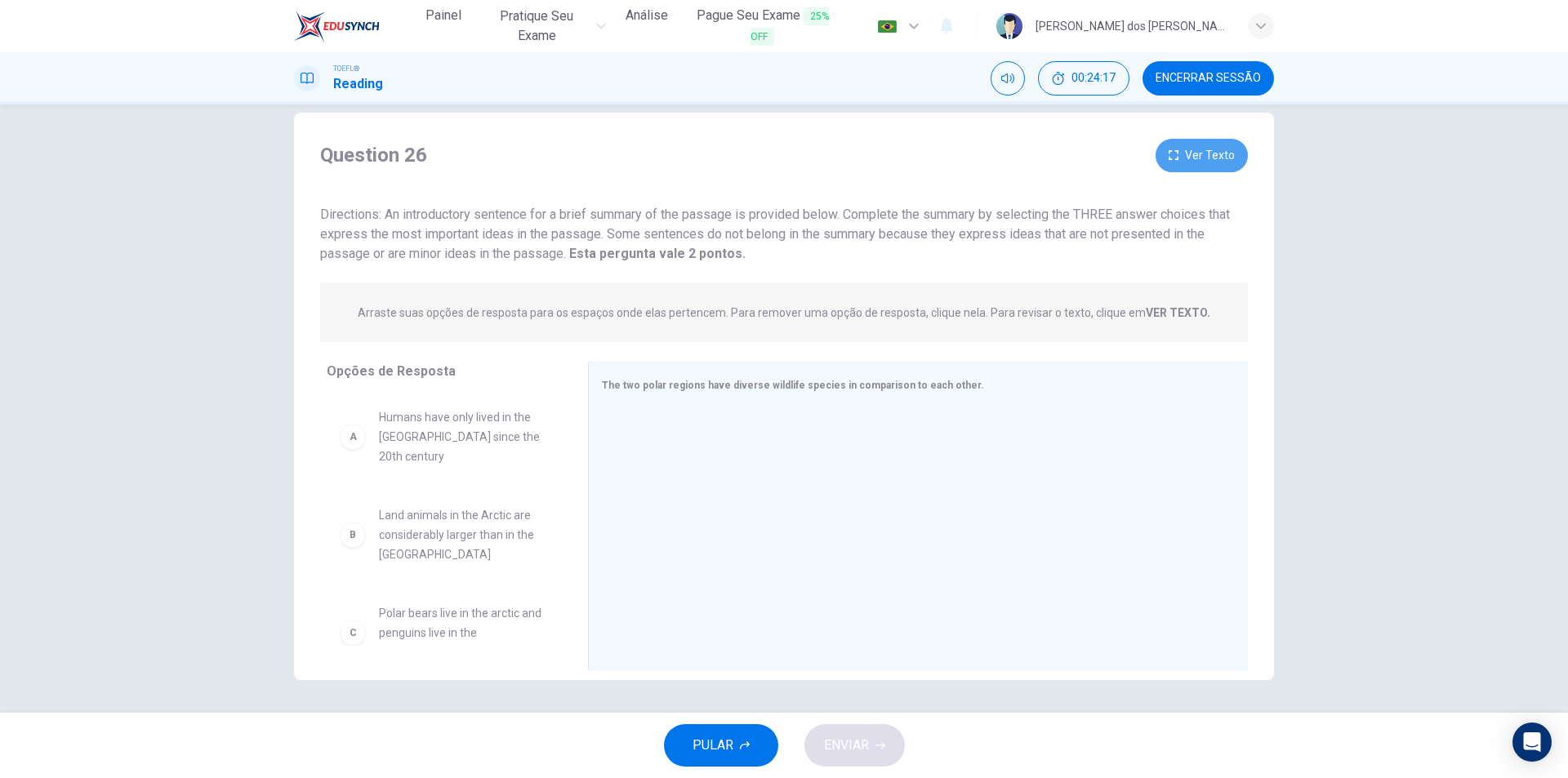
click at [1171, 161] on button "Ver Texto" at bounding box center [1201, 155] width 92 height 34
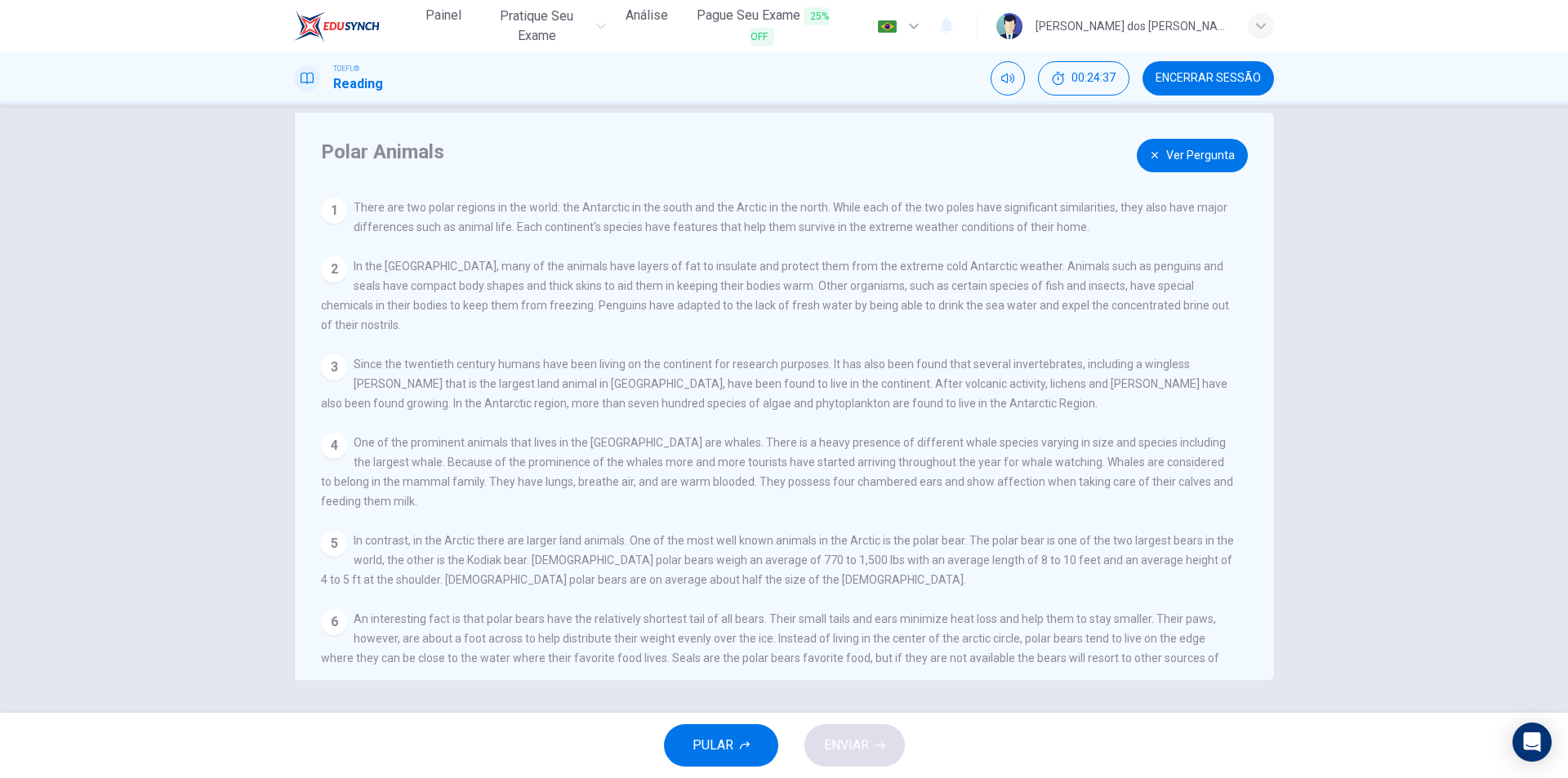
click at [1163, 152] on button "Ver Pergunta" at bounding box center [1191, 155] width 111 height 34
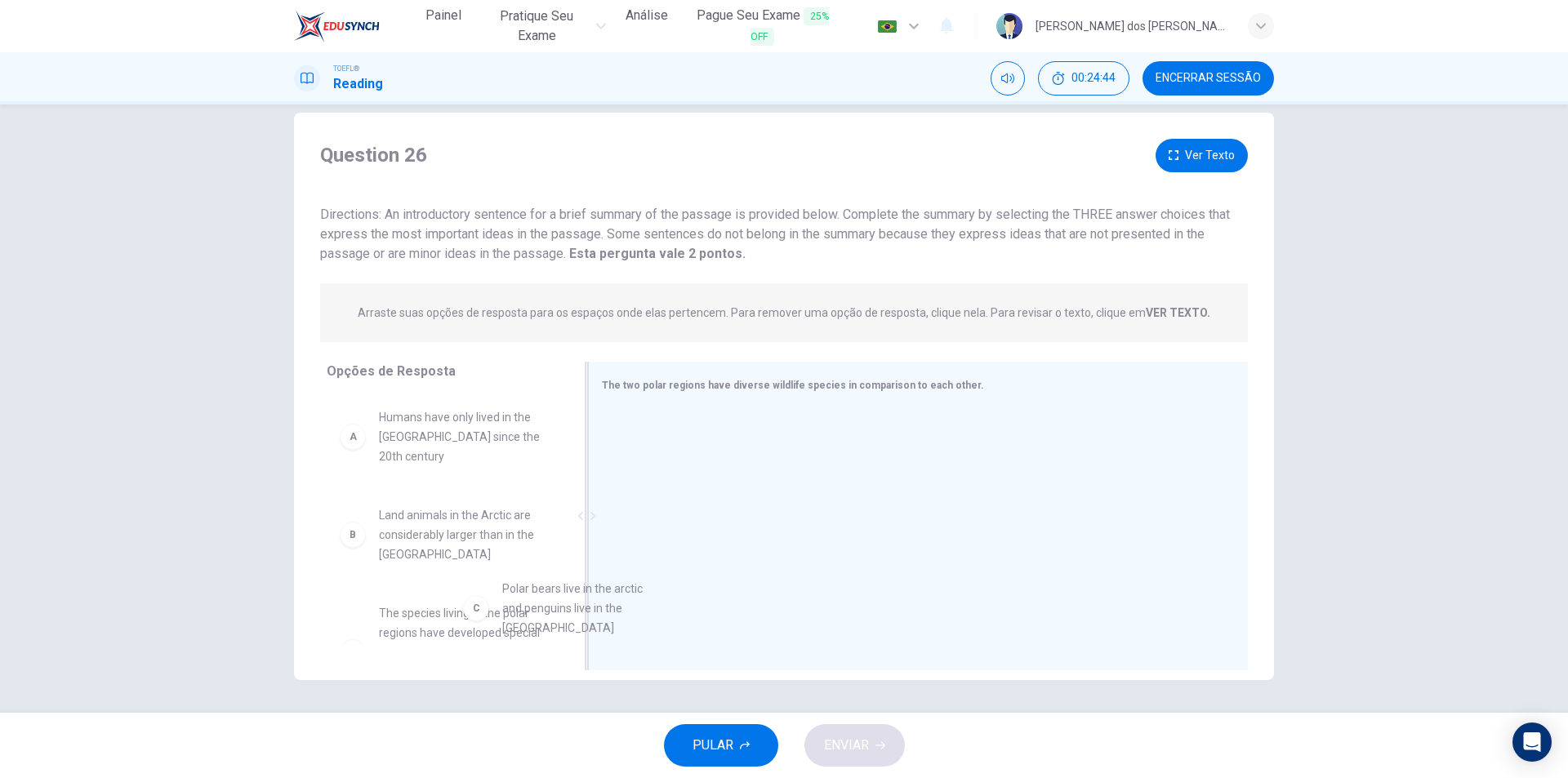
scroll to position [4, 0]
drag, startPoint x: 433, startPoint y: 620, endPoint x: 771, endPoint y: 457, distance: 375.3
click at [1184, 166] on button "Ver Texto" at bounding box center [1201, 155] width 92 height 34
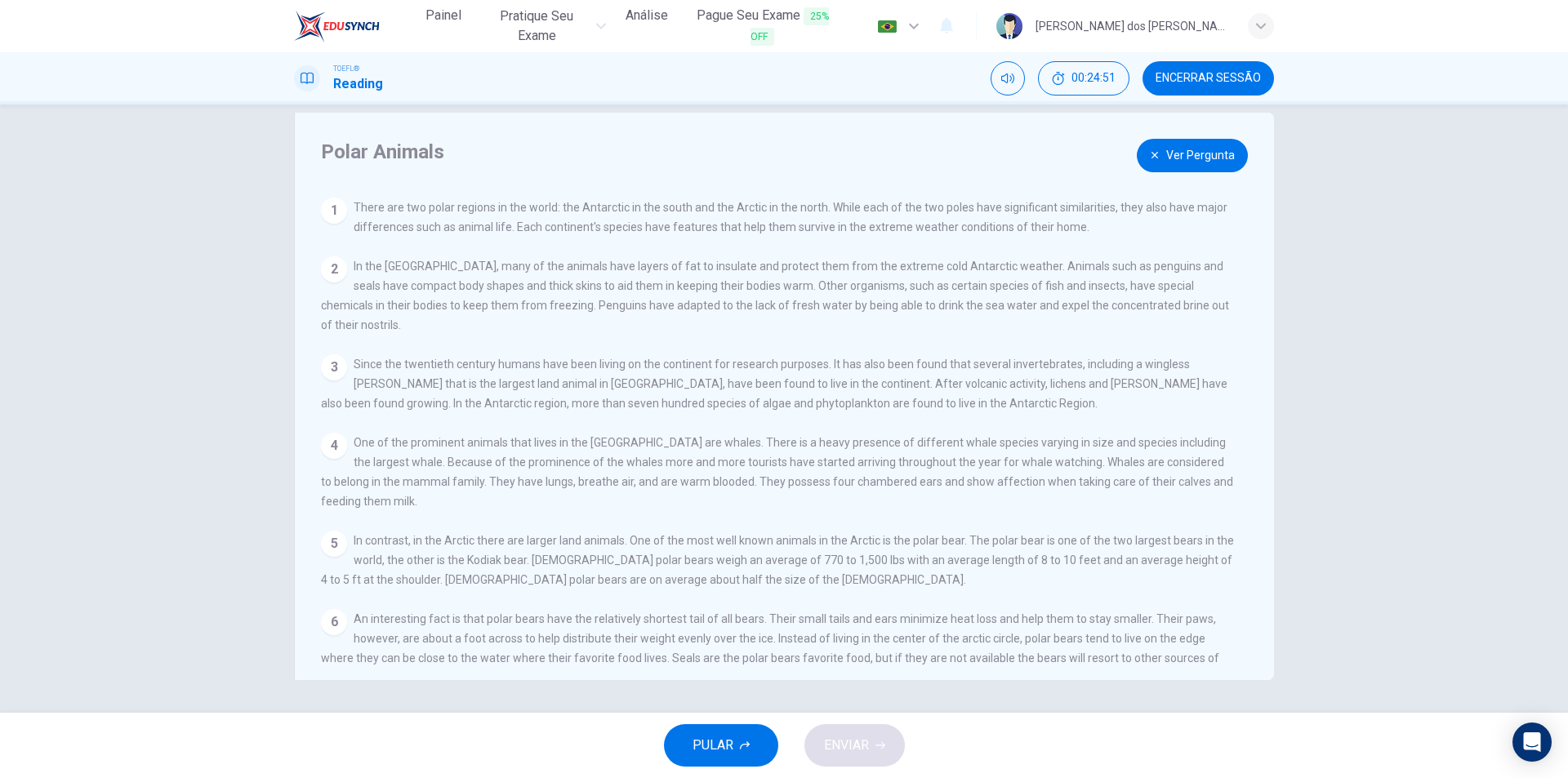
click at [1168, 168] on button "Ver Pergunta" at bounding box center [1191, 155] width 111 height 34
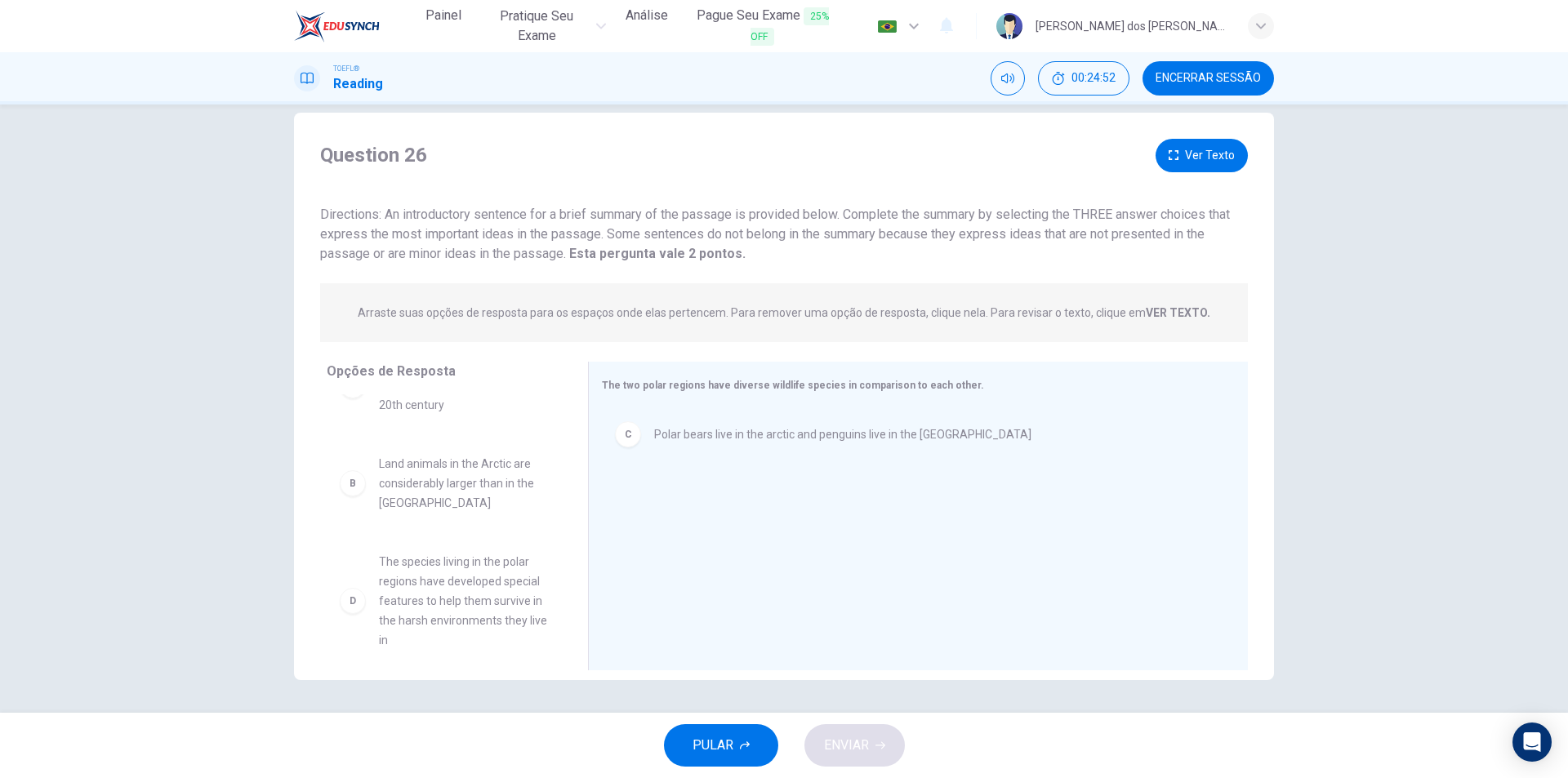
scroll to position [86, 0]
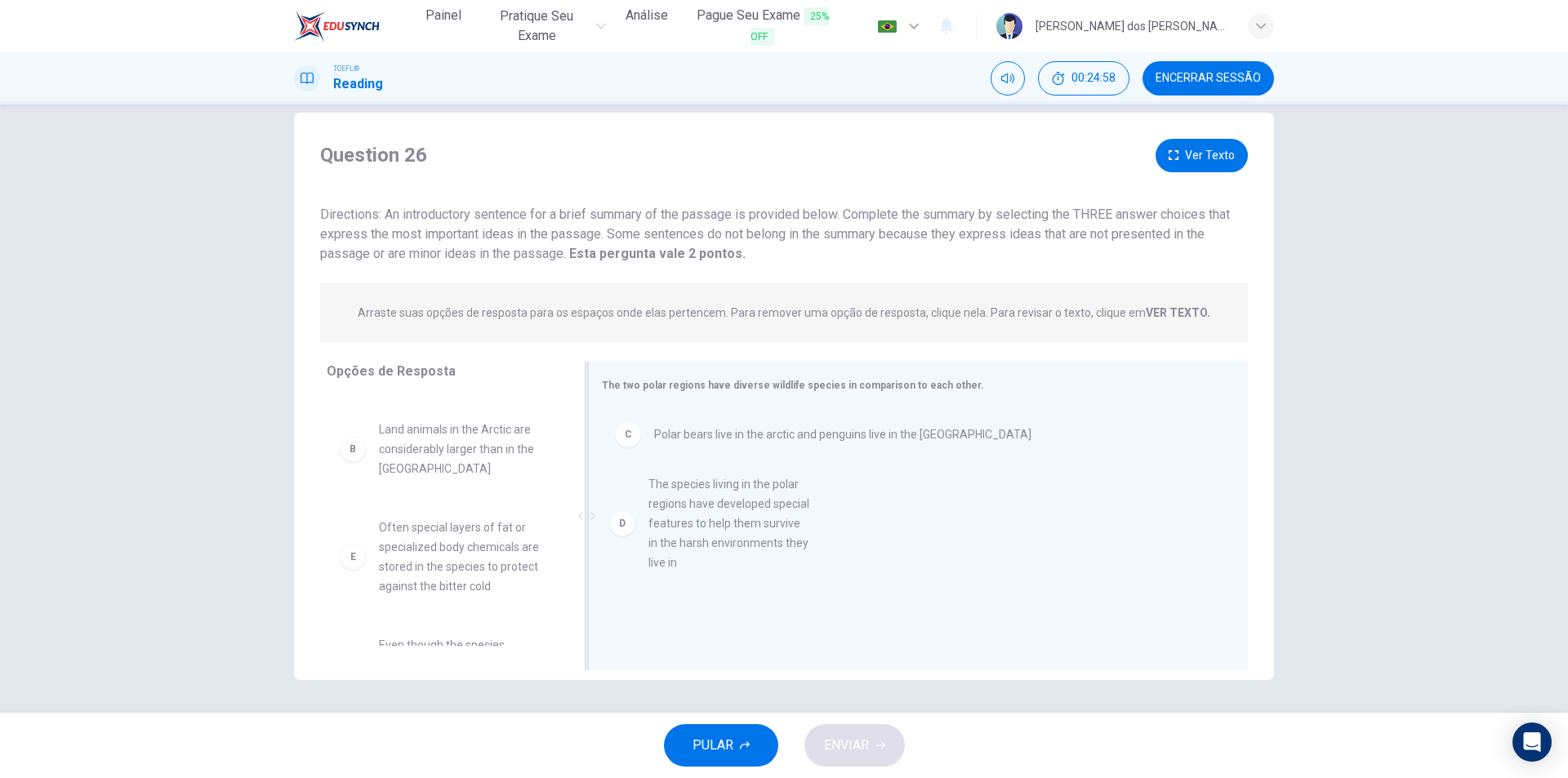
drag, startPoint x: 461, startPoint y: 545, endPoint x: 740, endPoint y: 507, distance: 281.6
click at [1193, 152] on button "Ver Texto" at bounding box center [1201, 155] width 92 height 34
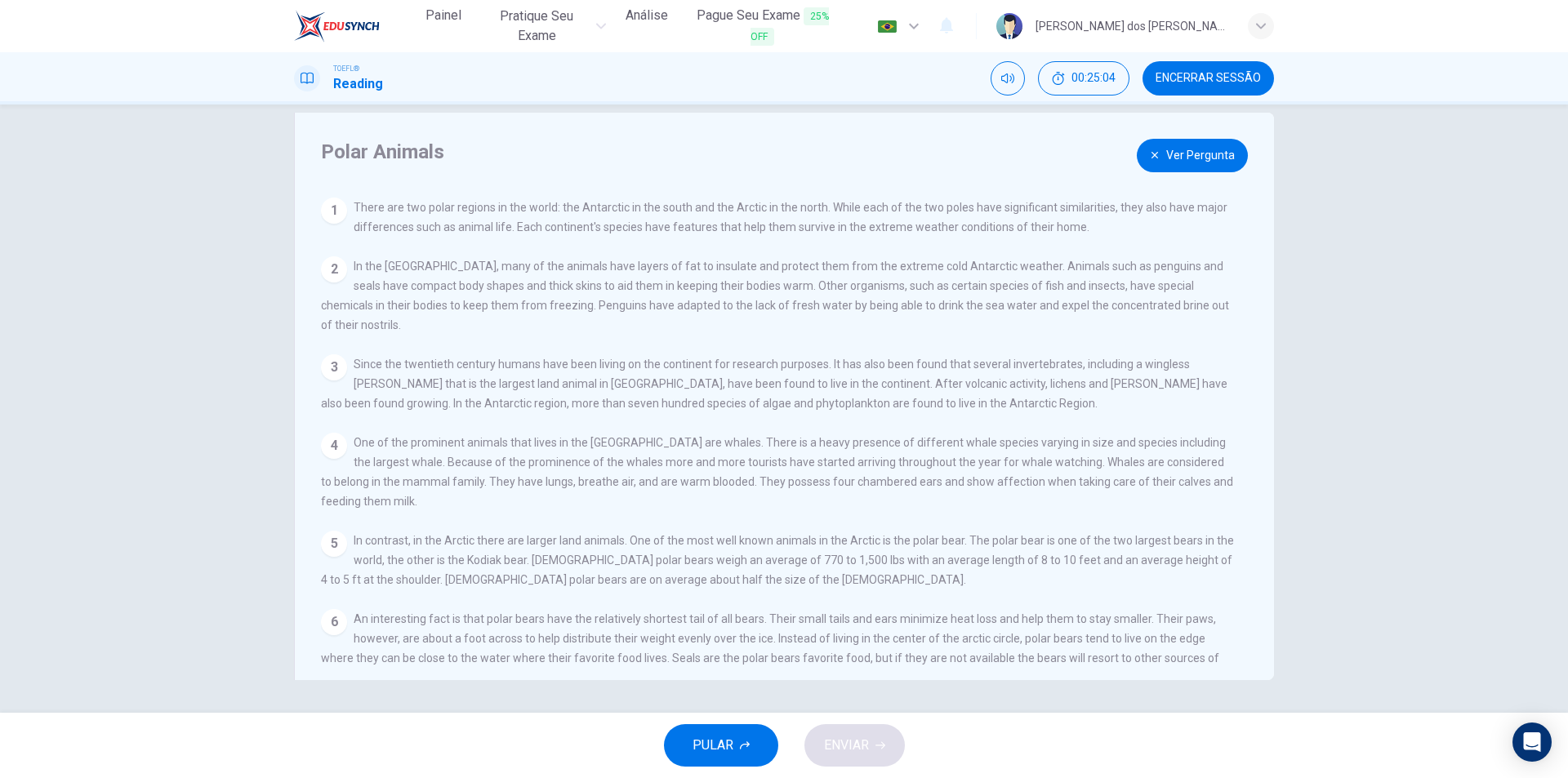
click at [1193, 152] on button "Ver Pergunta" at bounding box center [1191, 155] width 111 height 34
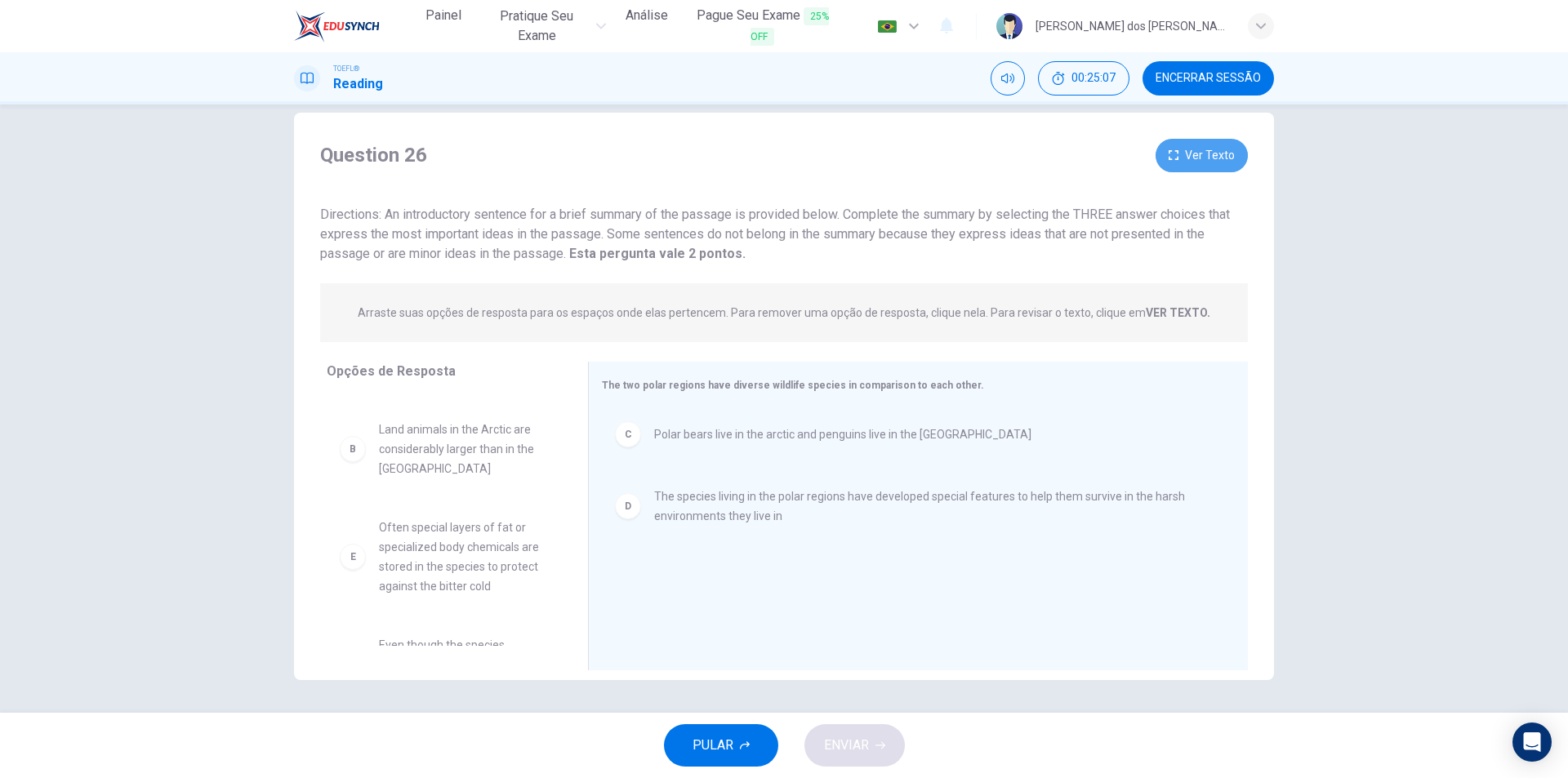
click at [1193, 152] on button "Ver Texto" at bounding box center [1201, 155] width 92 height 34
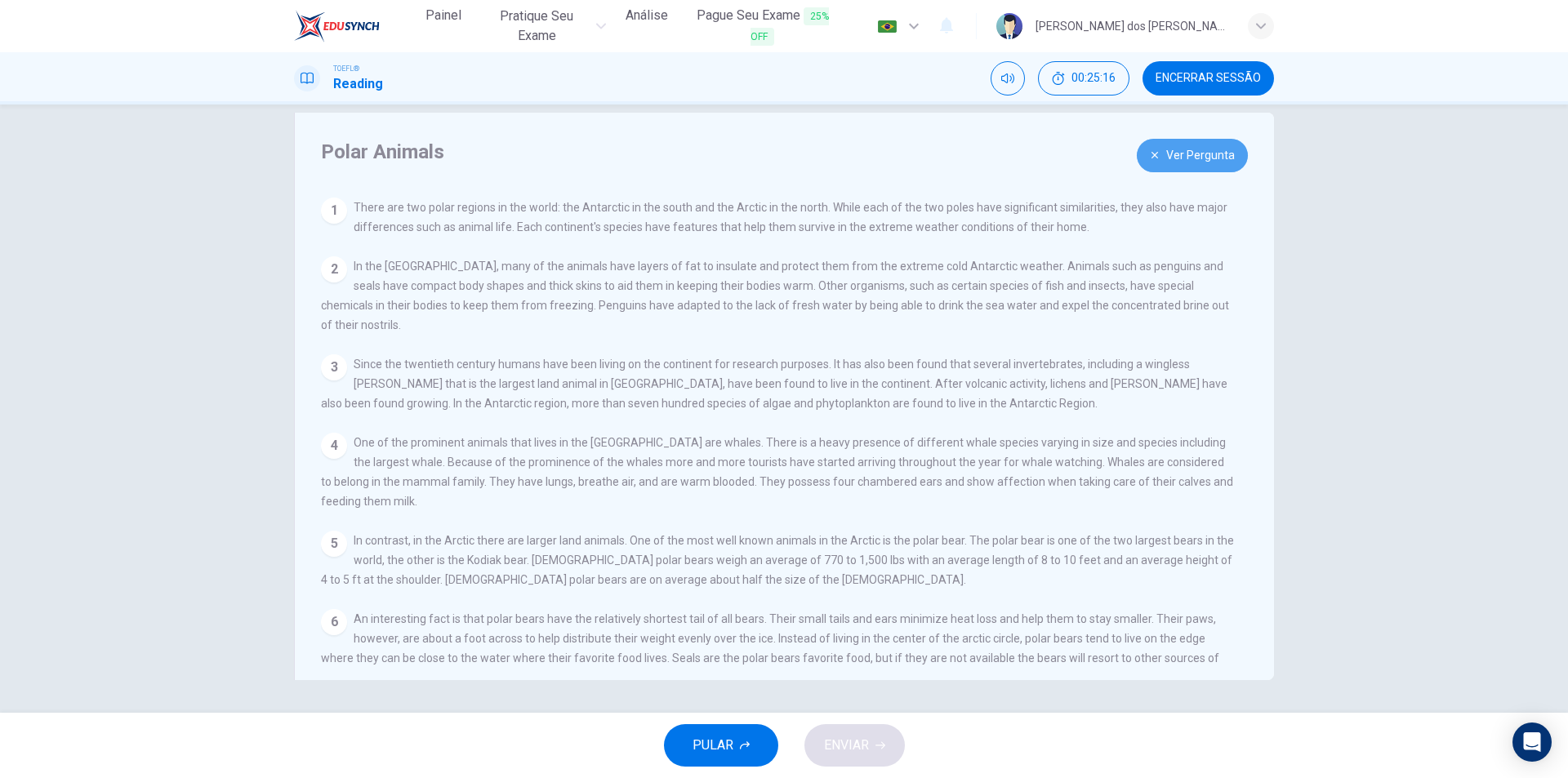
click at [1215, 152] on button "Ver Pergunta" at bounding box center [1191, 155] width 111 height 34
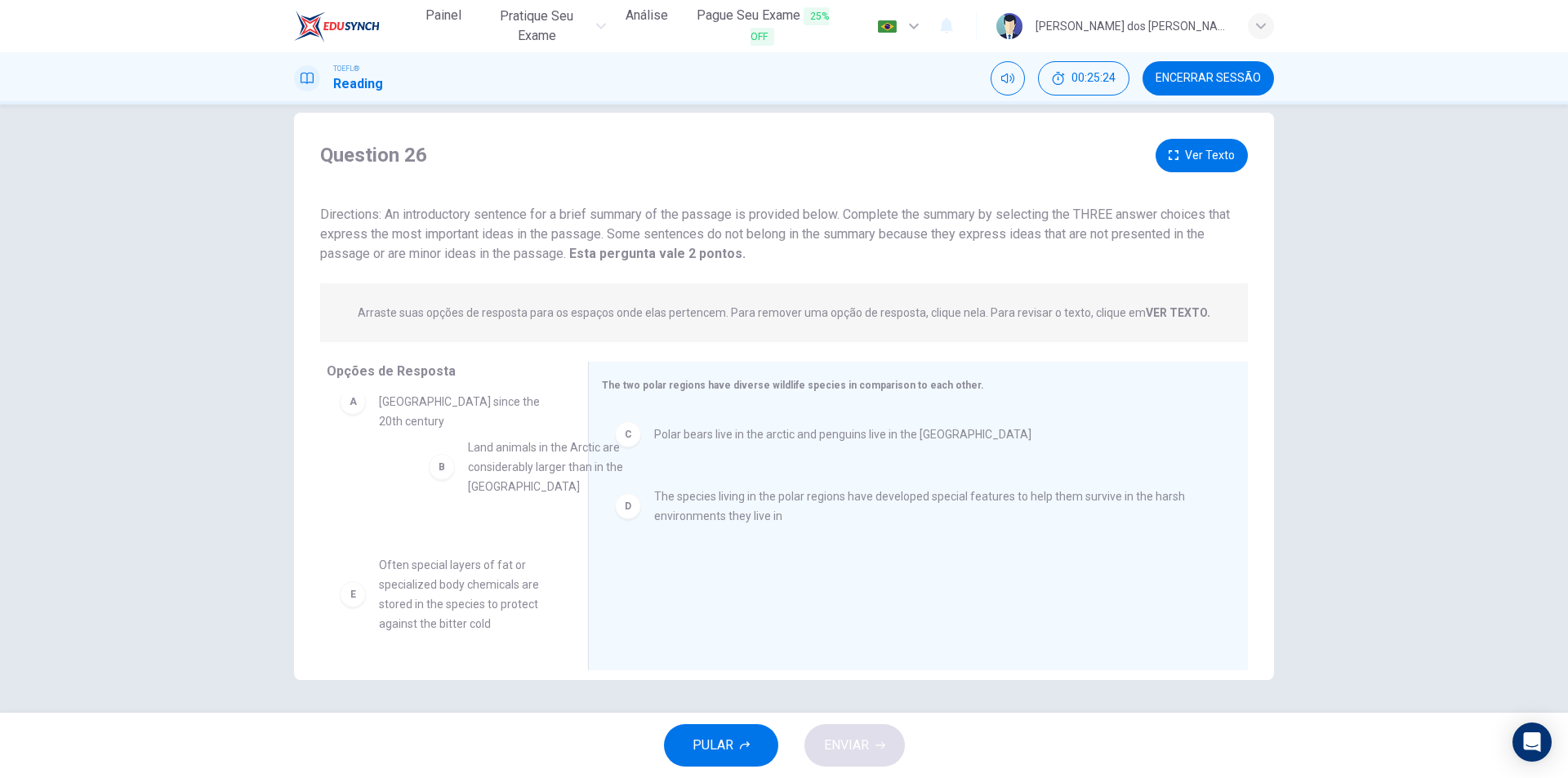
scroll to position [32, 0]
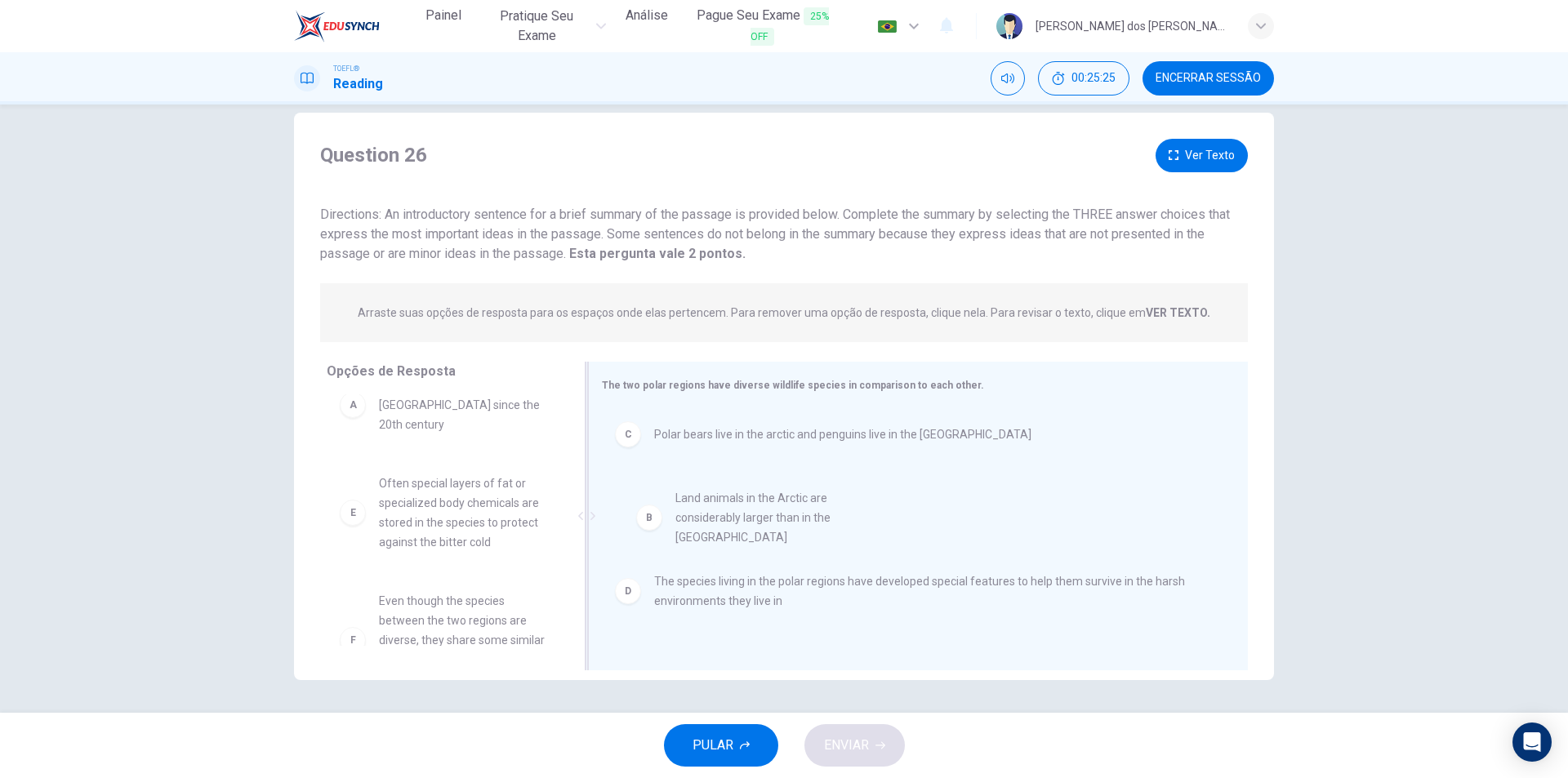
drag, startPoint x: 395, startPoint y: 437, endPoint x: 704, endPoint y: 518, distance: 319.4
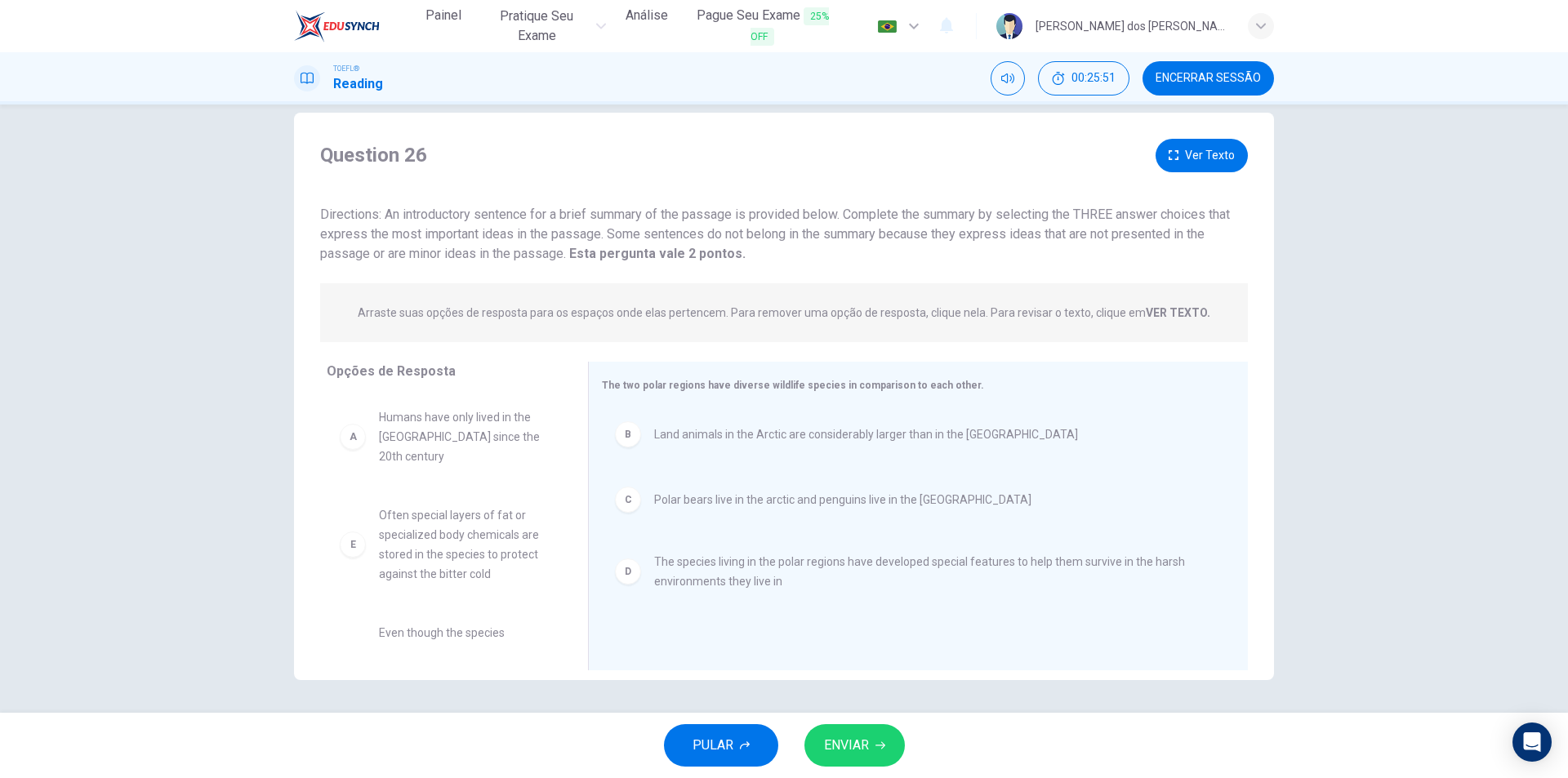
scroll to position [69, 0]
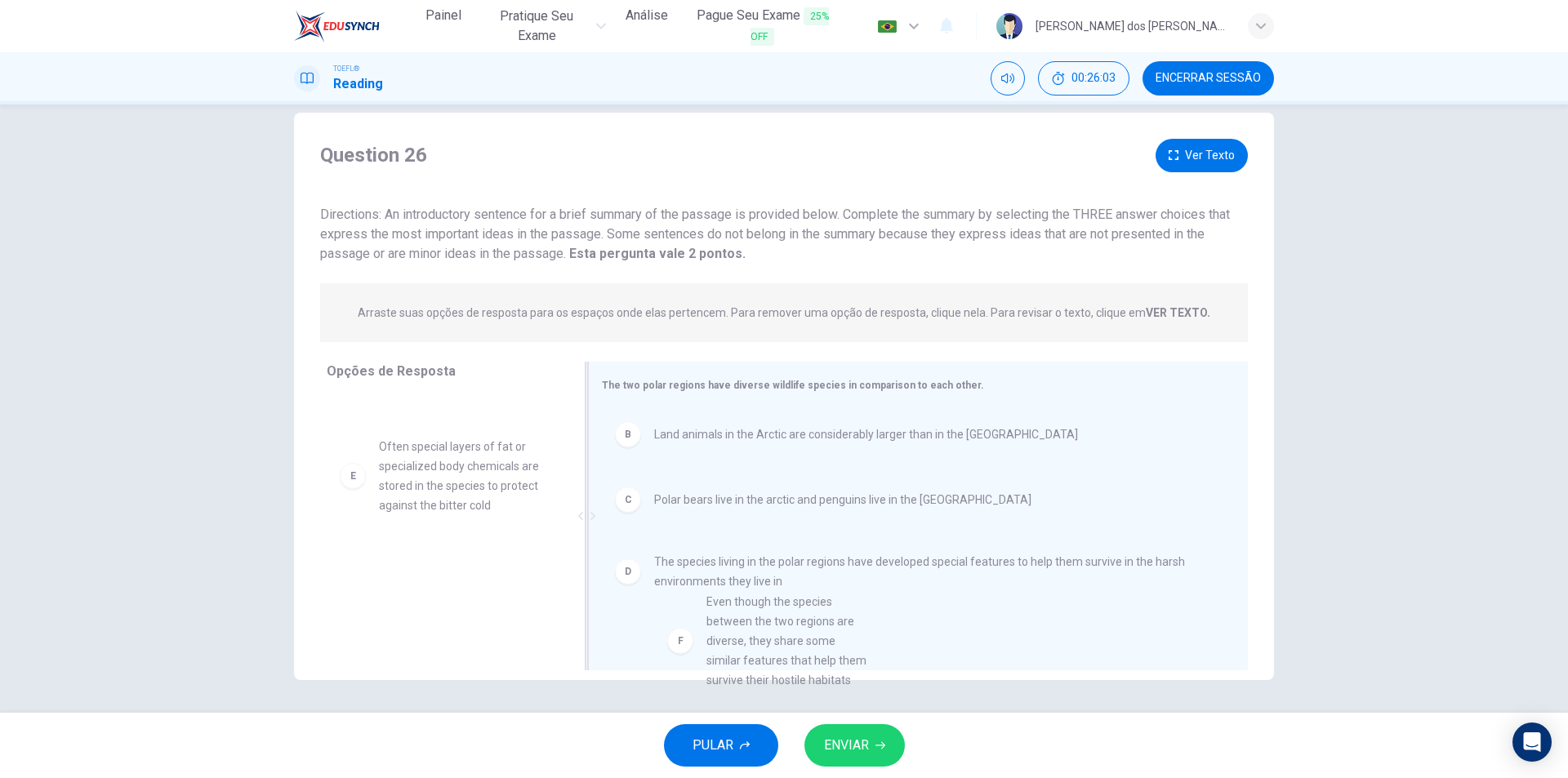
drag, startPoint x: 478, startPoint y: 587, endPoint x: 819, endPoint y: 643, distance: 345.6
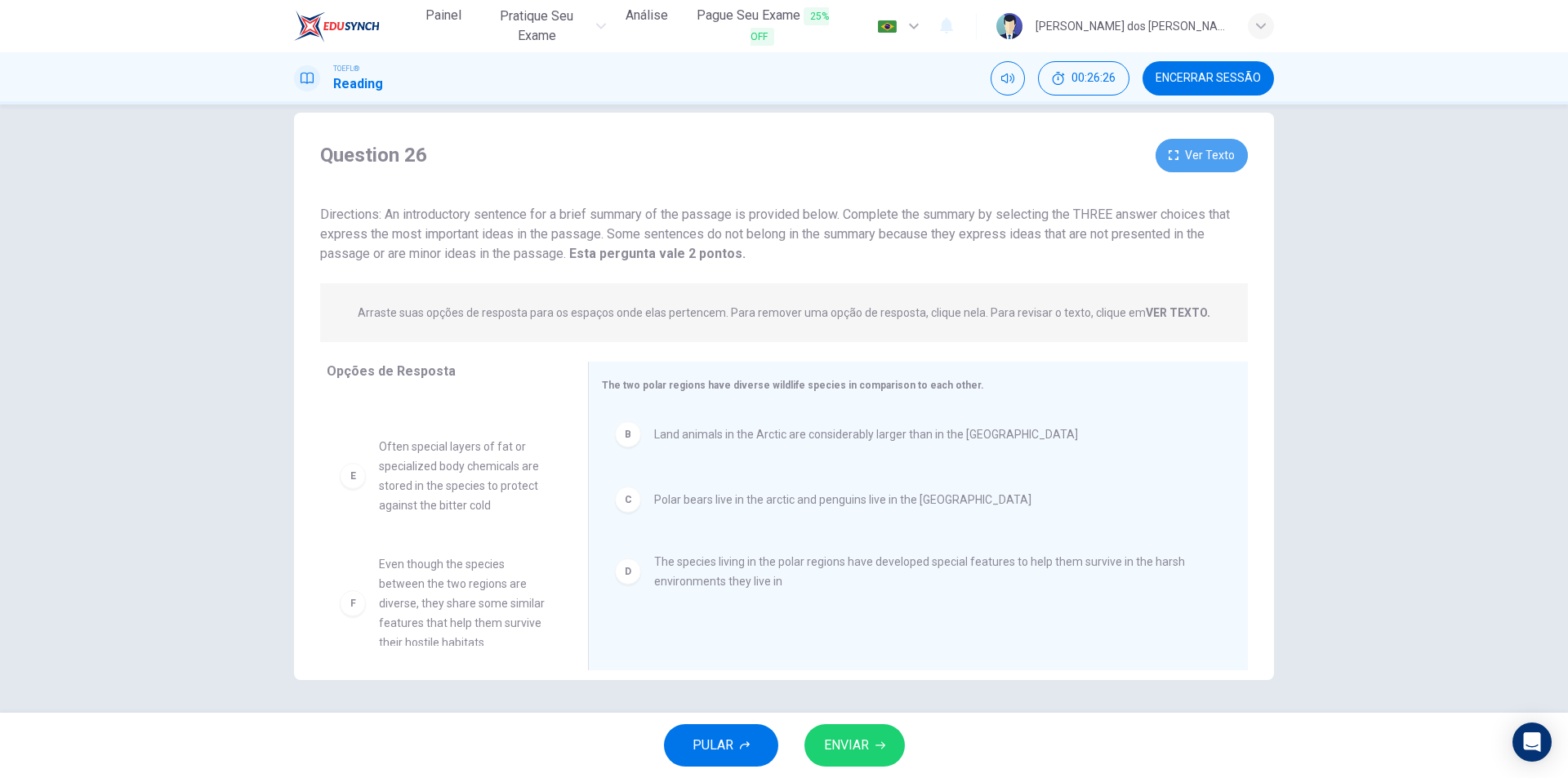
click at [1221, 138] on button "Ver Texto" at bounding box center [1201, 155] width 92 height 34
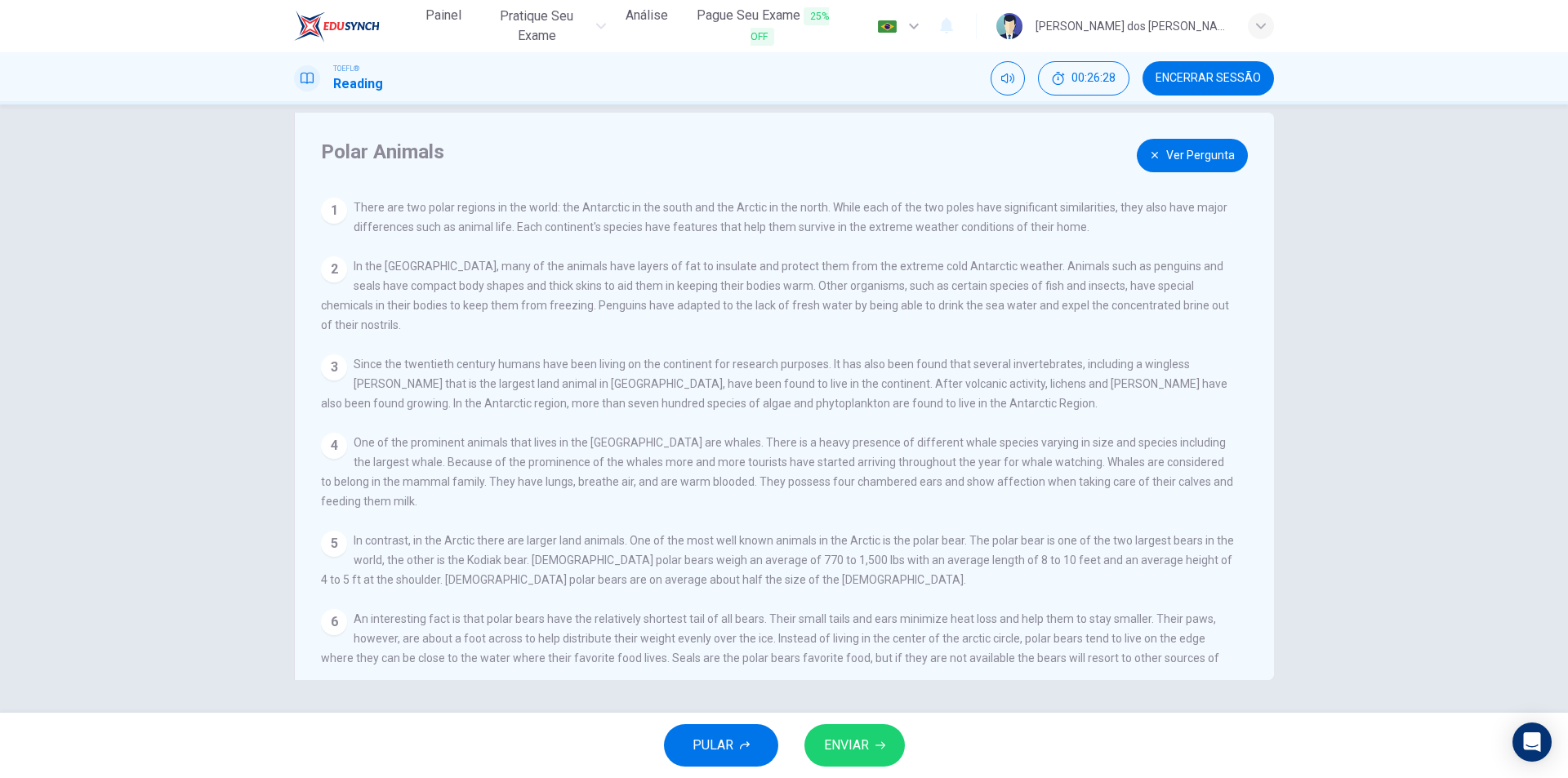
scroll to position [56, 0]
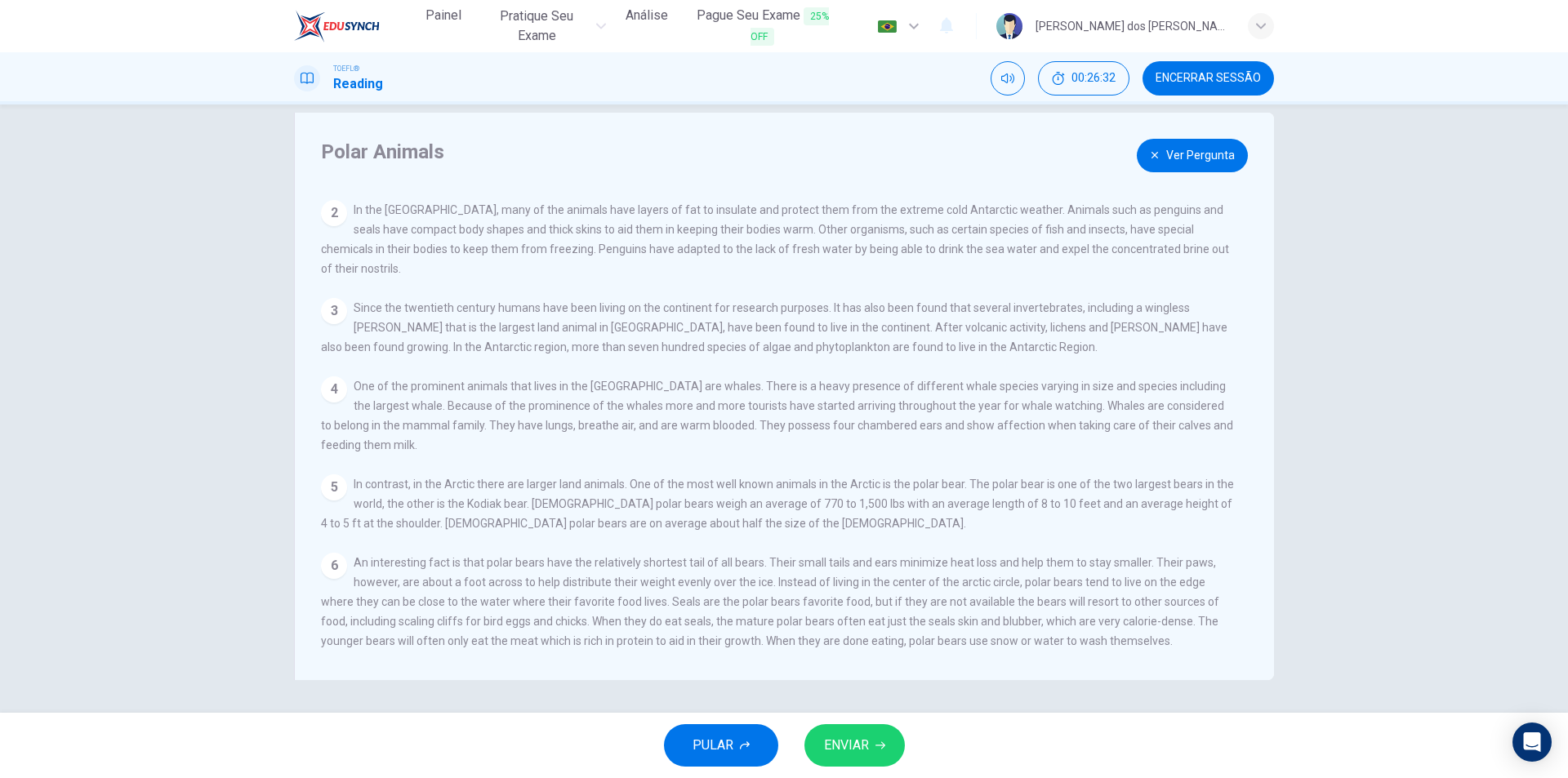
drag, startPoint x: 1202, startPoint y: 160, endPoint x: 1165, endPoint y: 243, distance: 90.9
click at [1201, 160] on button "Ver Pergunta" at bounding box center [1191, 155] width 111 height 34
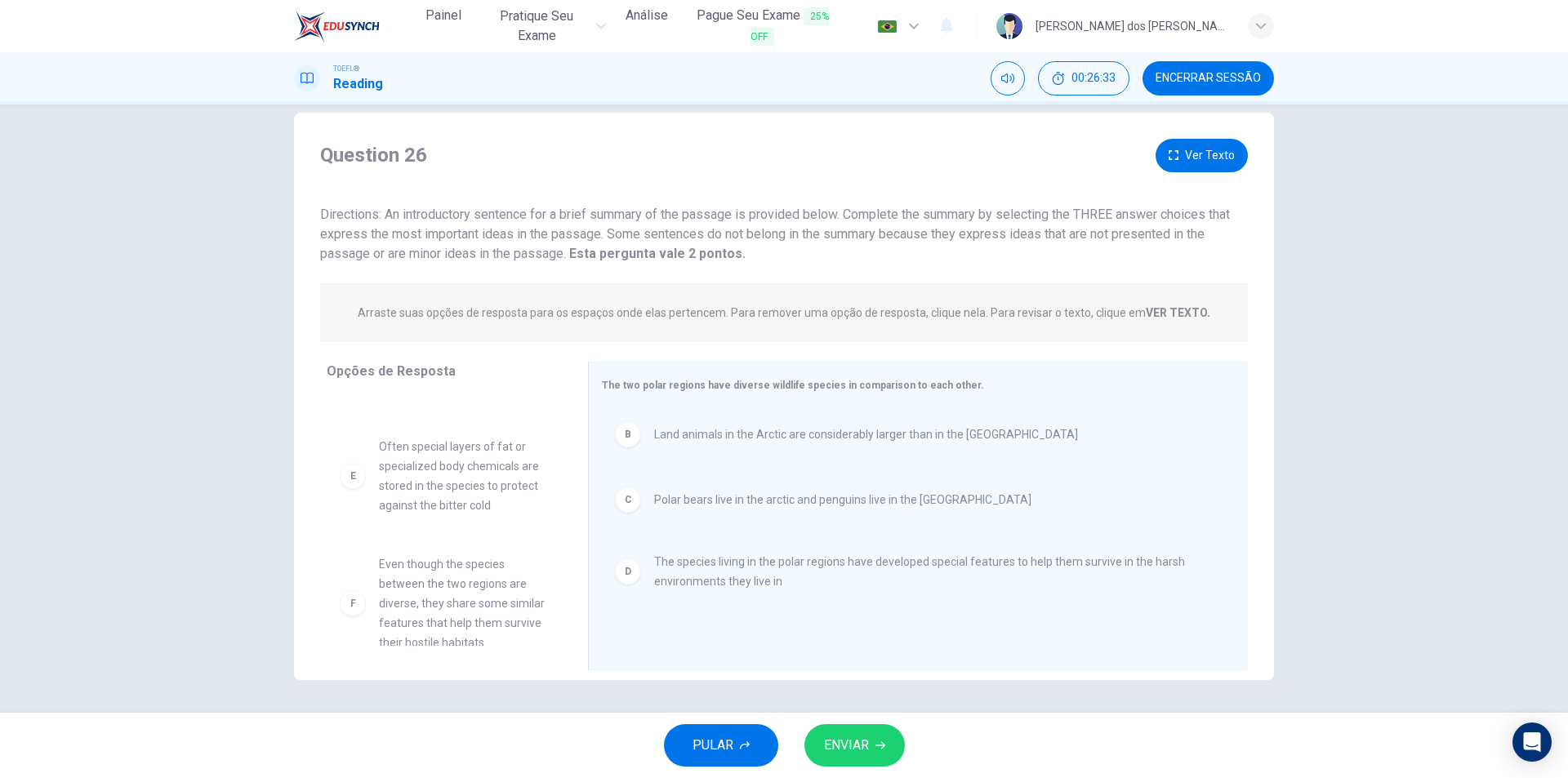
click at [867, 739] on span "ENVIAR" at bounding box center [846, 745] width 45 height 23
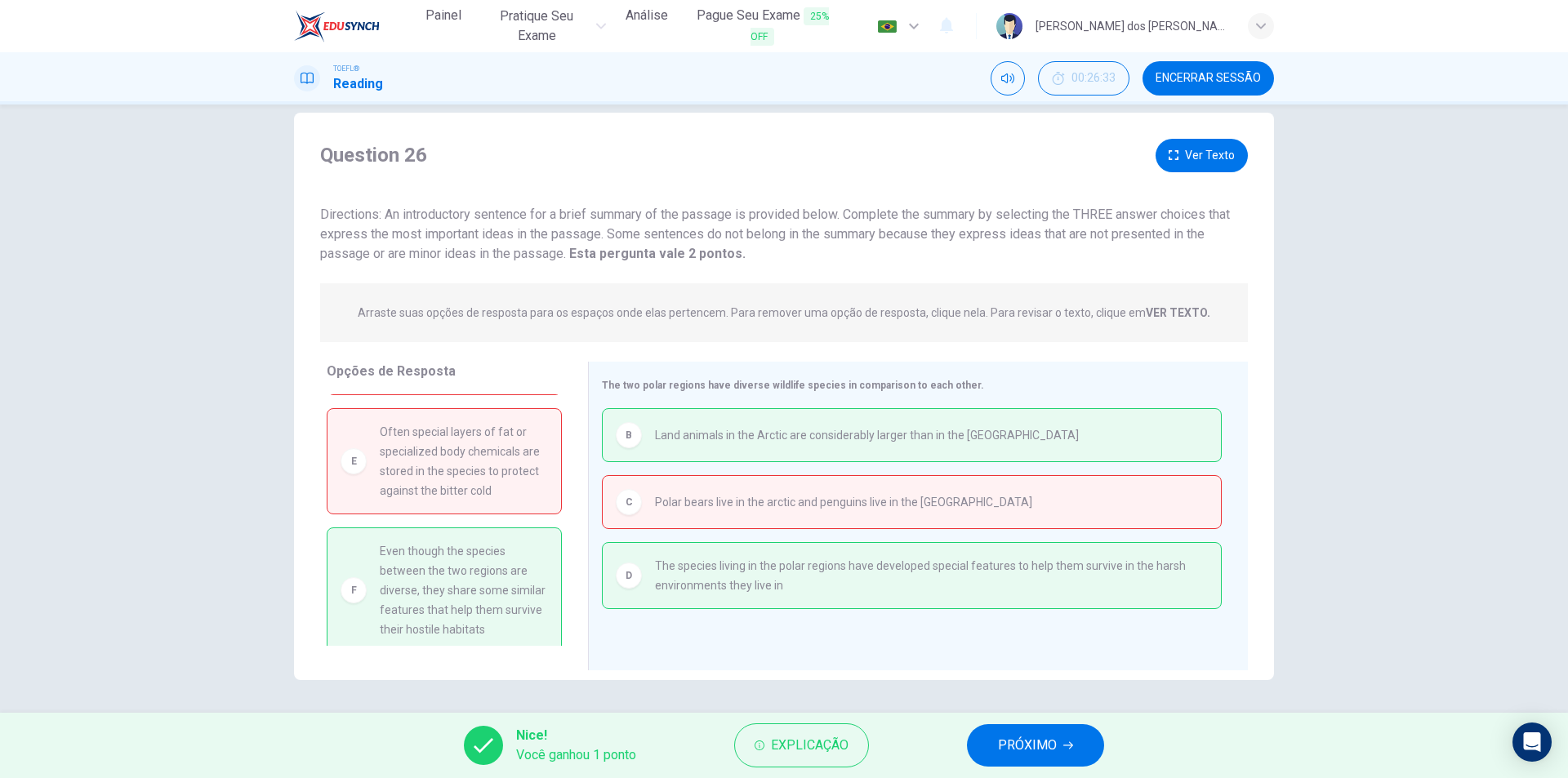
scroll to position [93, 0]
click at [1196, 160] on button "Ver Texto" at bounding box center [1201, 155] width 92 height 34
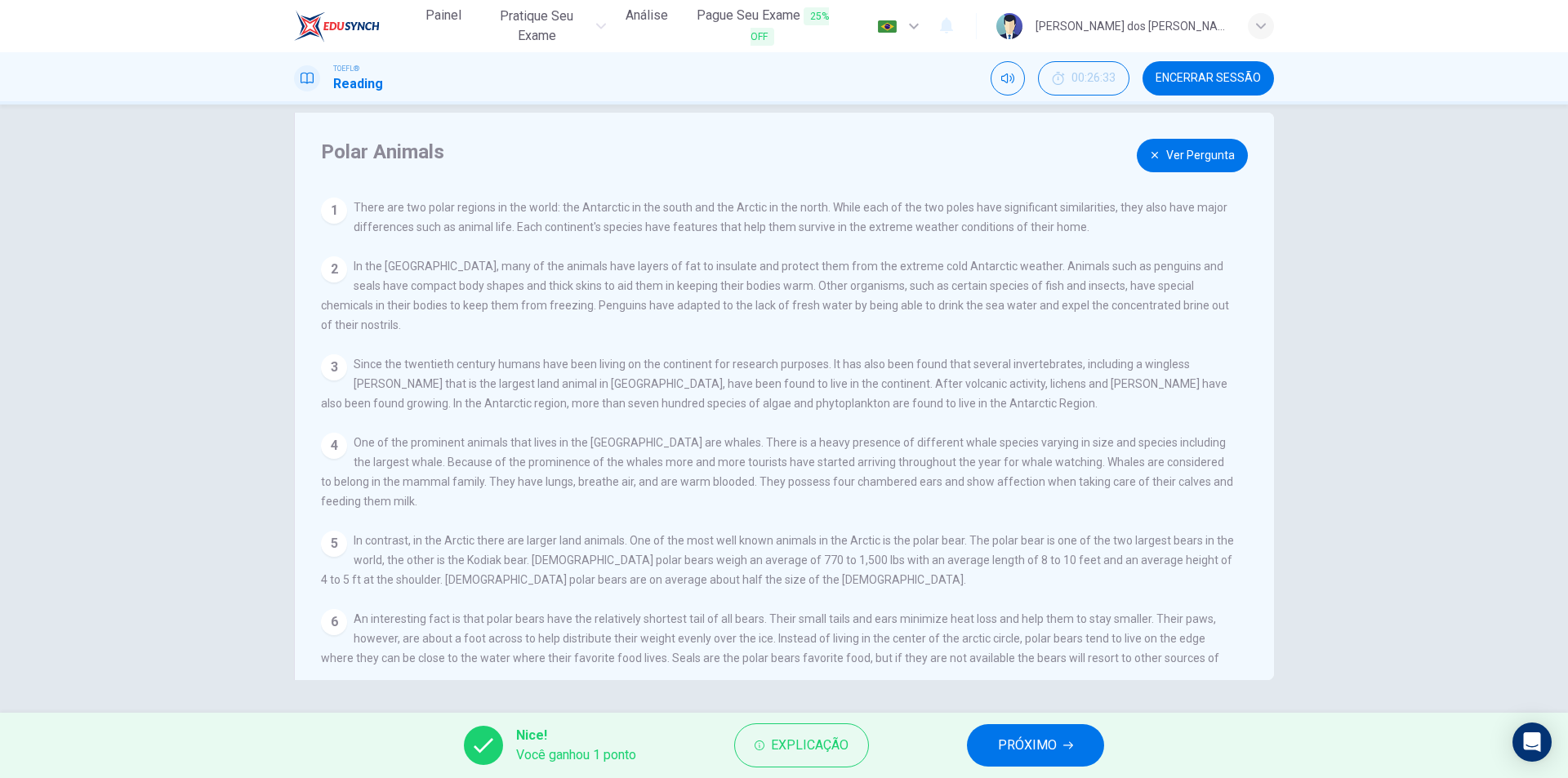
drag, startPoint x: 388, startPoint y: 278, endPoint x: 1082, endPoint y: 290, distance: 694.1
click at [1056, 290] on div "2 In the [GEOGRAPHIC_DATA], many of the animals have layers of fat to insulate …" at bounding box center [778, 295] width 915 height 78
click at [1086, 750] on button "PRÓXIMO" at bounding box center [1036, 745] width 137 height 43
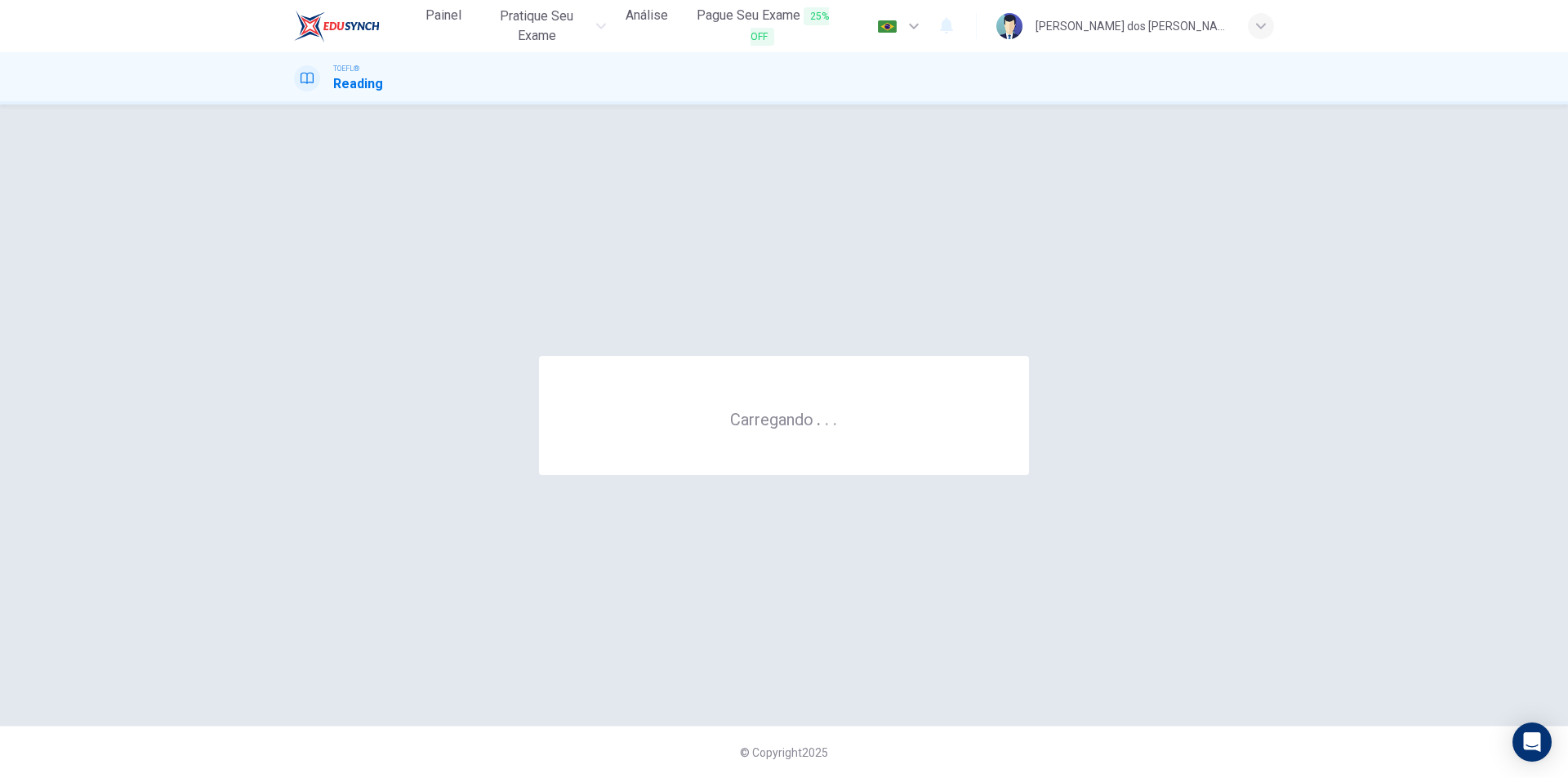
scroll to position [0, 0]
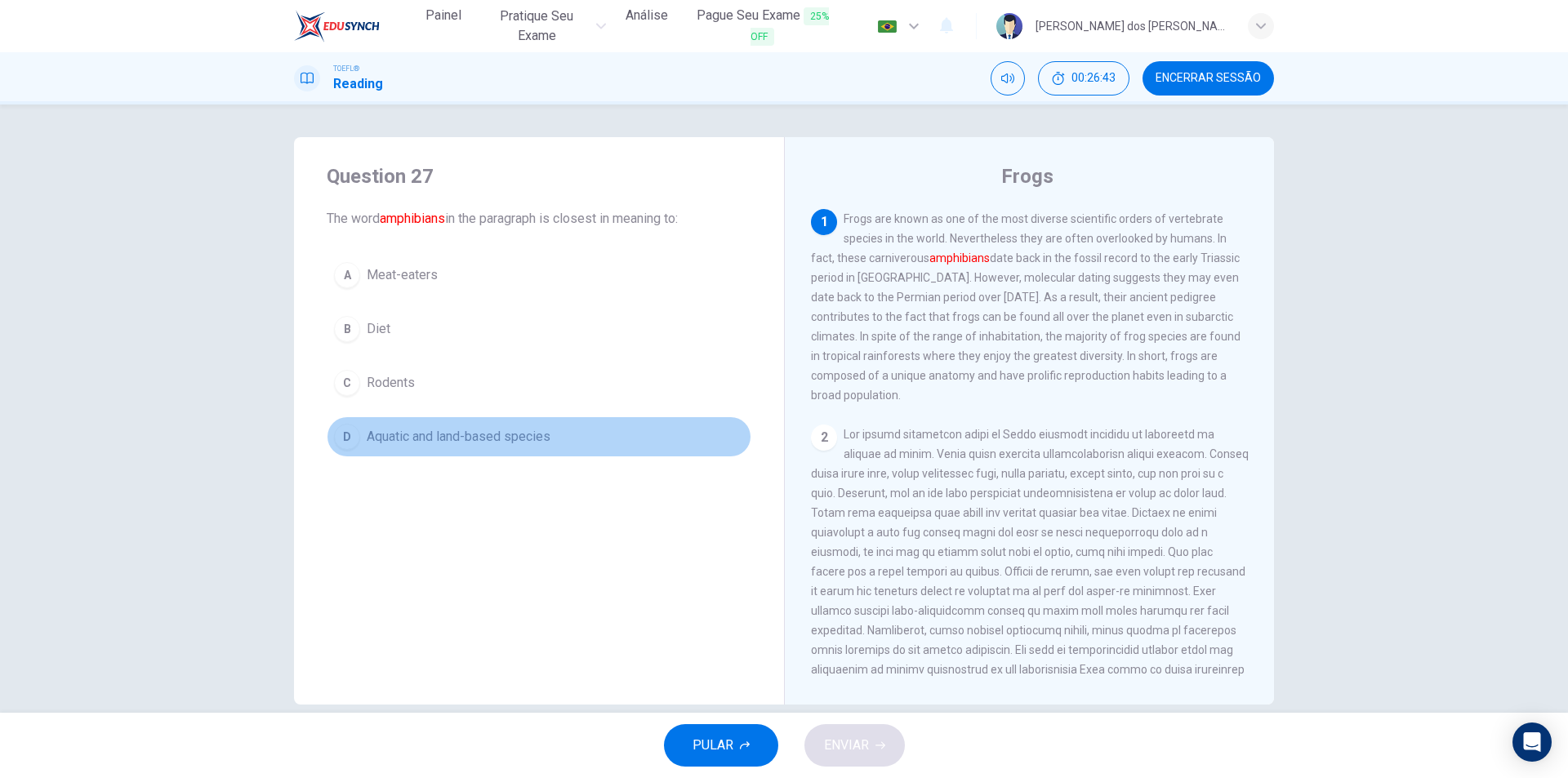
click at [441, 442] on span "Aquatic and land-based species" at bounding box center [459, 436] width 184 height 19
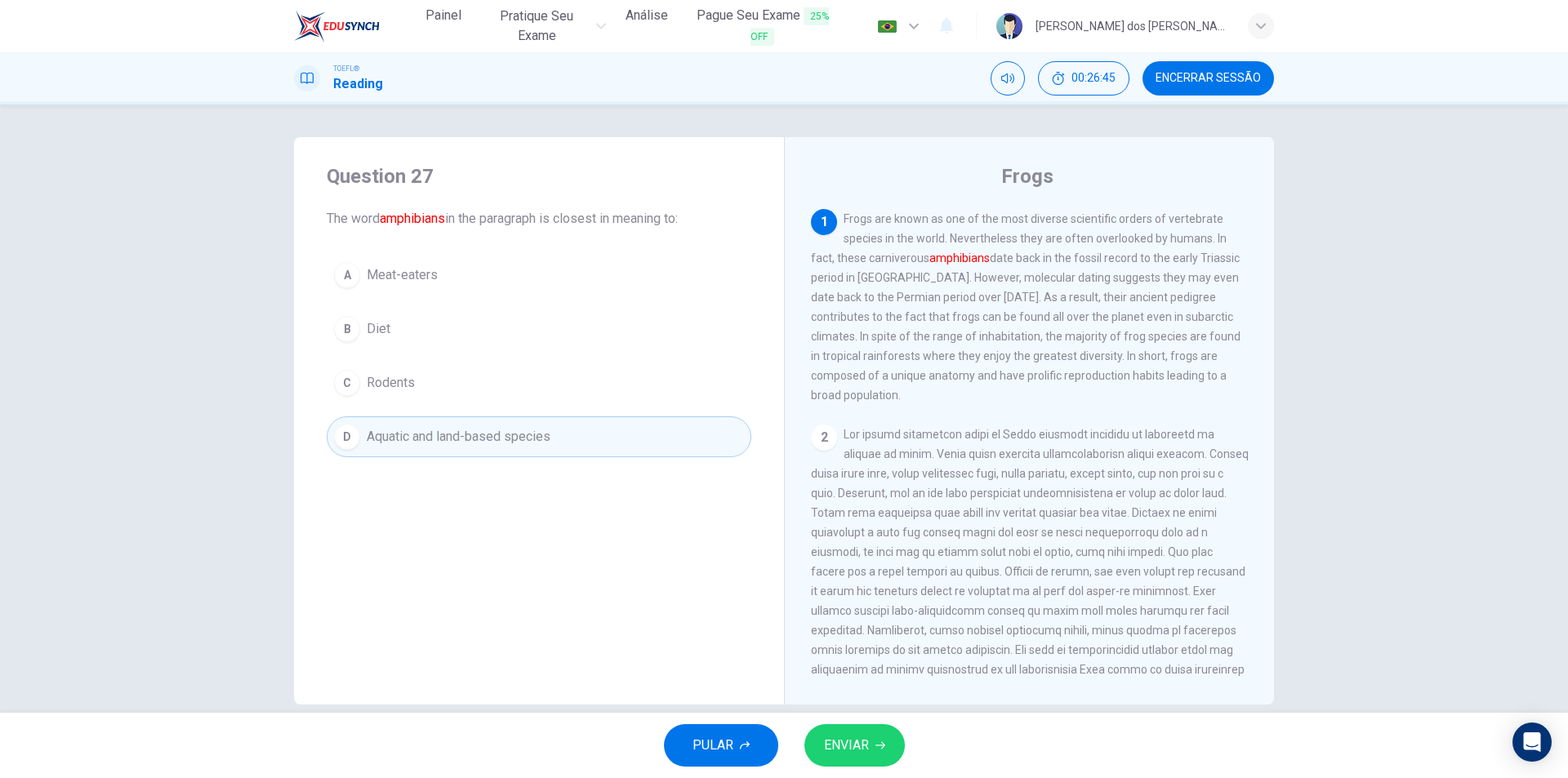
click at [864, 743] on span "ENVIAR" at bounding box center [846, 745] width 45 height 23
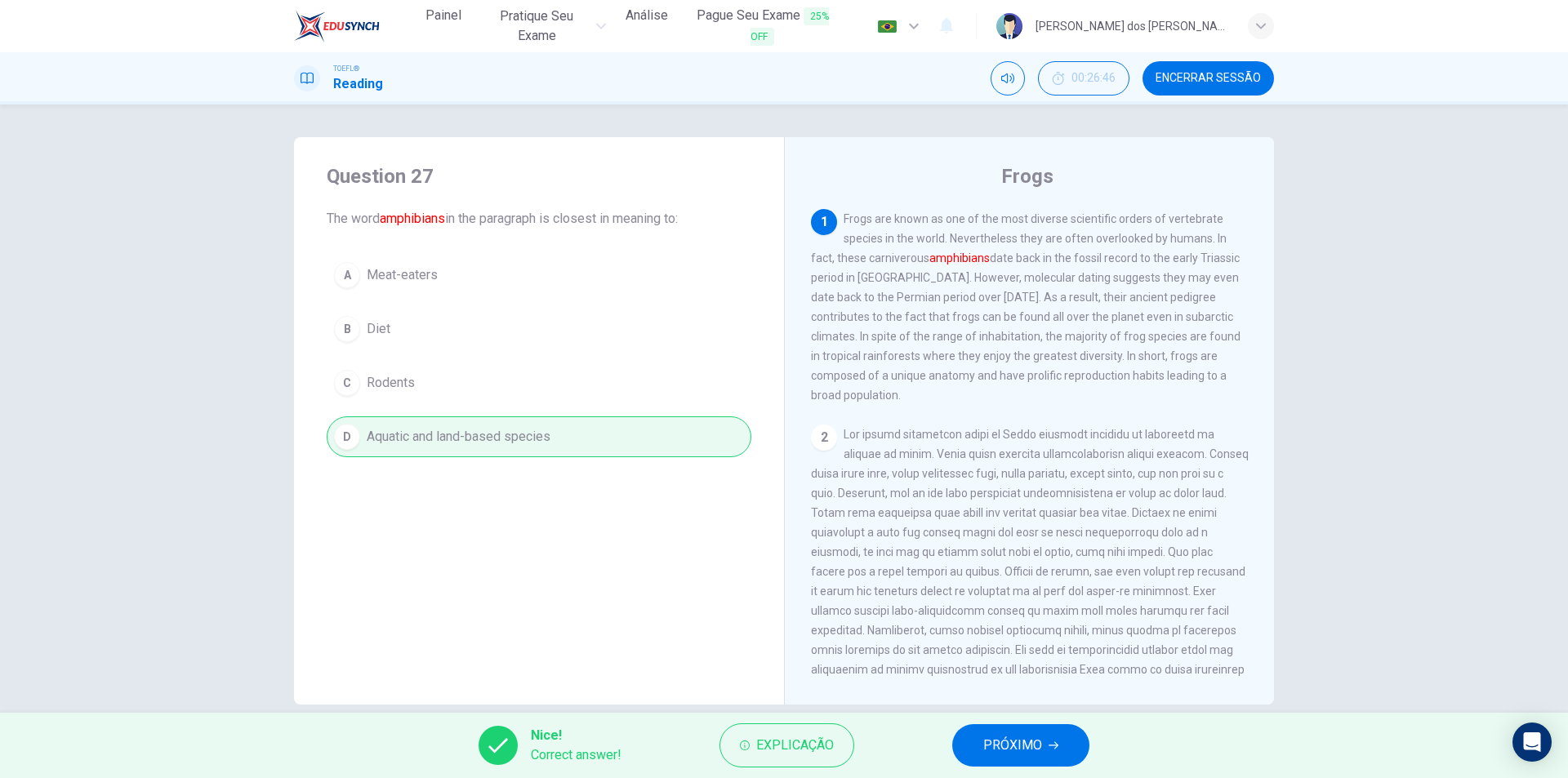
click at [1019, 720] on div "Nice! Correct answer! Explicação PRÓXIMO" at bounding box center [784, 745] width 1568 height 65
click at [1021, 731] on button "PRÓXIMO" at bounding box center [1021, 745] width 137 height 43
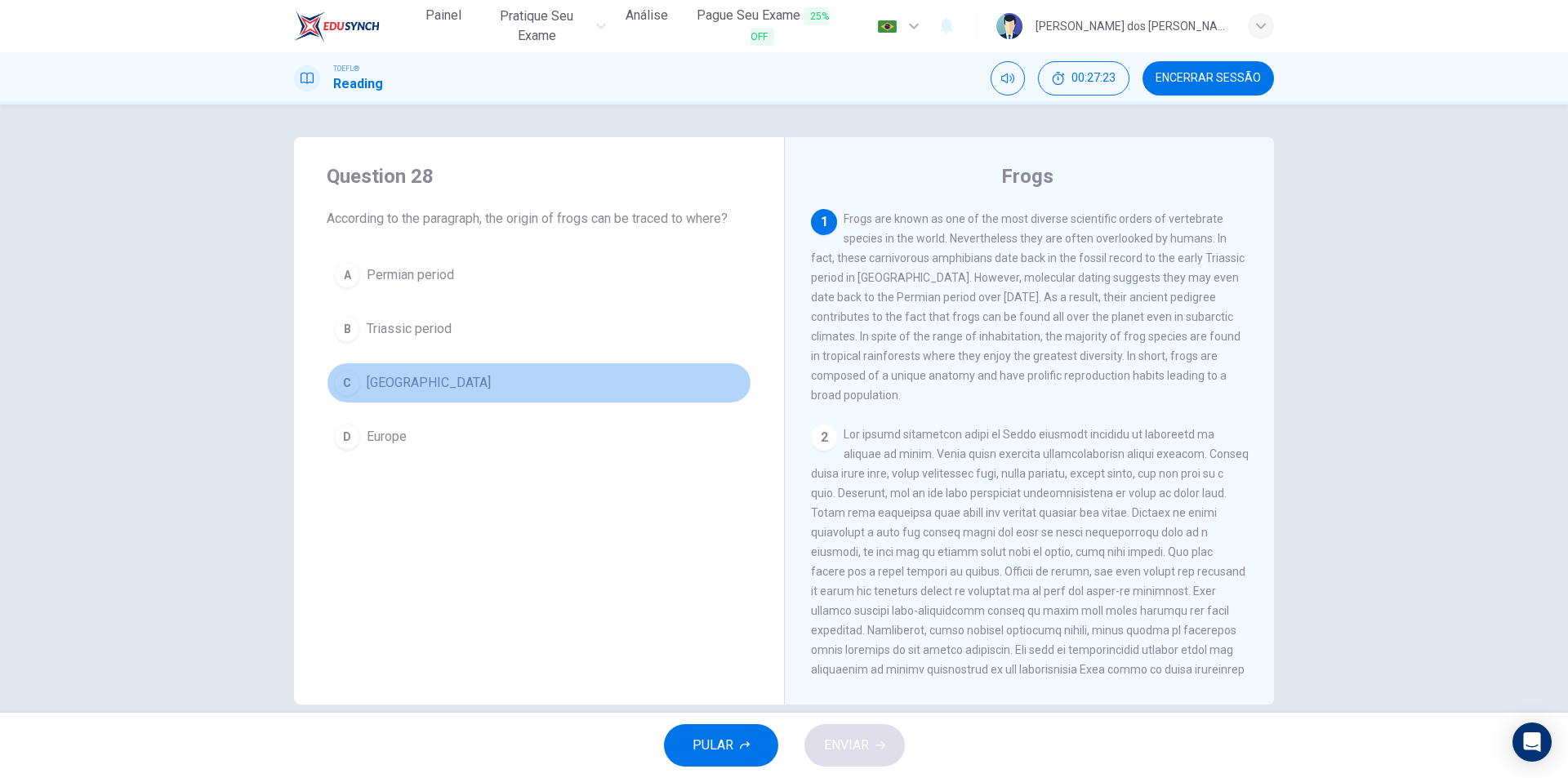
click at [400, 374] on span "[GEOGRAPHIC_DATA]" at bounding box center [429, 383] width 124 height 19
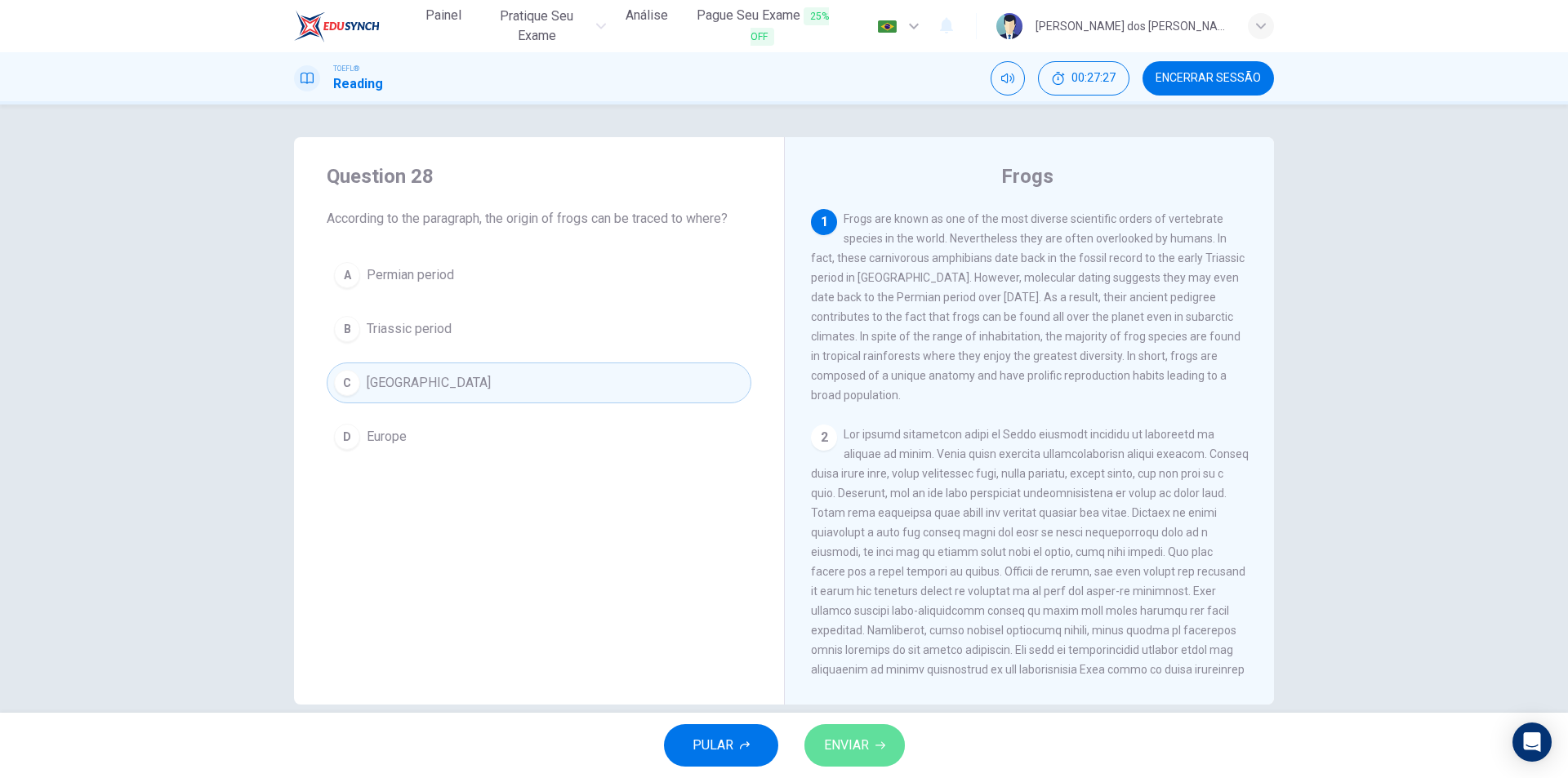
click at [875, 728] on button "ENVIAR" at bounding box center [855, 745] width 101 height 43
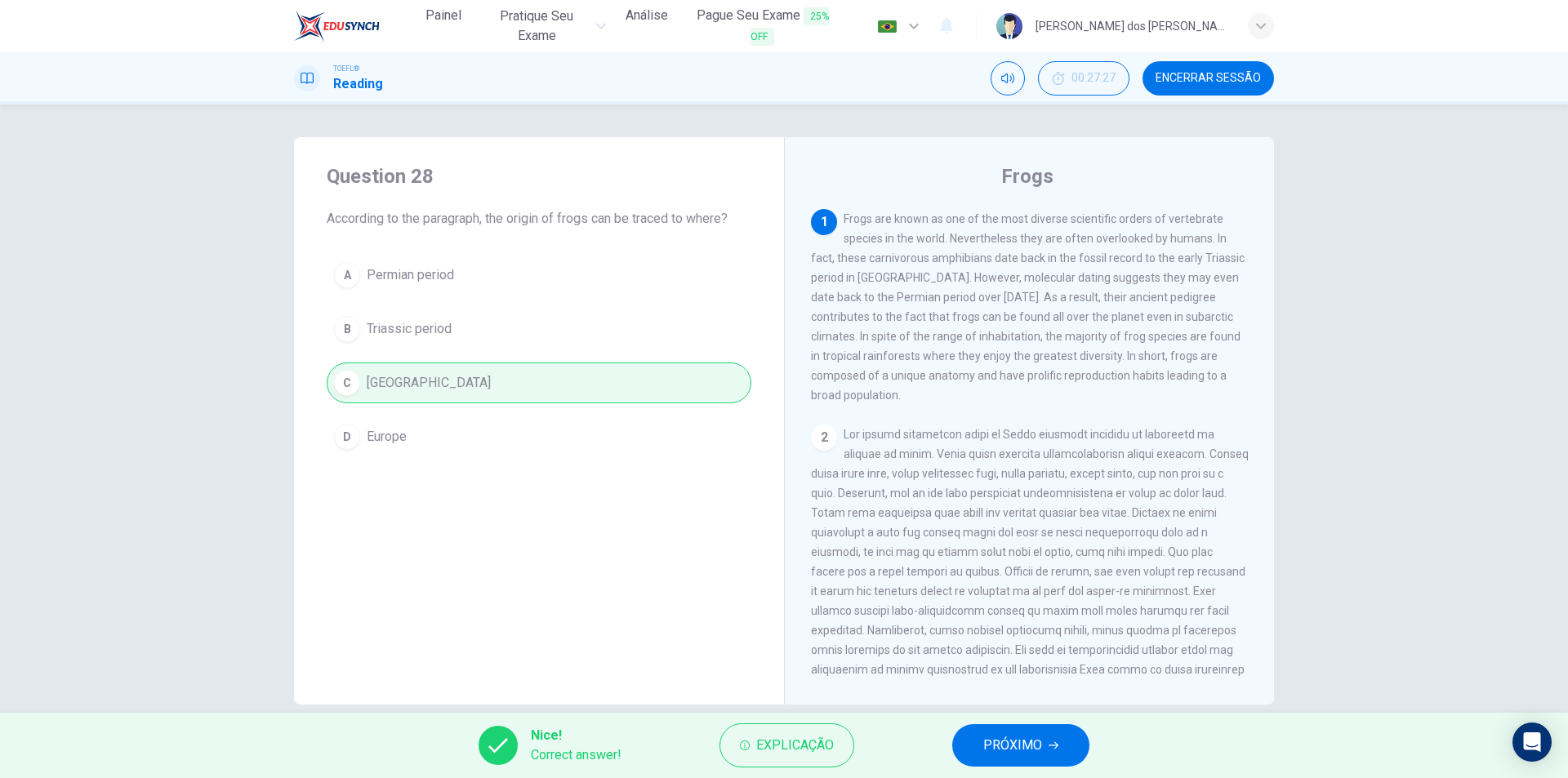
click at [1089, 755] on div "Nice! Correct answer! Explicação PRÓXIMO" at bounding box center [784, 745] width 1568 height 65
click at [1063, 753] on button "PRÓXIMO" at bounding box center [1021, 745] width 137 height 43
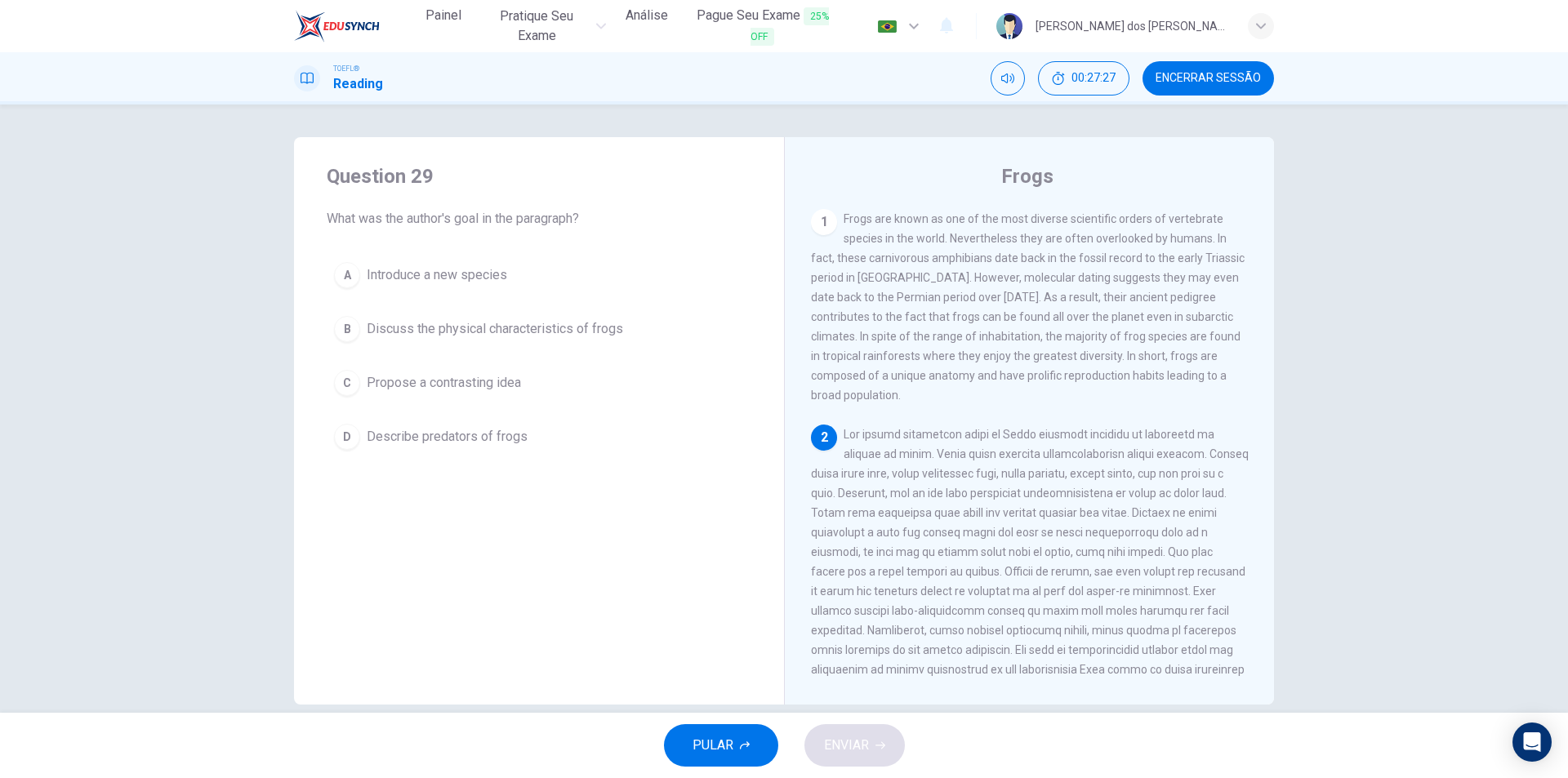
scroll to position [183, 0]
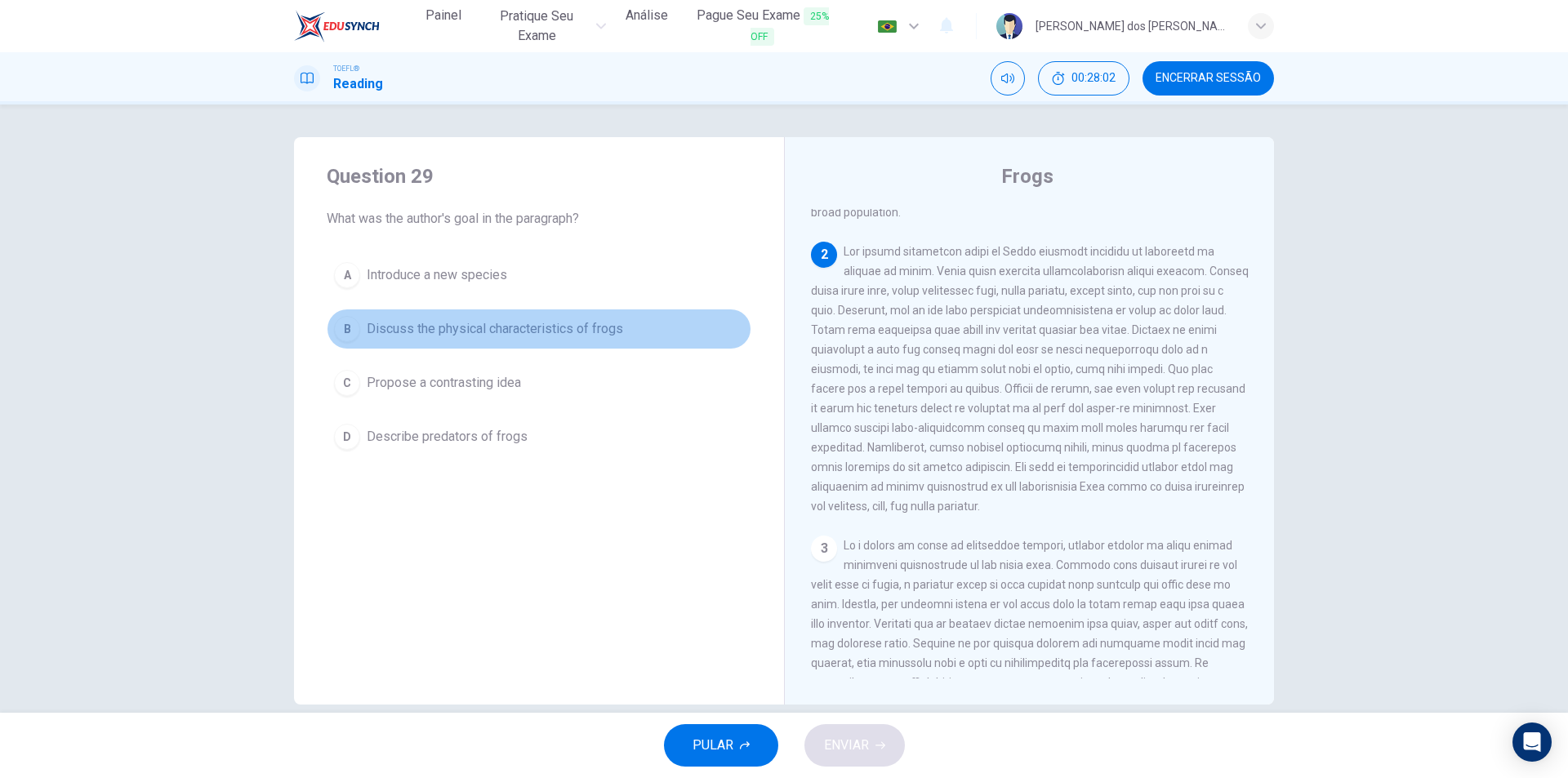
click at [445, 325] on span "Discuss the physical characteristics of frogs" at bounding box center [495, 329] width 256 height 19
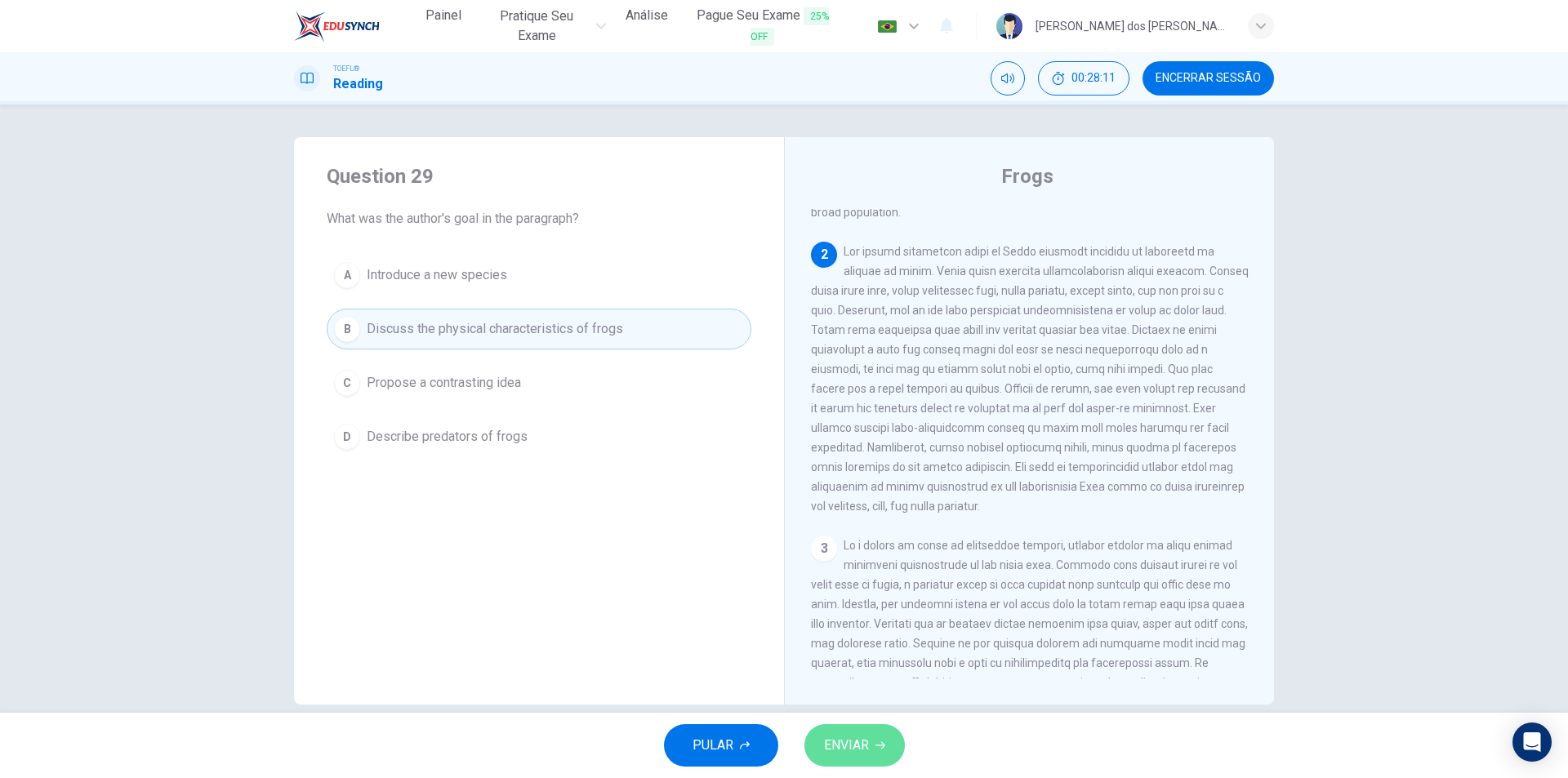
click at [878, 721] on div "PULAR ENVIAR" at bounding box center [784, 745] width 1568 height 65
click at [860, 729] on button "ENVIAR" at bounding box center [855, 745] width 101 height 43
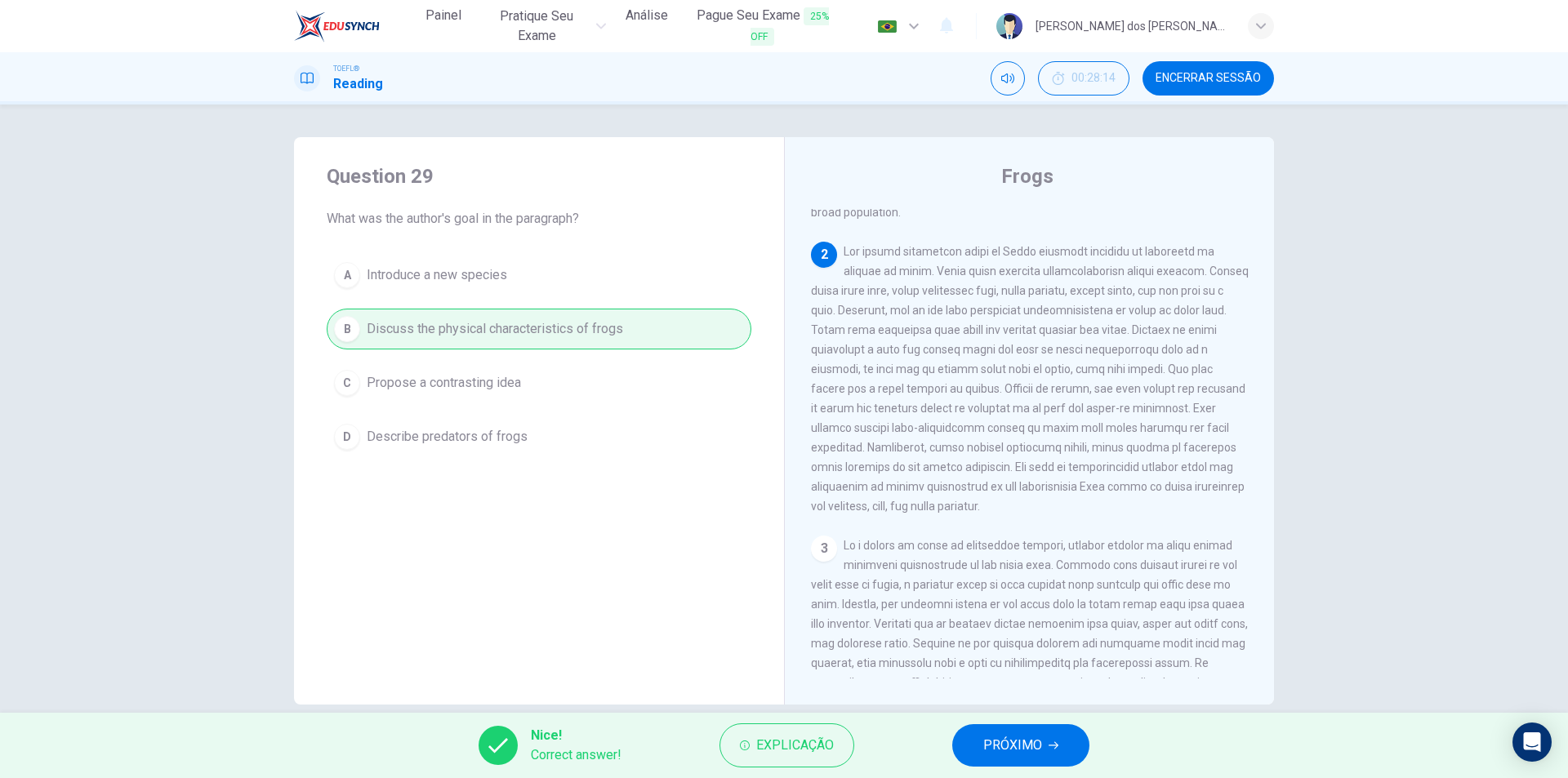
click at [1065, 736] on button "PRÓXIMO" at bounding box center [1021, 745] width 137 height 43
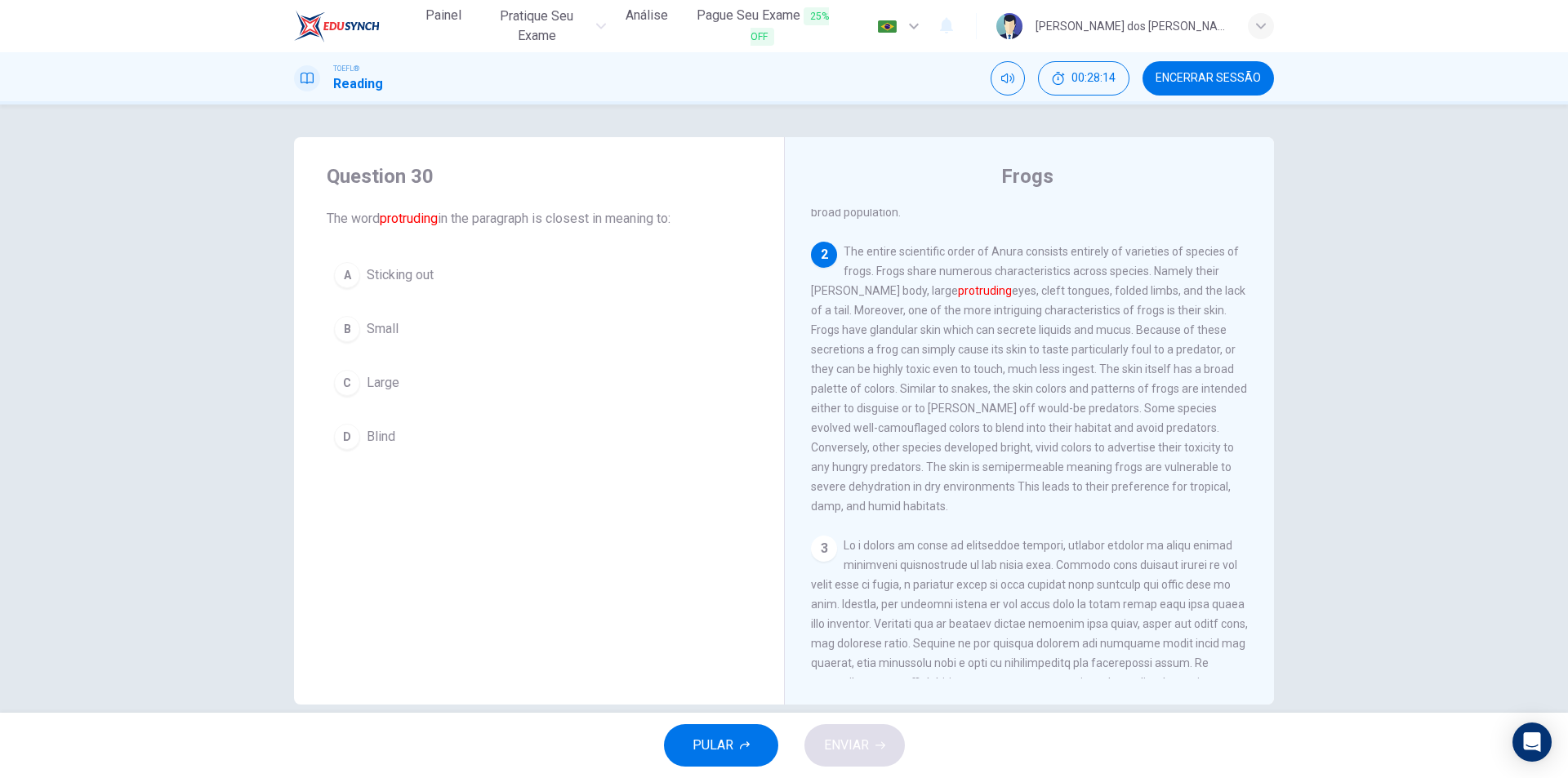
scroll to position [224, 0]
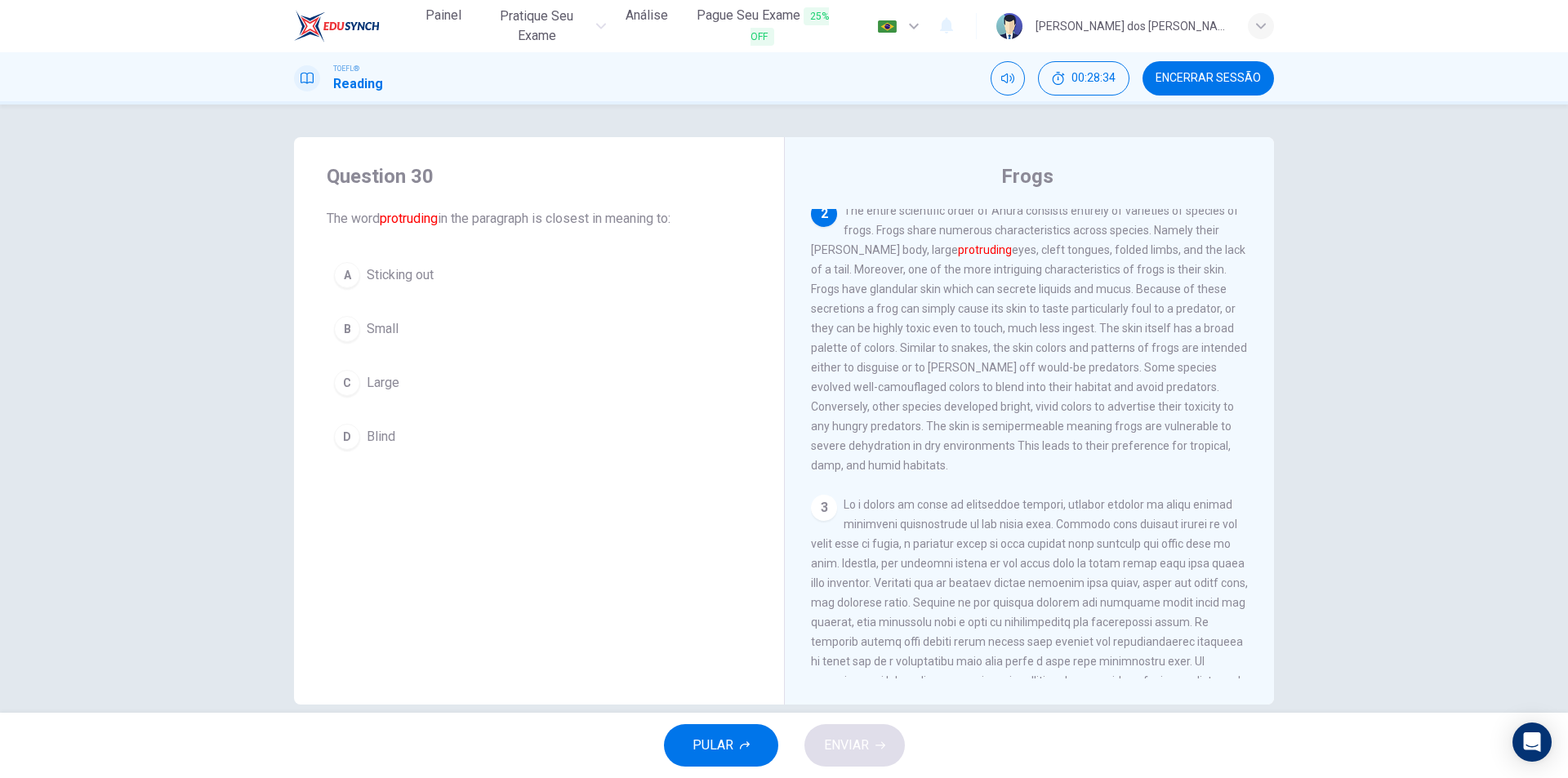
click at [384, 276] on span "Sticking out" at bounding box center [400, 275] width 67 height 19
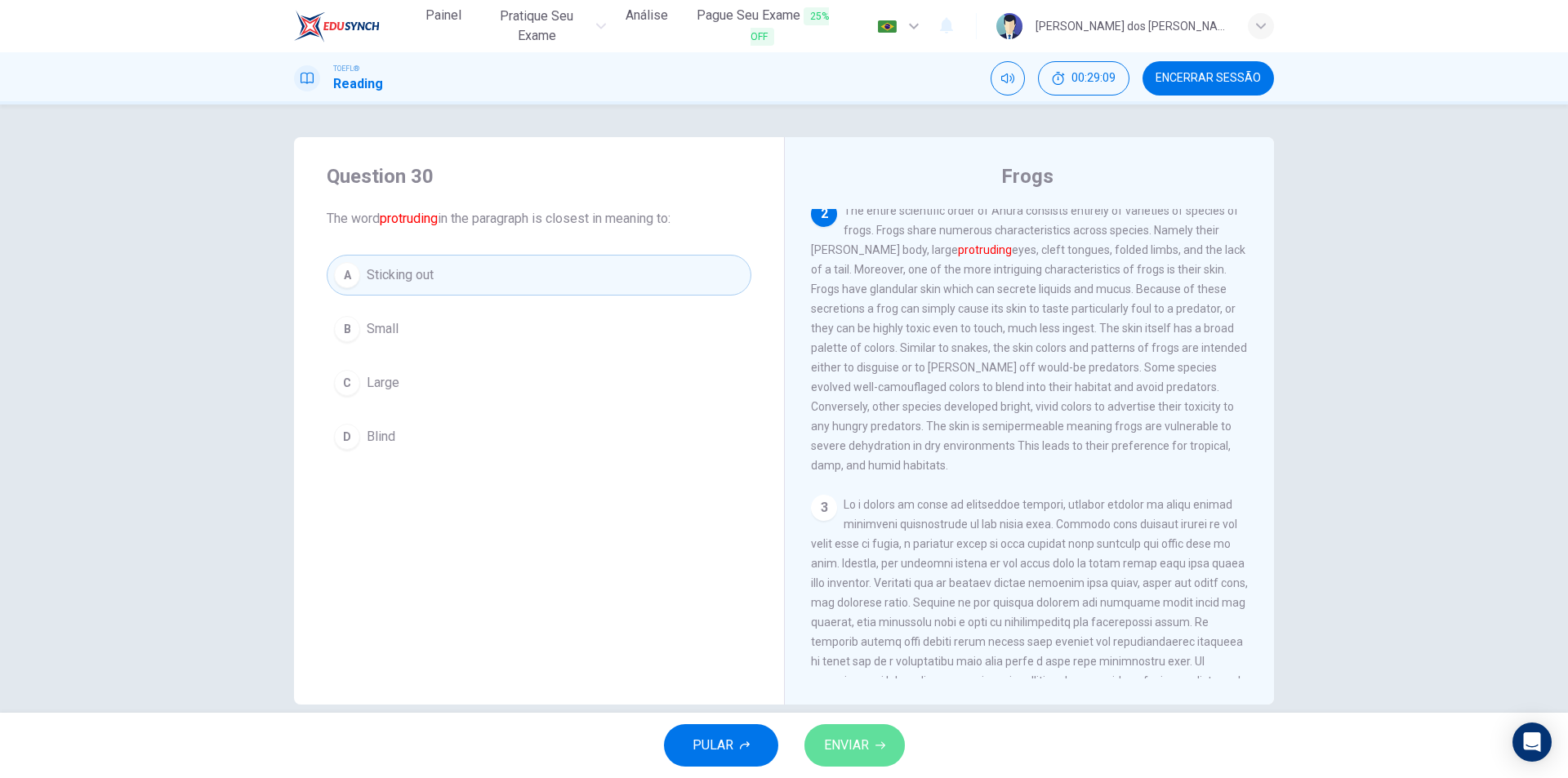
click at [862, 742] on span "ENVIAR" at bounding box center [846, 745] width 45 height 23
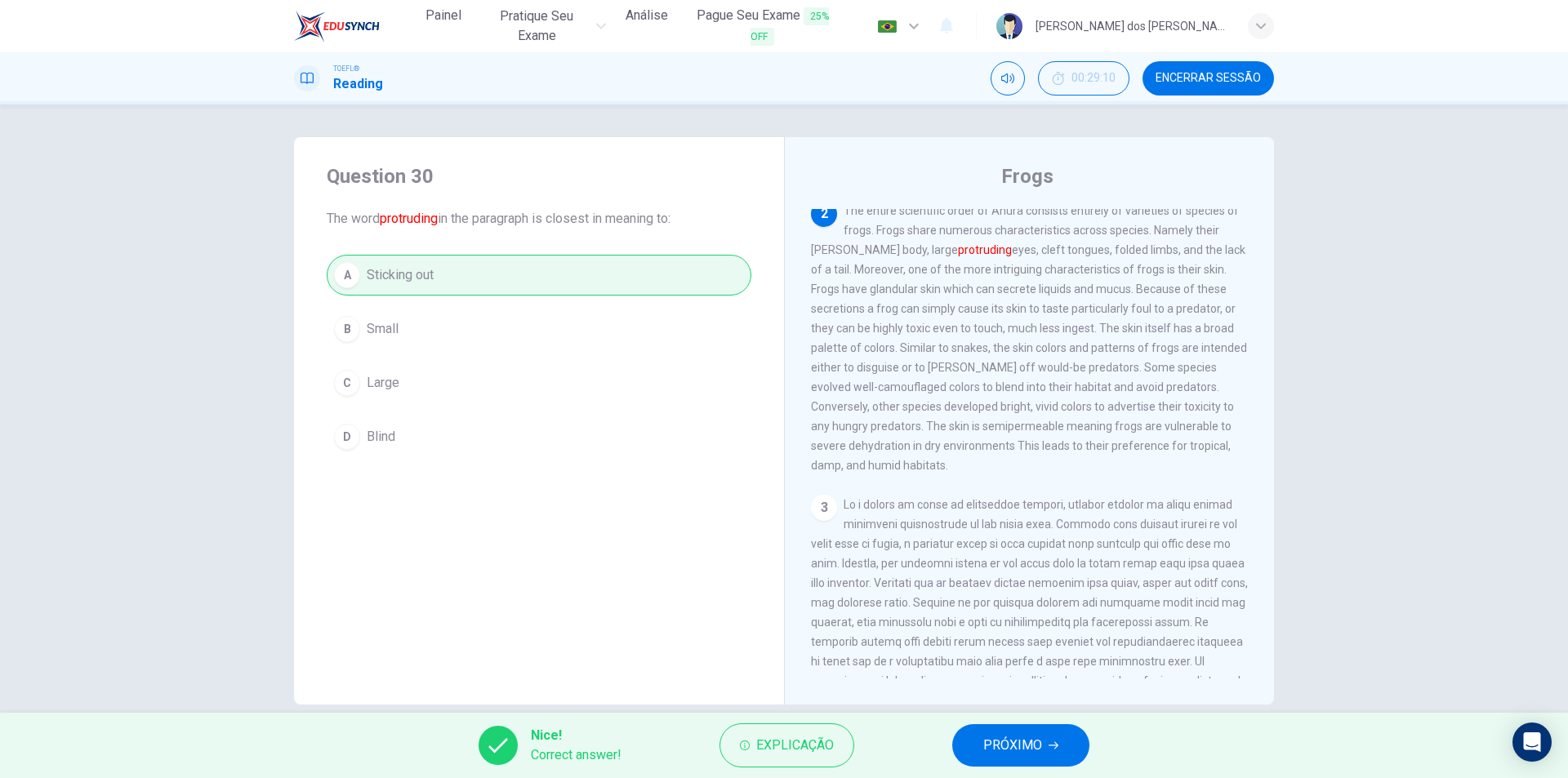
click at [1040, 746] on span "PRÓXIMO" at bounding box center [1012, 745] width 59 height 23
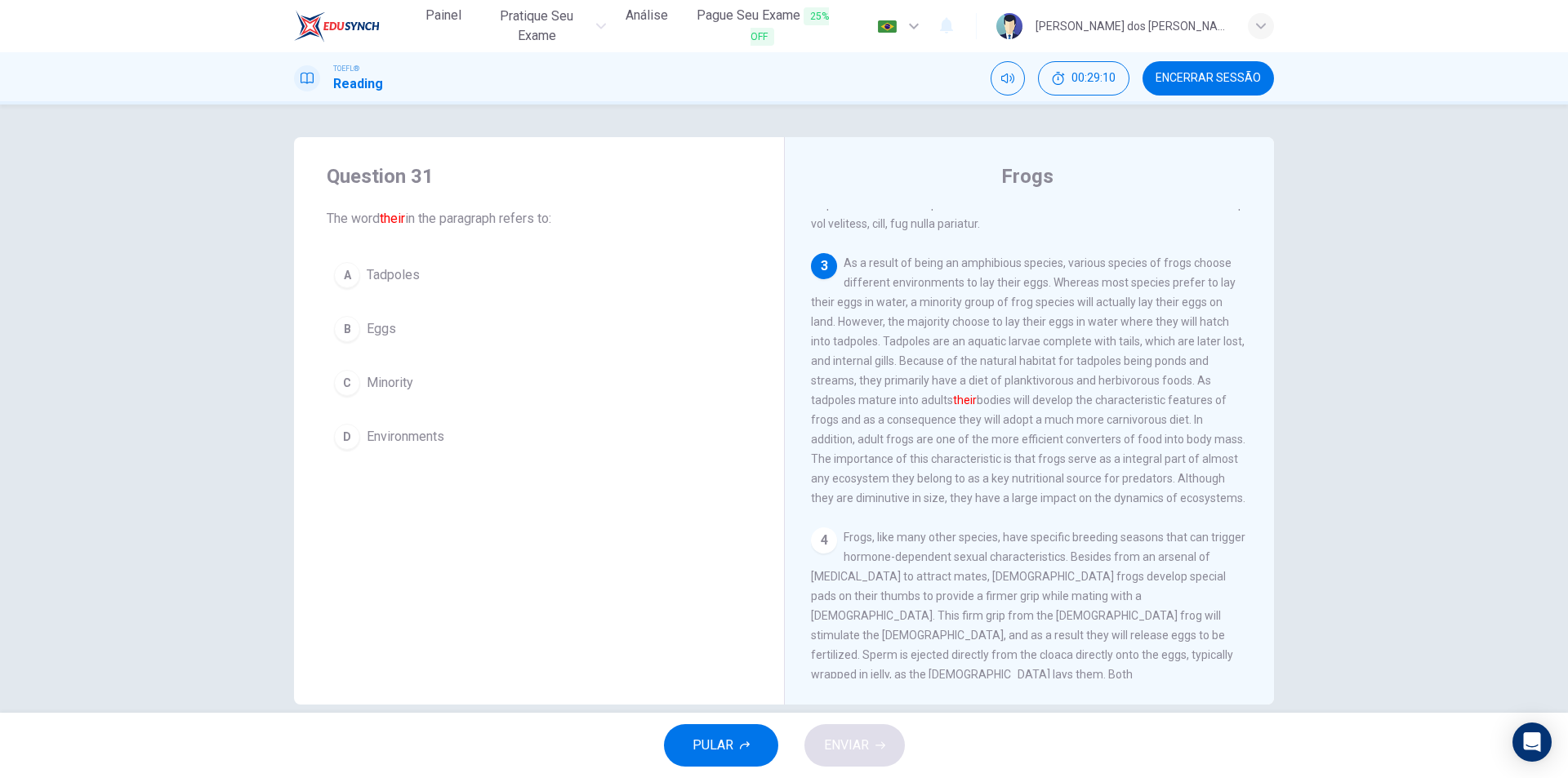
scroll to position [467, 0]
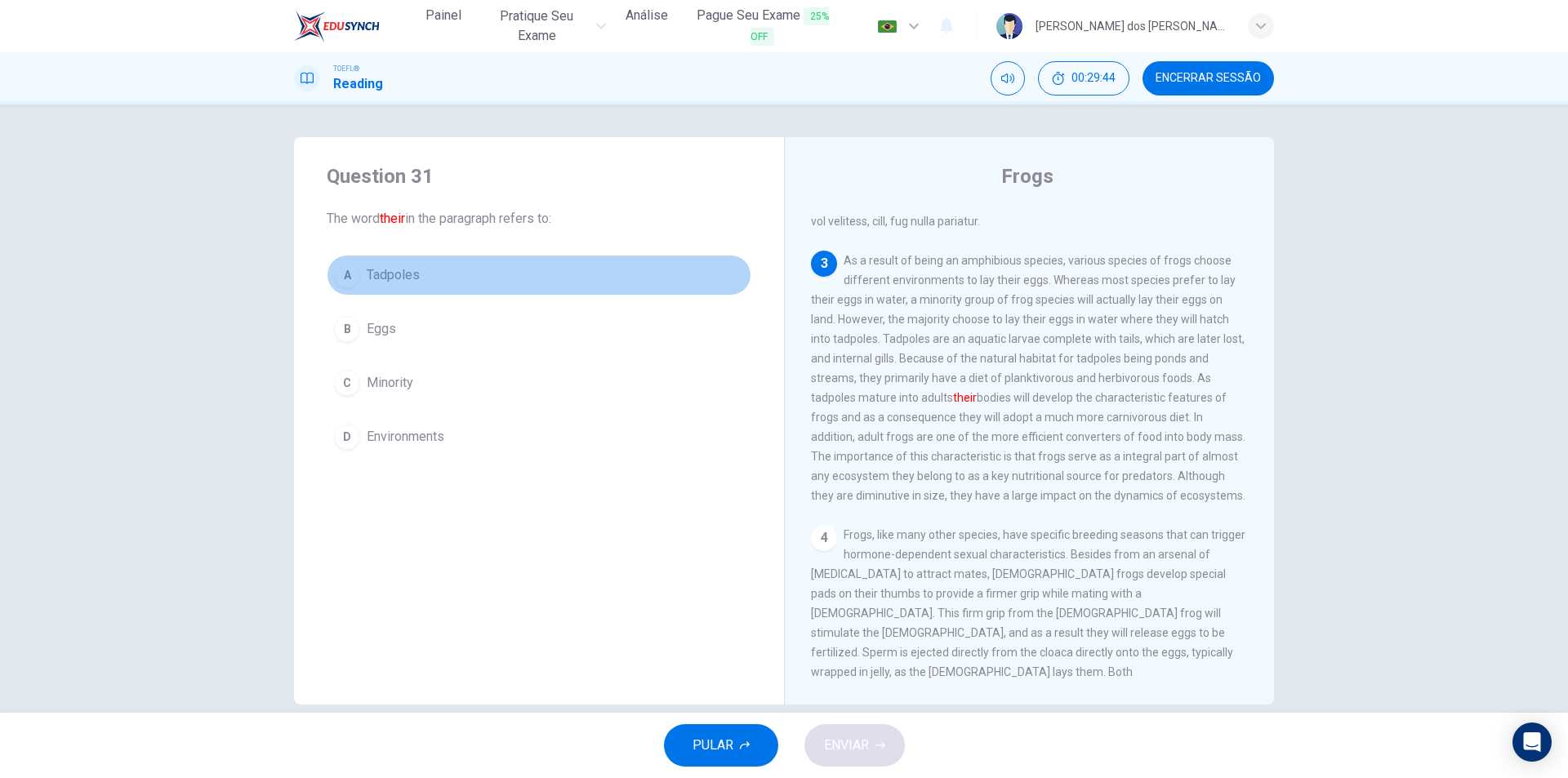
click at [364, 258] on button "A Tadpoles" at bounding box center [538, 275] width 425 height 41
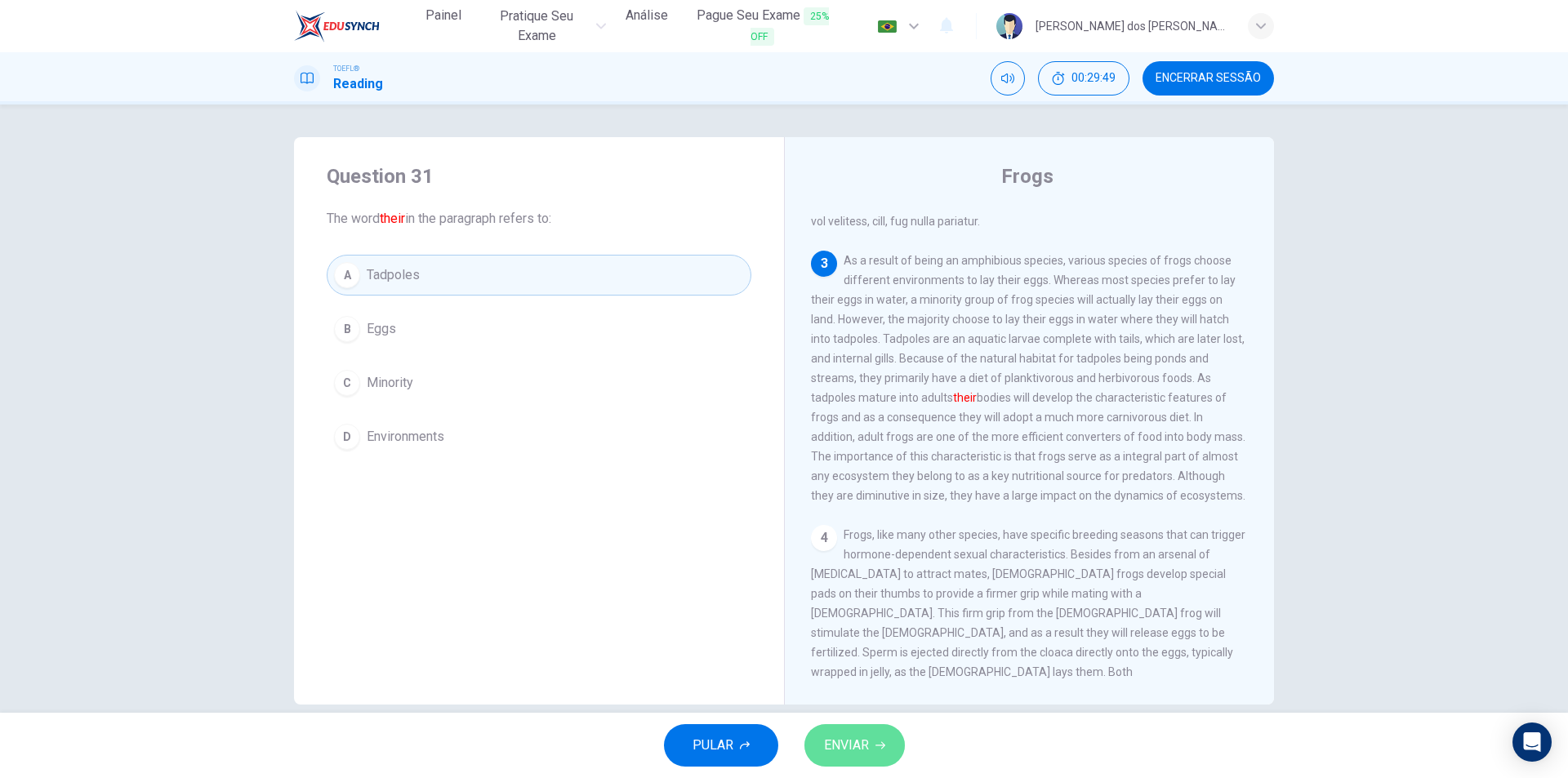
click at [852, 746] on span "ENVIAR" at bounding box center [846, 745] width 45 height 23
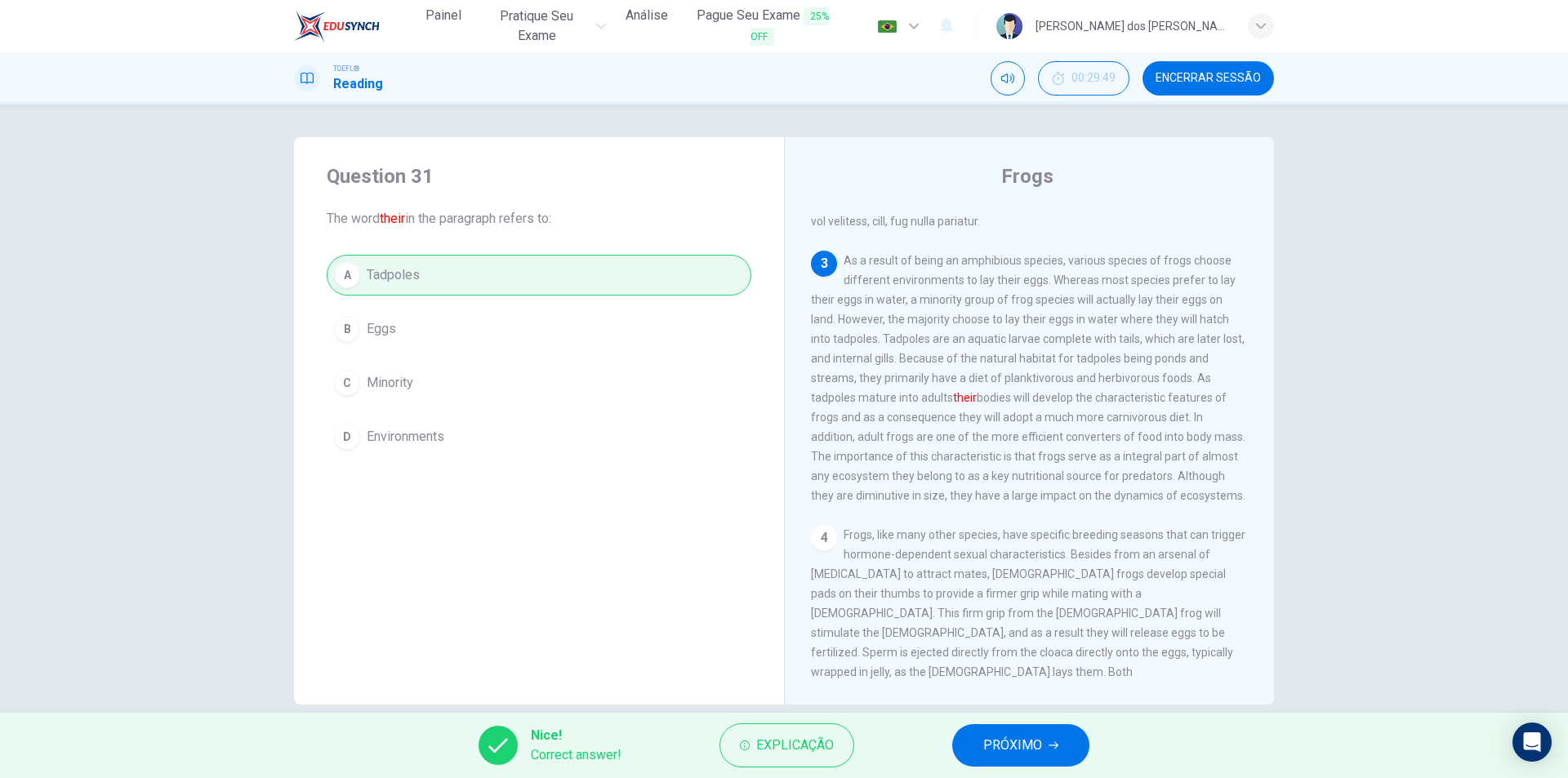
click at [1053, 740] on icon "button" at bounding box center [1053, 745] width 10 height 10
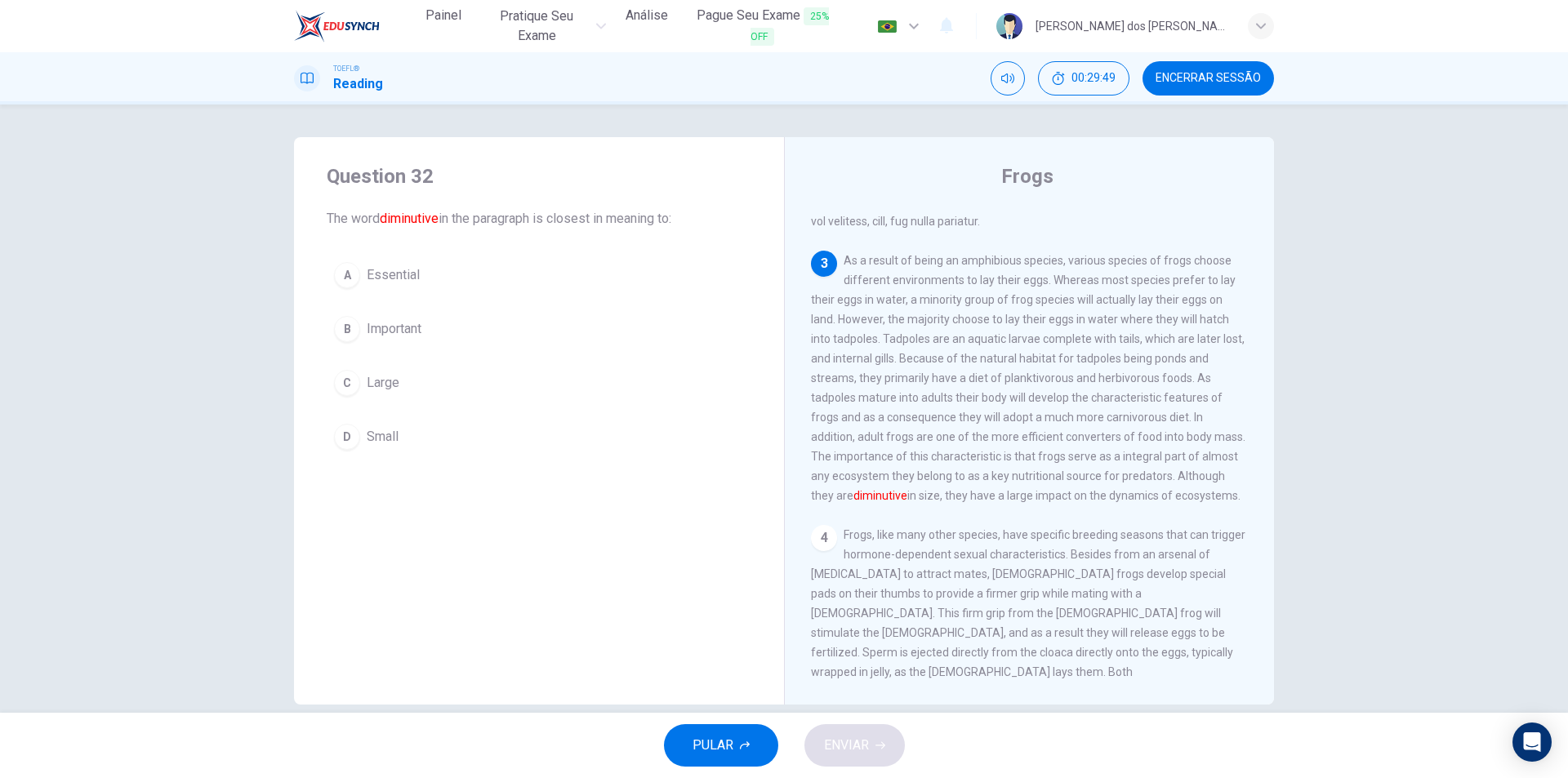
scroll to position [509, 0]
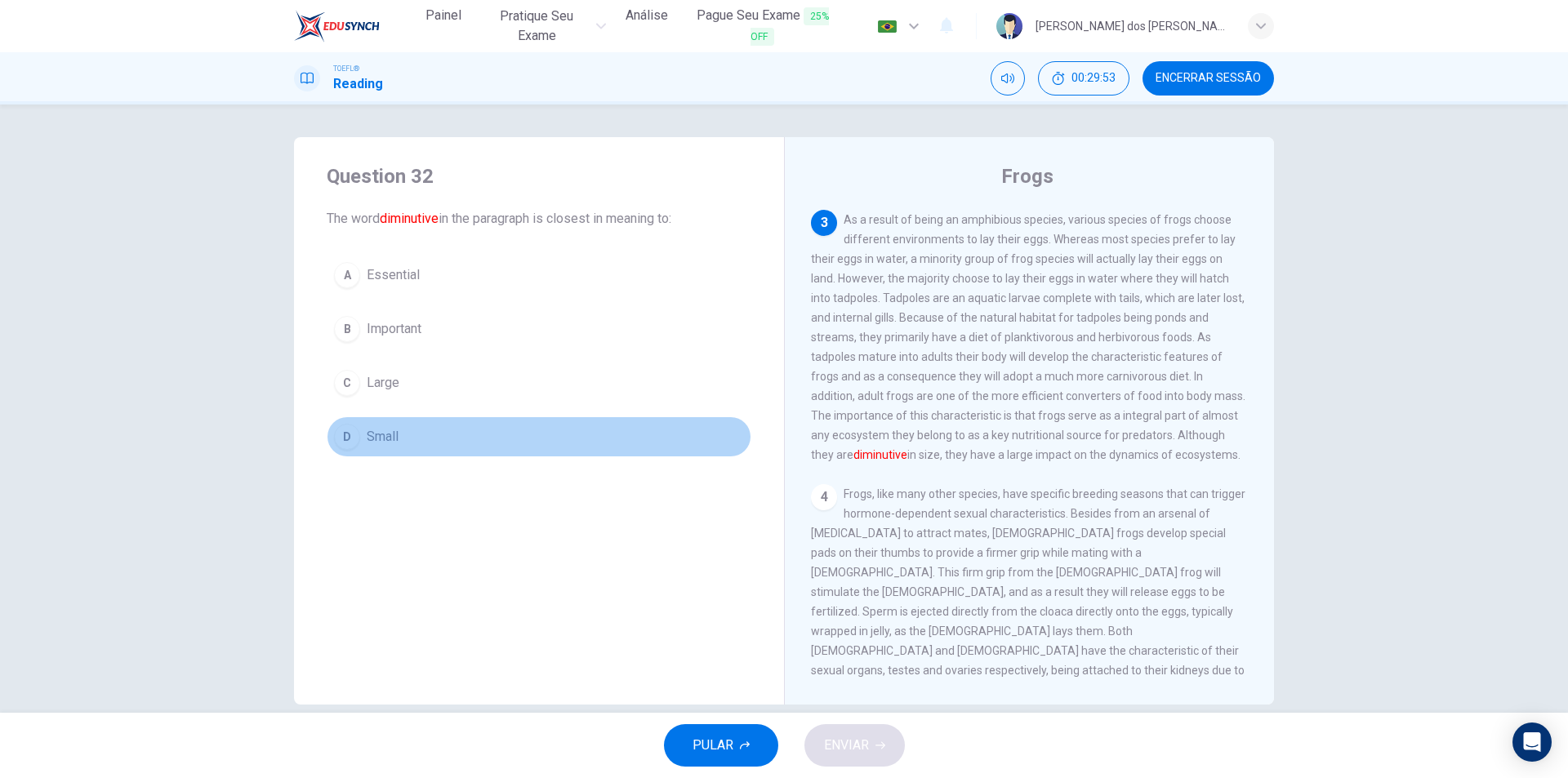
click at [371, 425] on button "D Small" at bounding box center [538, 436] width 425 height 41
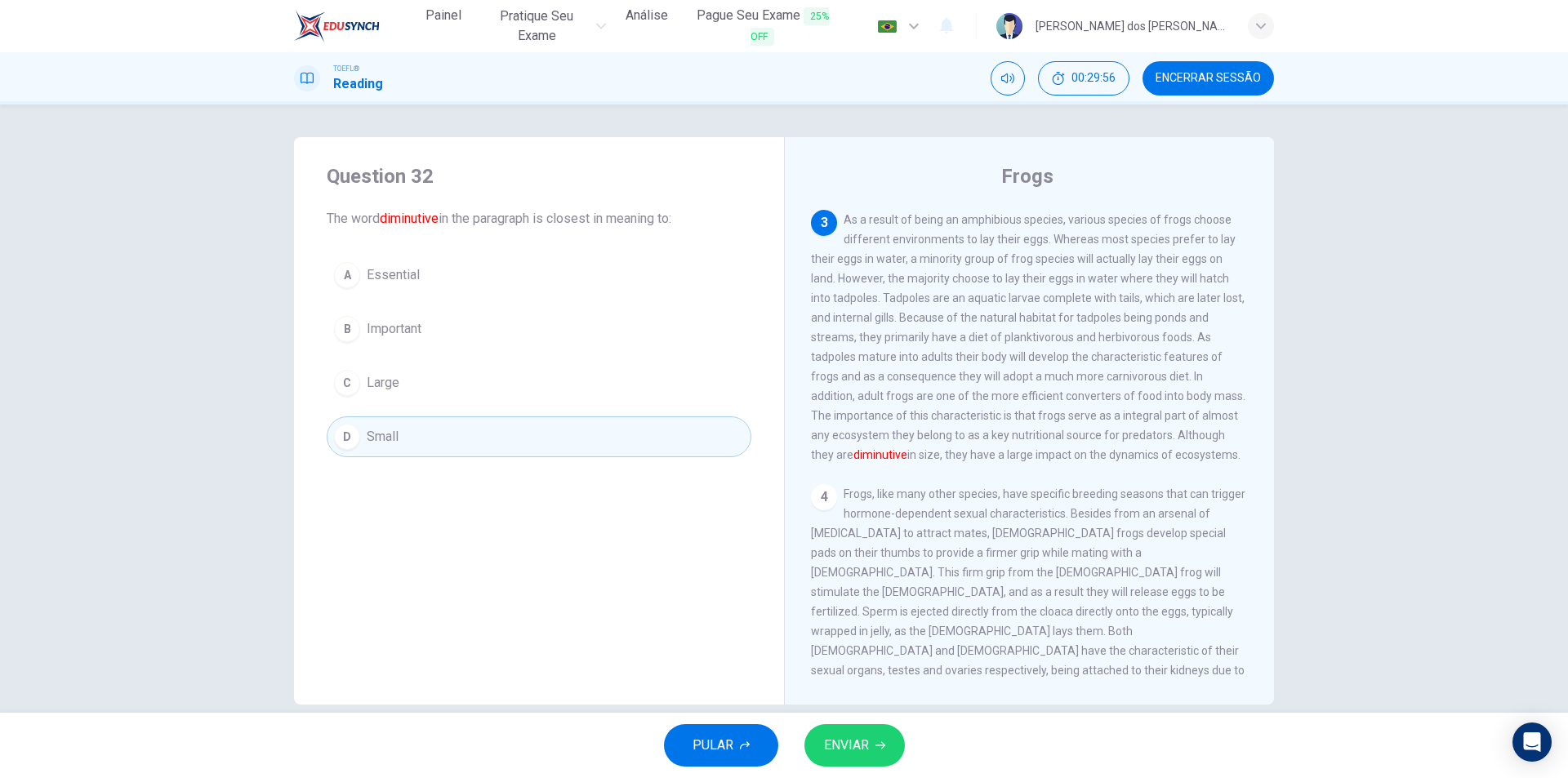
click at [874, 744] on button "ENVIAR" at bounding box center [855, 745] width 101 height 43
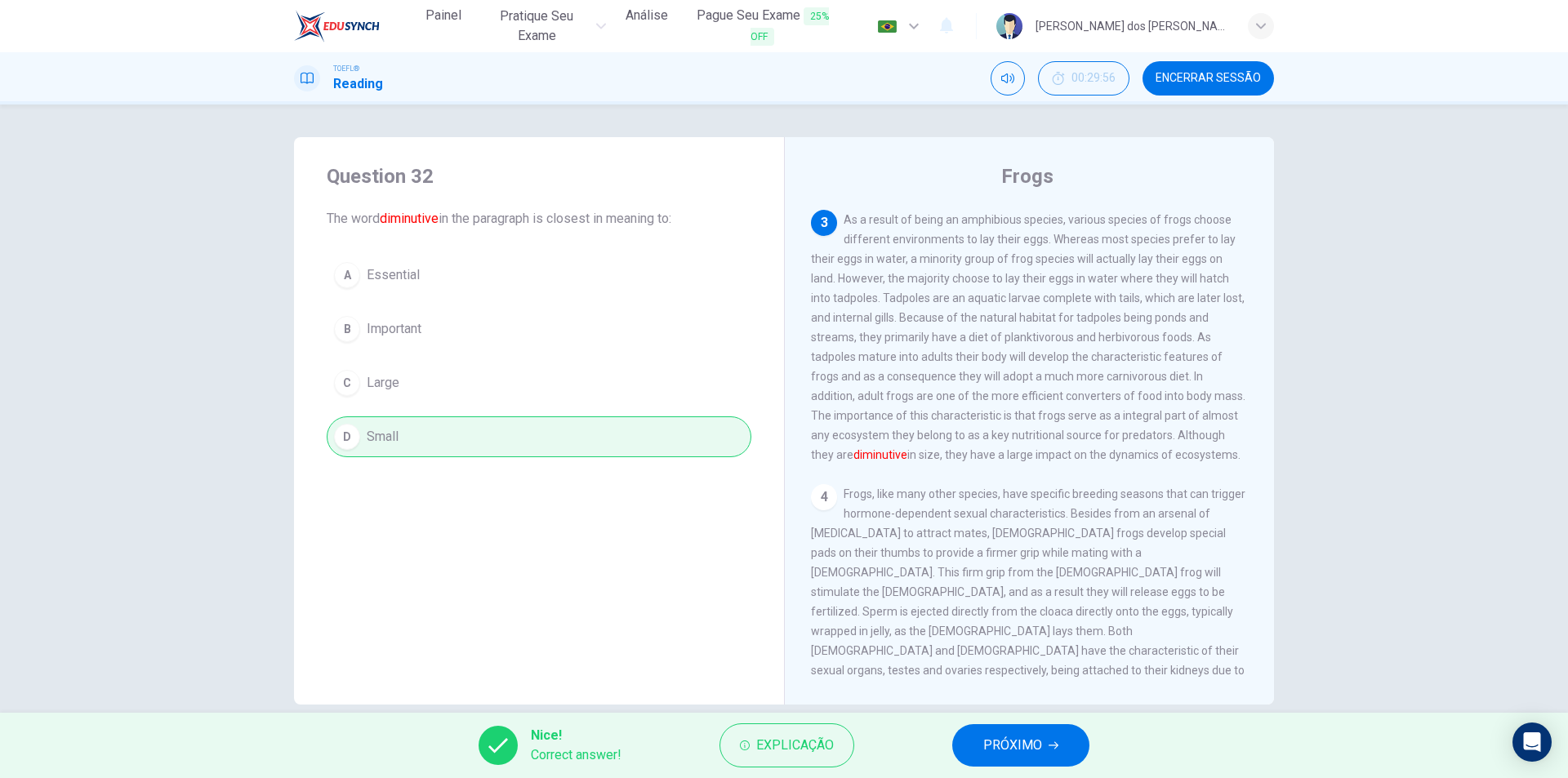
click at [977, 722] on div "Nice! Correct answer! Explicação PRÓXIMO" at bounding box center [784, 745] width 1568 height 65
click at [1008, 747] on span "PRÓXIMO" at bounding box center [1012, 745] width 59 height 23
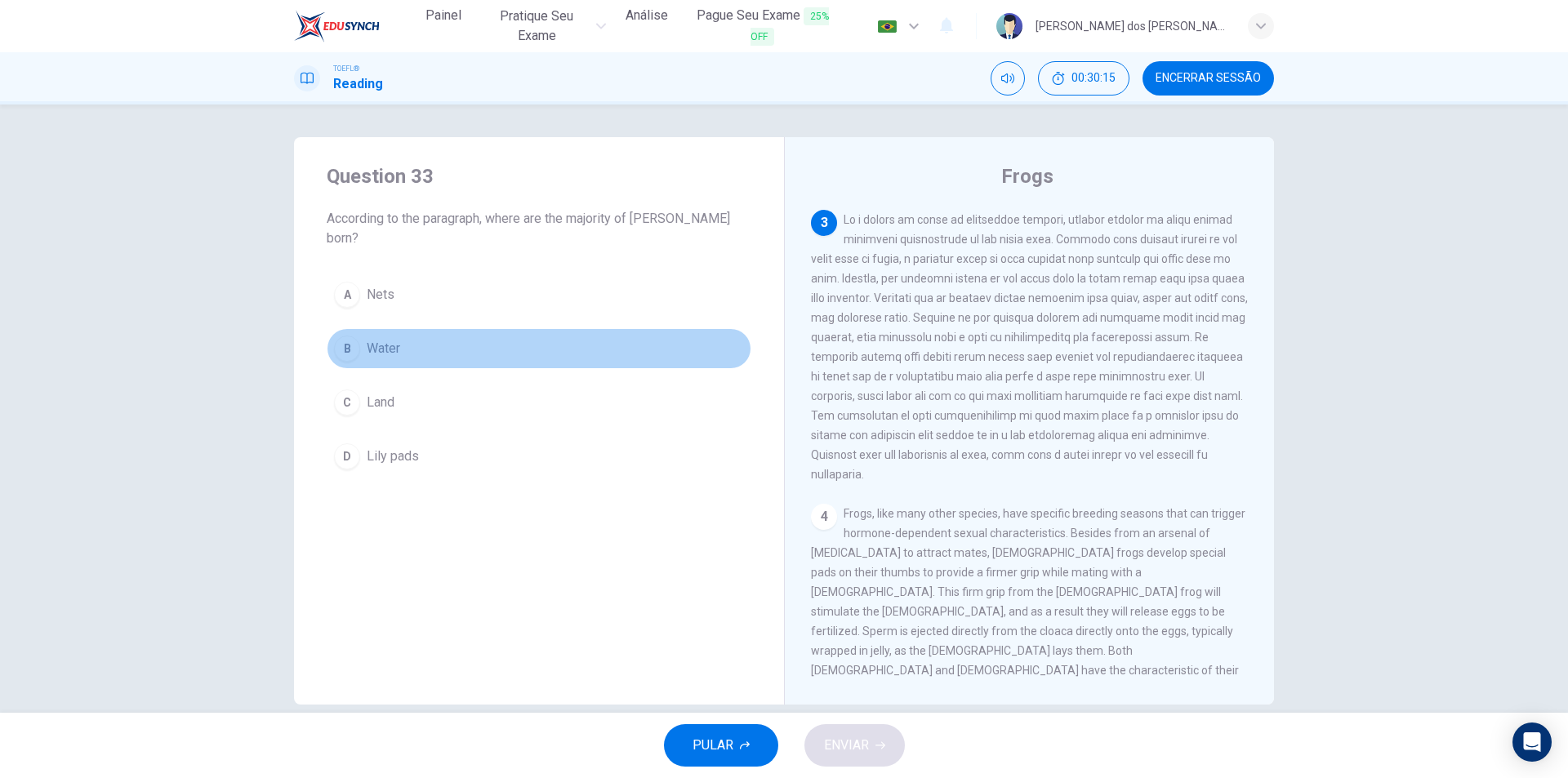
click at [337, 328] on button "B Water" at bounding box center [538, 348] width 425 height 41
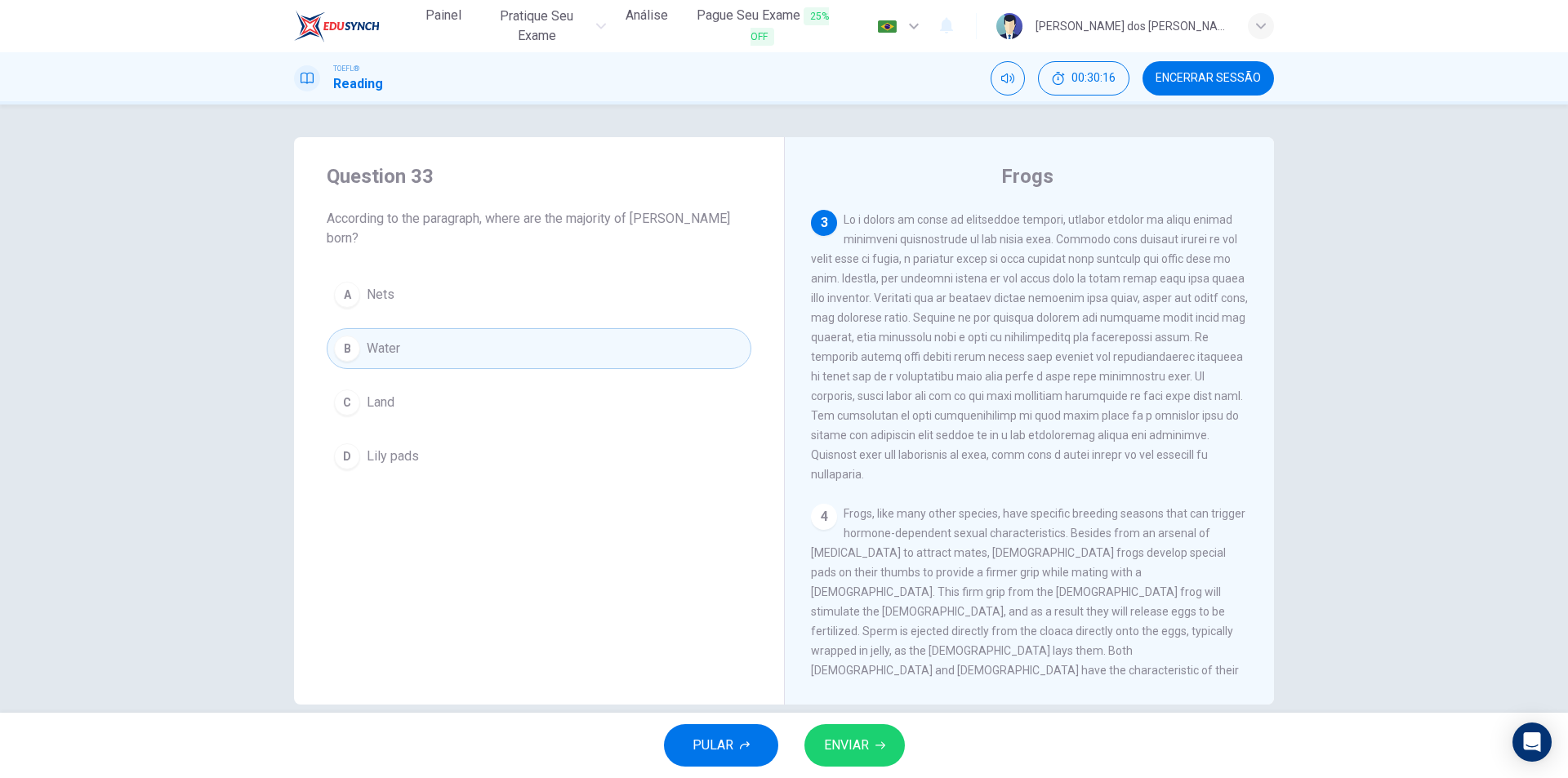
click at [876, 745] on icon "button" at bounding box center [880, 745] width 10 height 10
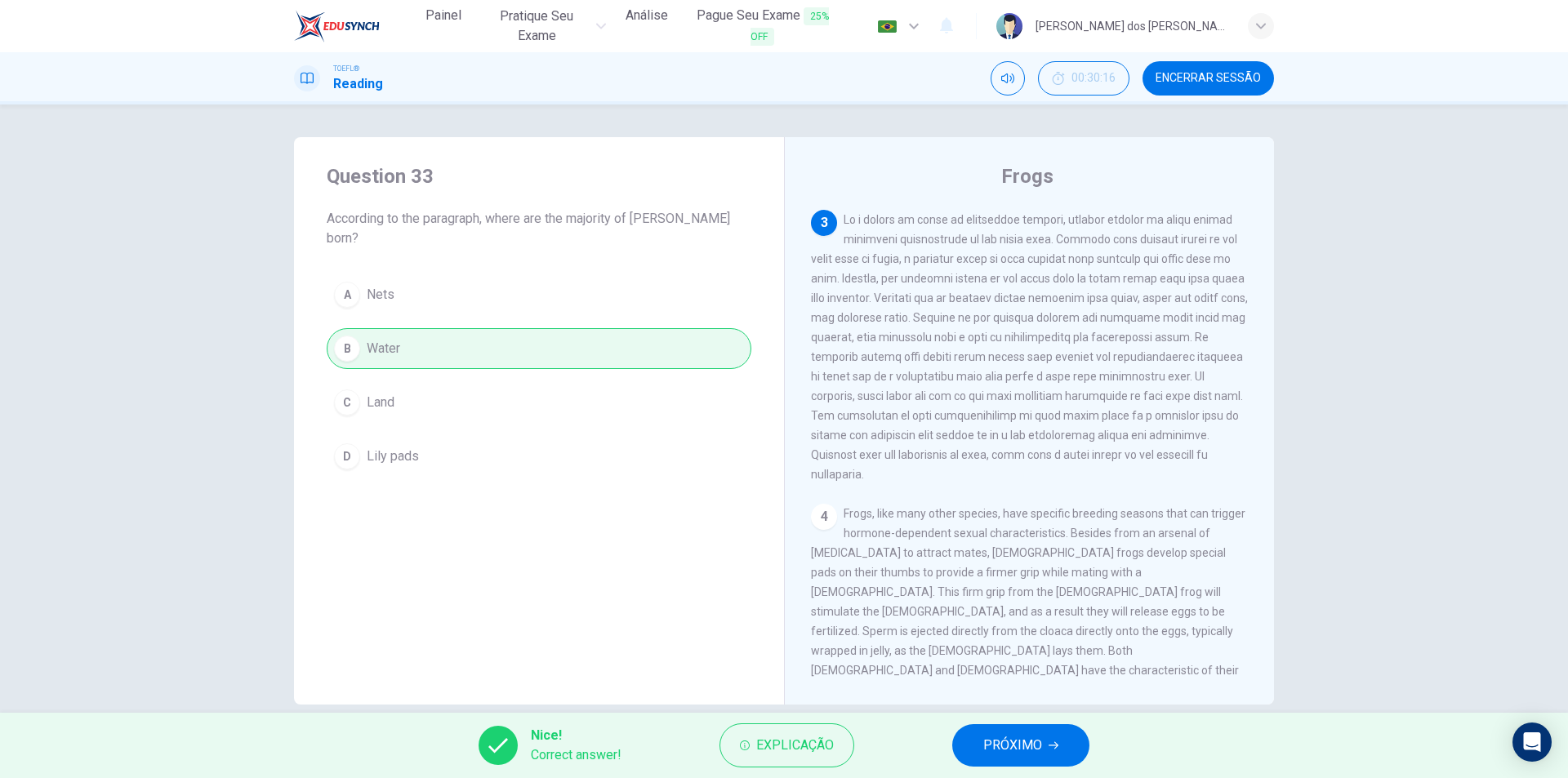
click at [1037, 755] on span "PRÓXIMO" at bounding box center [1012, 745] width 59 height 23
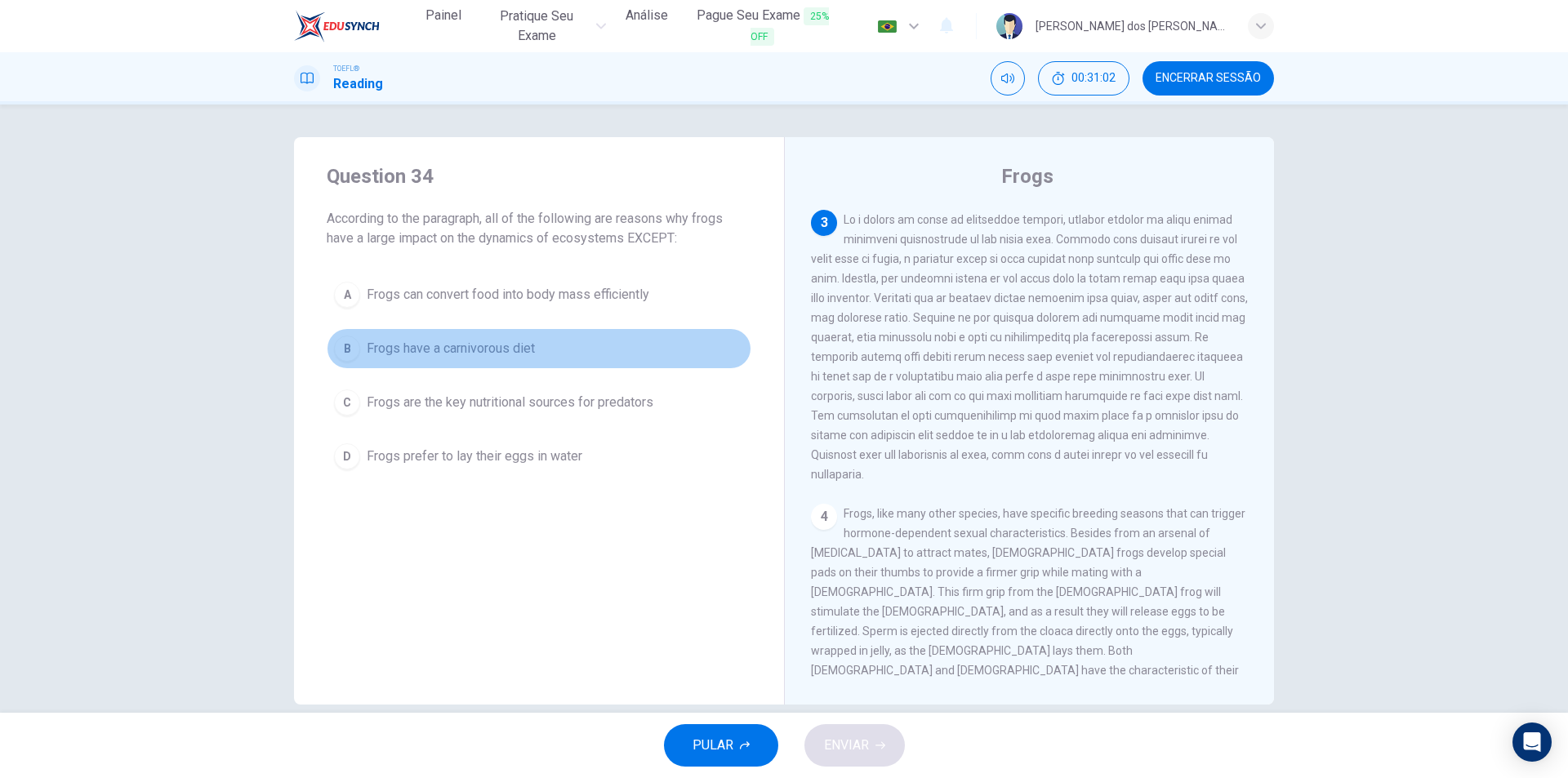
click at [398, 347] on span "Frogs have a carnivorous diet" at bounding box center [451, 348] width 168 height 19
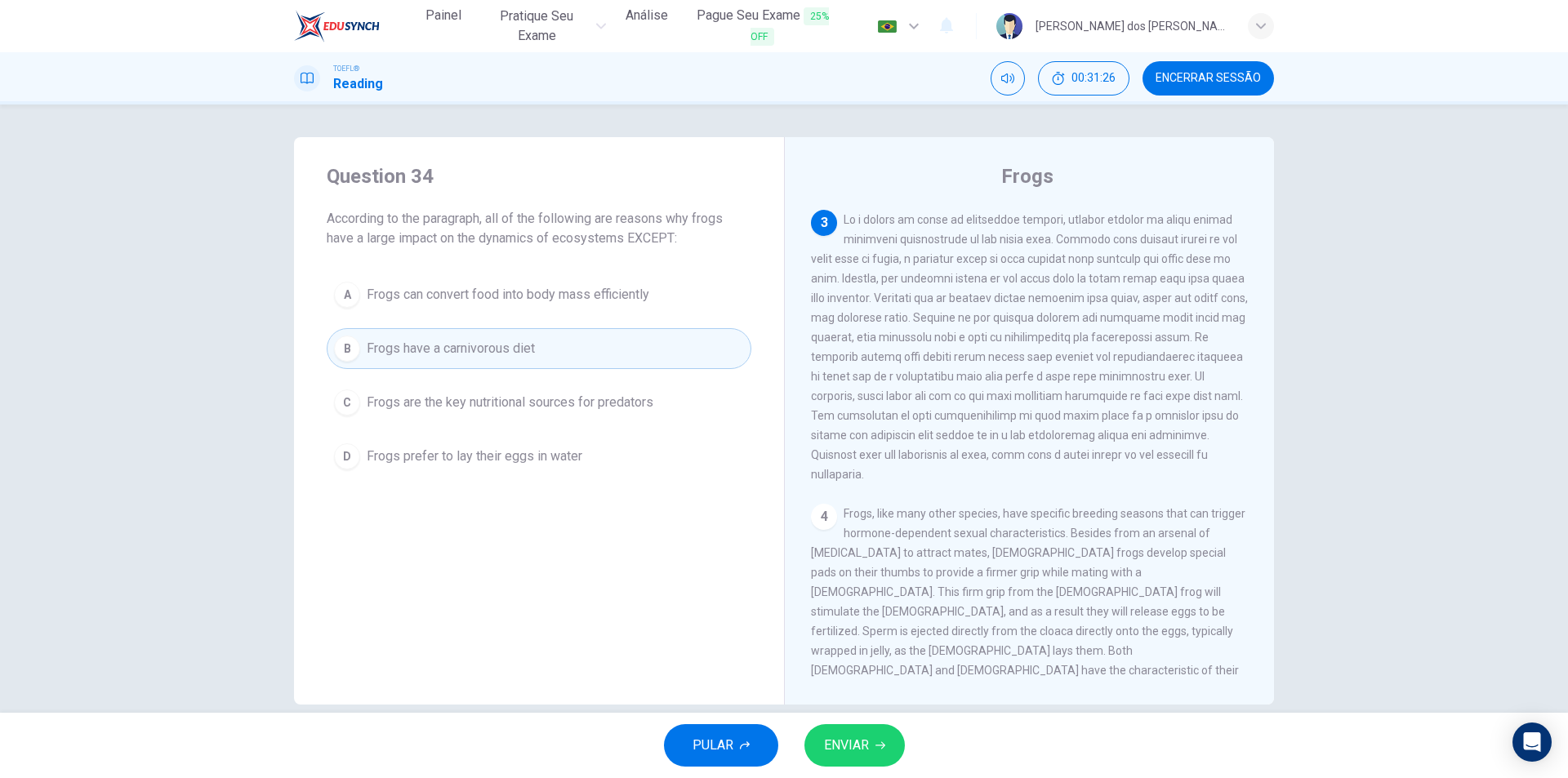
click at [605, 404] on span "Frogs are the key nutritional sources for predators" at bounding box center [510, 403] width 286 height 19
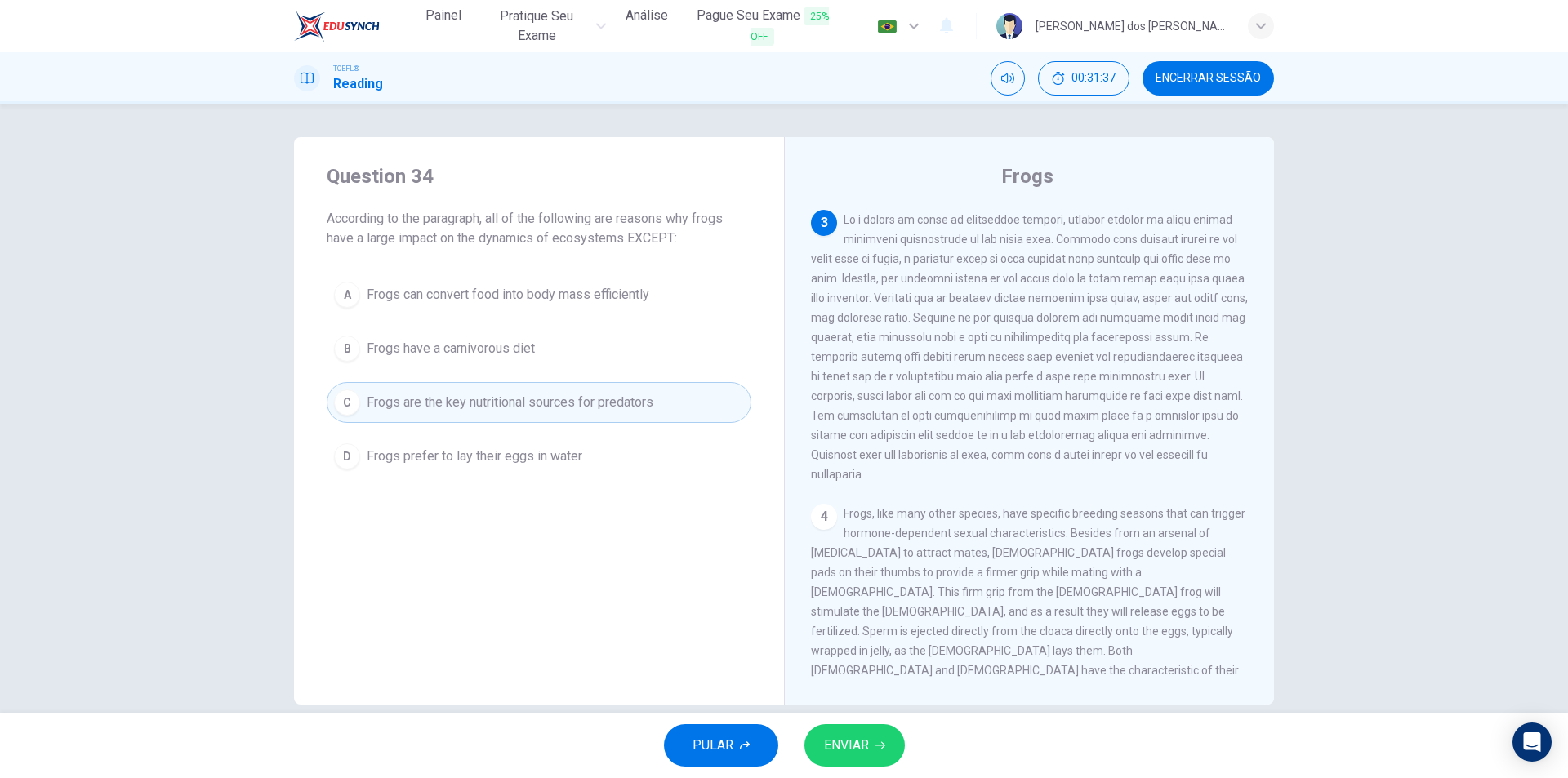
click at [598, 296] on span "Frogs can convert food into body mass efficiently" at bounding box center [508, 294] width 283 height 19
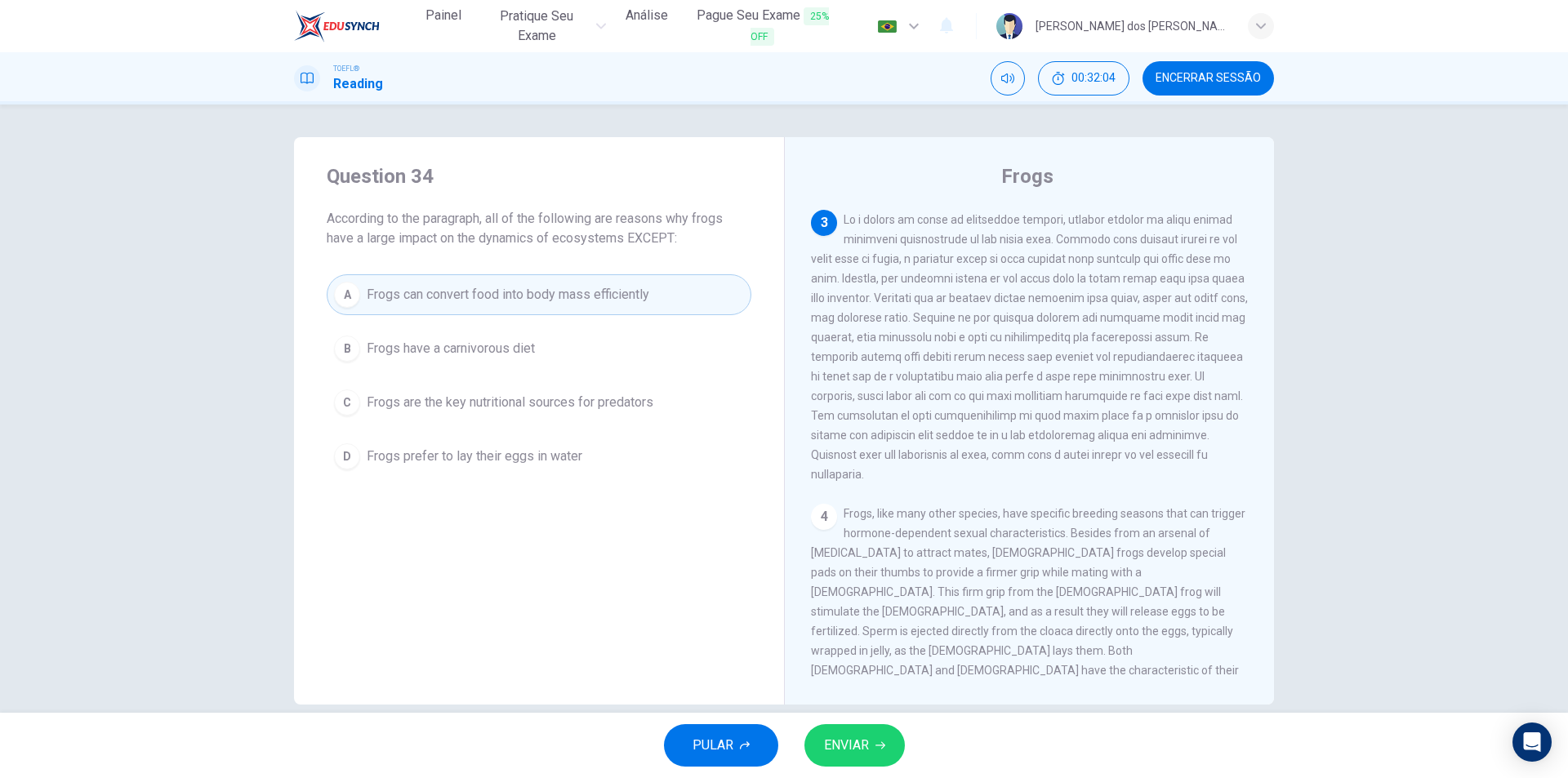
click at [873, 720] on div "PULAR ENVIAR" at bounding box center [784, 745] width 1568 height 65
click at [877, 735] on button "ENVIAR" at bounding box center [855, 745] width 101 height 43
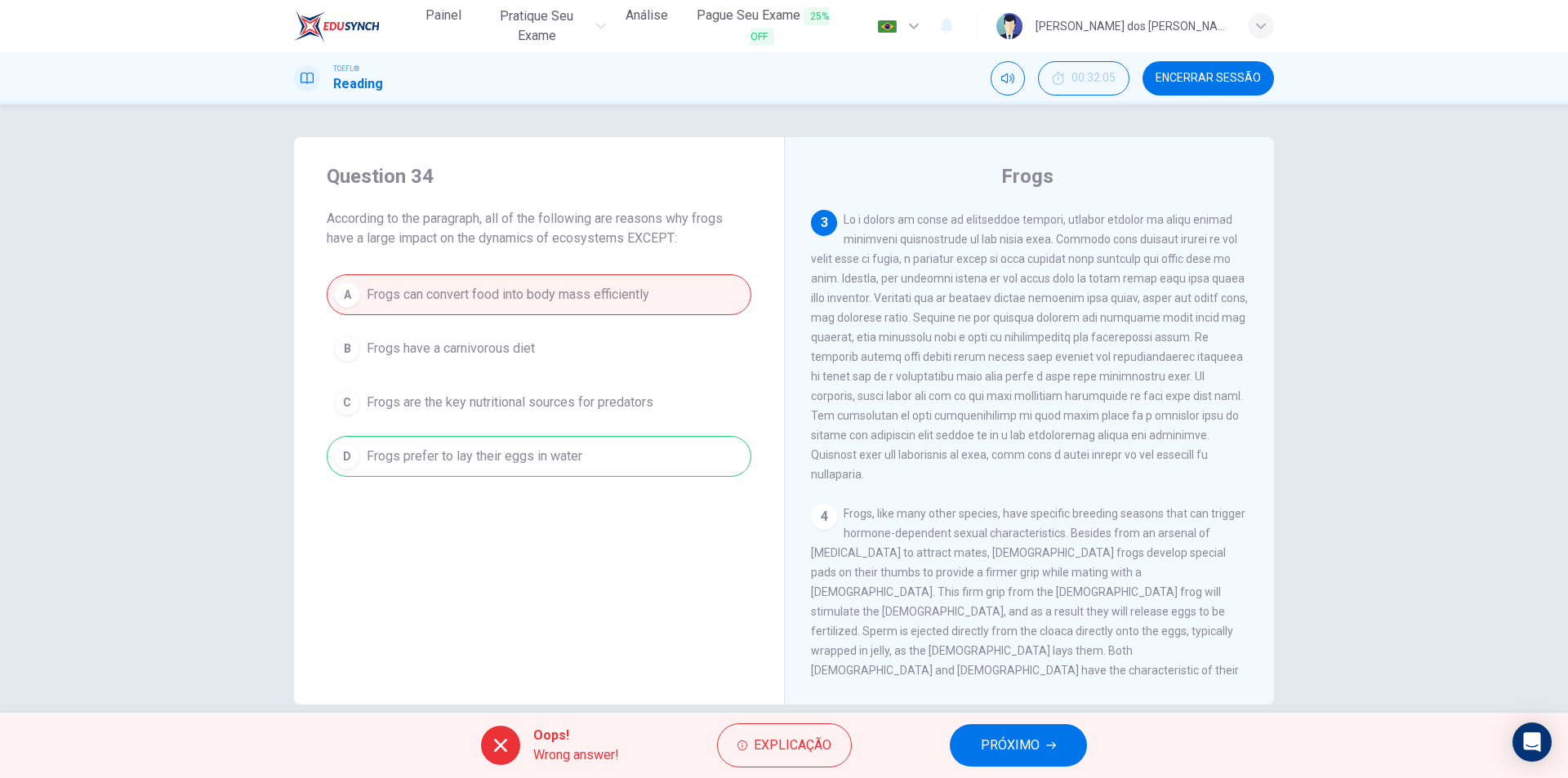
click at [1046, 750] on icon "button" at bounding box center [1051, 745] width 10 height 10
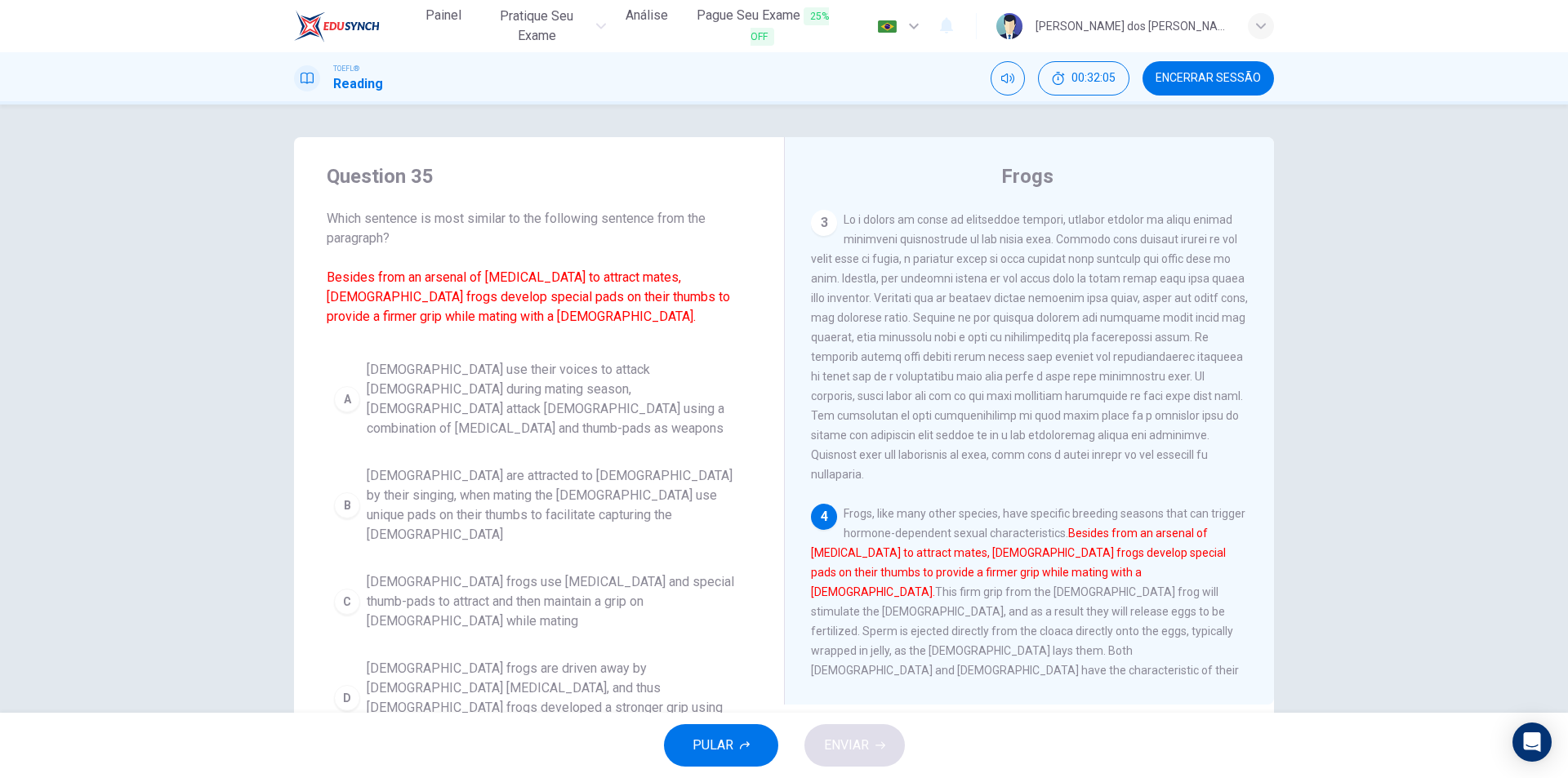
scroll to position [672, 0]
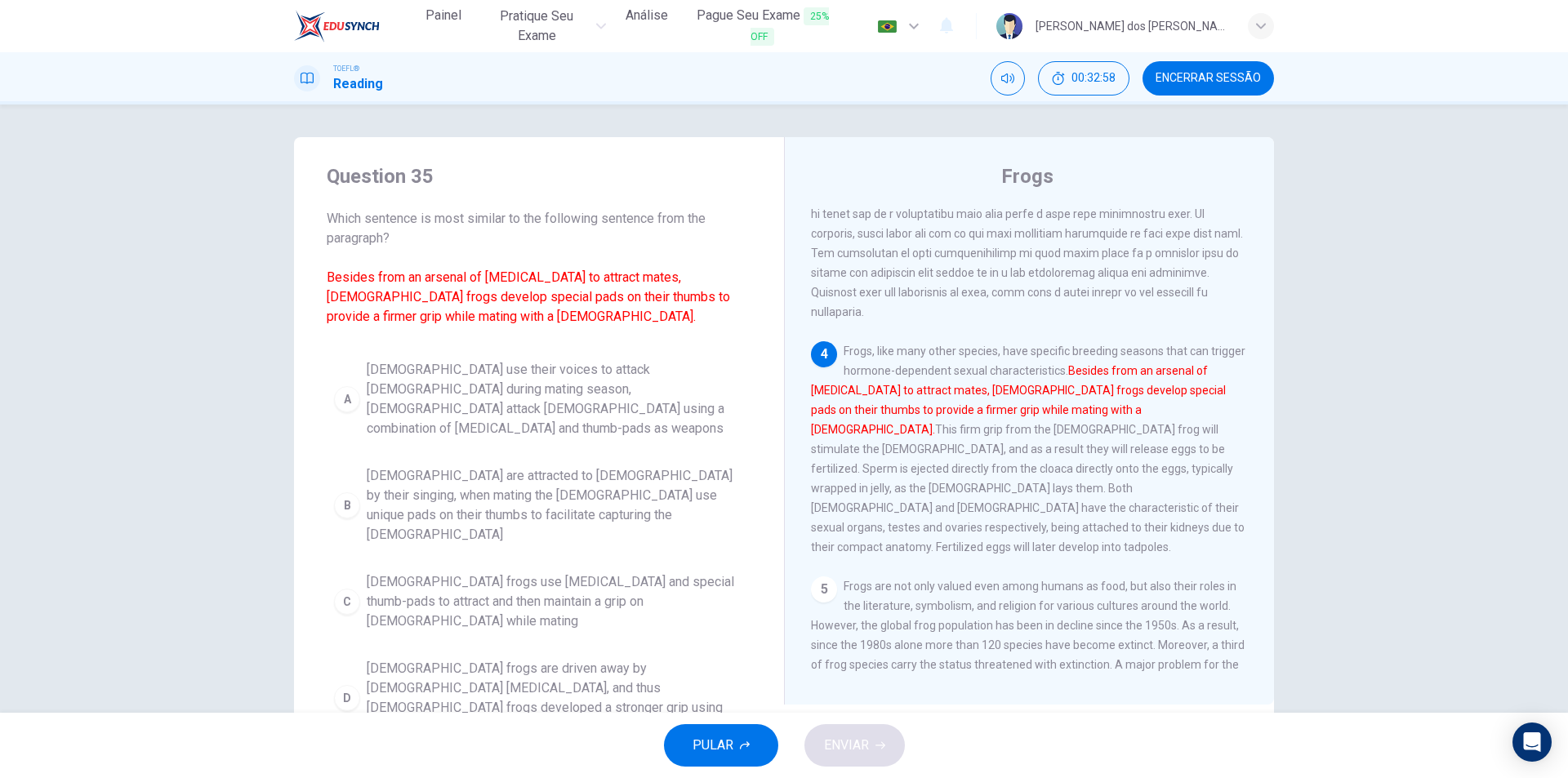
click at [1210, 85] on button "Encerrar Sessão" at bounding box center [1208, 77] width 132 height 34
